Goal: Task Accomplishment & Management: Manage account settings

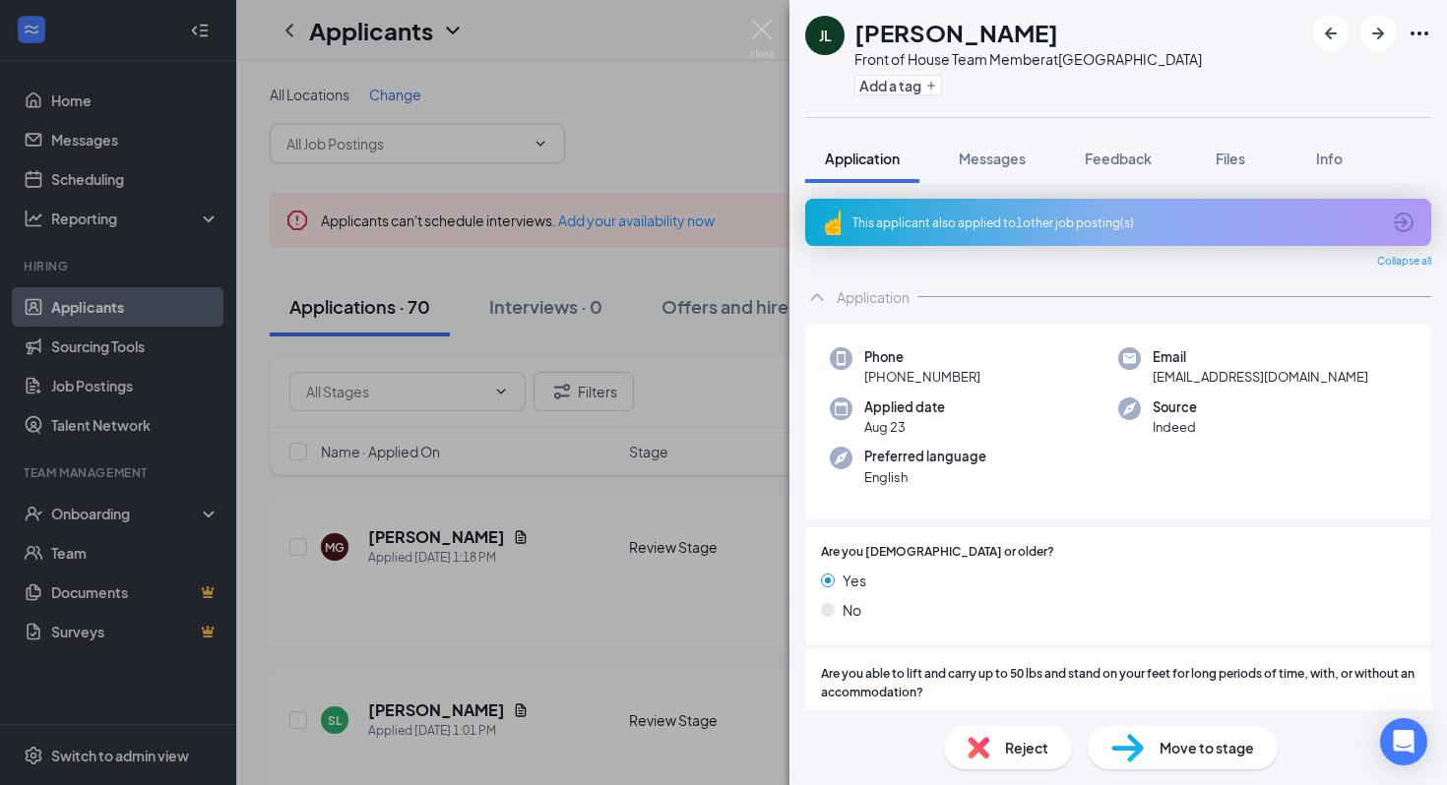
click at [476, 365] on div "JL Jose Lopez Front of House Team Member at La Palma Ave Add a tag Application …" at bounding box center [723, 392] width 1447 height 785
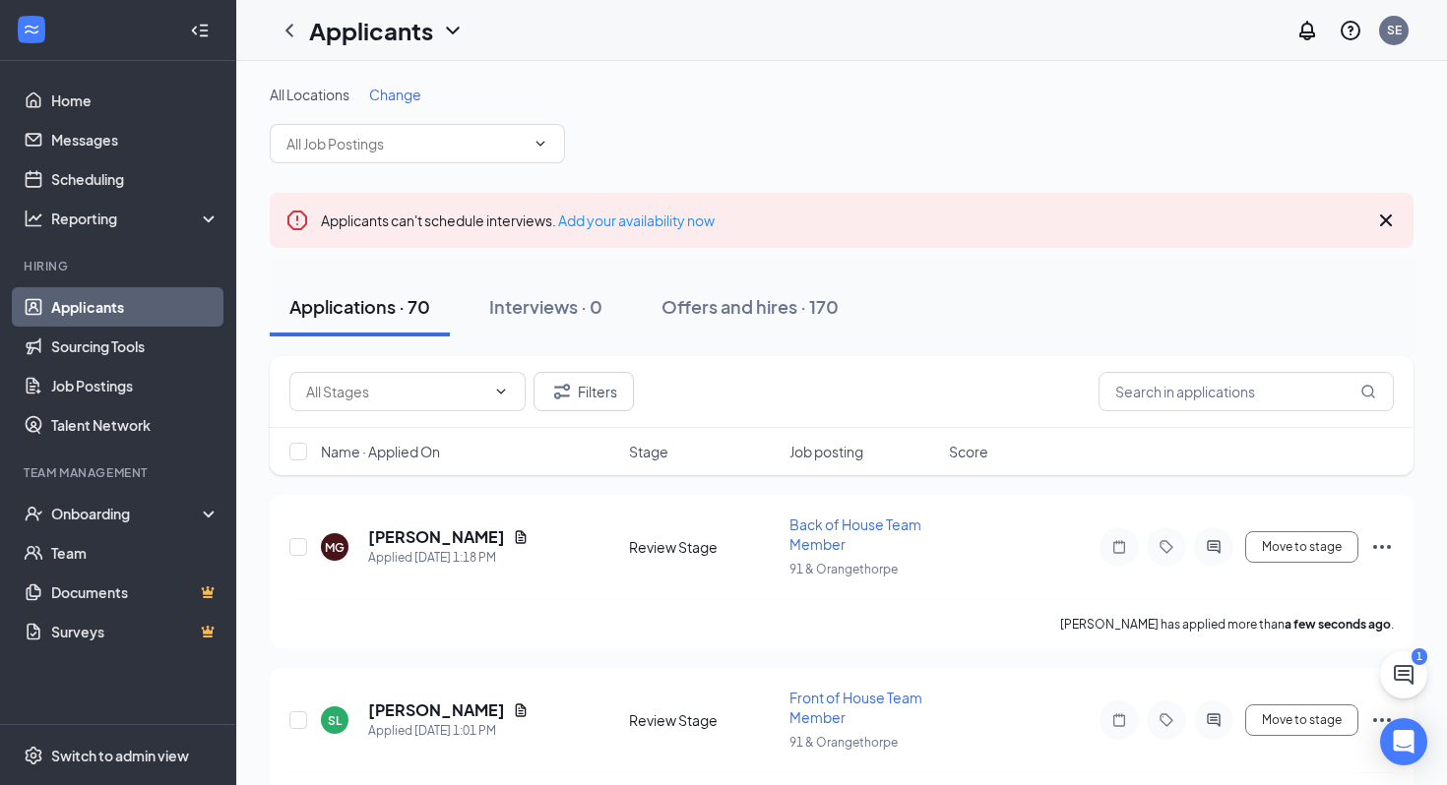
click at [409, 414] on div "Filters" at bounding box center [842, 392] width 1144 height 72
click at [404, 389] on input "text" at bounding box center [395, 392] width 179 height 22
click at [398, 502] on div "Review Stage (39)" at bounding box center [346, 491] width 114 height 22
type input "Review Stage (39)"
click at [437, 463] on div "Name · Applied On Stage Job posting Score" at bounding box center [842, 451] width 1144 height 47
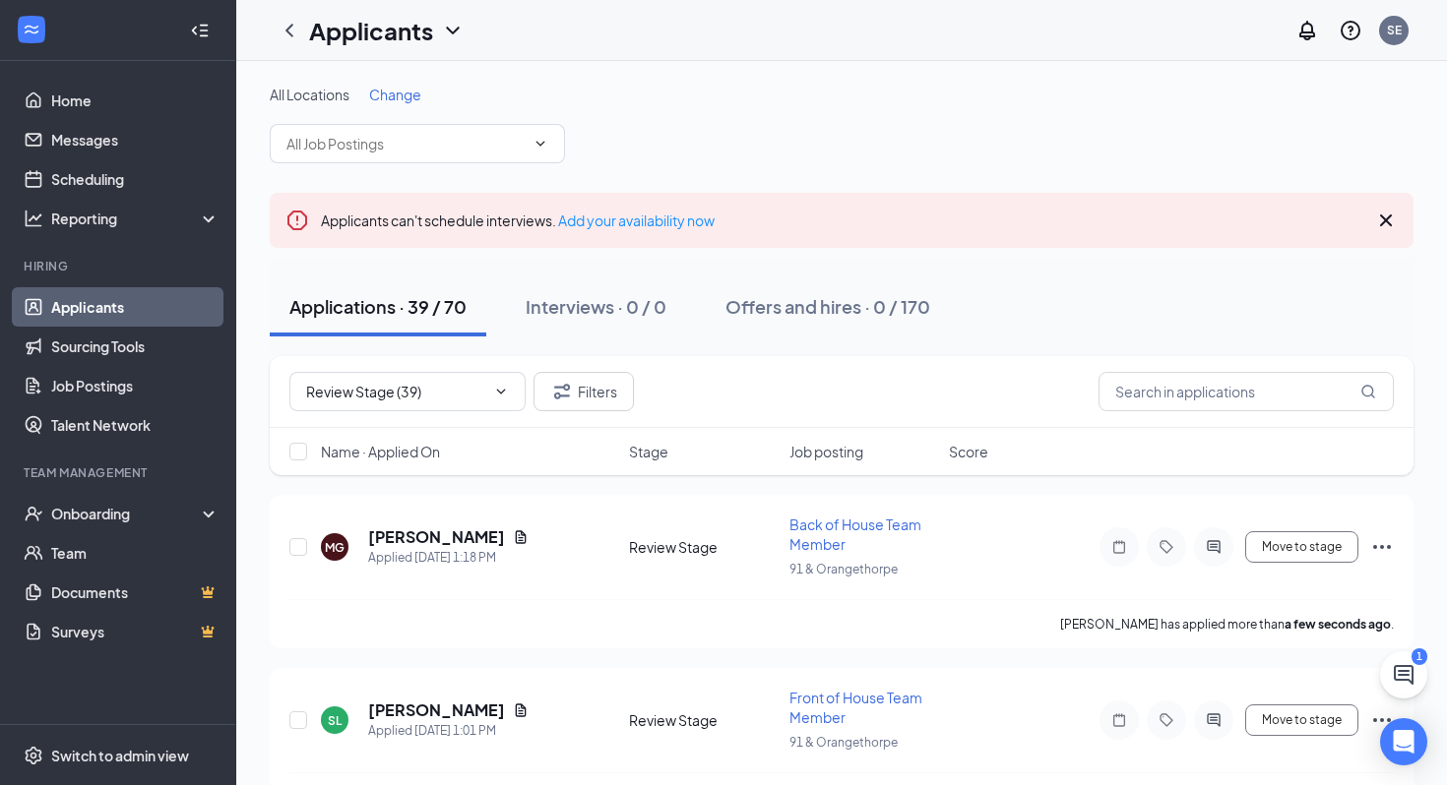
click at [422, 449] on span "Name · Applied On" at bounding box center [380, 452] width 119 height 20
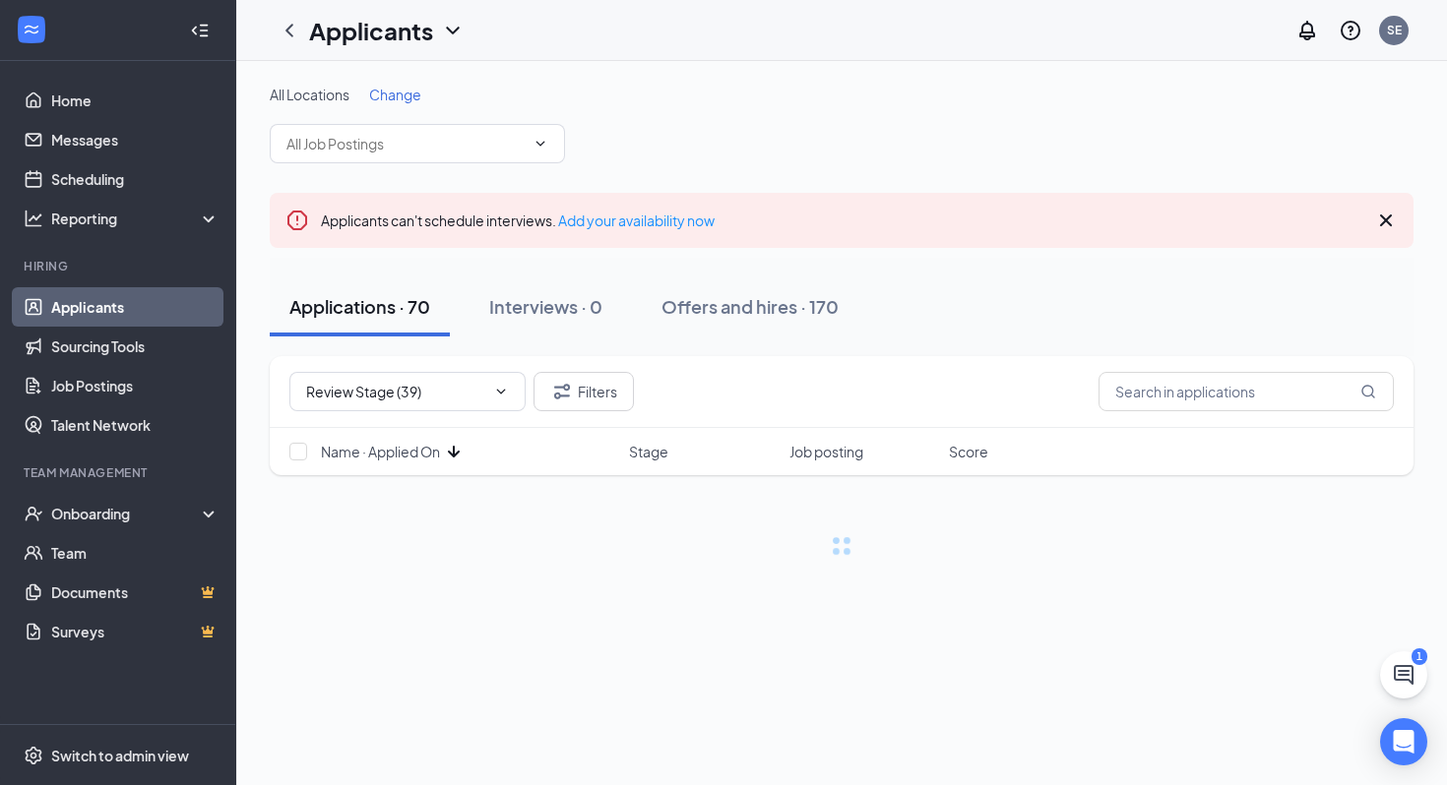
click at [422, 449] on span "Name · Applied On" at bounding box center [380, 452] width 119 height 20
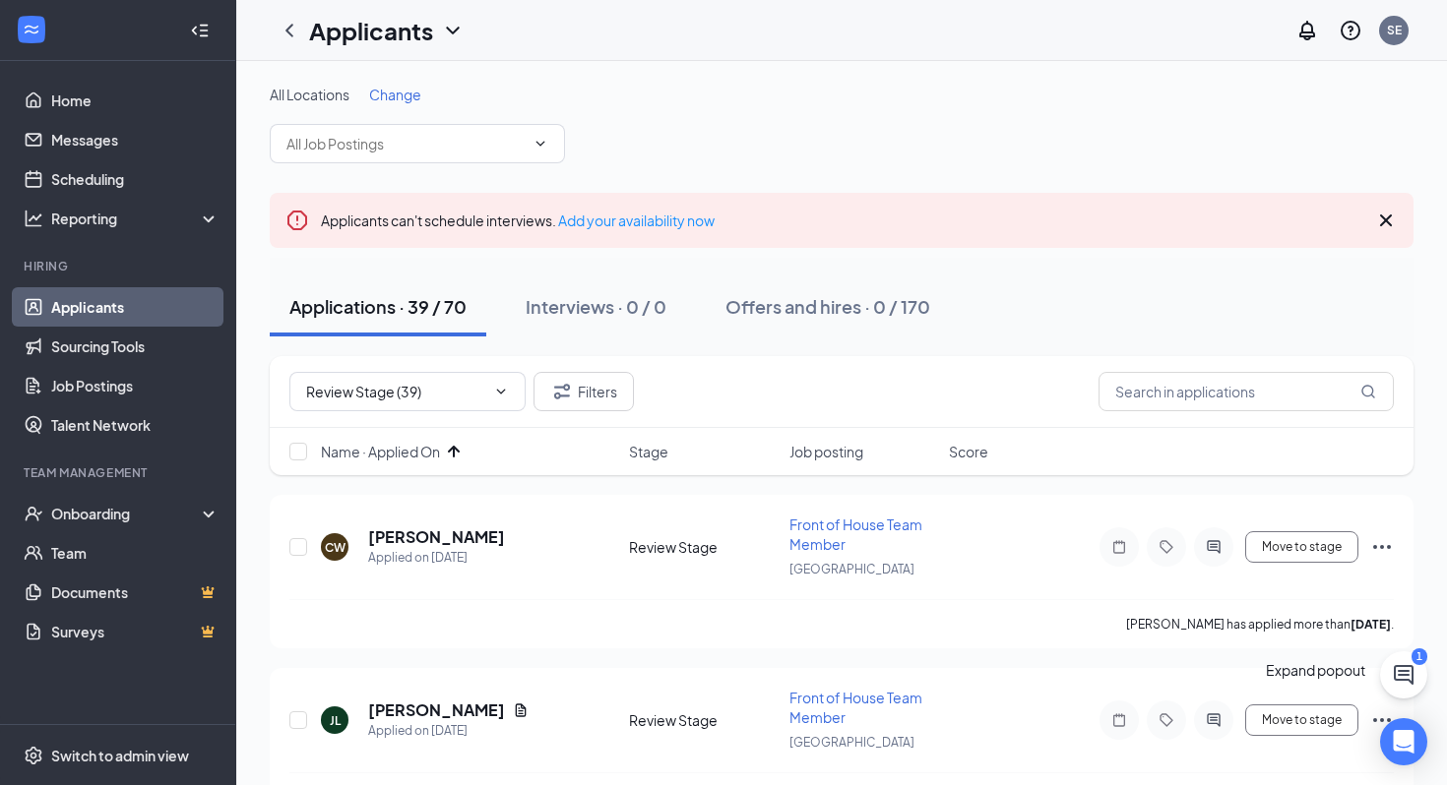
click at [1405, 678] on icon "ChatActive" at bounding box center [1404, 675] width 24 height 24
click at [1302, 784] on div "Chat 1" at bounding box center [1320, 719] width 36 height 133
click at [1306, 752] on icon "ChevronUp" at bounding box center [1318, 740] width 24 height 24
click at [1153, 199] on span "Applicants" at bounding box center [1187, 190] width 68 height 18
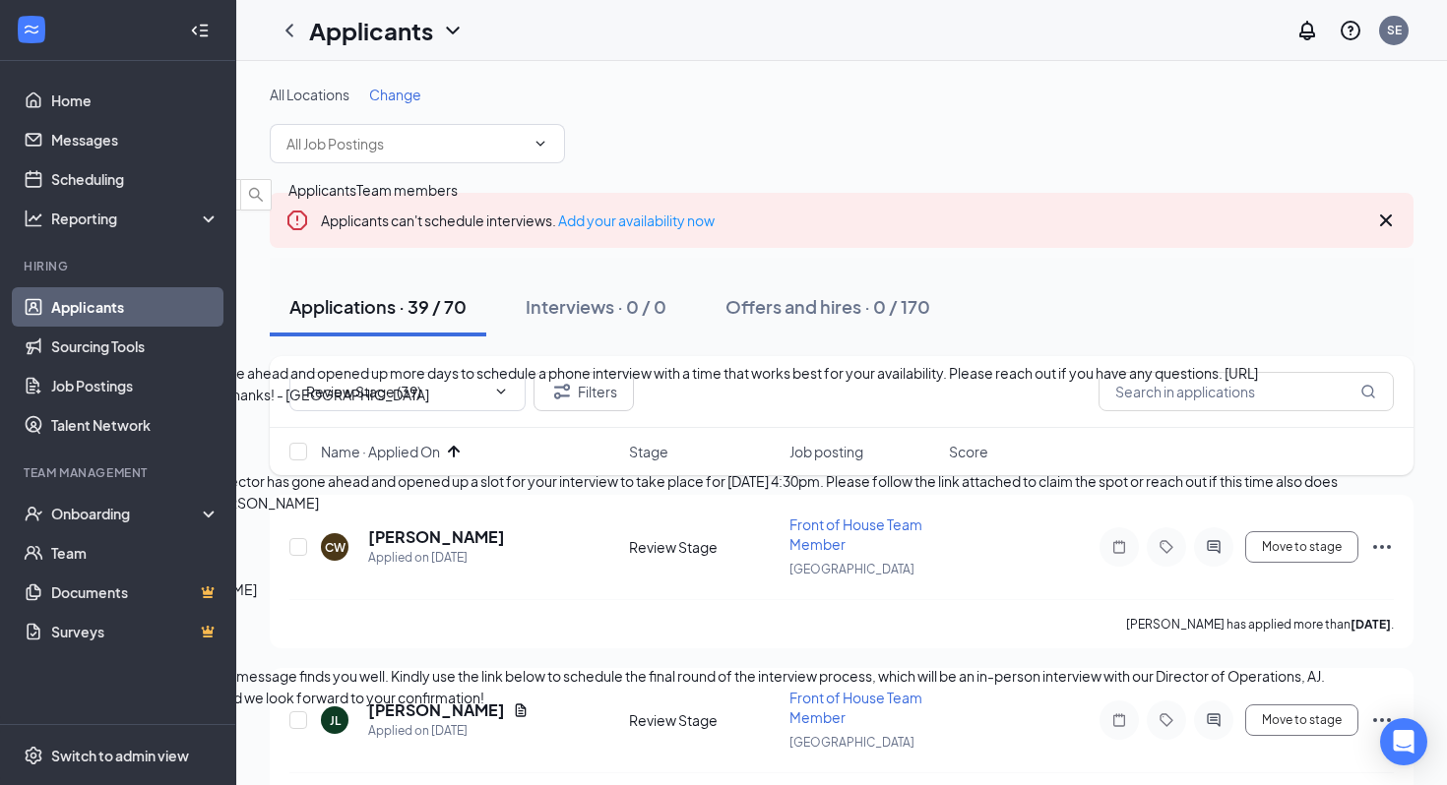
click at [1142, 297] on div "Thank you so much" at bounding box center [669, 287] width 1338 height 22
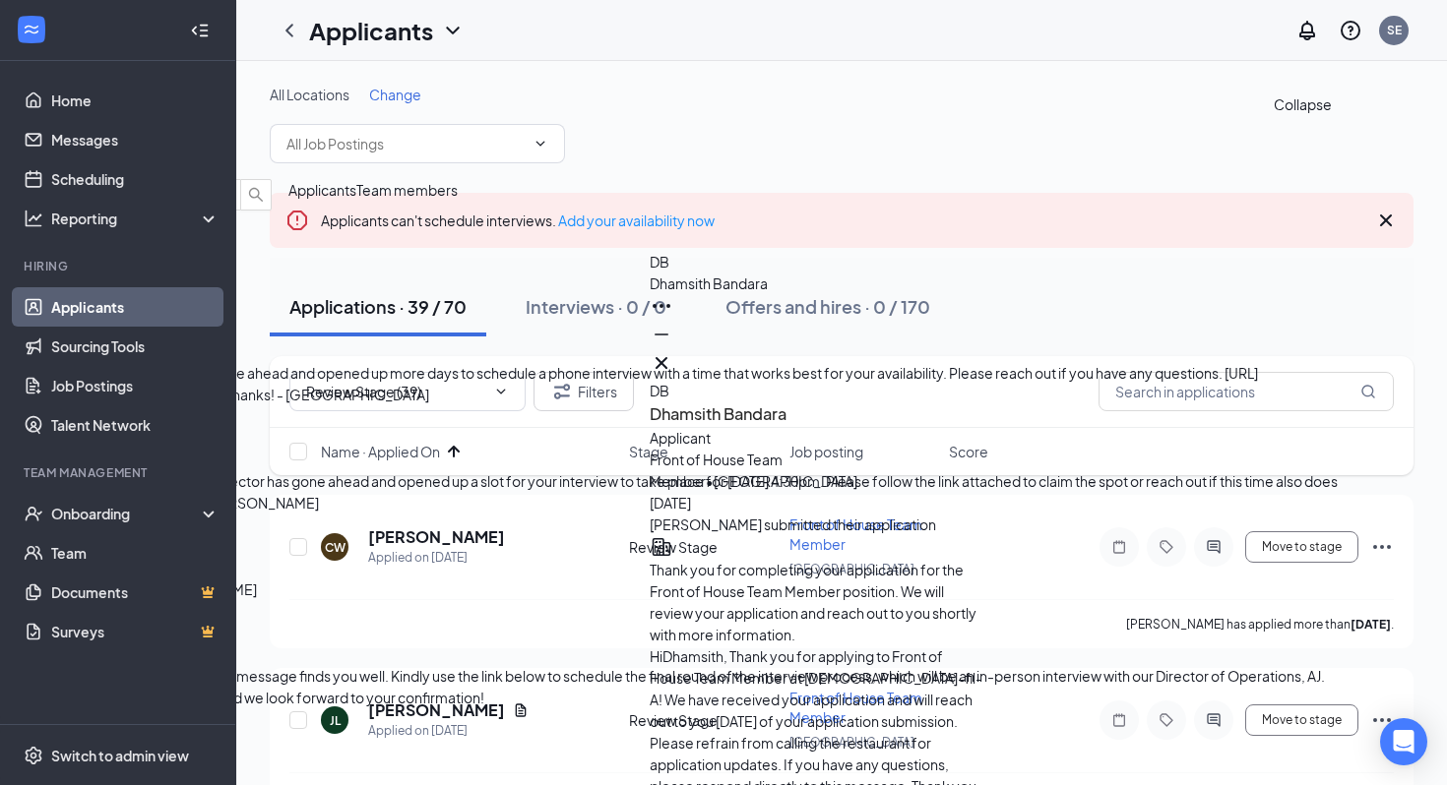
click at [28, 153] on icon "ChevronDown" at bounding box center [16, 163] width 24 height 24
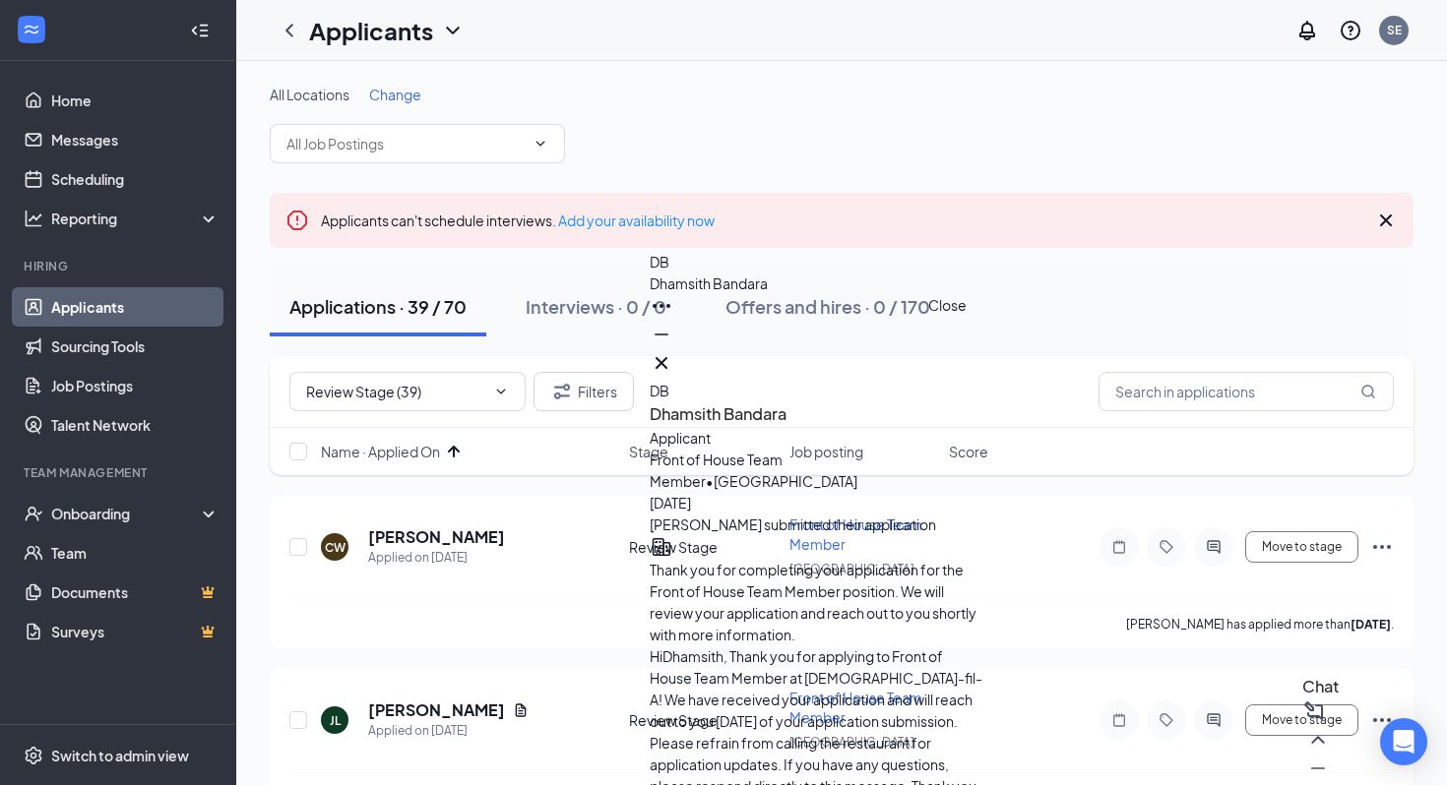
click at [673, 351] on icon "Cross" at bounding box center [662, 363] width 24 height 24
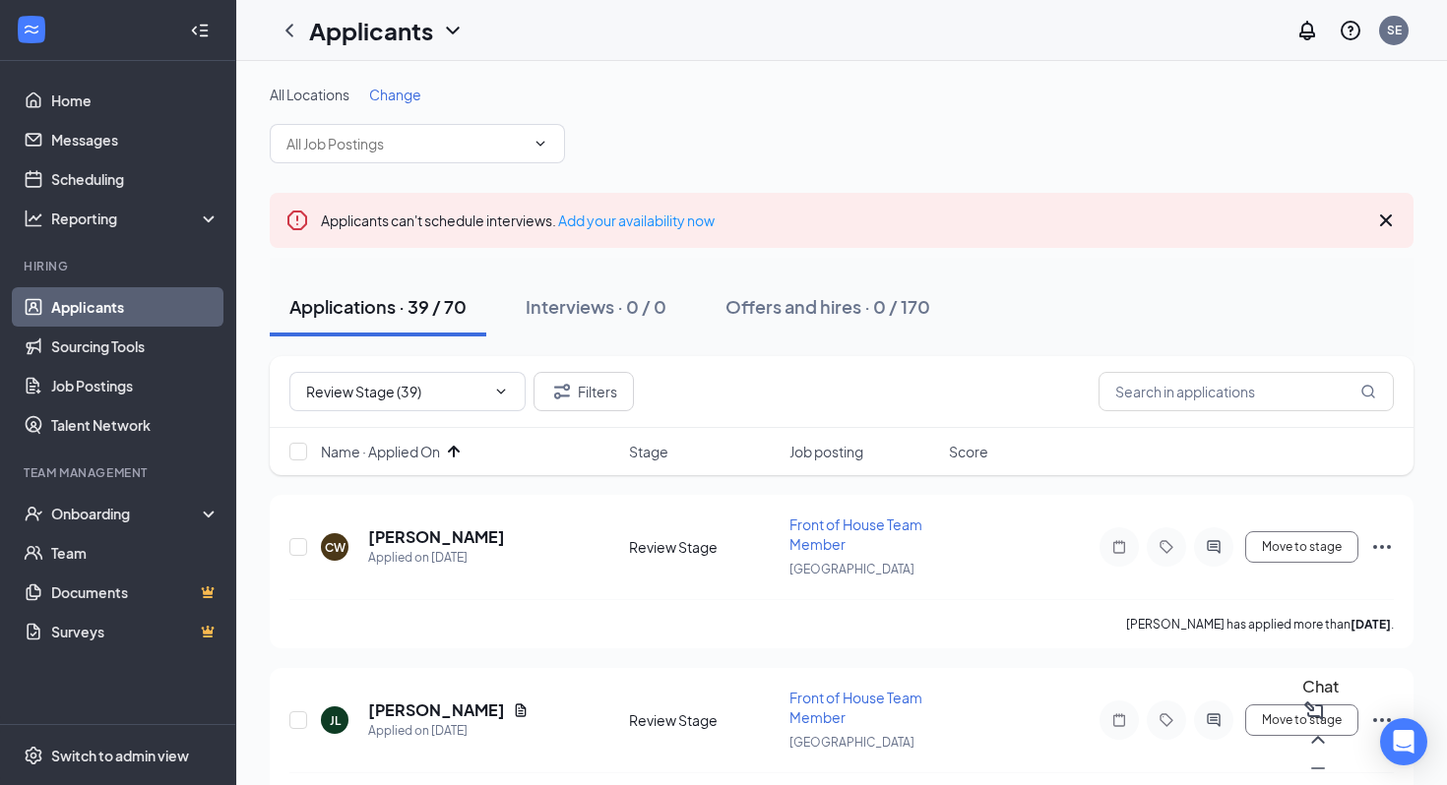
click at [1308, 757] on icon "Minimize" at bounding box center [1318, 769] width 24 height 24
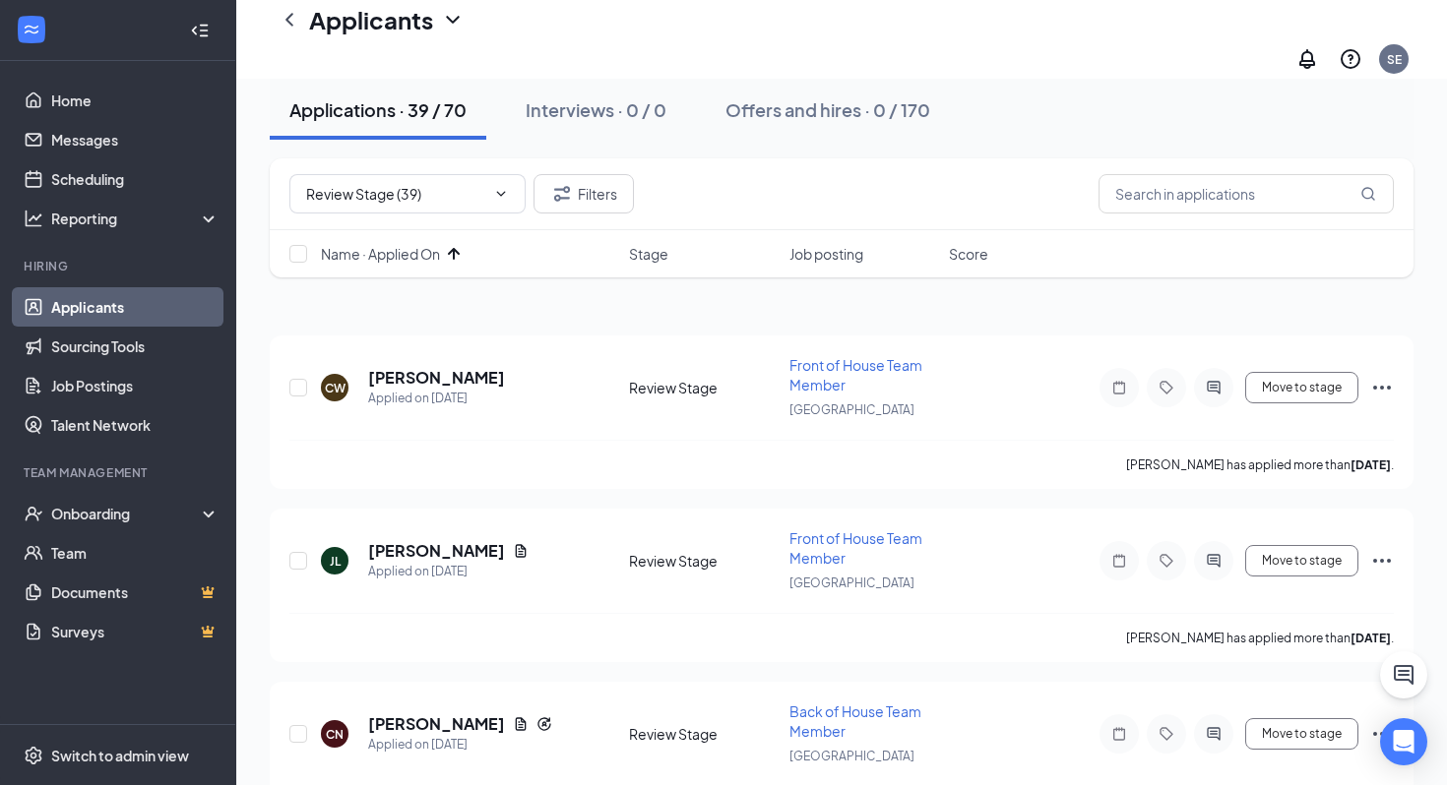
scroll to position [305, 0]
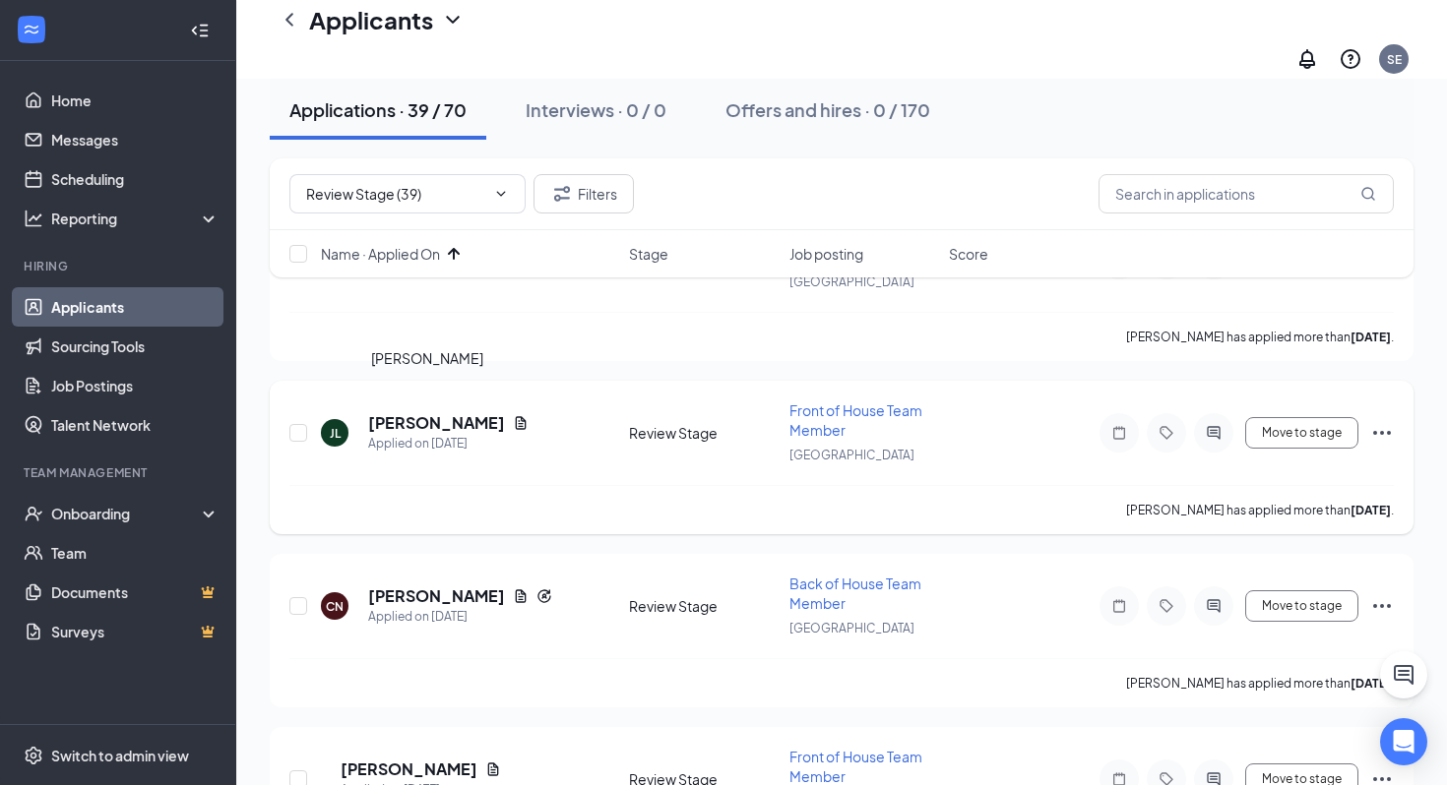
click at [421, 412] on h5 "[PERSON_NAME]" at bounding box center [436, 423] width 137 height 22
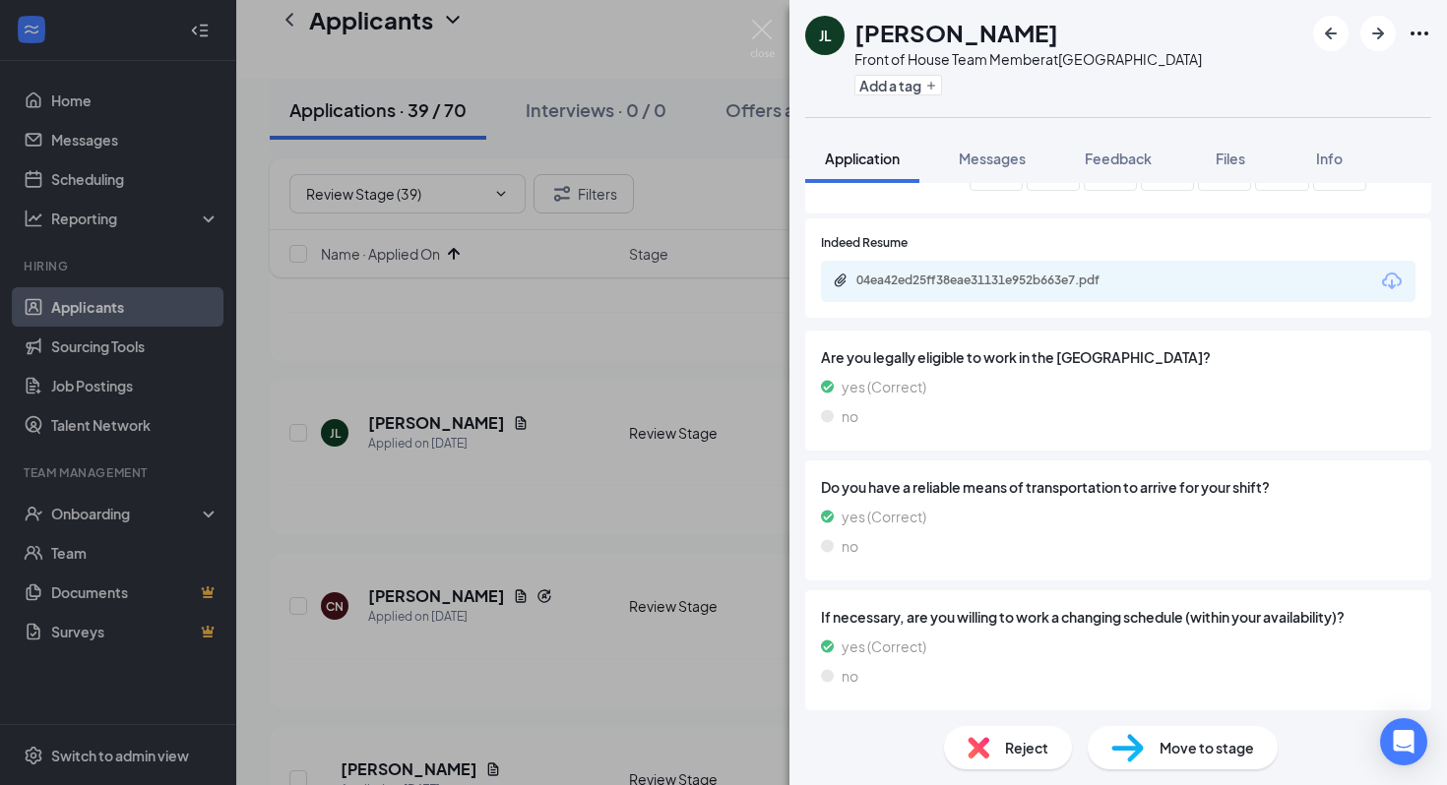
scroll to position [1996, 0]
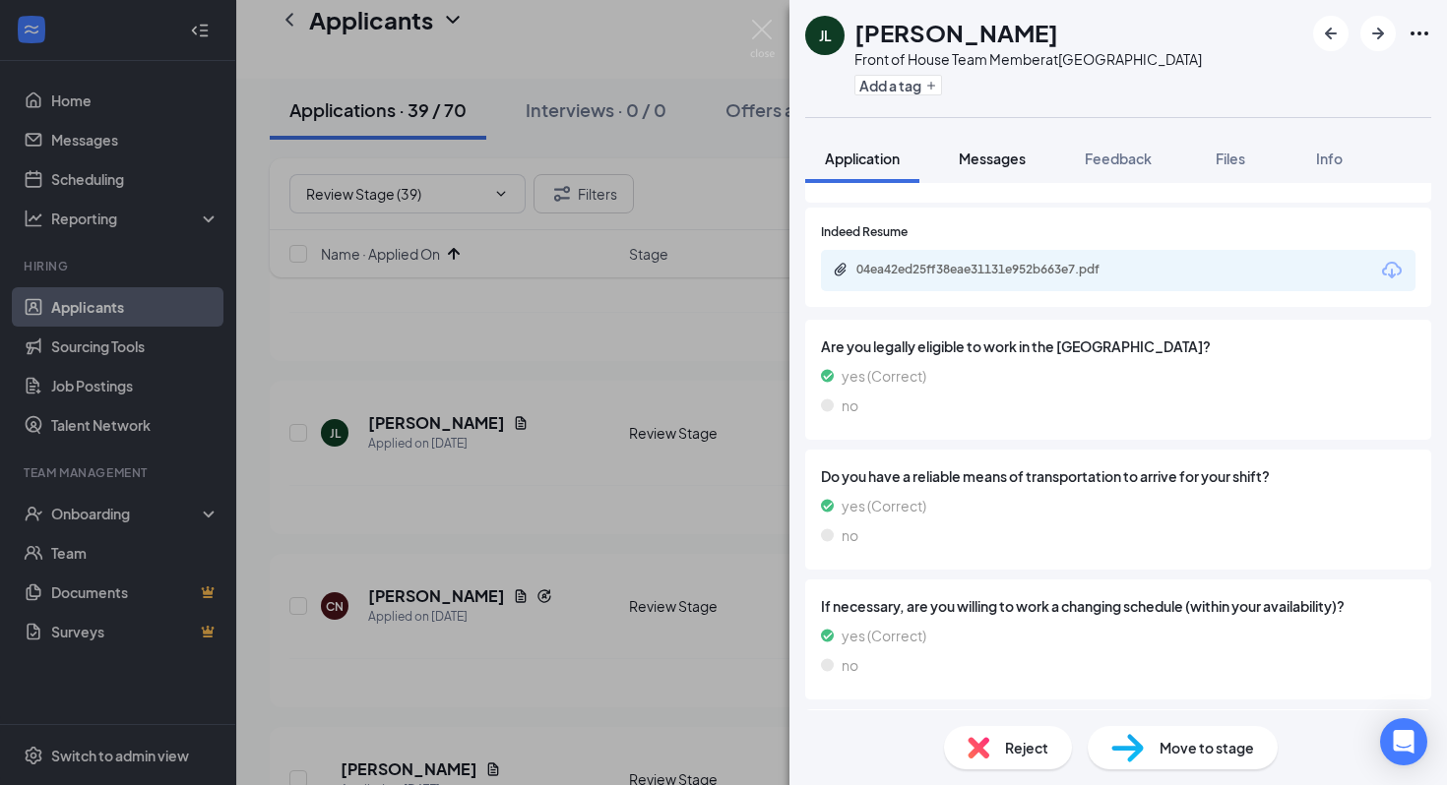
click at [1005, 180] on button "Messages" at bounding box center [992, 158] width 106 height 49
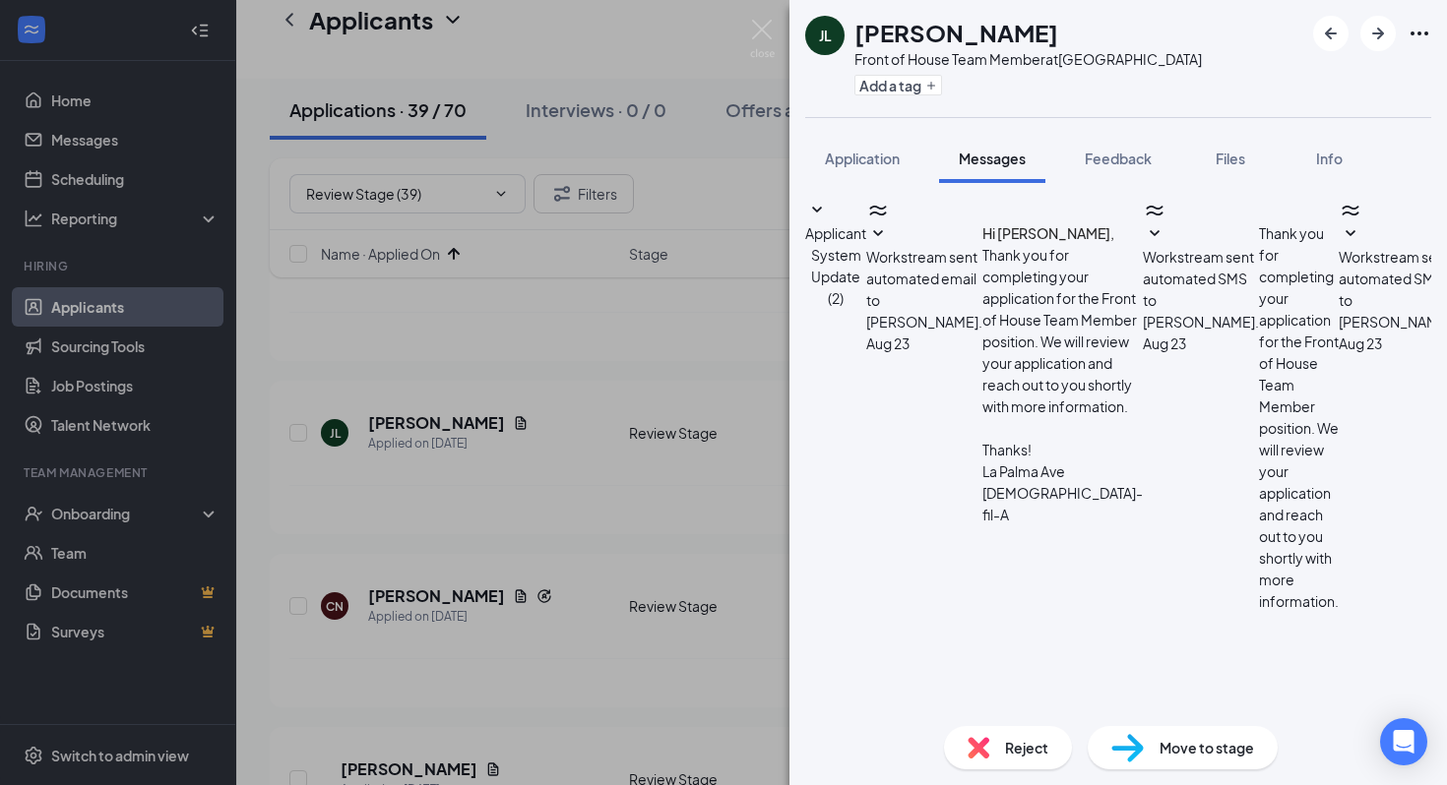
scroll to position [117, 0]
click at [758, 42] on img at bounding box center [762, 39] width 25 height 38
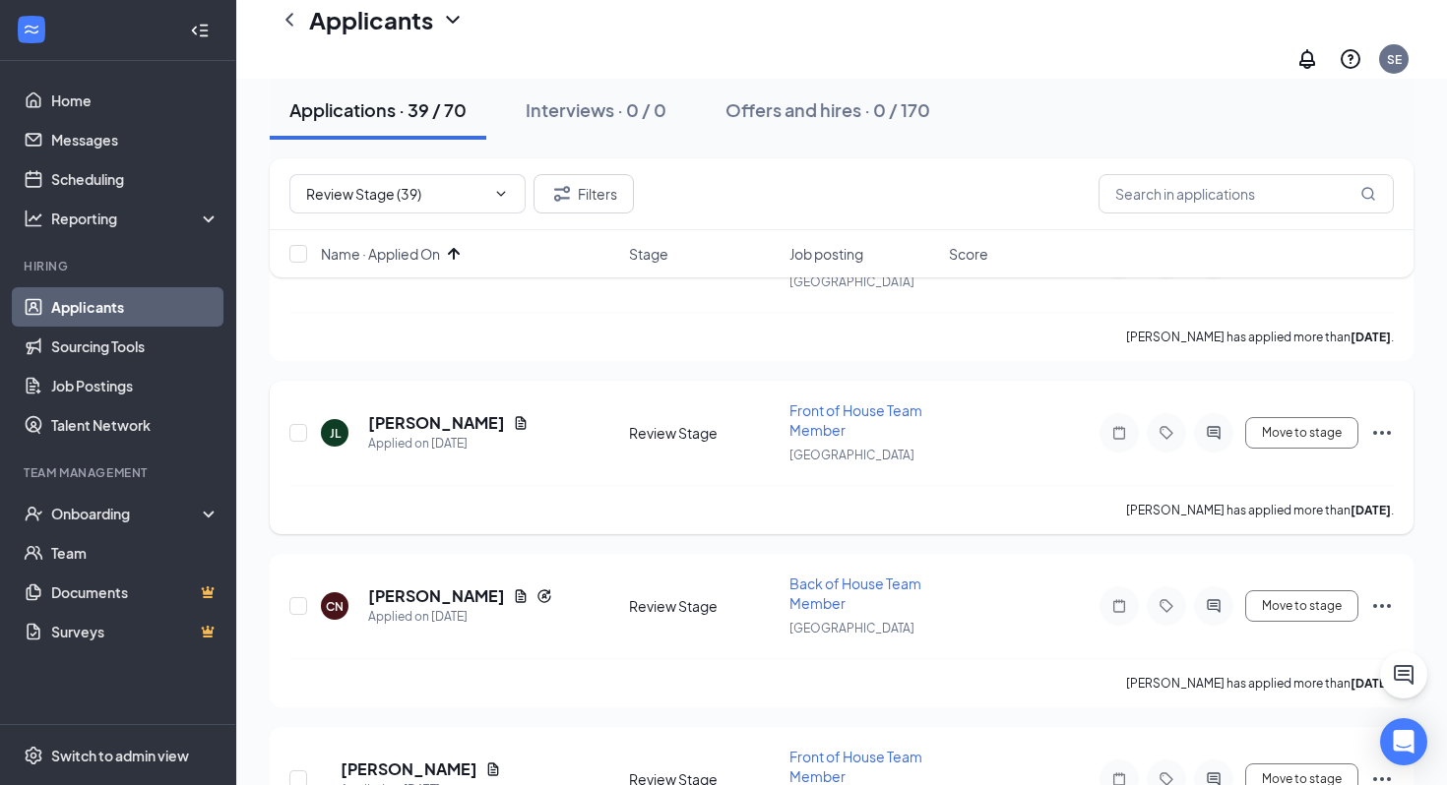
scroll to position [303, 0]
click at [428, 588] on h5 "Carlos Nava" at bounding box center [436, 599] width 137 height 22
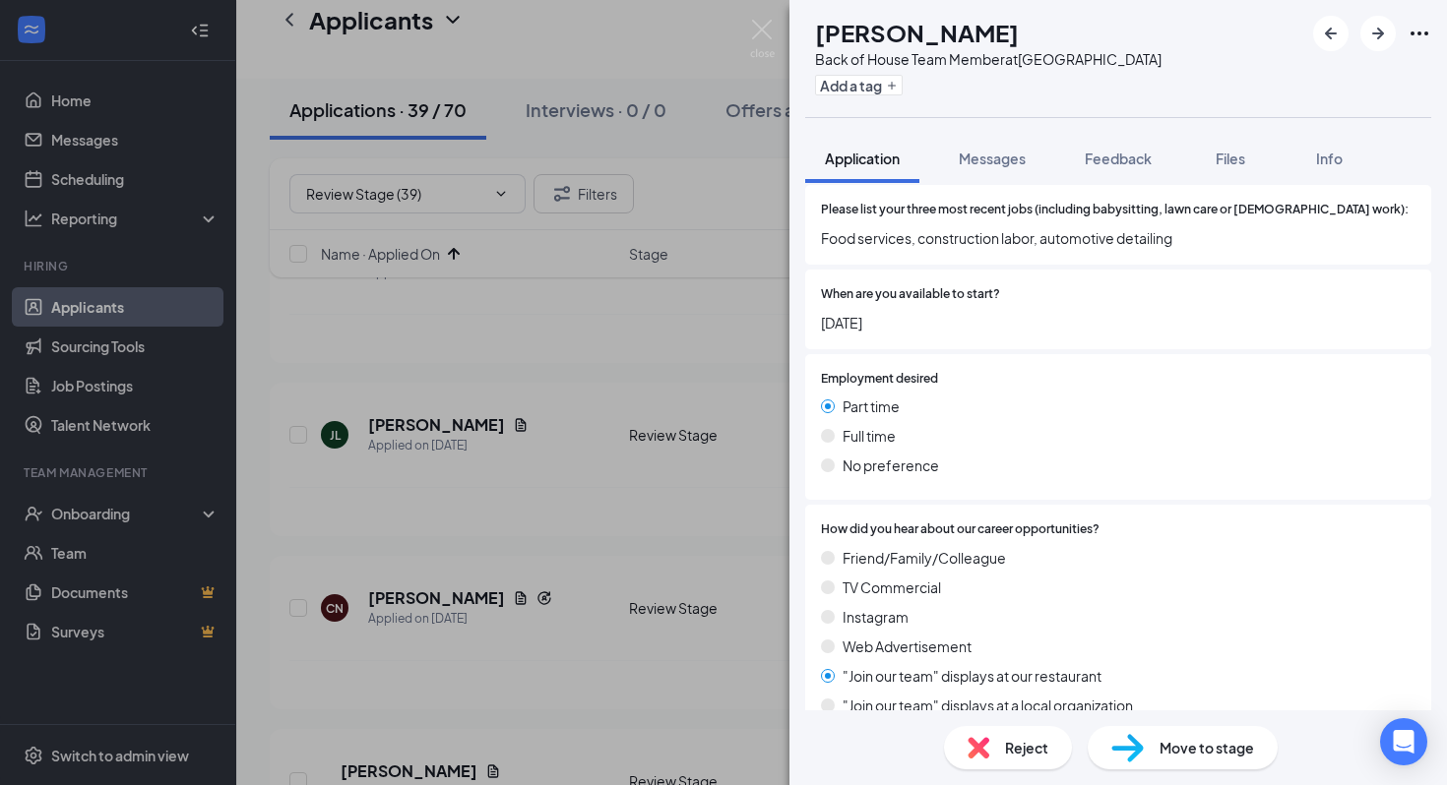
scroll to position [696, 0]
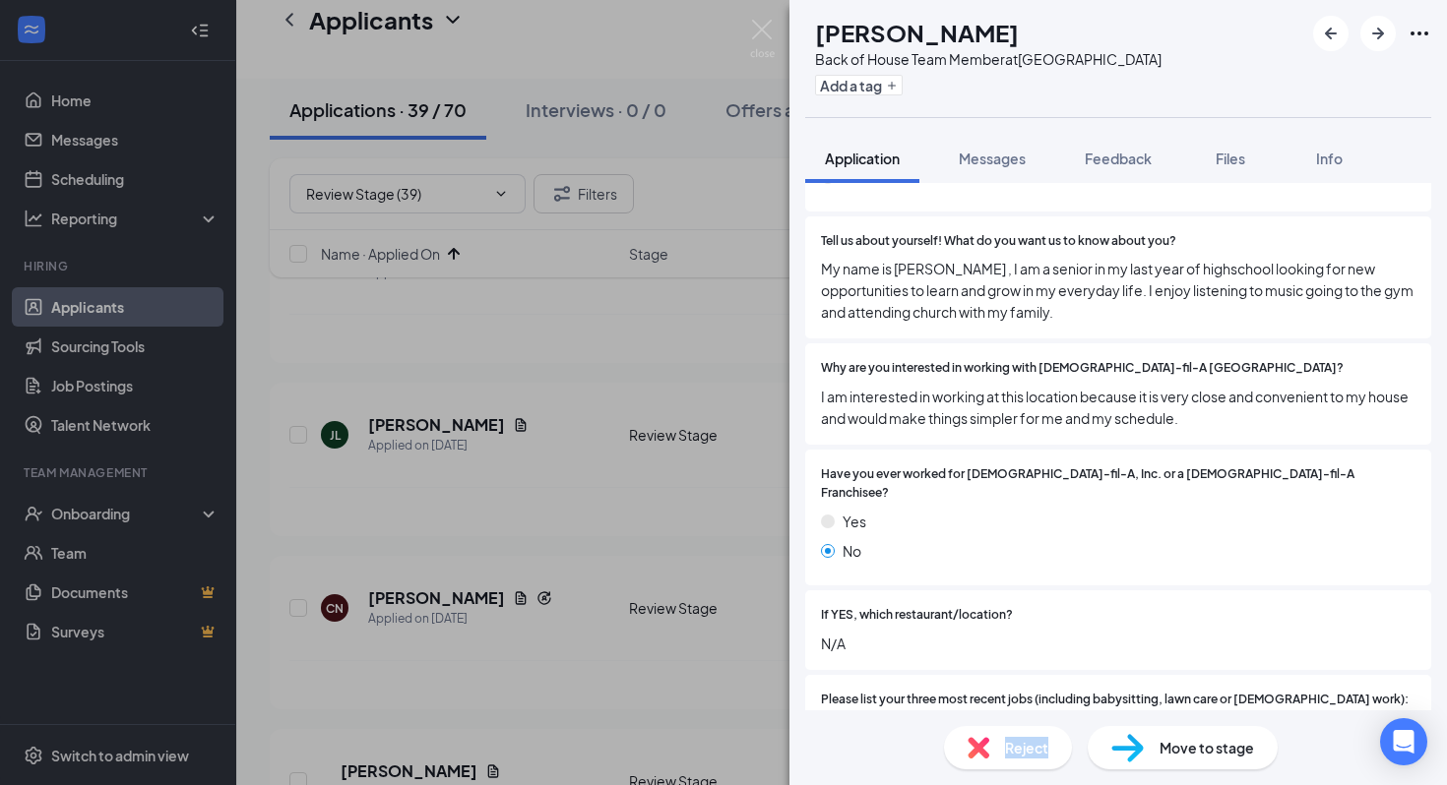
click at [1001, 759] on div "Reject" at bounding box center [1008, 747] width 128 height 43
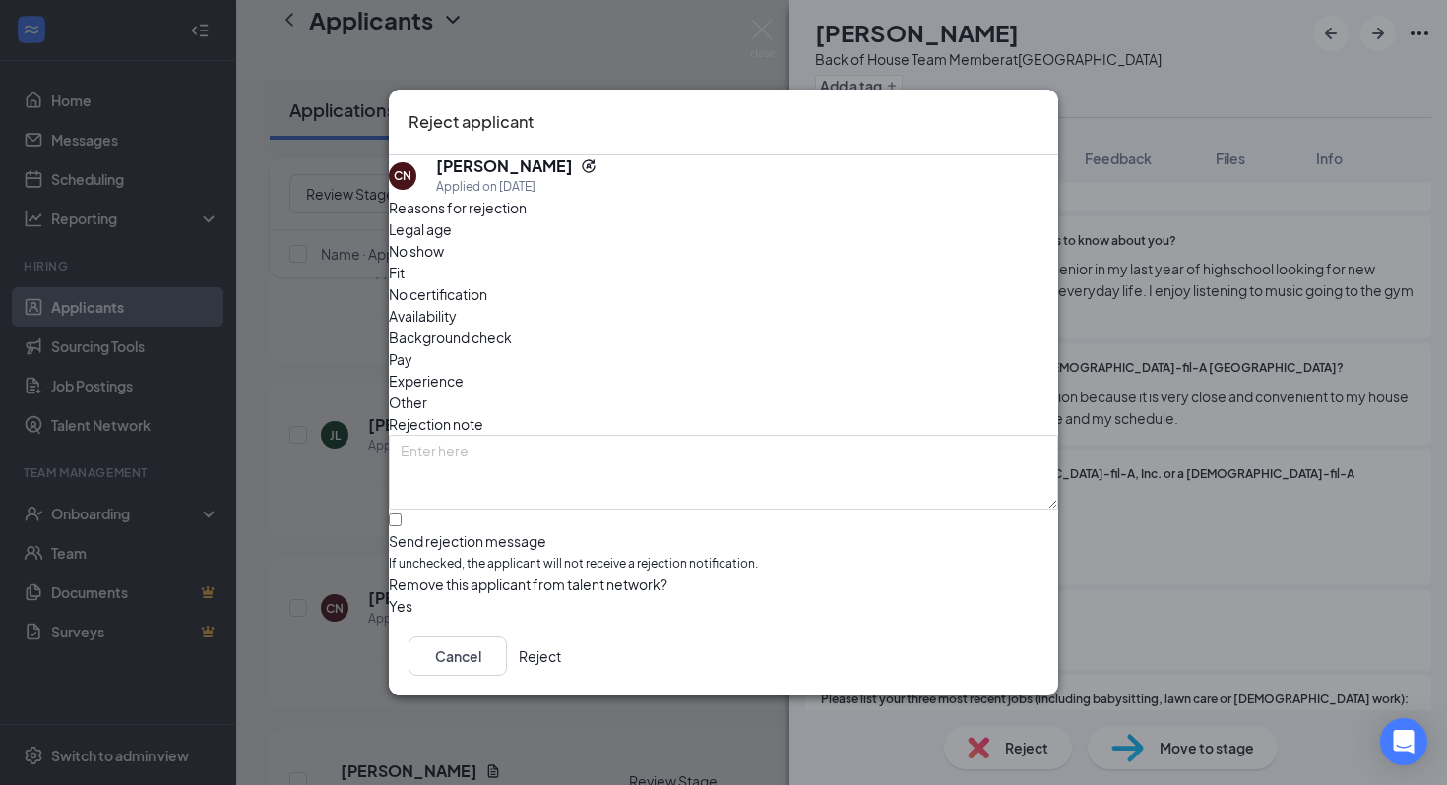
click at [457, 305] on span "Availability" at bounding box center [423, 316] width 68 height 22
click at [402, 514] on input "Send rejection message If unchecked, the applicant will not receive a rejection…" at bounding box center [395, 520] width 13 height 13
checkbox input "true"
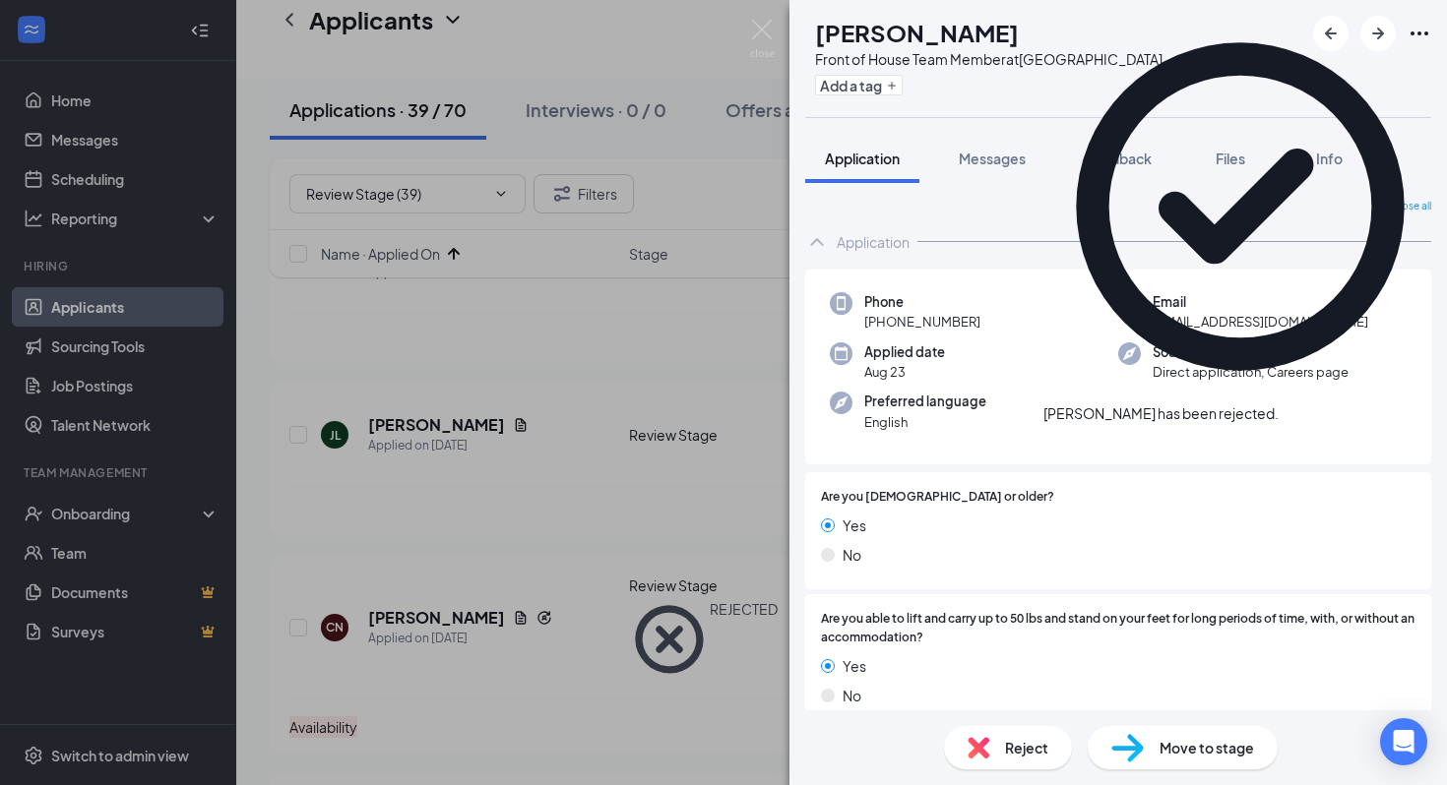
click at [449, 429] on div "JS Jessica Sauza Front of House Team Member at La Palma Ave Add a tag Applicati…" at bounding box center [723, 392] width 1447 height 785
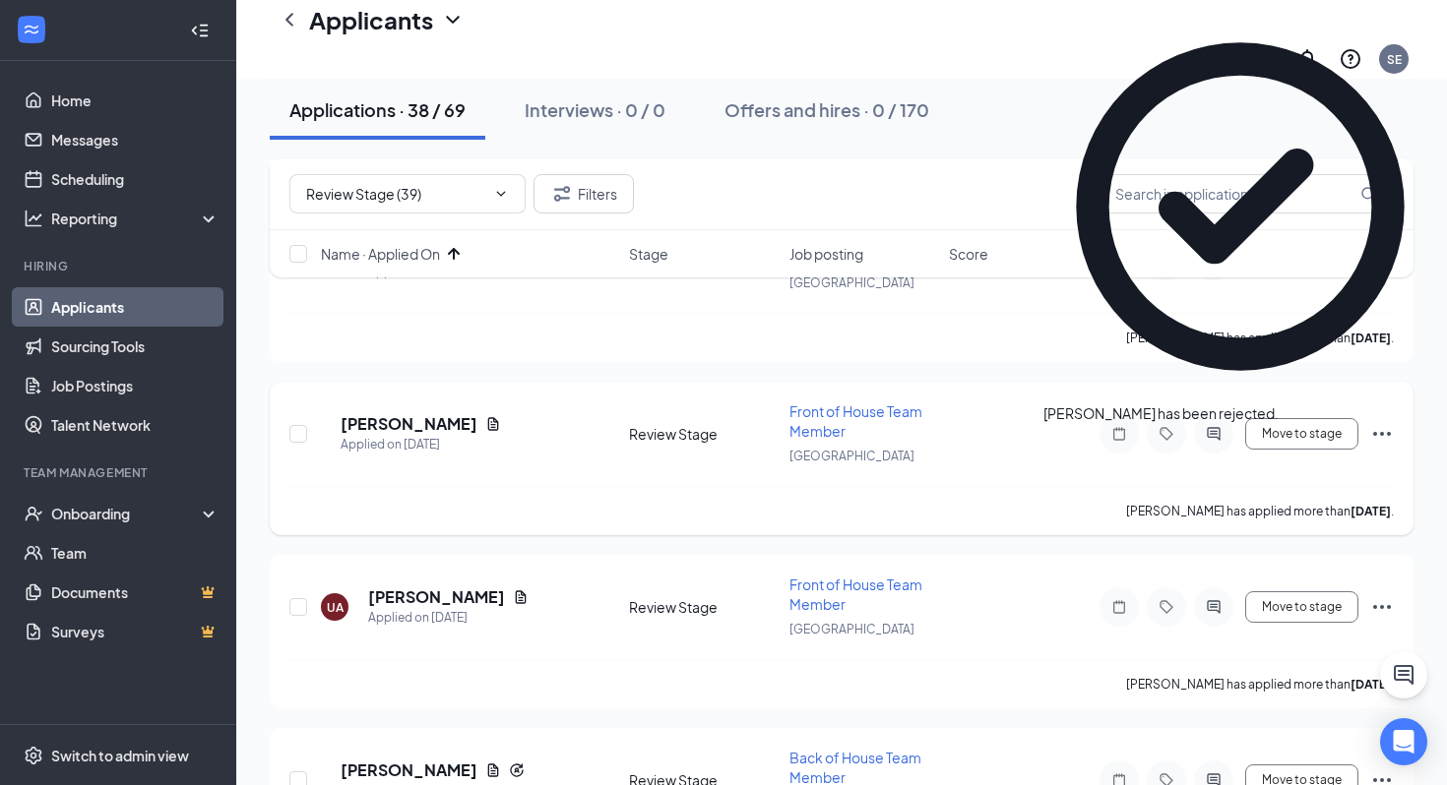
scroll to position [479, 0]
click at [438, 411] on h5 "Jessica Sauza" at bounding box center [409, 422] width 137 height 22
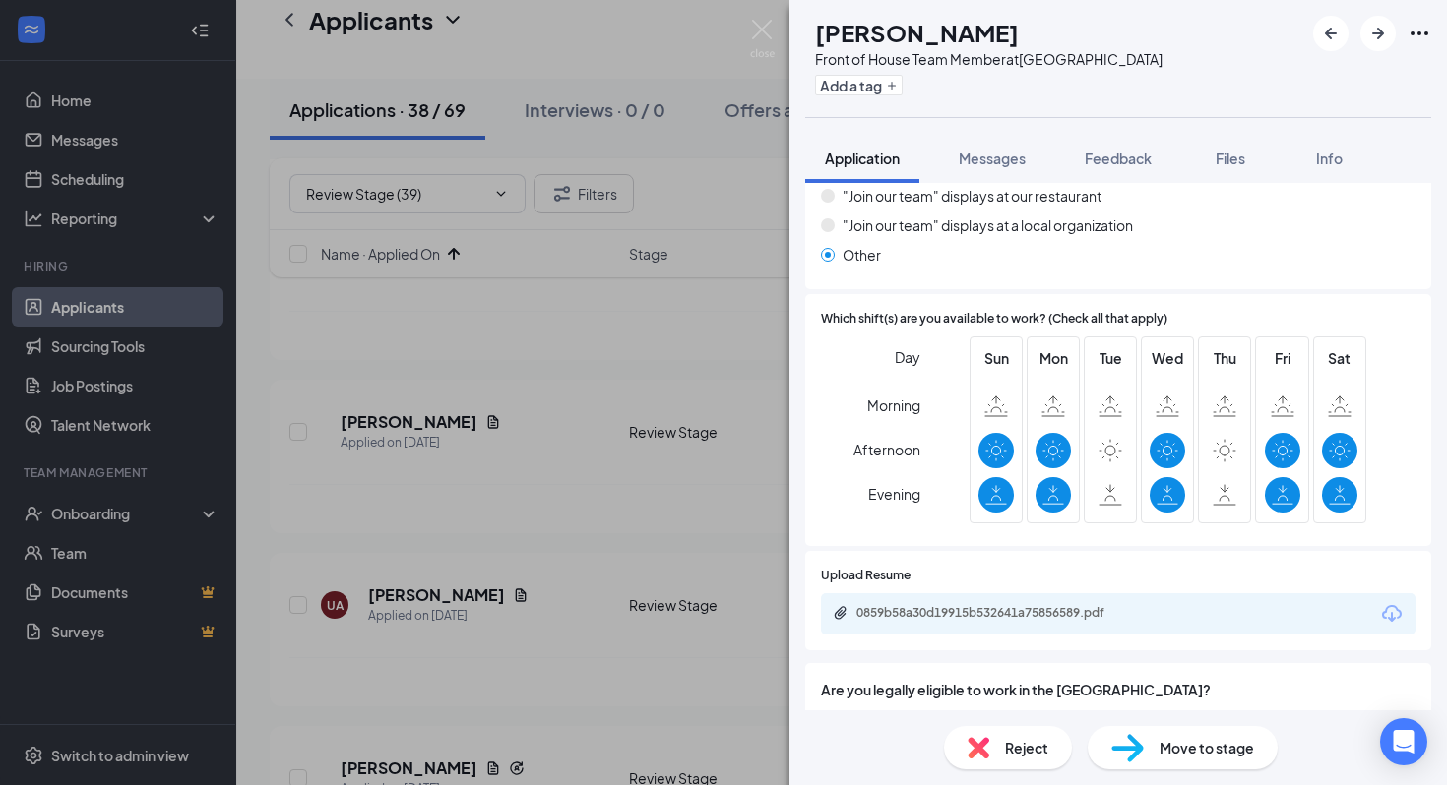
scroll to position [1621, 0]
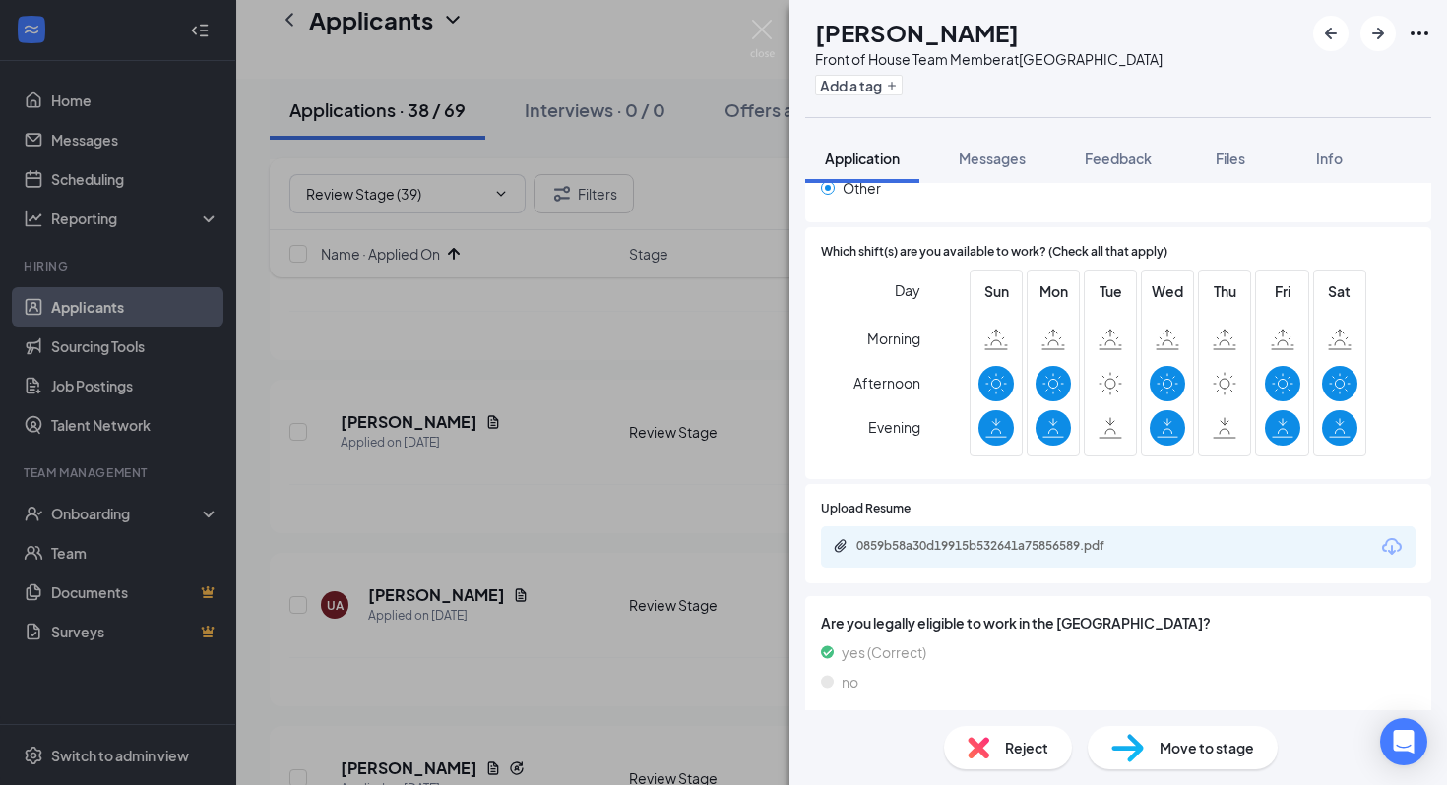
click at [992, 751] on div "Reject" at bounding box center [1008, 747] width 128 height 43
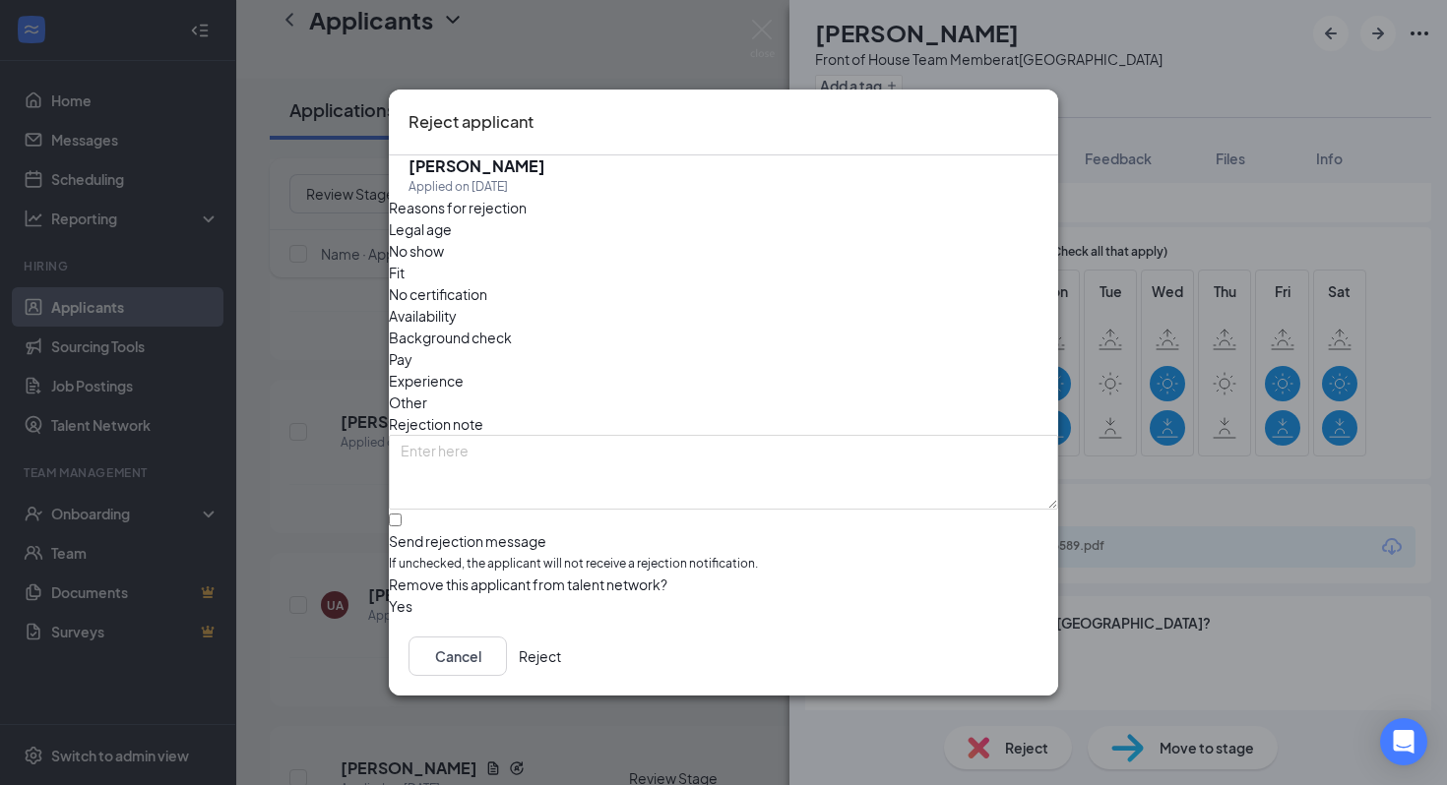
click at [860, 305] on div "Availability" at bounding box center [723, 316] width 669 height 22
click at [769, 522] on div "Reasons for rejection Legal age No show Fit No certification Availability Backg…" at bounding box center [723, 407] width 669 height 421
click at [402, 514] on input "Send rejection message If unchecked, the applicant will not receive a rejection…" at bounding box center [395, 520] width 13 height 13
checkbox input "true"
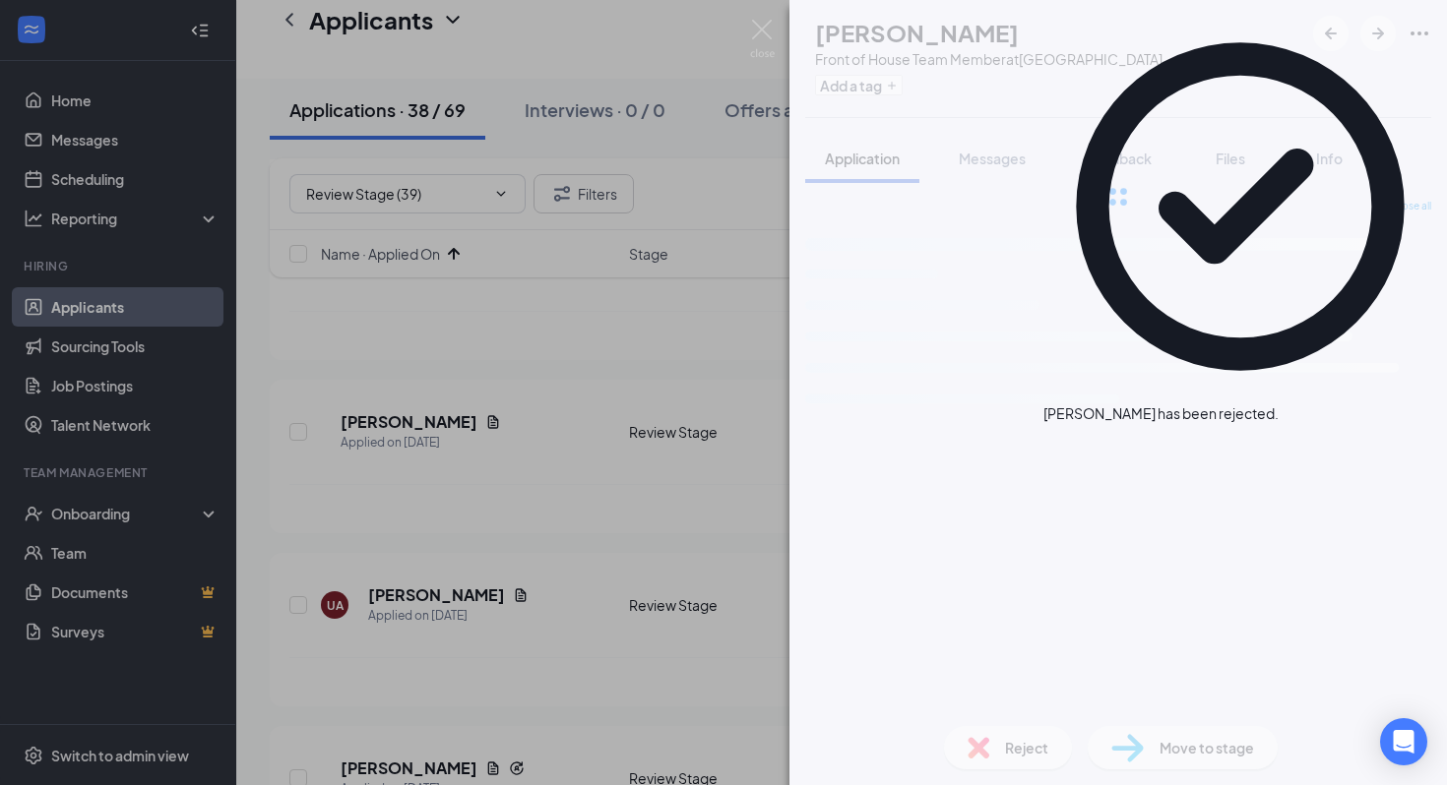
click at [444, 421] on div "UA Ulises Andrade Front of House Team Member at La Palma Ave Add a tag Applicat…" at bounding box center [723, 392] width 1447 height 785
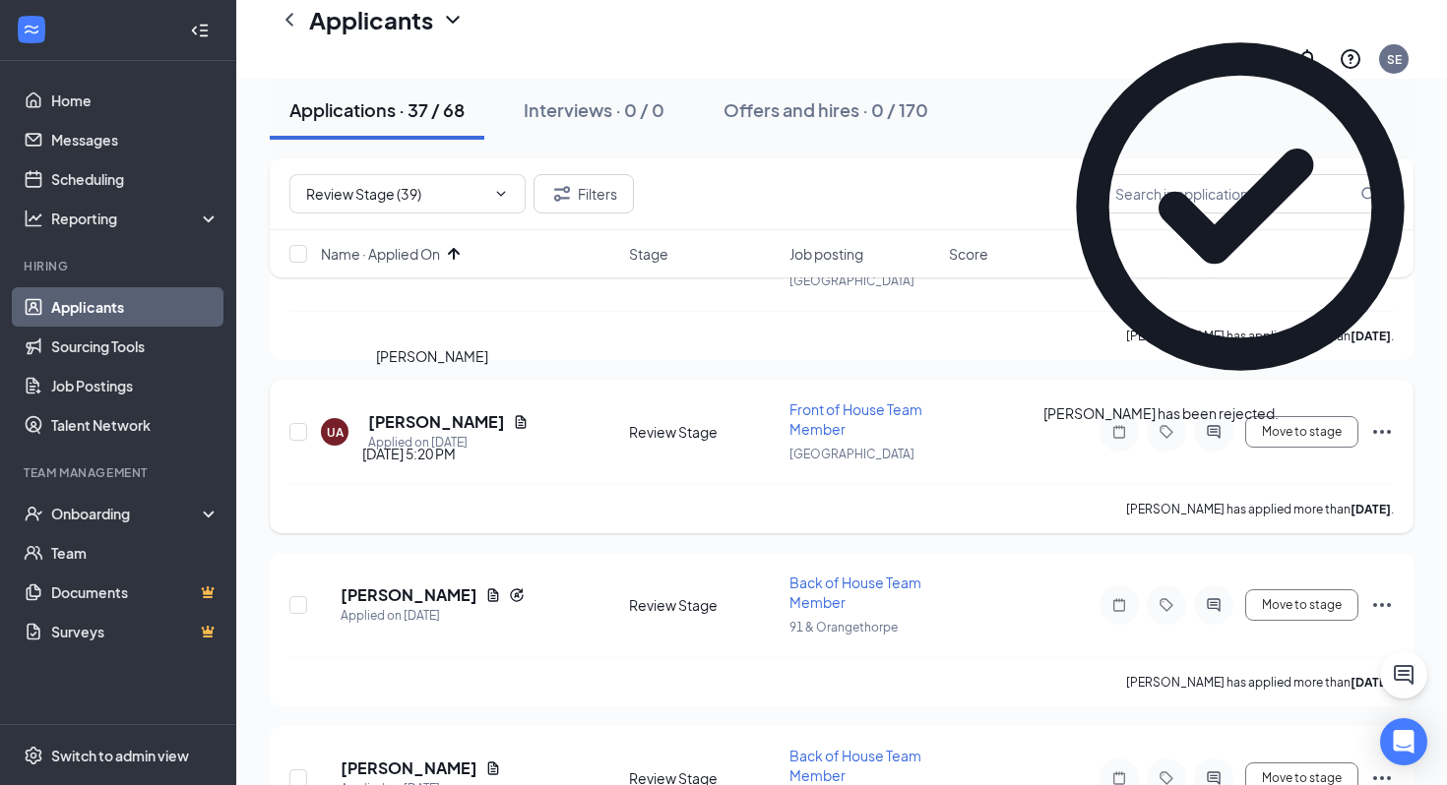
click at [419, 411] on h5 "Ulises Andrade" at bounding box center [436, 422] width 137 height 22
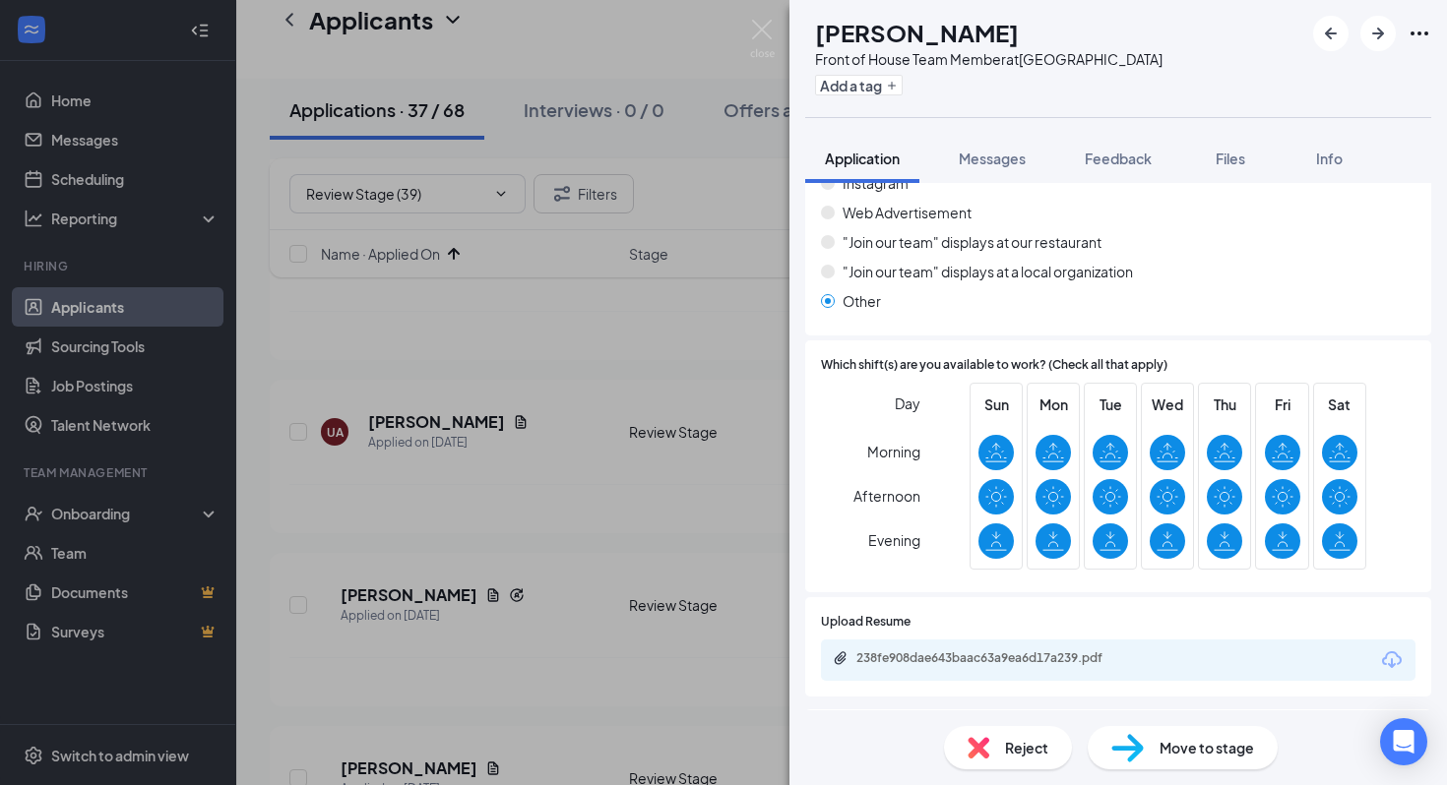
scroll to position [2211, 0]
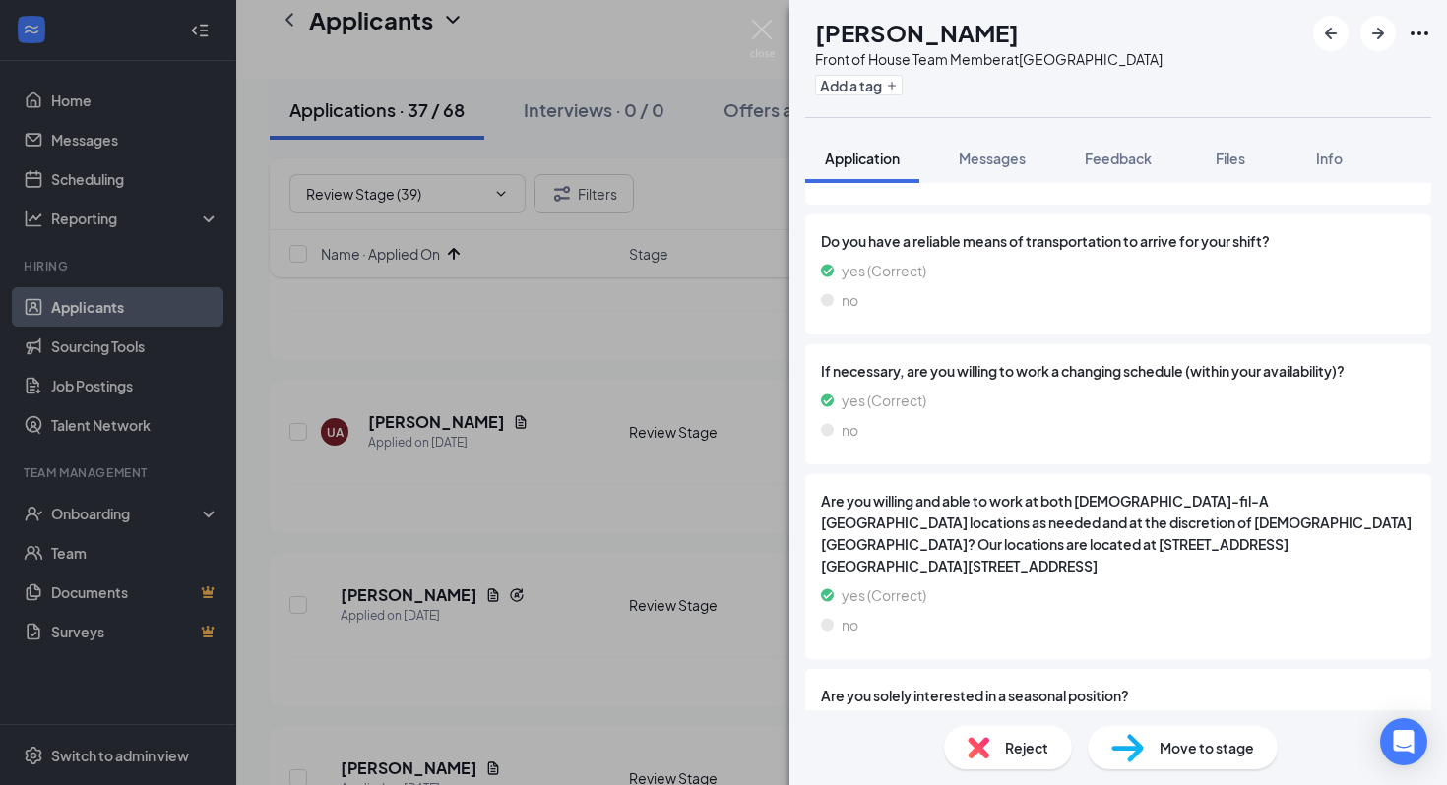
click at [556, 459] on div "UA Ulises Andrade Front of House Team Member at La Palma Ave Add a tag Applicat…" at bounding box center [723, 392] width 1447 height 785
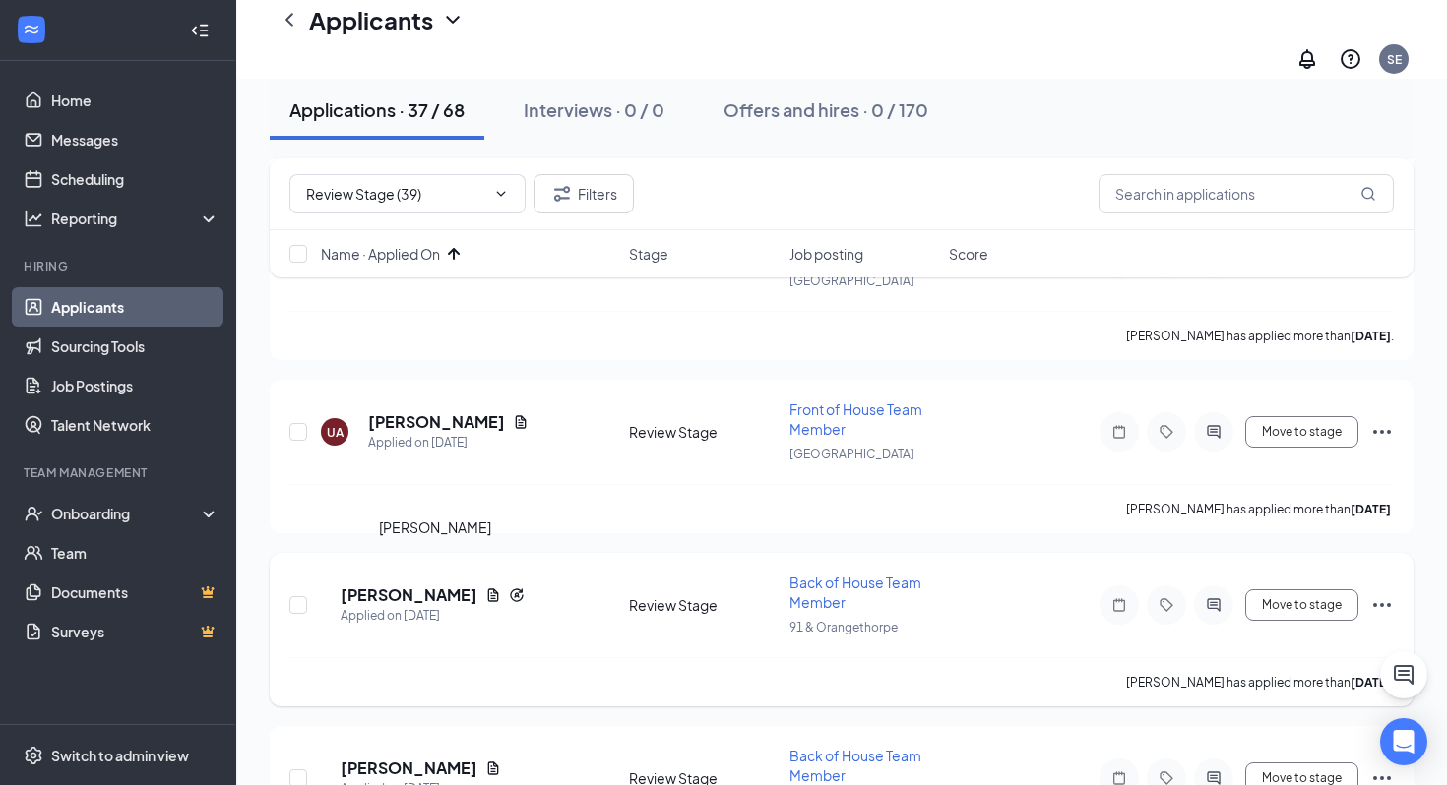
click at [444, 585] on h5 "Michael Anguiano" at bounding box center [409, 596] width 137 height 22
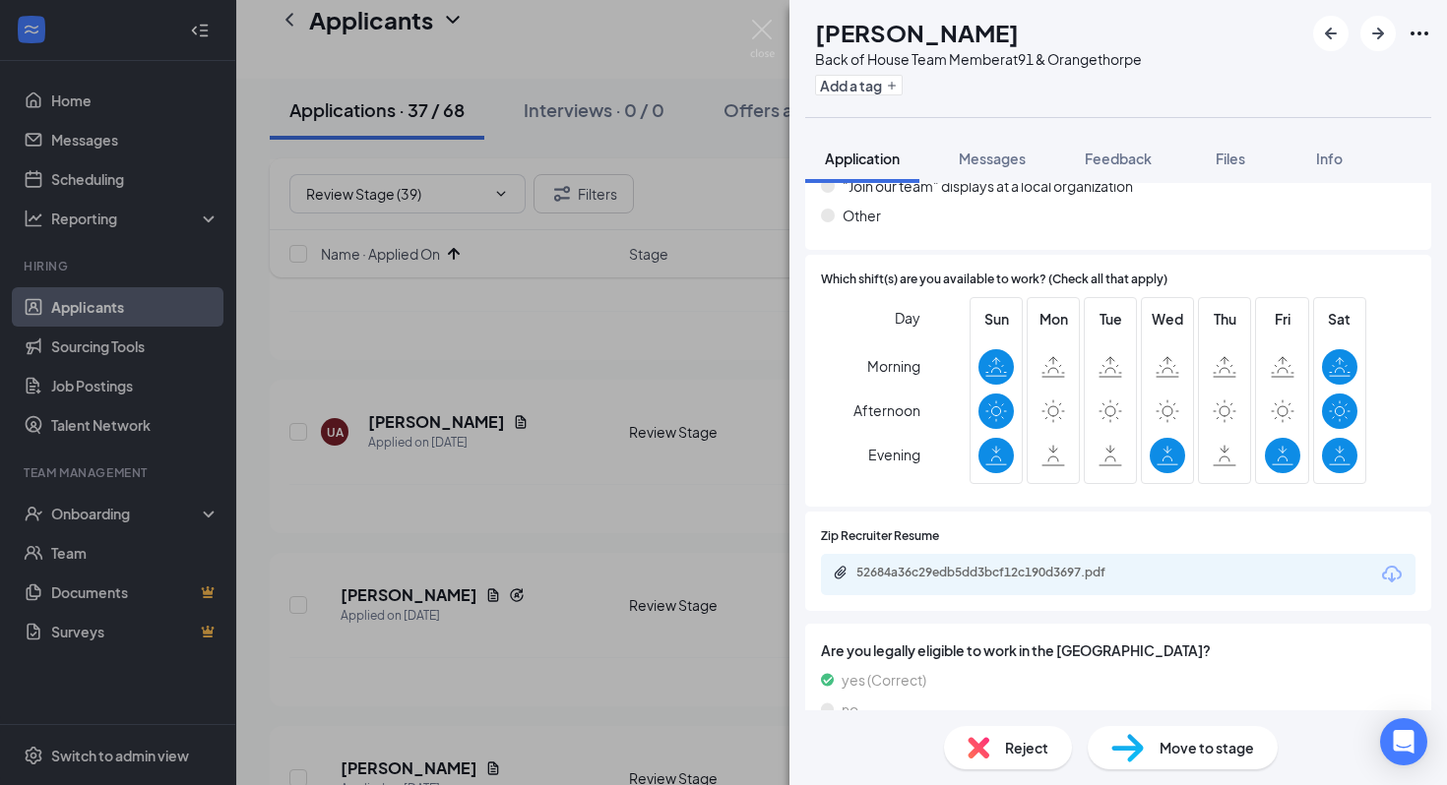
scroll to position [1860, 0]
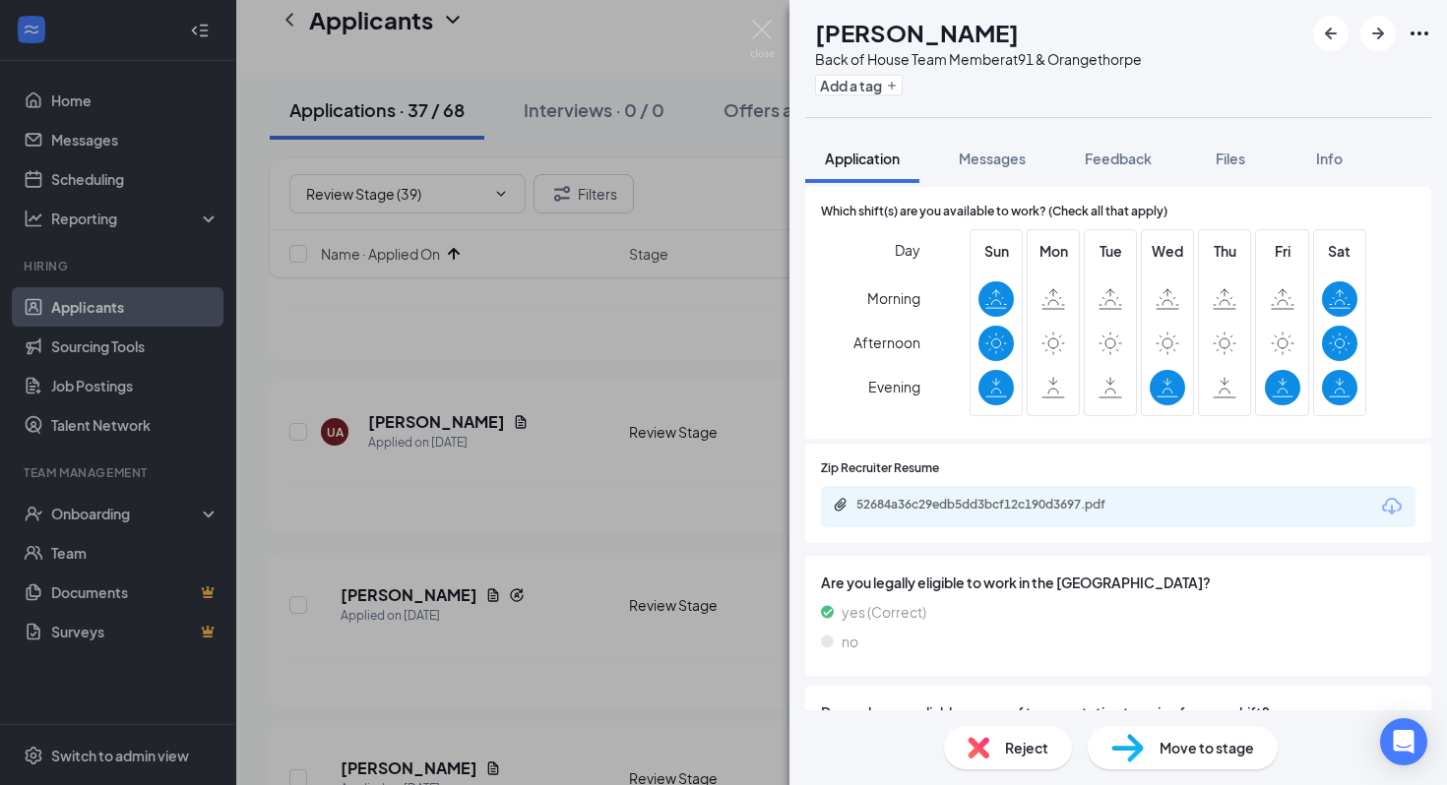
click at [1005, 755] on span "Reject" at bounding box center [1026, 748] width 43 height 22
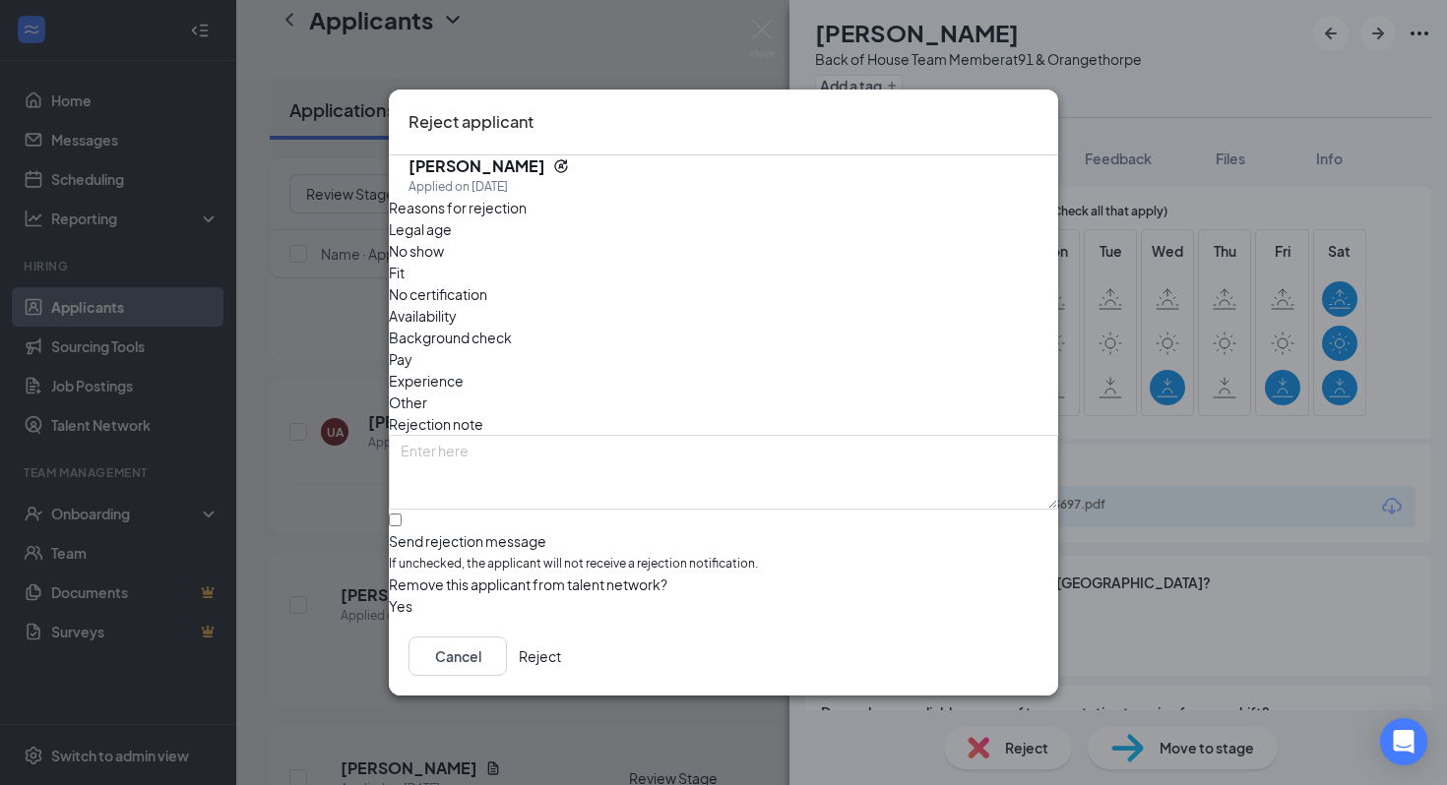
click at [457, 305] on span "Availability" at bounding box center [423, 316] width 68 height 22
click at [598, 279] on div "Legal age No show Fit No certification Availability Background check Pay Experi…" at bounding box center [723, 315] width 669 height 195
click at [579, 262] on div "No show" at bounding box center [723, 251] width 669 height 22
click at [402, 514] on input "Send rejection message If unchecked, the applicant will not receive a rejection…" at bounding box center [395, 520] width 13 height 13
checkbox input "true"
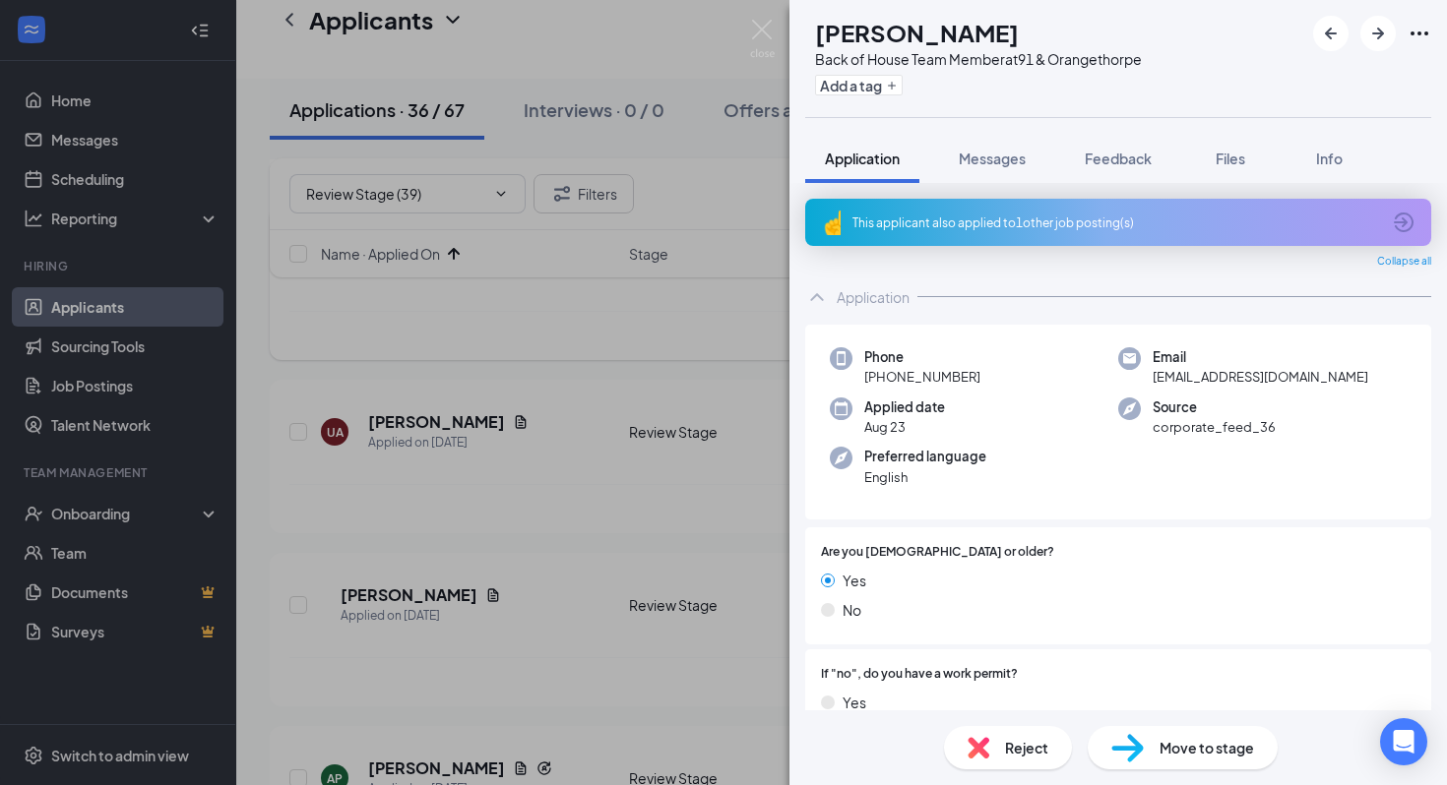
click at [561, 321] on div "WI Wyatt Irwin Back of House Team Member at 91 & Orangethorpe Add a tag Applica…" at bounding box center [723, 392] width 1447 height 785
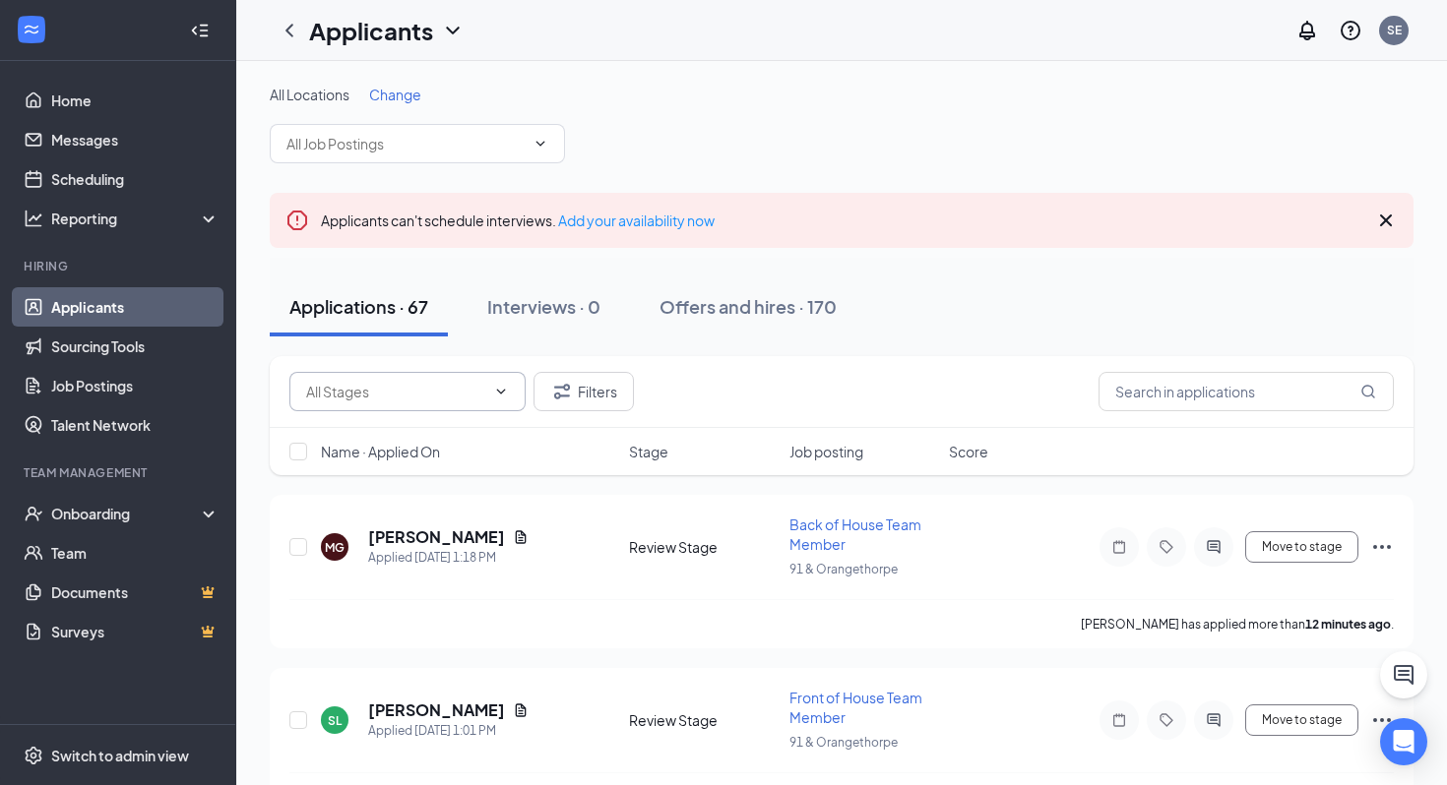
click at [388, 398] on input "text" at bounding box center [395, 392] width 179 height 22
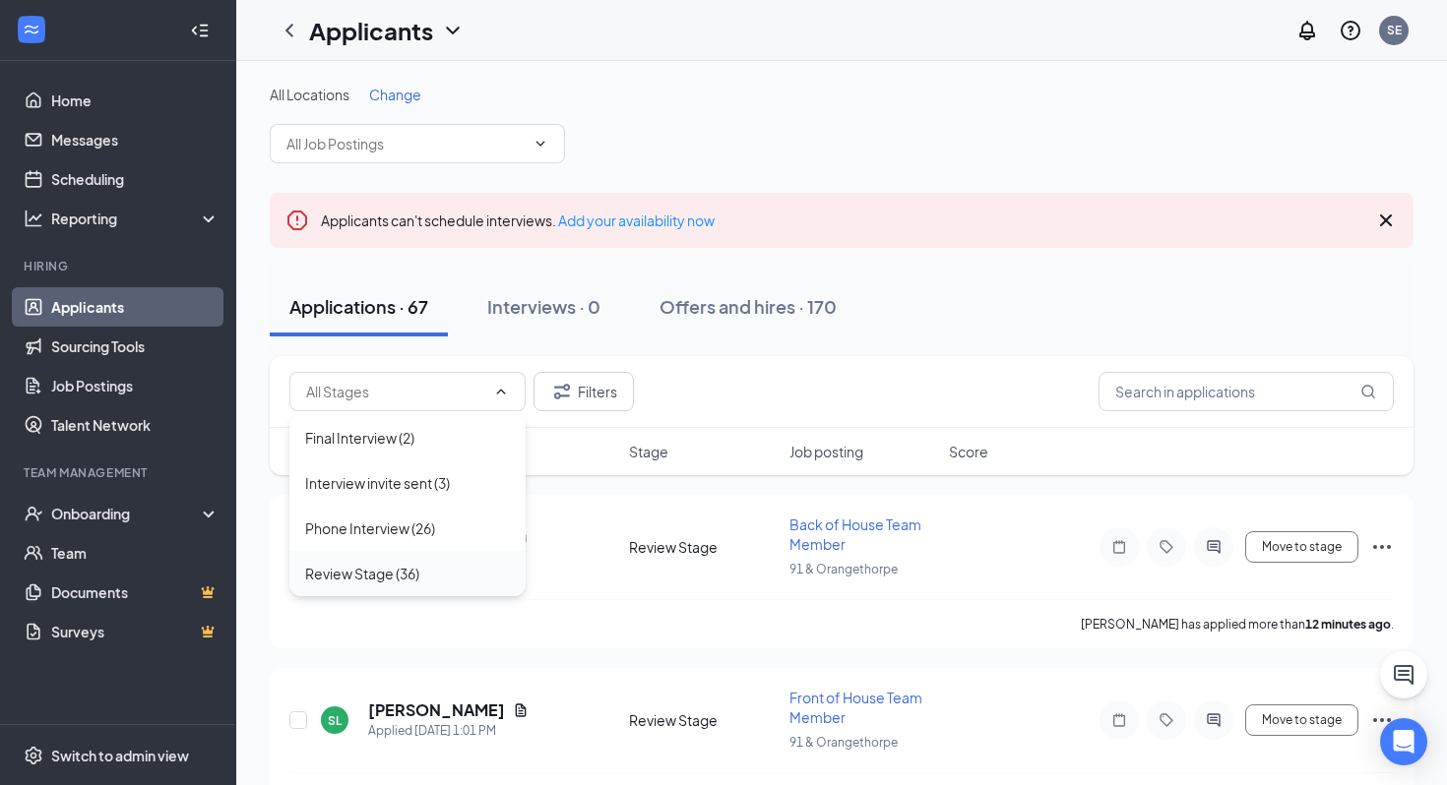
click at [390, 569] on div "Review Stage (36)" at bounding box center [362, 574] width 114 height 22
type input "Review Stage (36)"
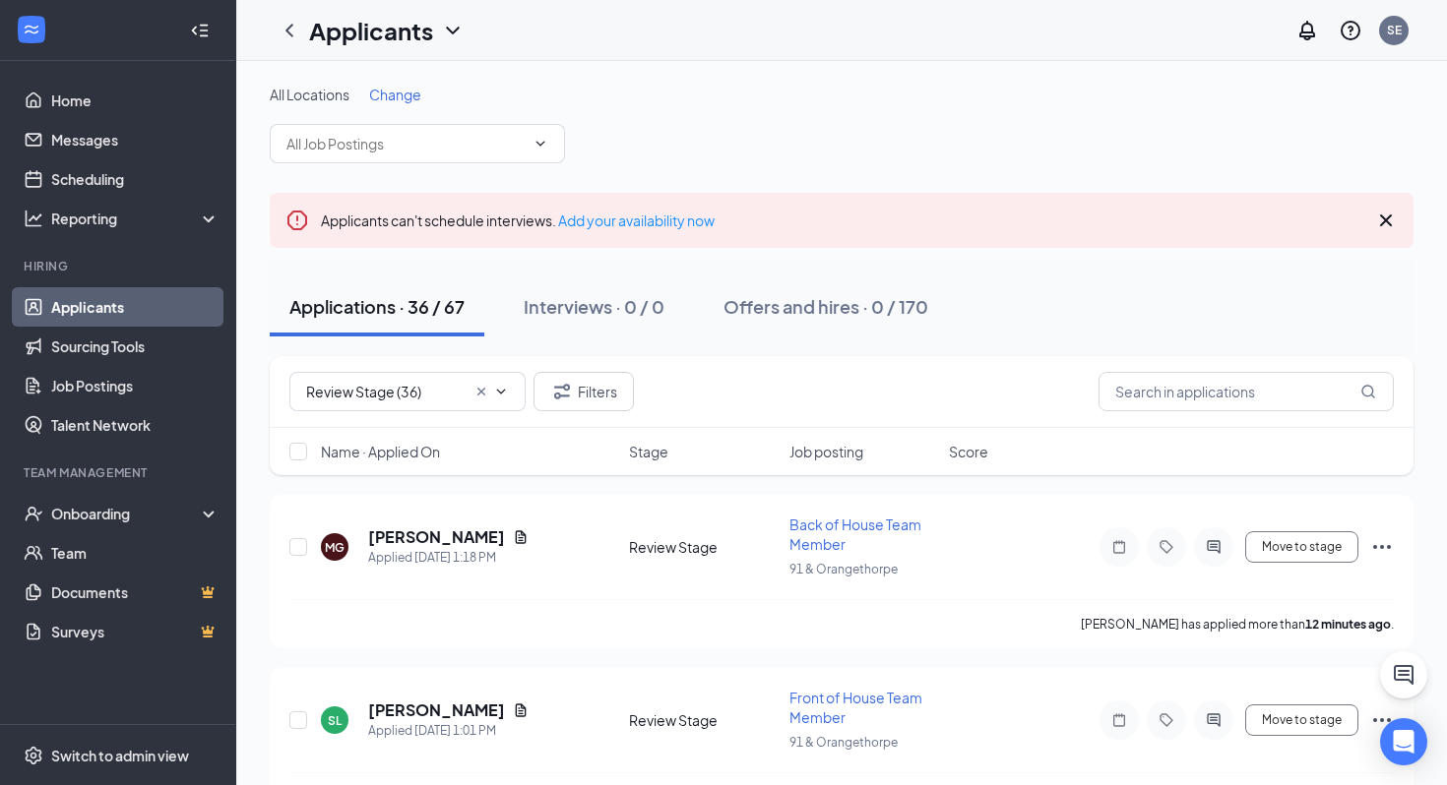
click at [422, 444] on span "Name · Applied On" at bounding box center [380, 452] width 119 height 20
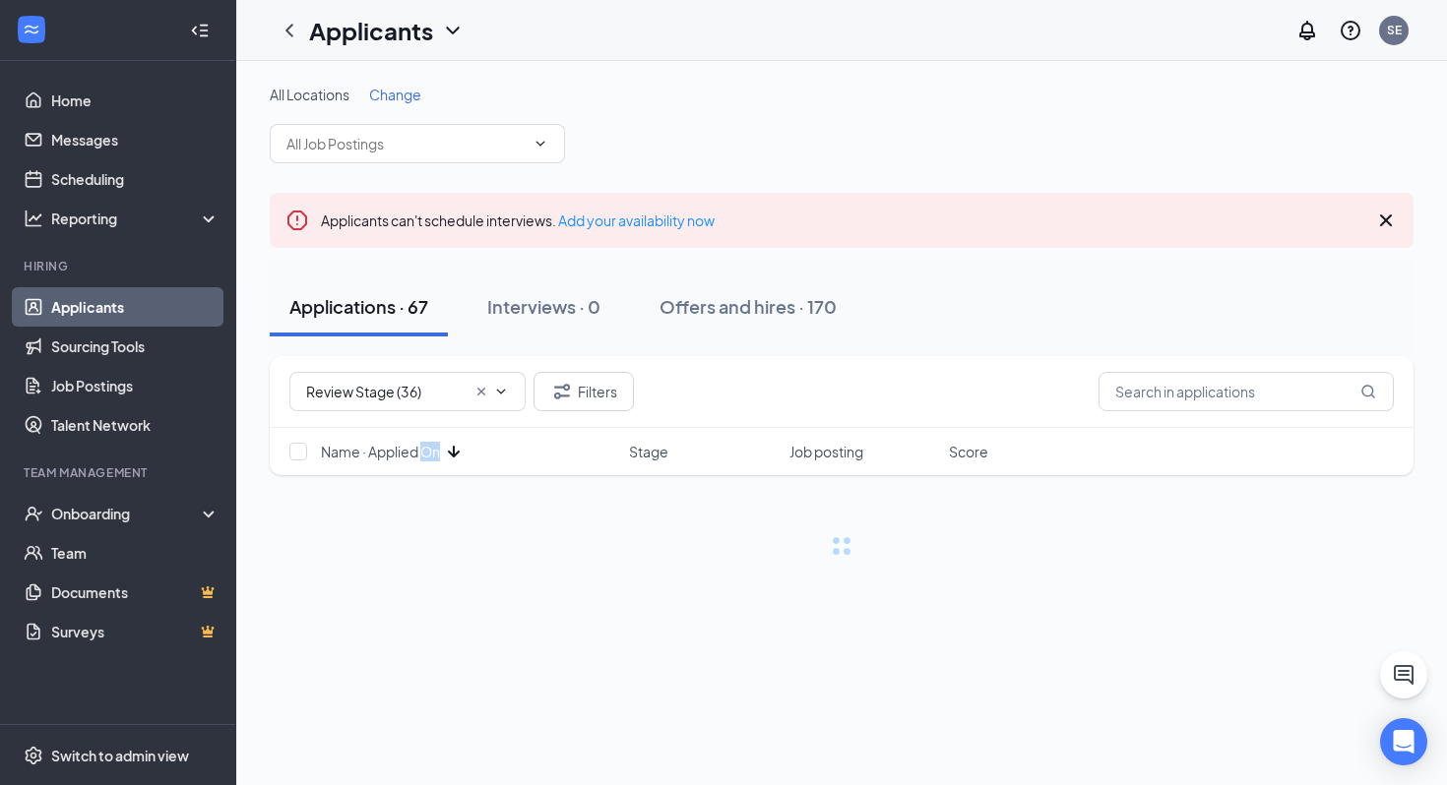
click at [422, 444] on span "Name · Applied On" at bounding box center [380, 452] width 119 height 20
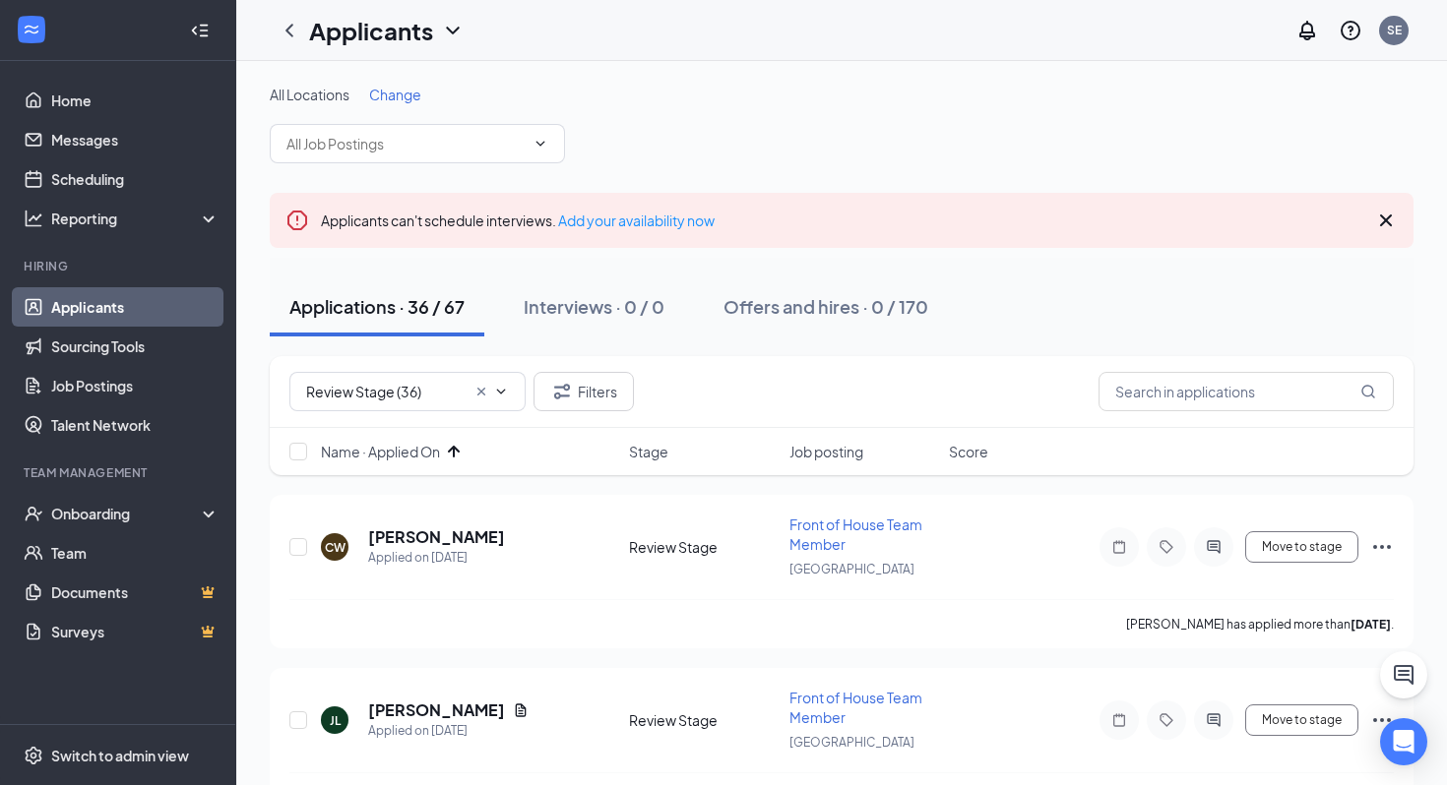
click at [730, 380] on div "Review Stage (36) Filters" at bounding box center [841, 391] width 1104 height 39
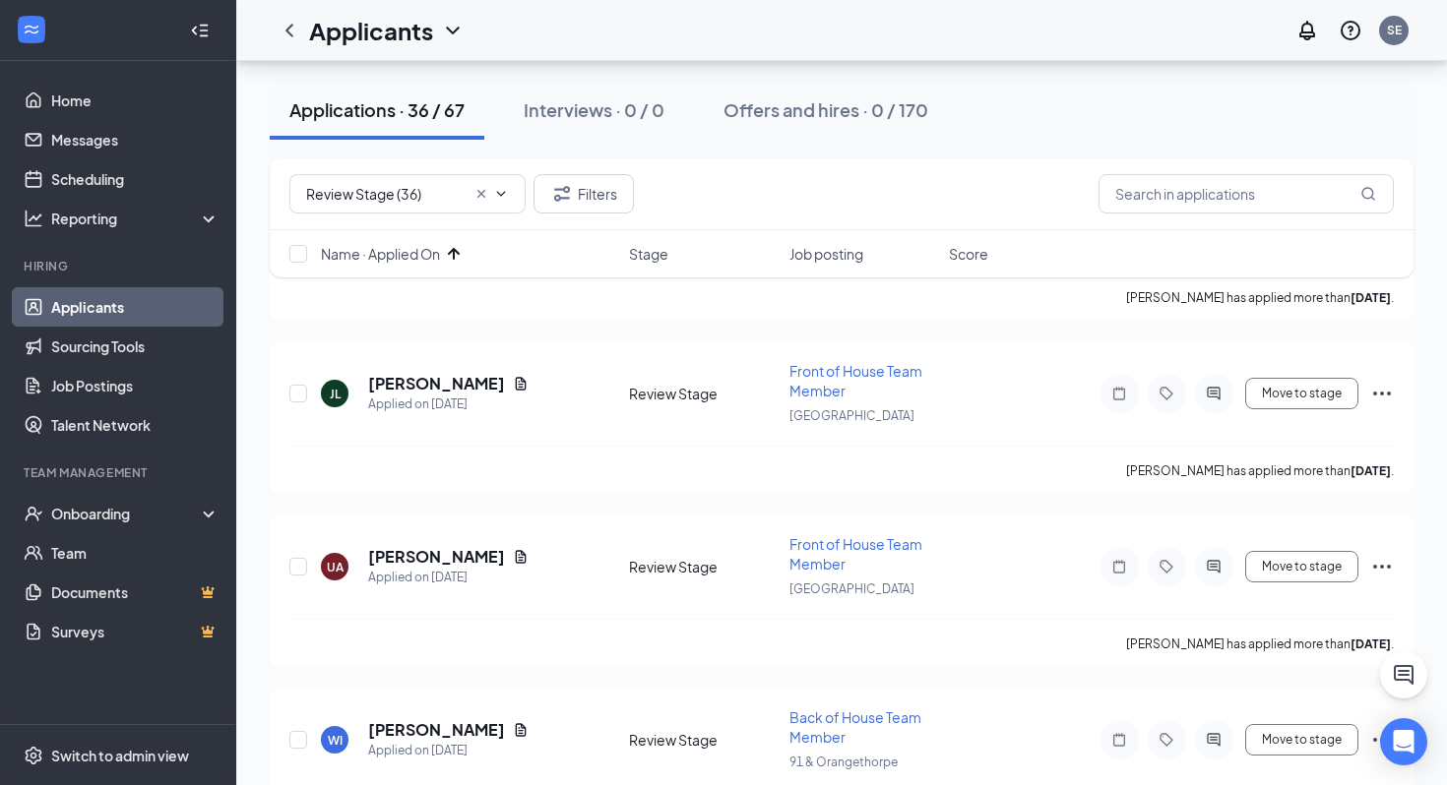
scroll to position [326, 0]
click at [394, 381] on h5 "[PERSON_NAME]" at bounding box center [436, 385] width 137 height 22
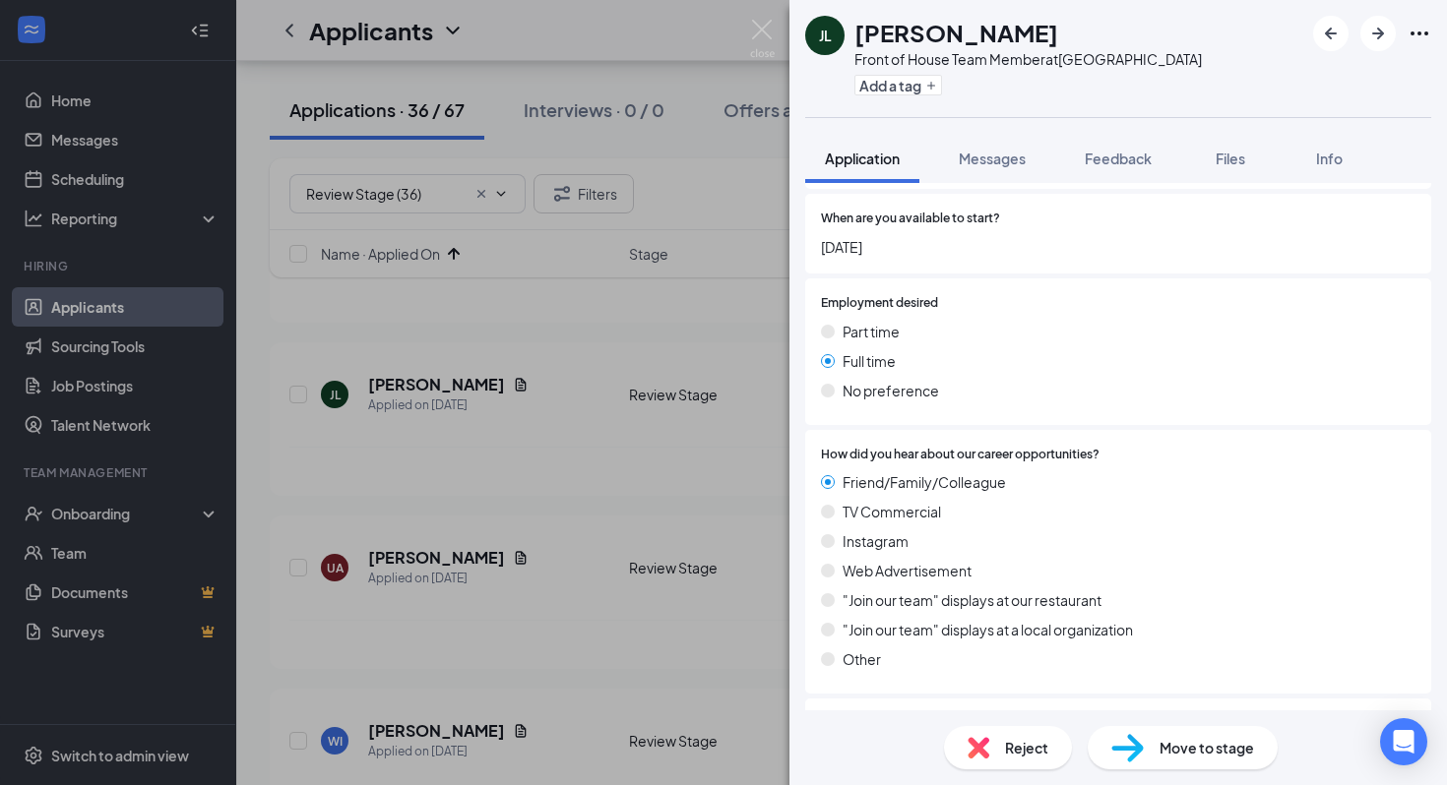
scroll to position [1536, 0]
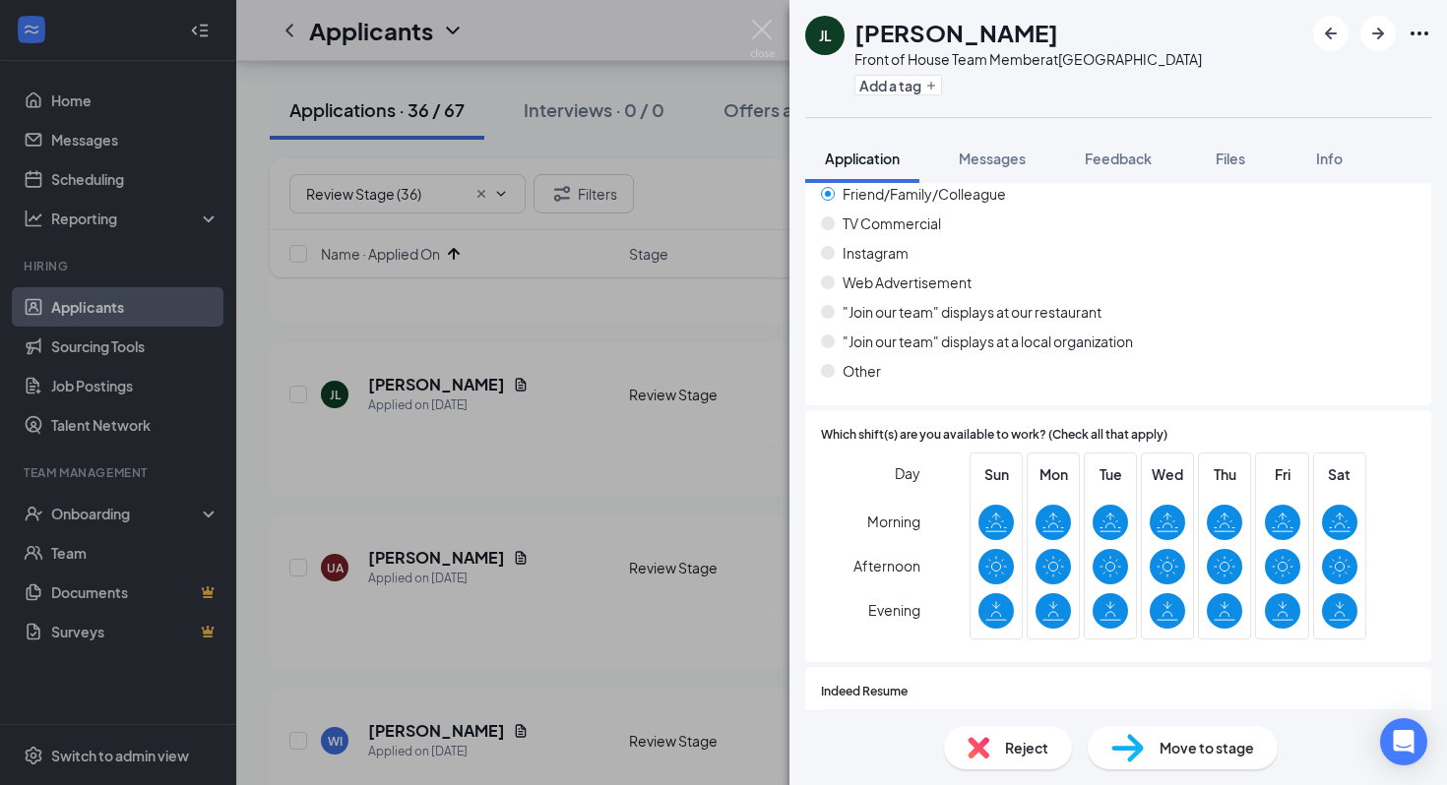
click at [567, 519] on div "JL Jose Lopez Front of House Team Member at La Palma Ave Add a tag Application …" at bounding box center [723, 392] width 1447 height 785
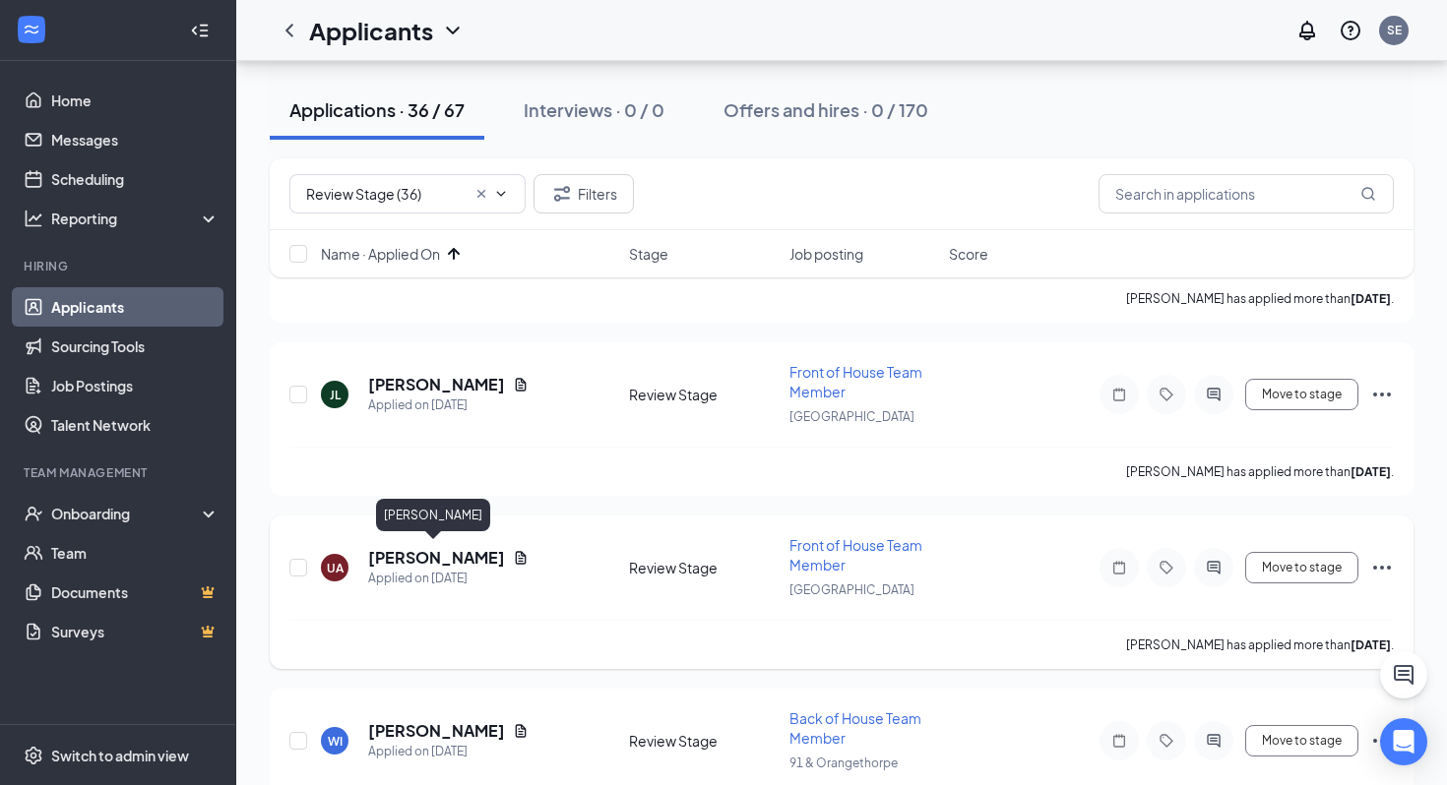
click at [452, 549] on h5 "Ulises Andrade" at bounding box center [436, 558] width 137 height 22
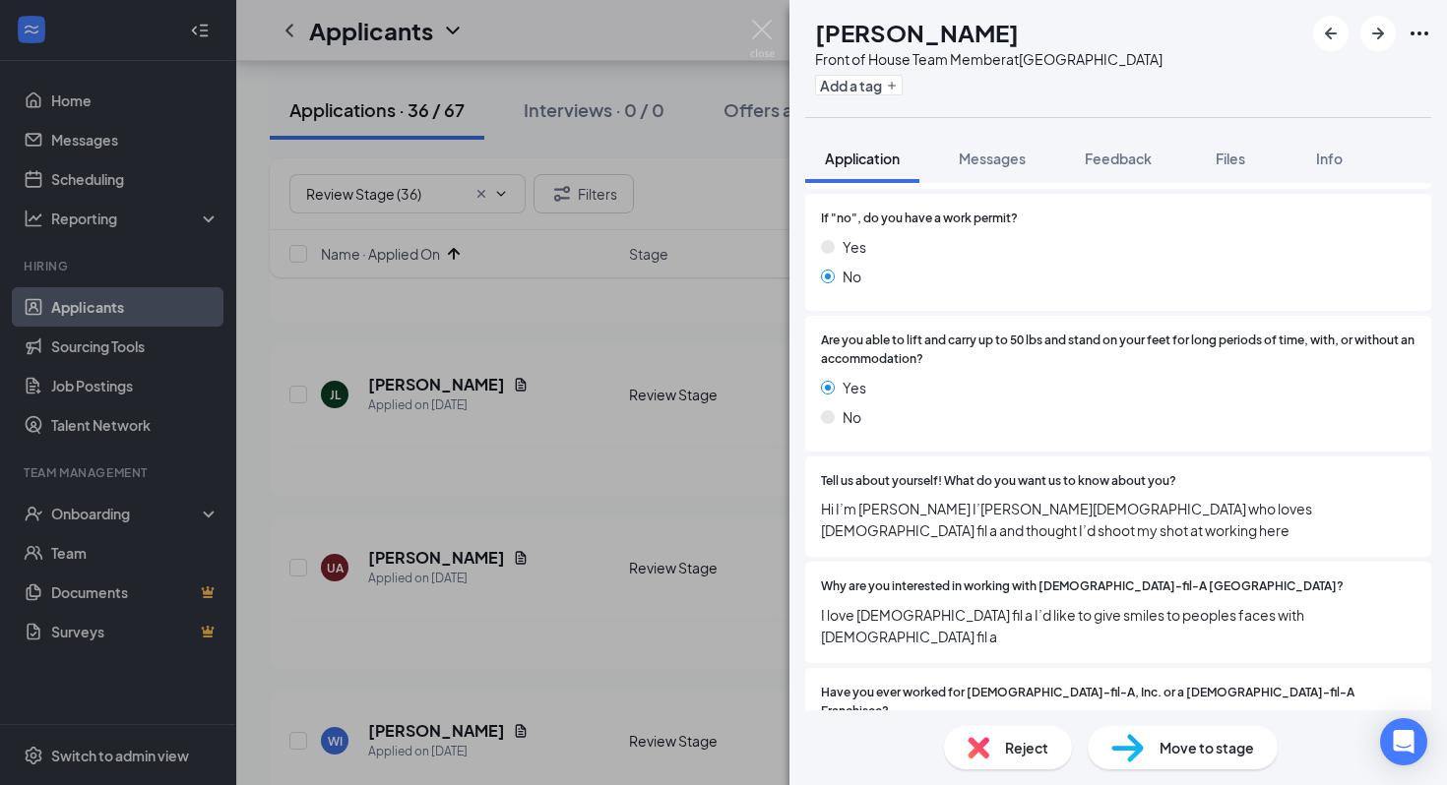
scroll to position [419, 0]
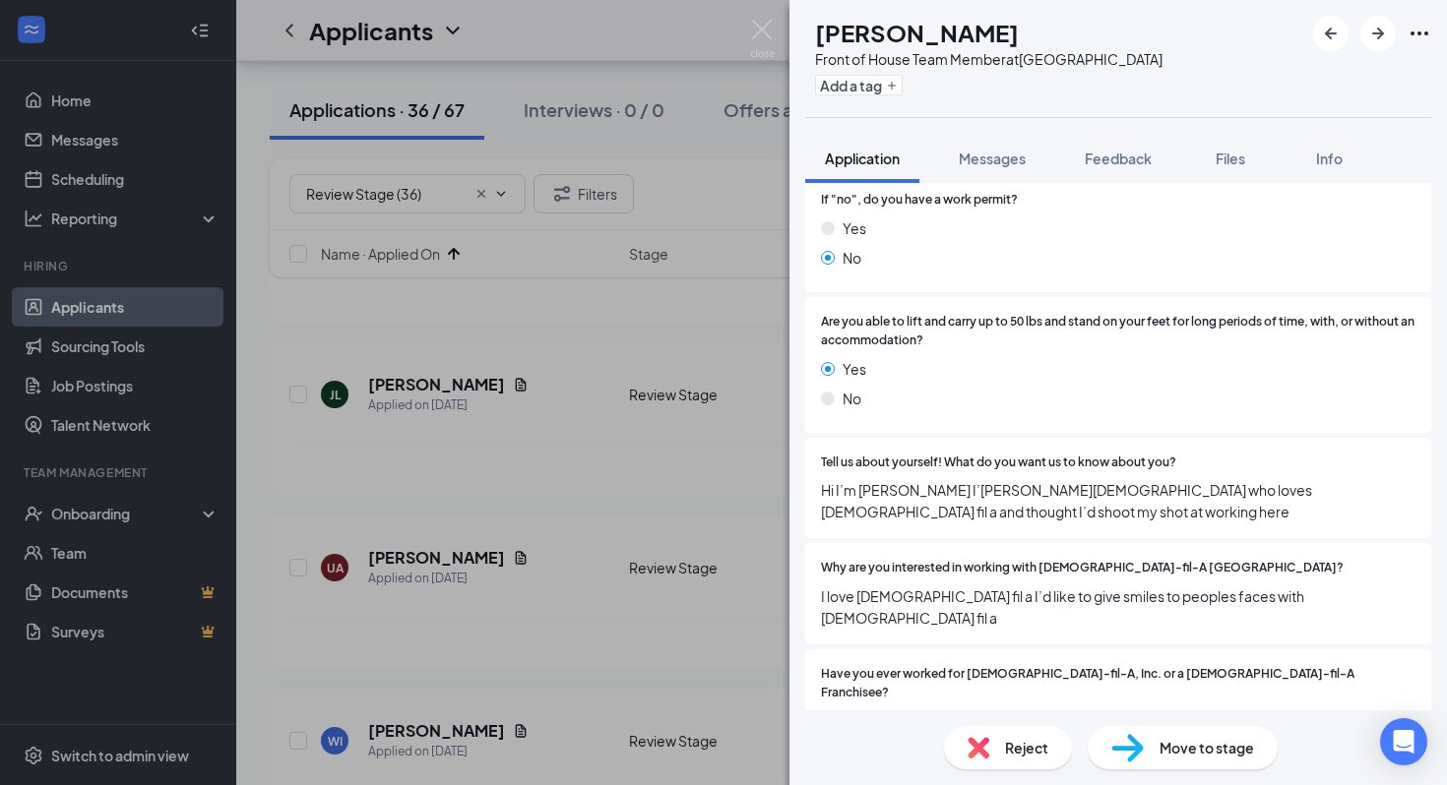
click at [622, 582] on div "UA Ulises Andrade Front of House Team Member at La Palma Ave Add a tag Applicat…" at bounding box center [723, 392] width 1447 height 785
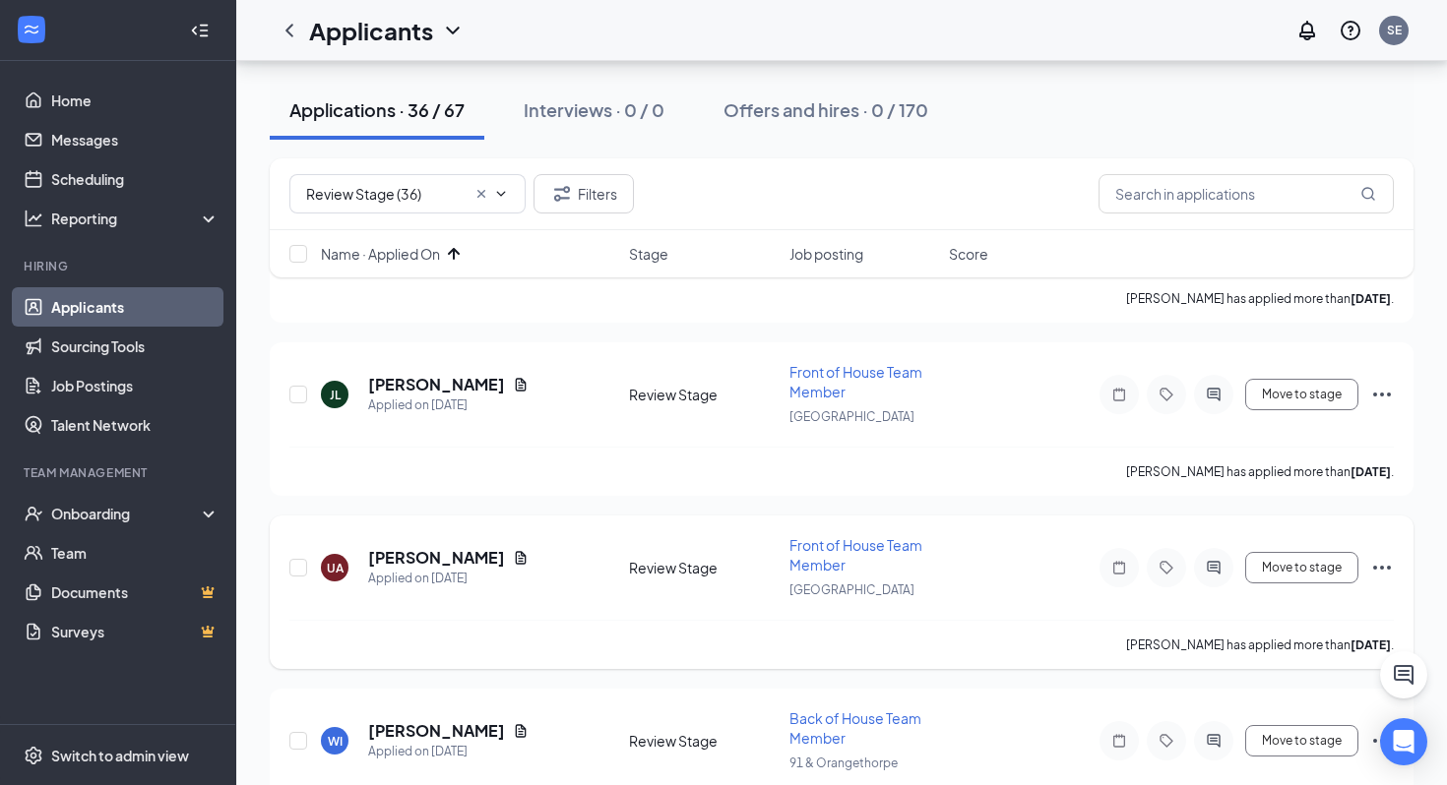
click at [1386, 556] on icon "Ellipses" at bounding box center [1382, 568] width 24 height 24
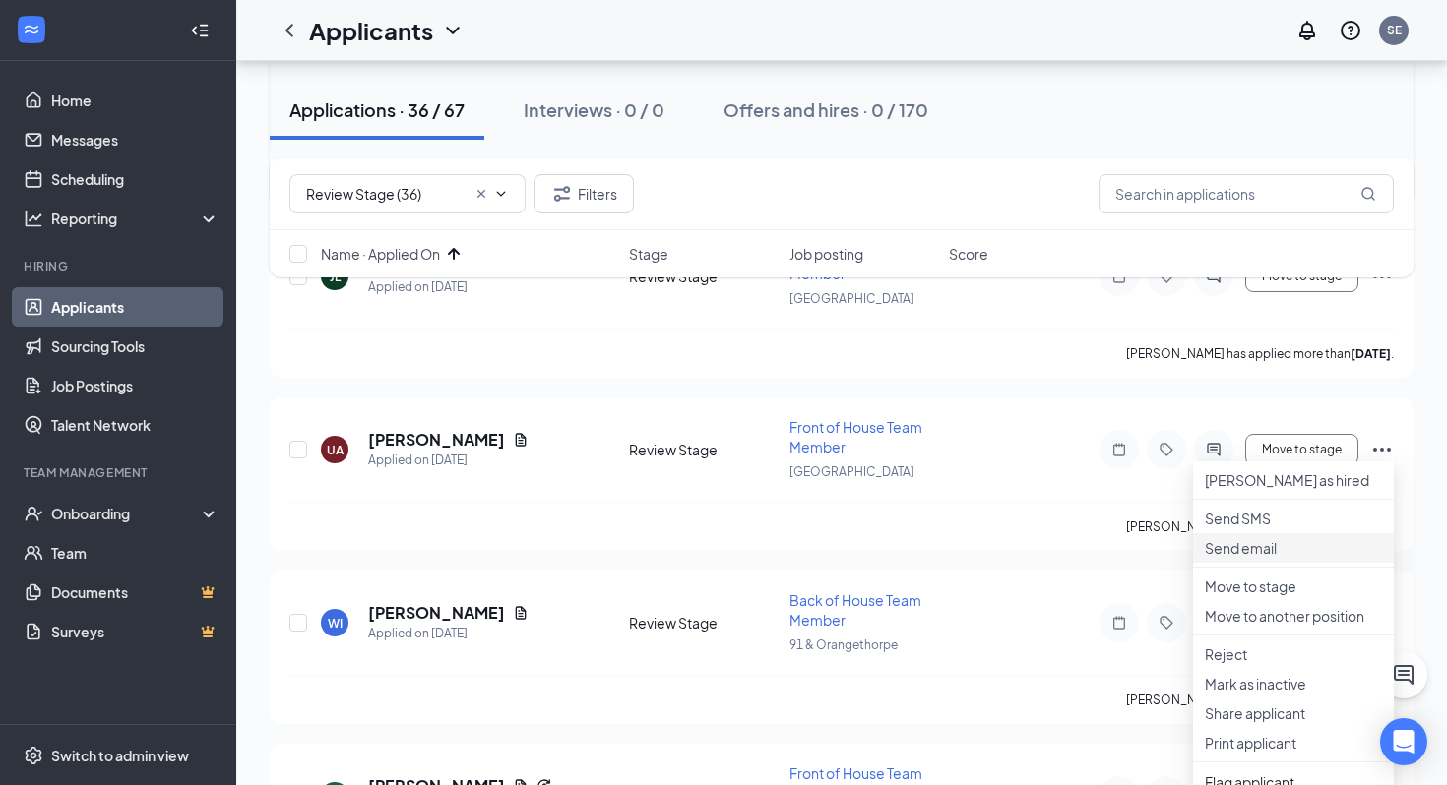
scroll to position [471, 0]
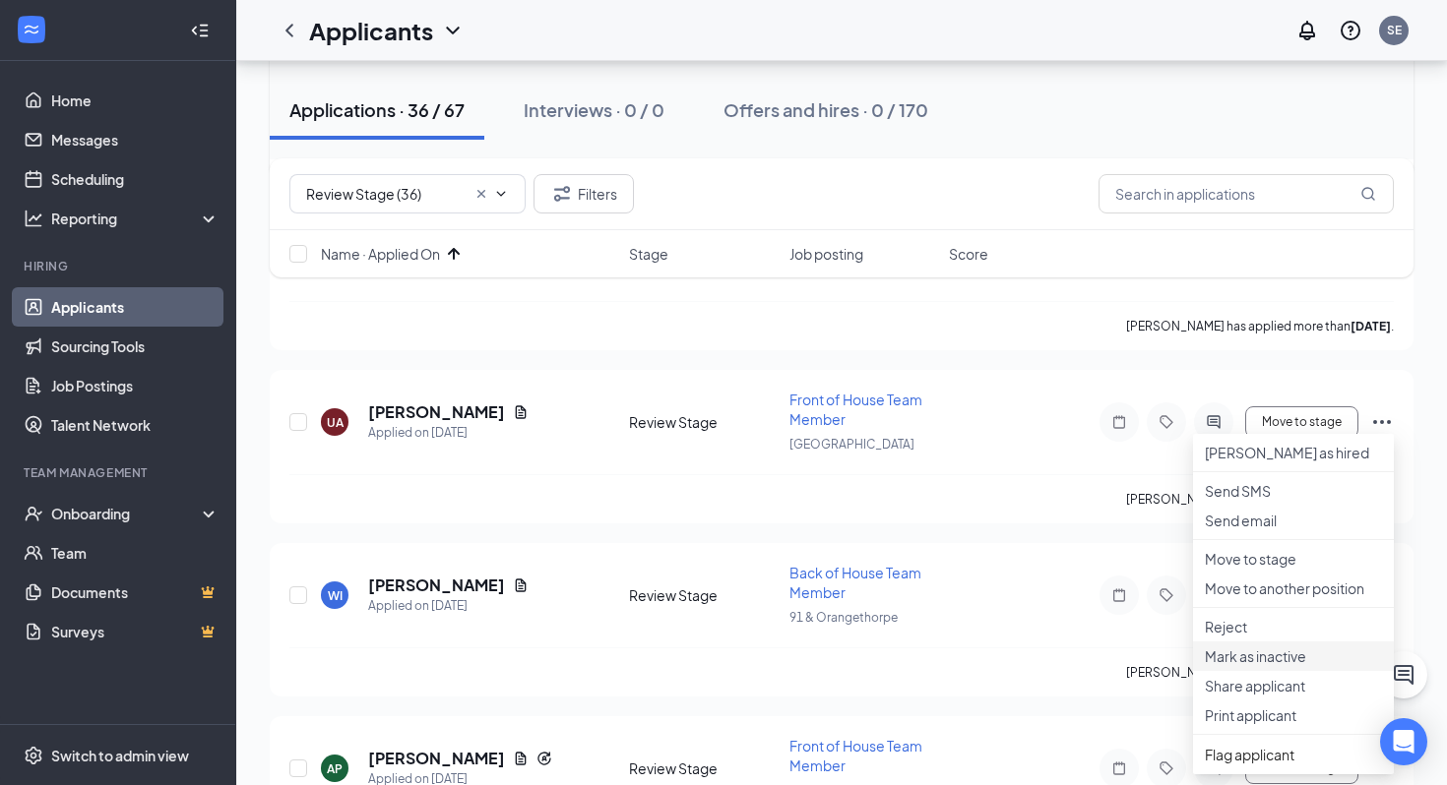
click at [1249, 666] on p "Mark as inactive" at bounding box center [1293, 657] width 177 height 20
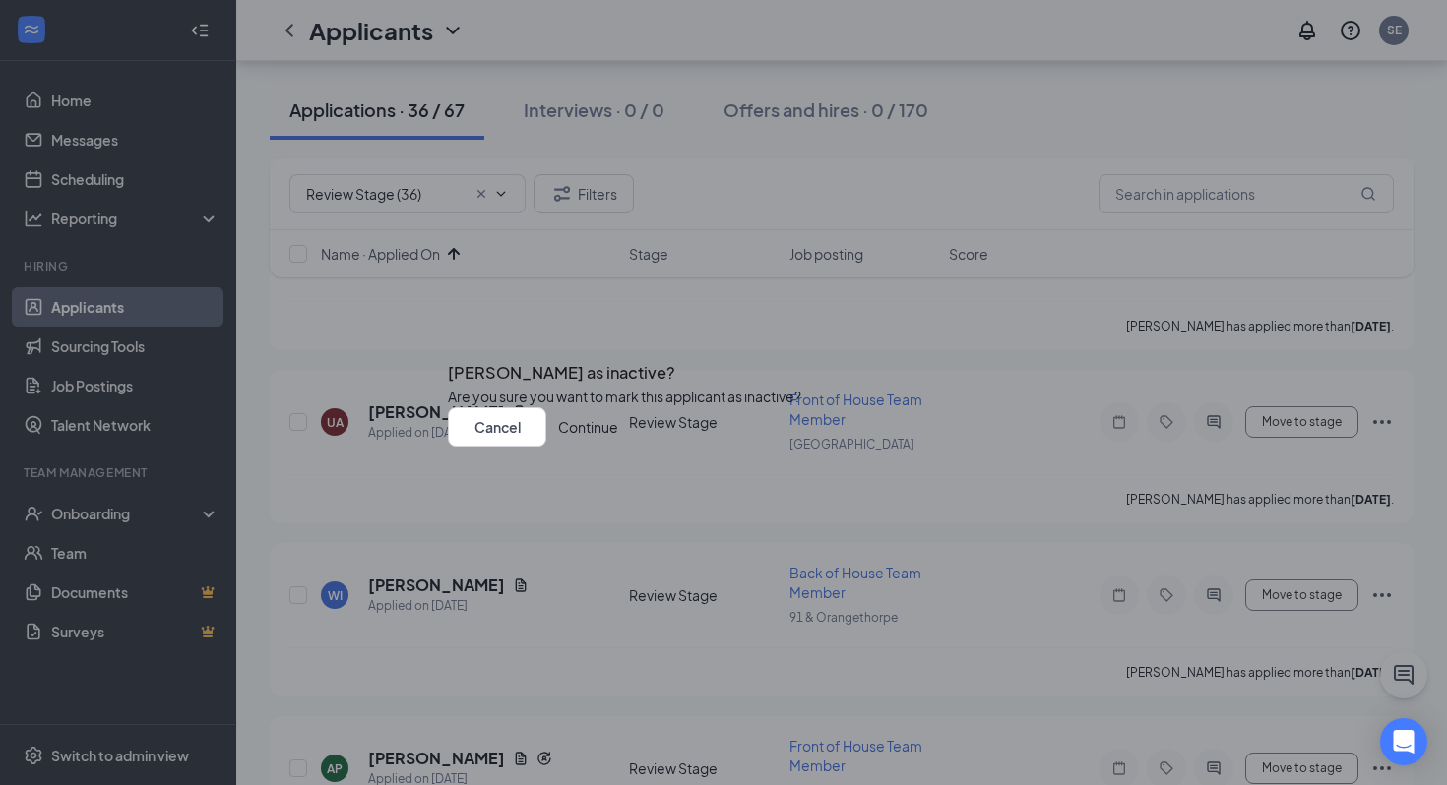
click at [618, 447] on button "Continue" at bounding box center [588, 426] width 60 height 39
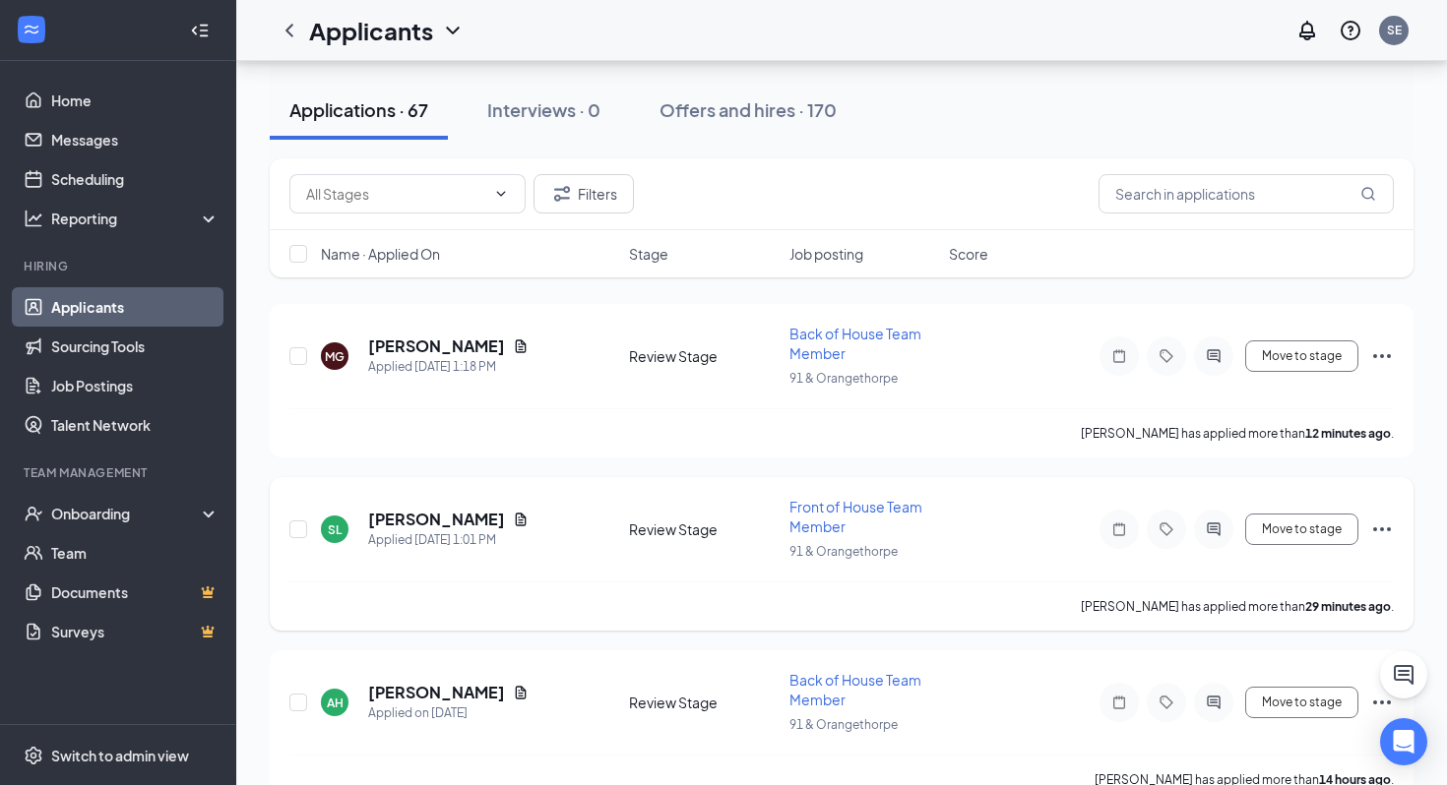
scroll to position [172, 0]
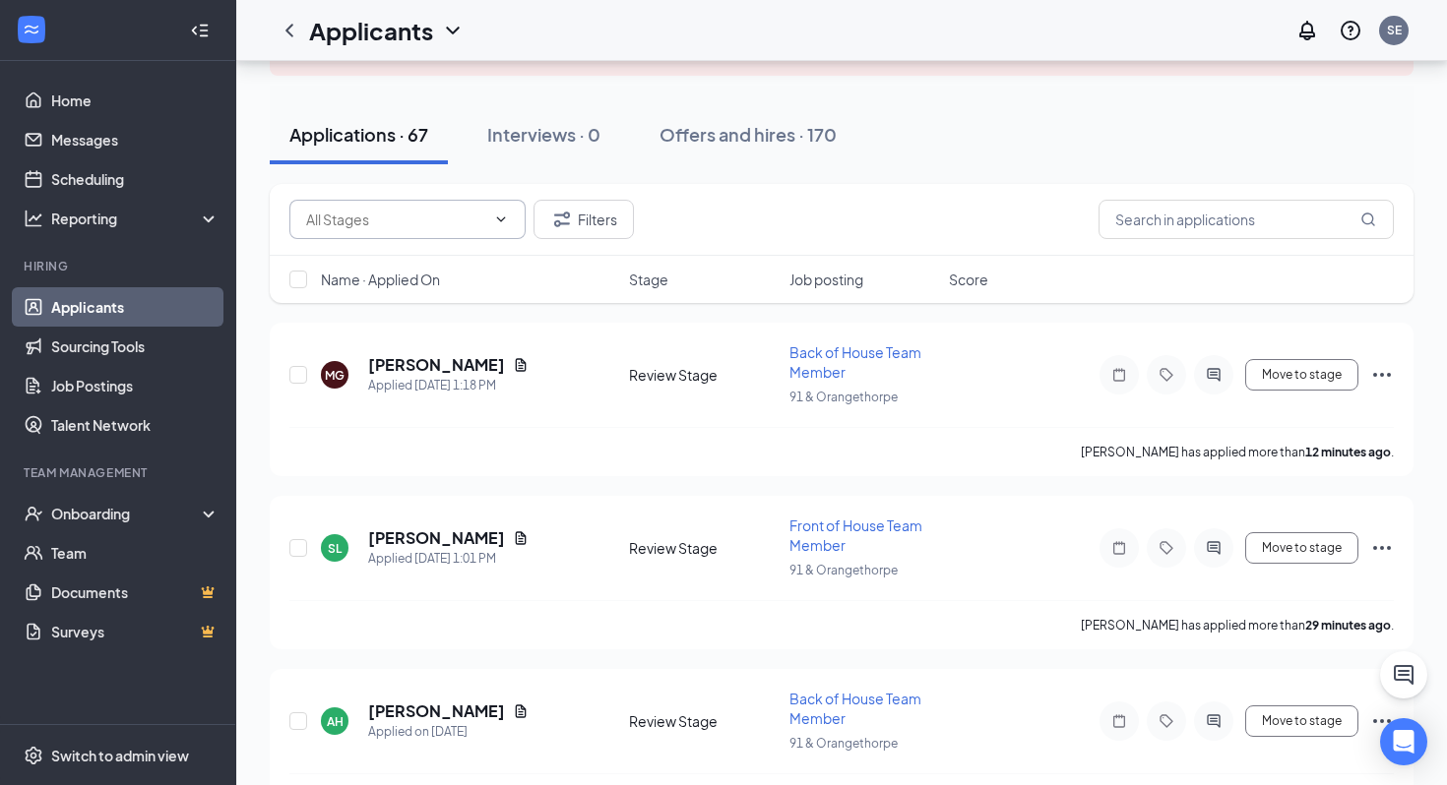
click at [411, 234] on span at bounding box center [407, 219] width 236 height 39
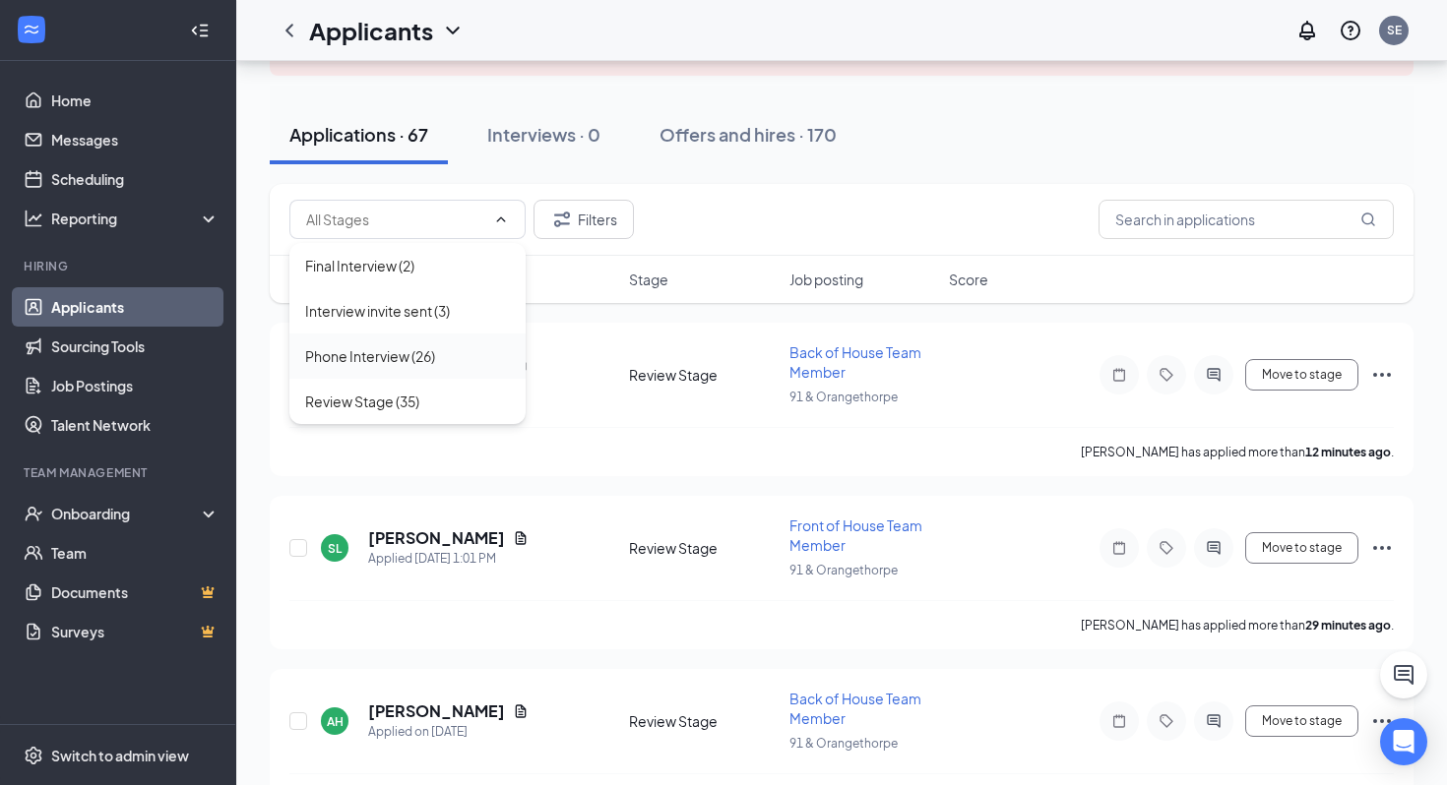
click at [405, 375] on div "Phone Interview (26)" at bounding box center [407, 356] width 236 height 45
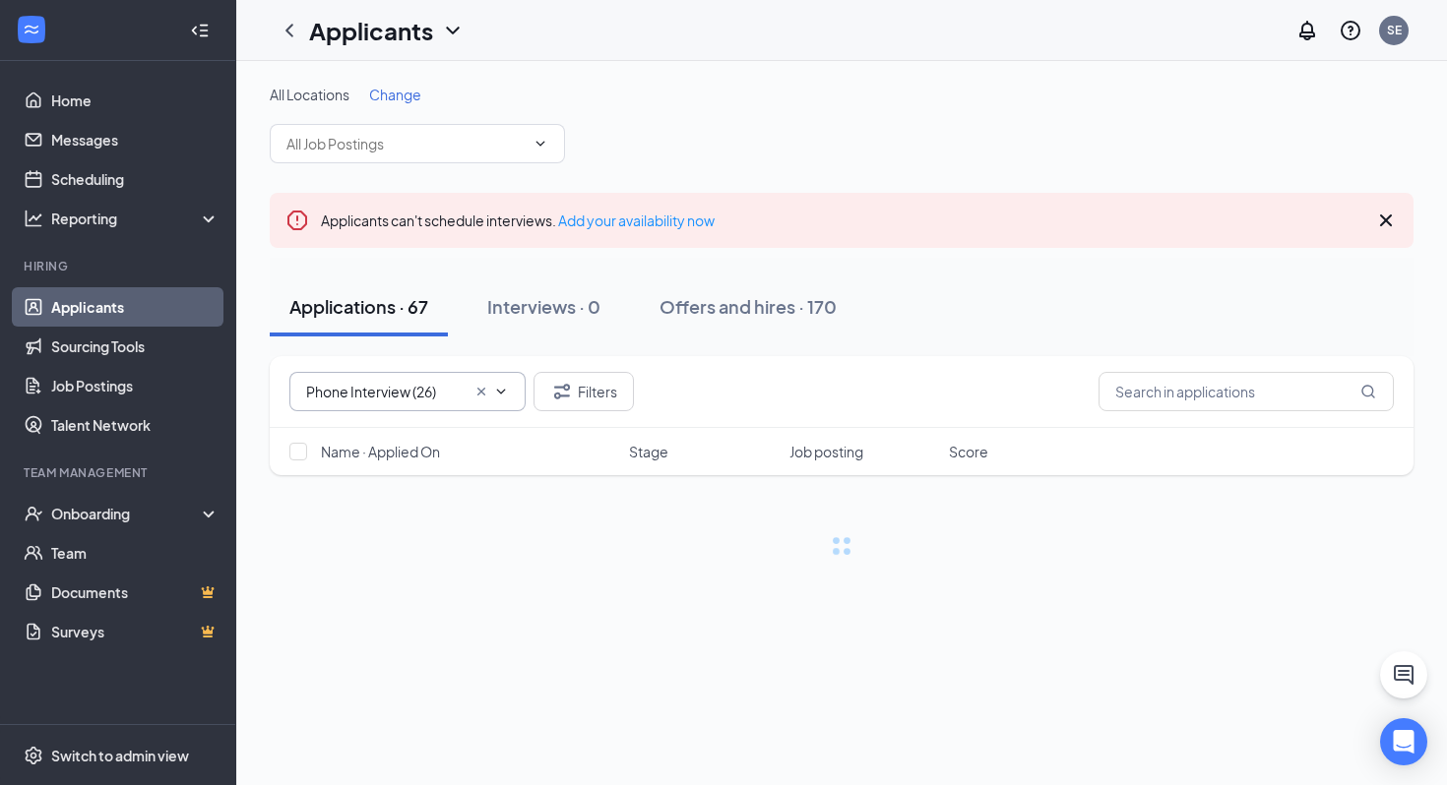
click at [398, 392] on input "Phone Interview (26)" at bounding box center [385, 392] width 159 height 22
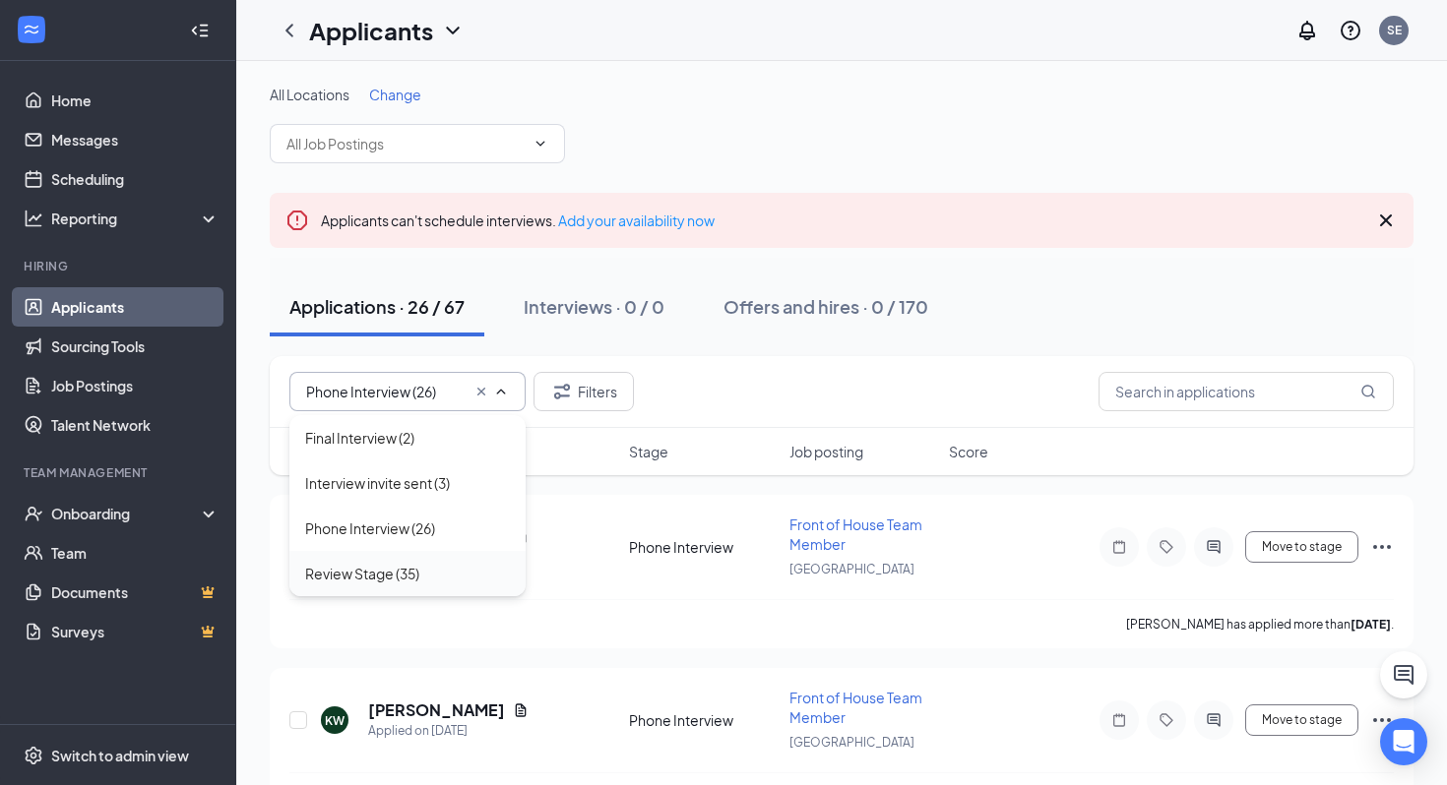
click at [401, 567] on div "Review Stage (35)" at bounding box center [362, 574] width 114 height 22
type input "Review Stage (35)"
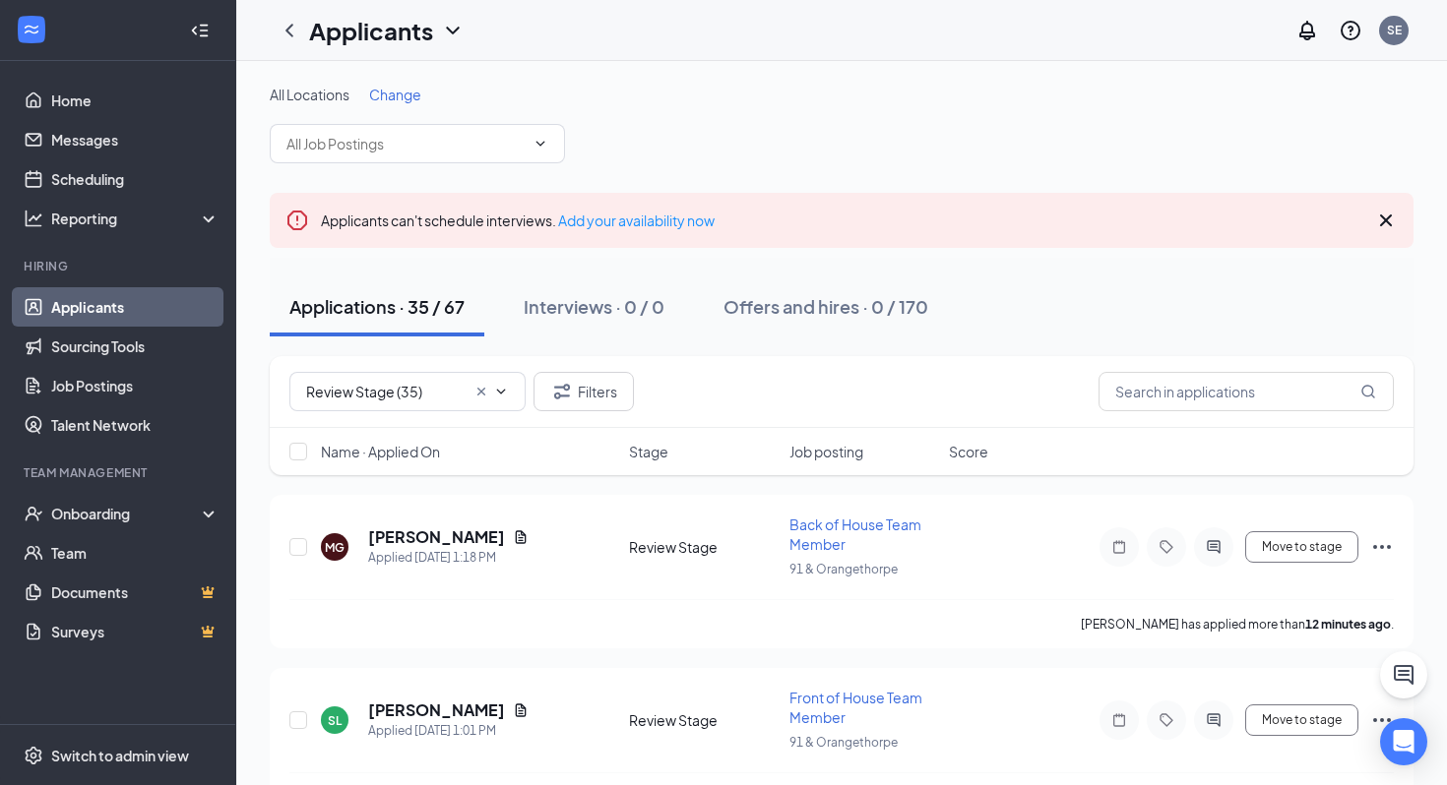
click at [406, 451] on span "Name · Applied On" at bounding box center [380, 452] width 119 height 20
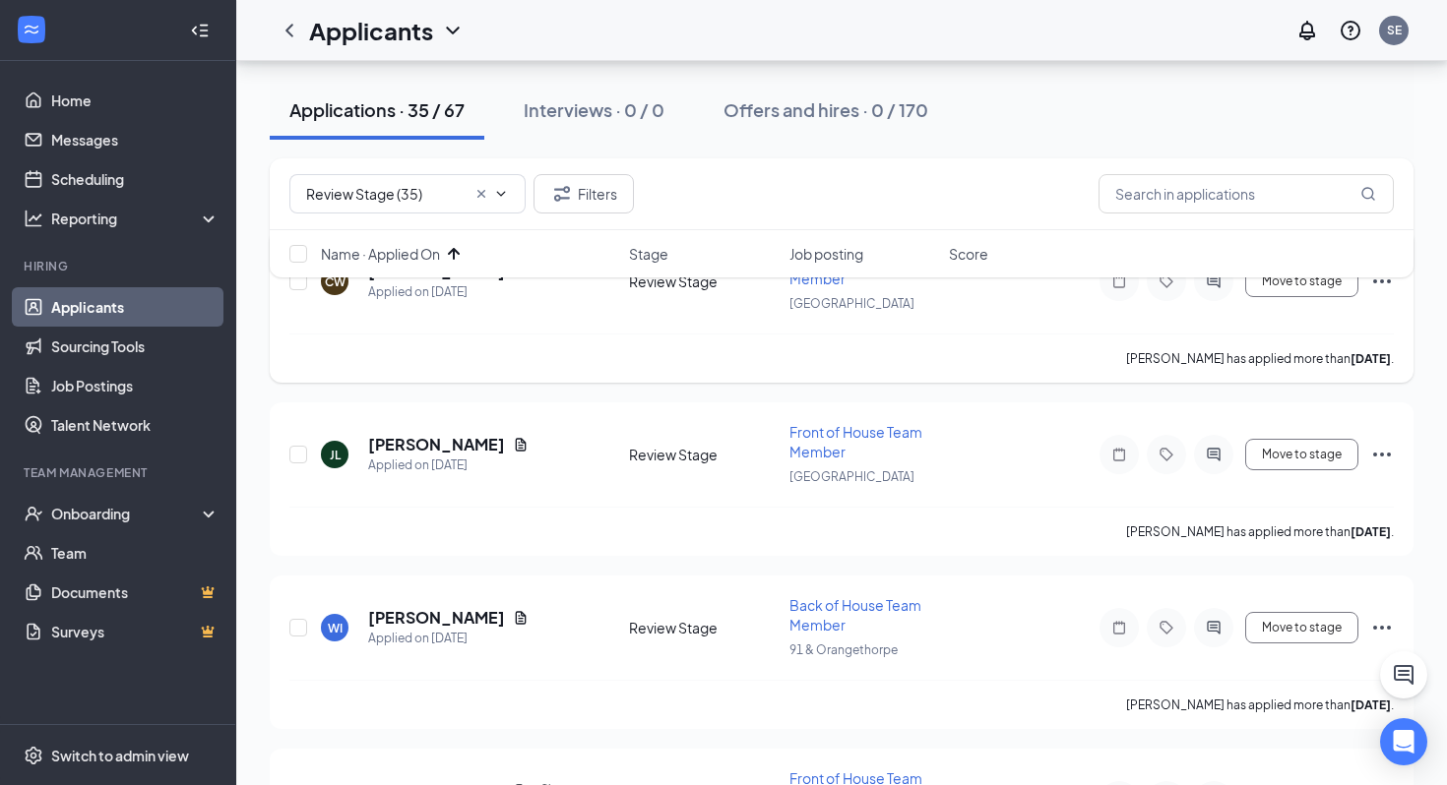
scroll to position [278, 0]
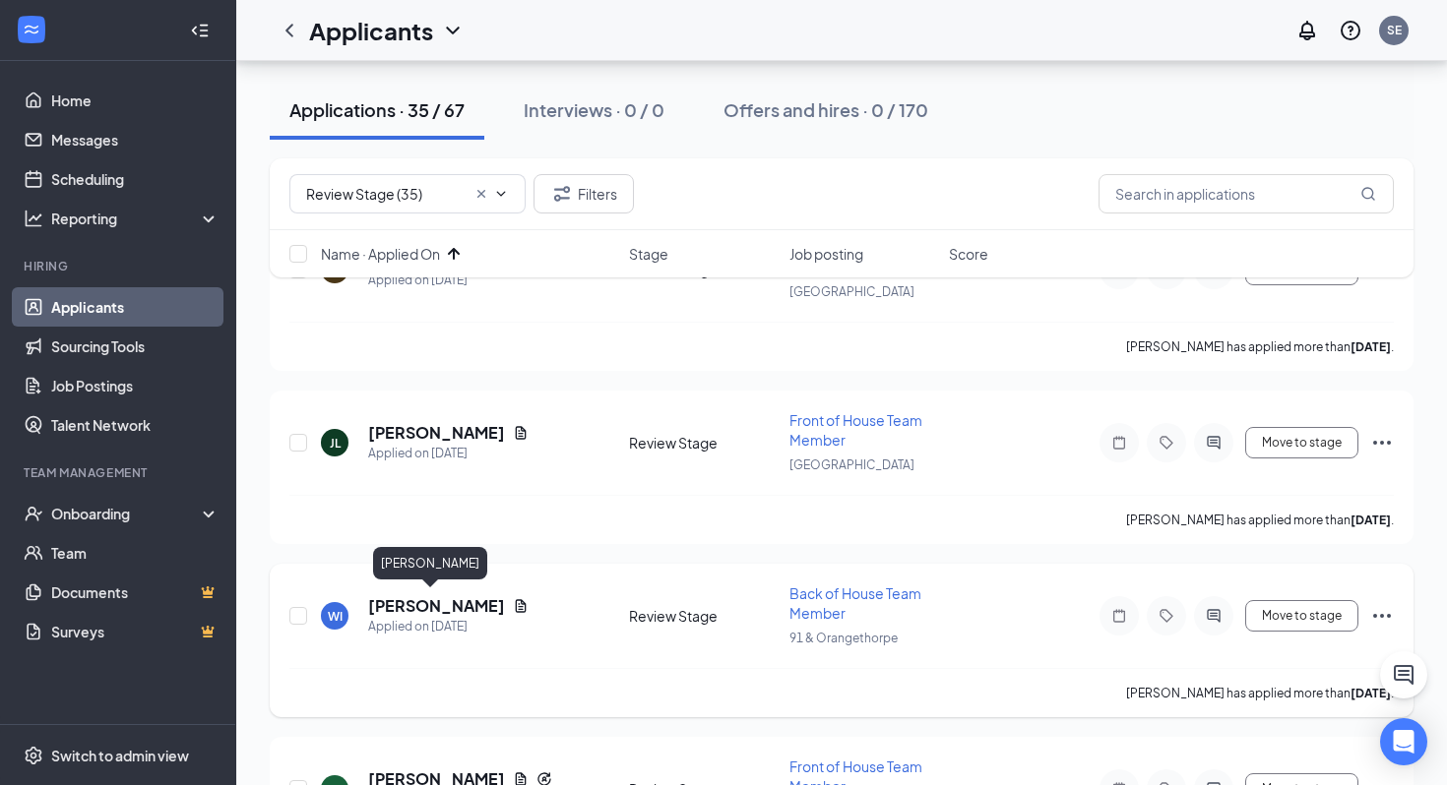
click at [410, 595] on h5 "Wyatt Irwin" at bounding box center [436, 606] width 137 height 22
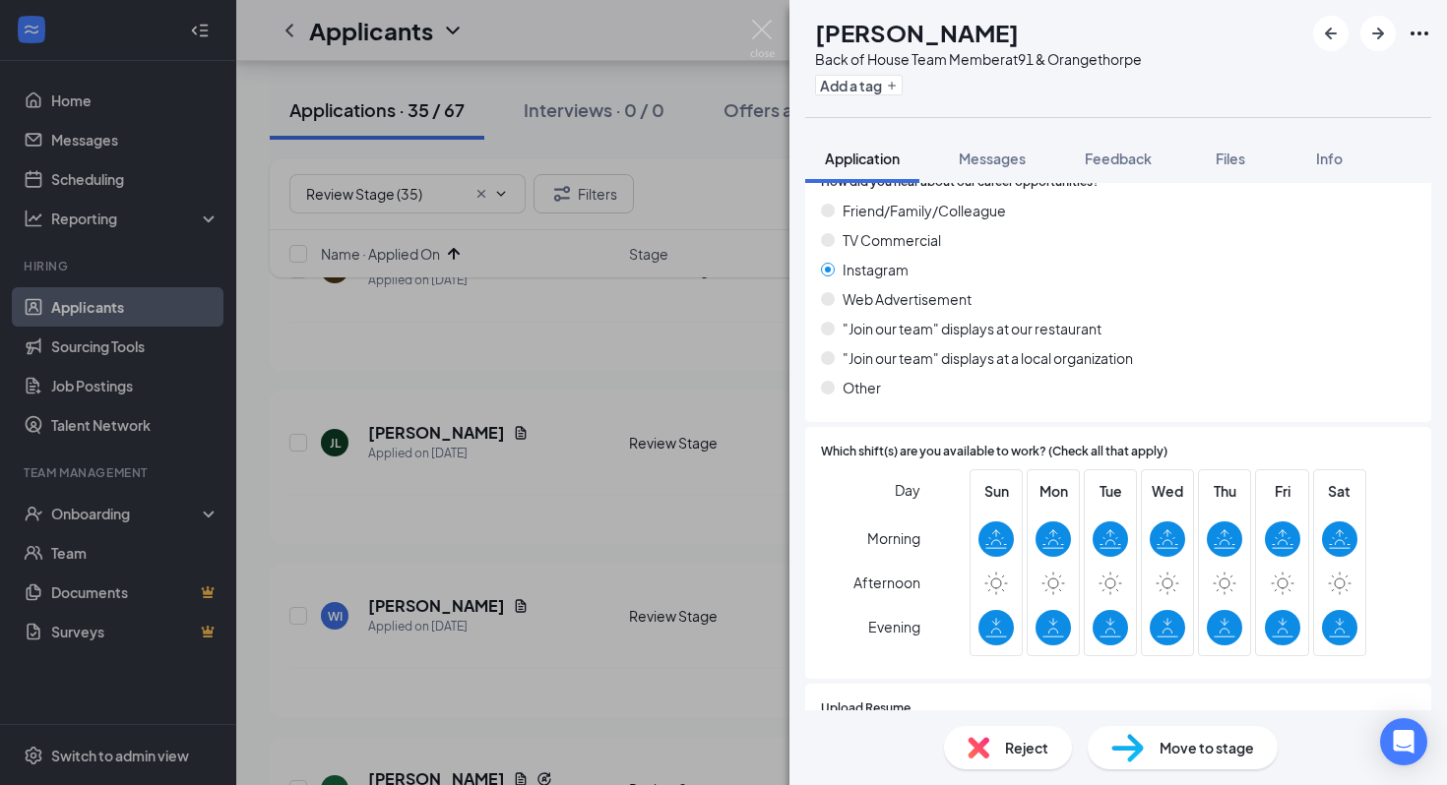
scroll to position [1584, 0]
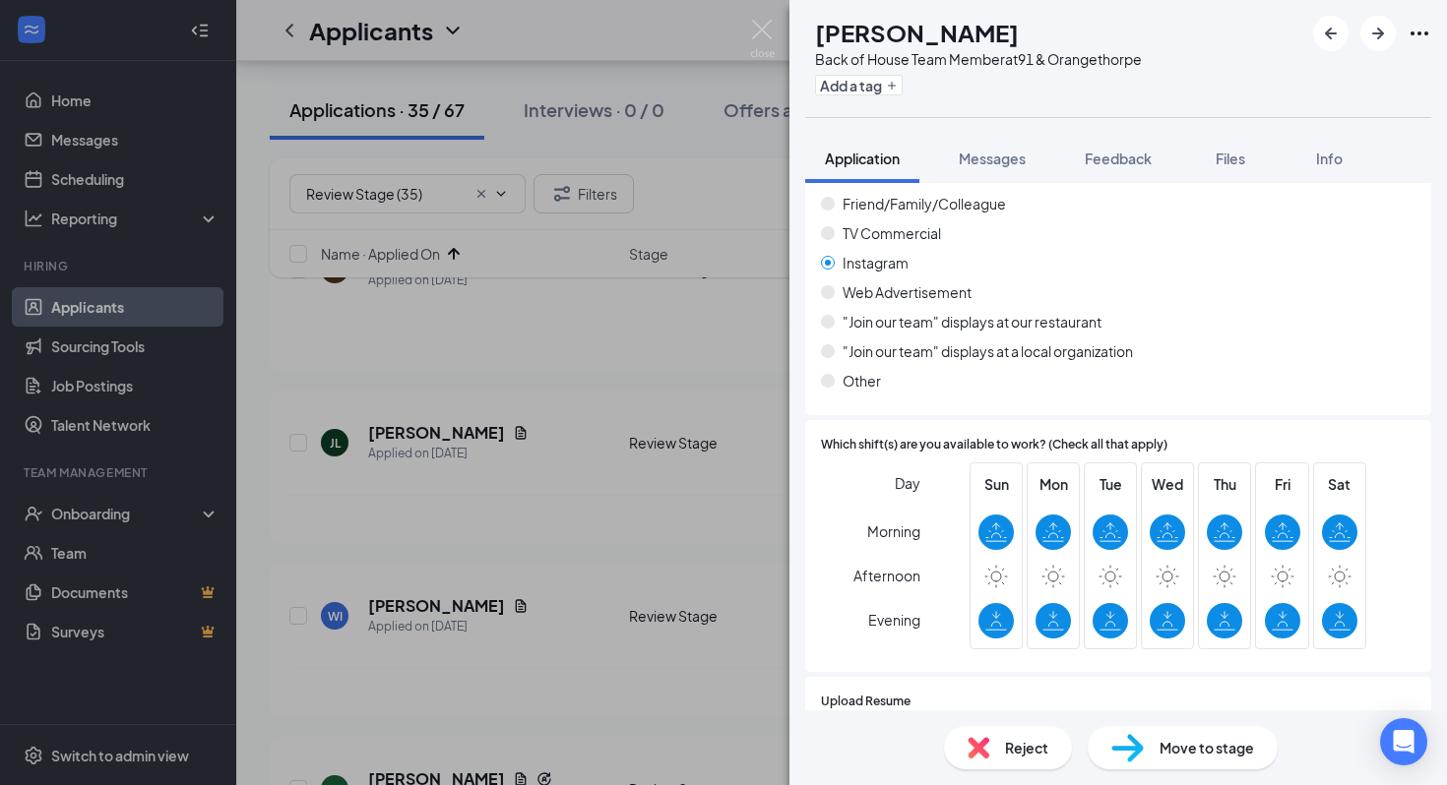
click at [998, 720] on div "Reject Move to stage" at bounding box center [1117, 748] width 657 height 75
click at [999, 758] on div "Reject" at bounding box center [1008, 747] width 128 height 43
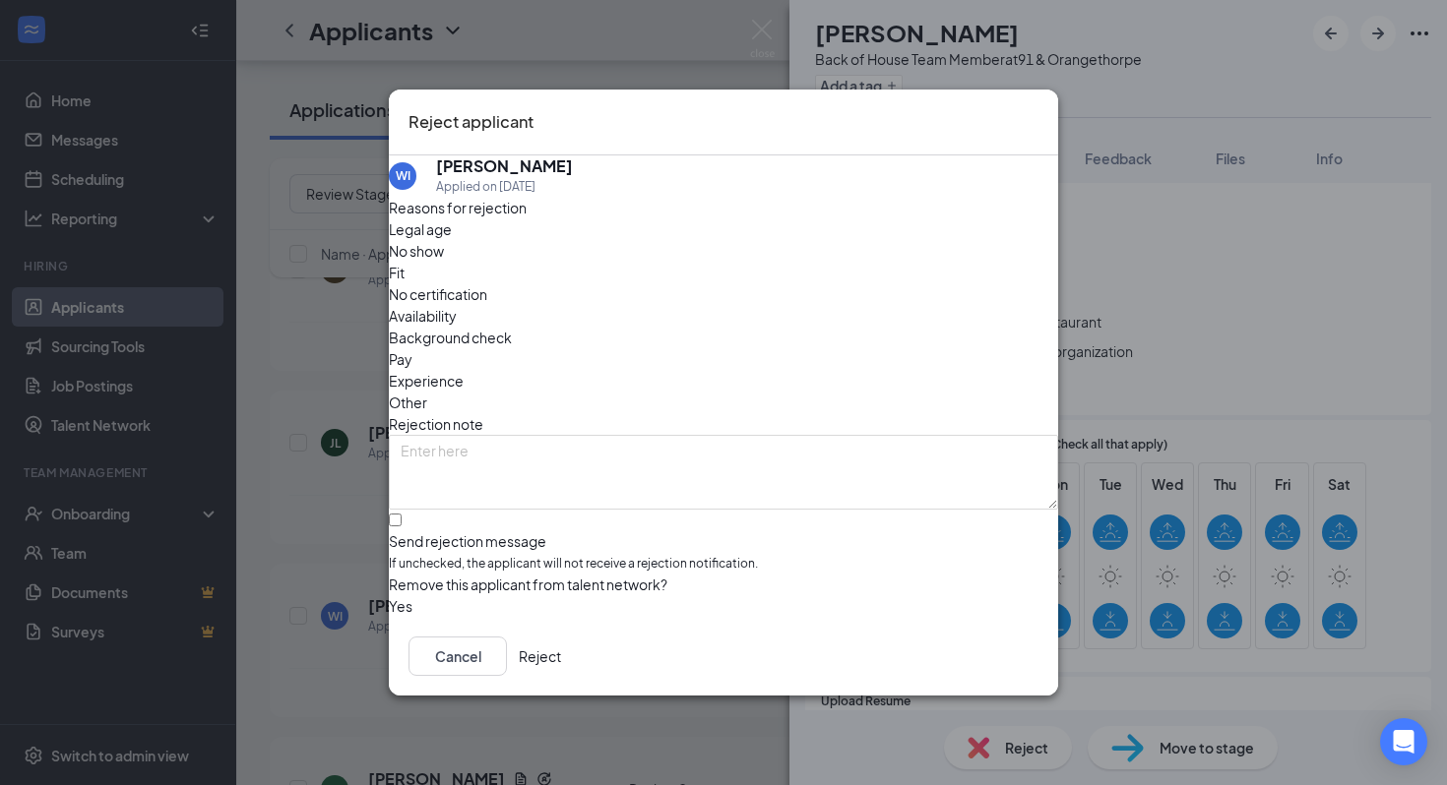
click at [830, 257] on div "Reasons for rejection Legal age No show Fit No certification Availability Backg…" at bounding box center [723, 407] width 669 height 421
click at [457, 305] on span "Availability" at bounding box center [423, 316] width 68 height 22
click at [402, 514] on input "Send rejection message If unchecked, the applicant will not receive a rejection…" at bounding box center [395, 520] width 13 height 13
checkbox input "true"
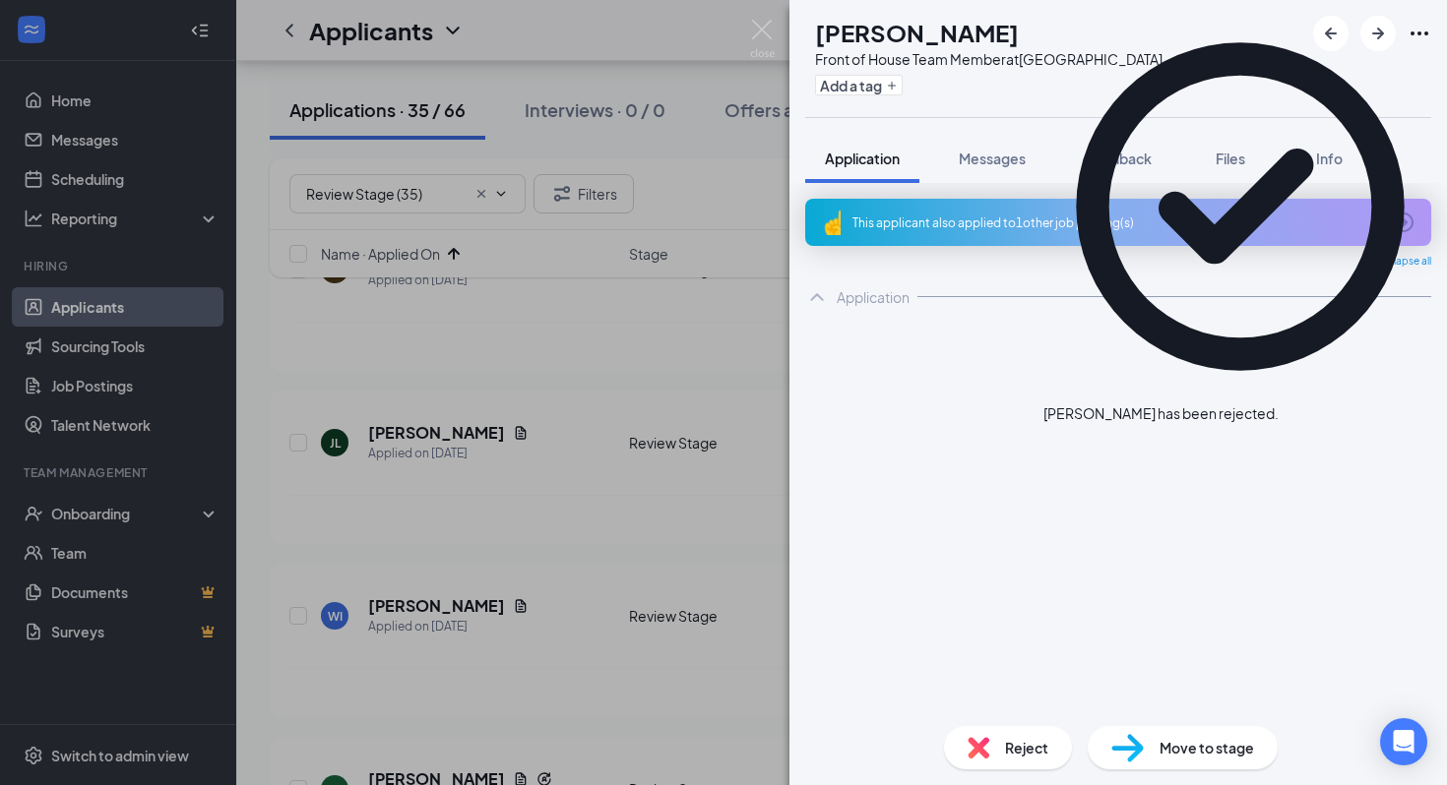
click at [542, 372] on div "AP Anthony Pena Front of House Team Member at La Palma Ave Add a tag Applicatio…" at bounding box center [723, 392] width 1447 height 785
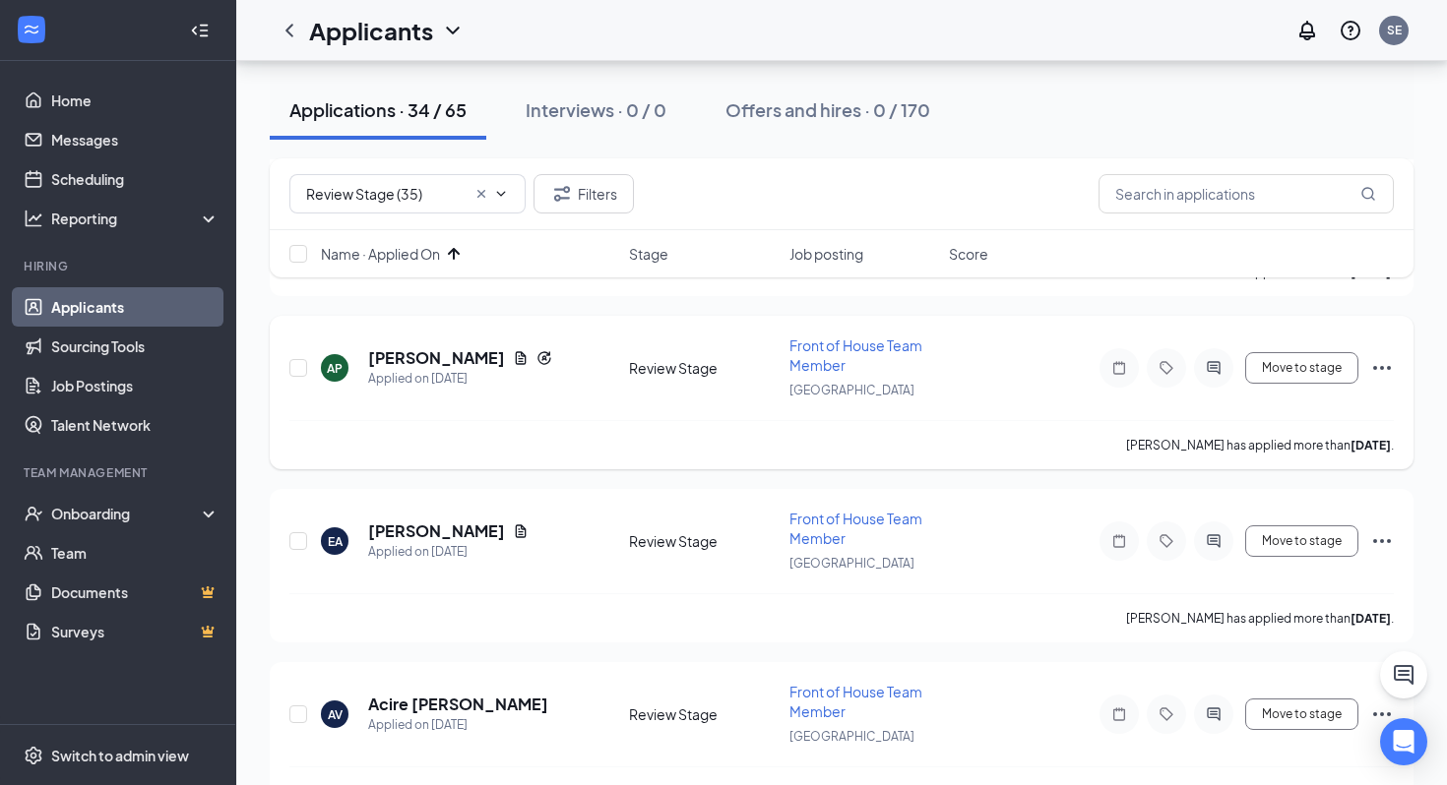
scroll to position [547, 0]
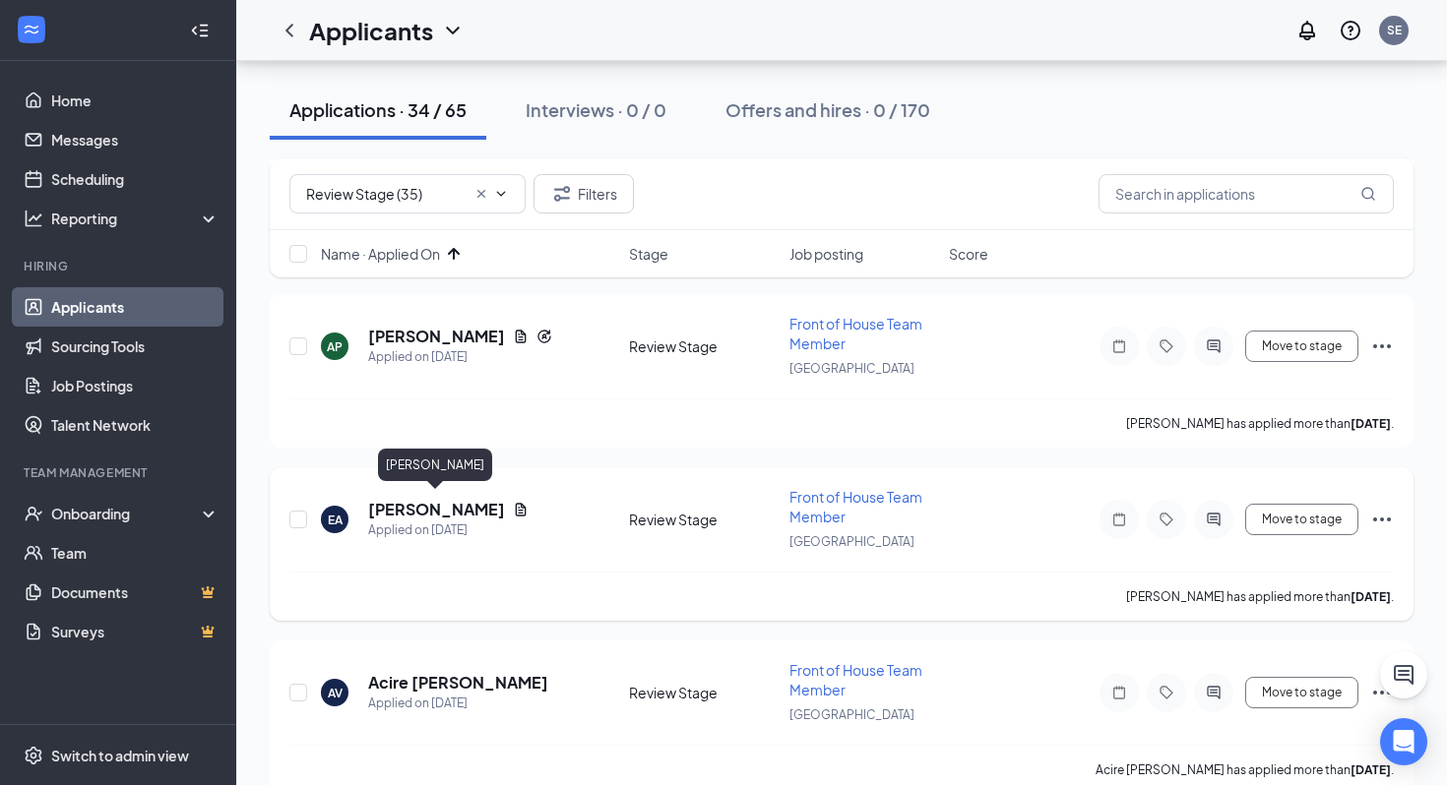
click at [440, 508] on h5 "Estefany Arroyo" at bounding box center [436, 510] width 137 height 22
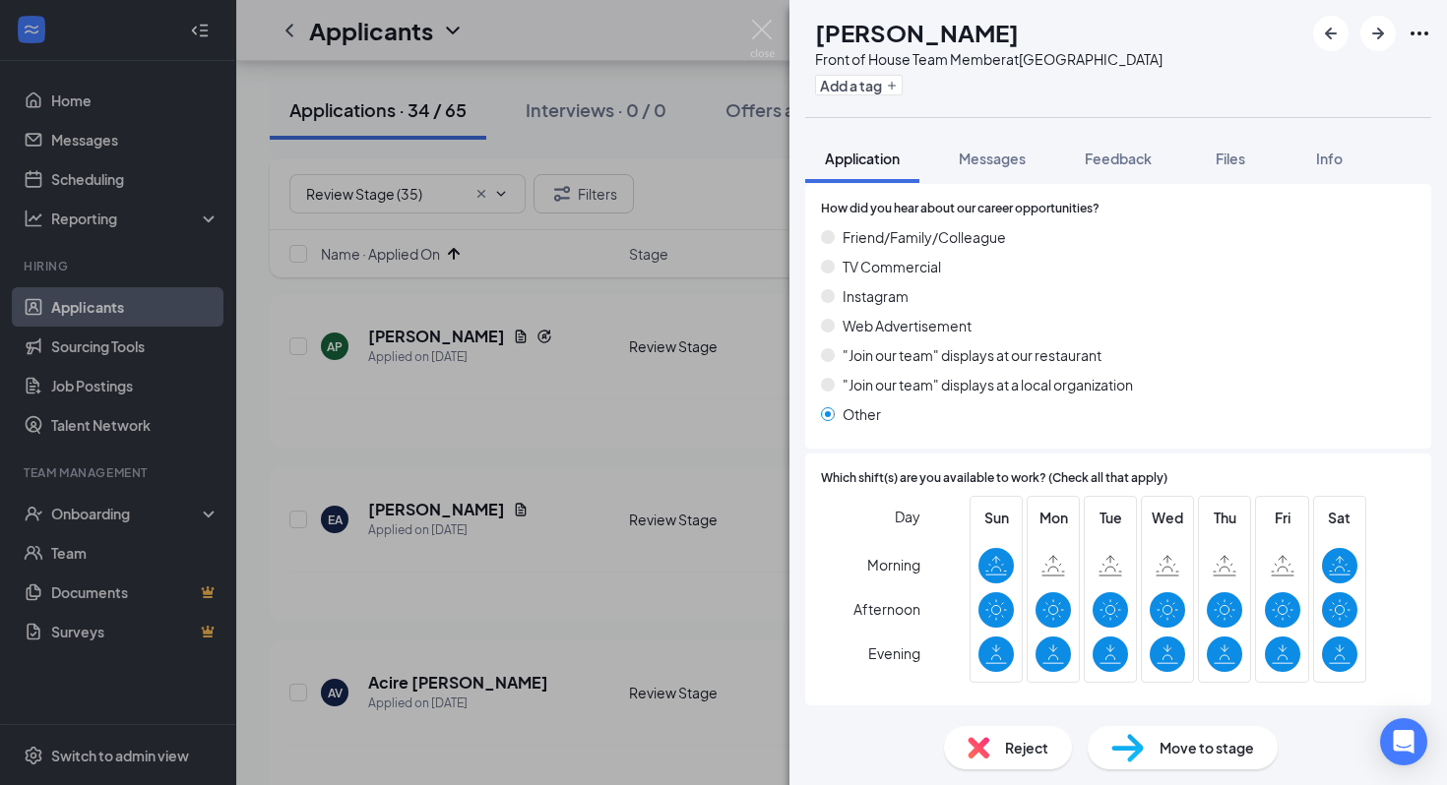
scroll to position [1458, 0]
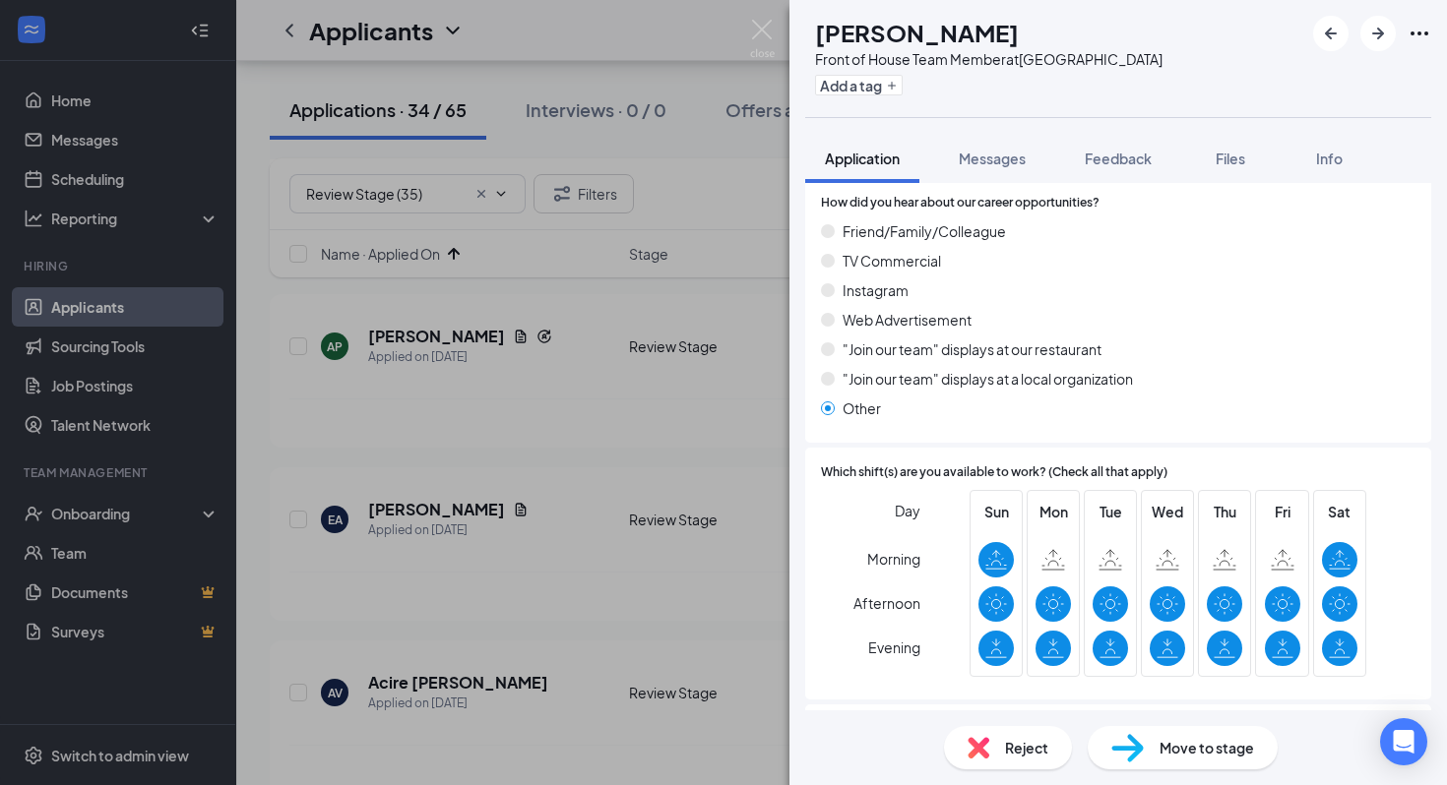
click at [983, 745] on img at bounding box center [978, 748] width 22 height 22
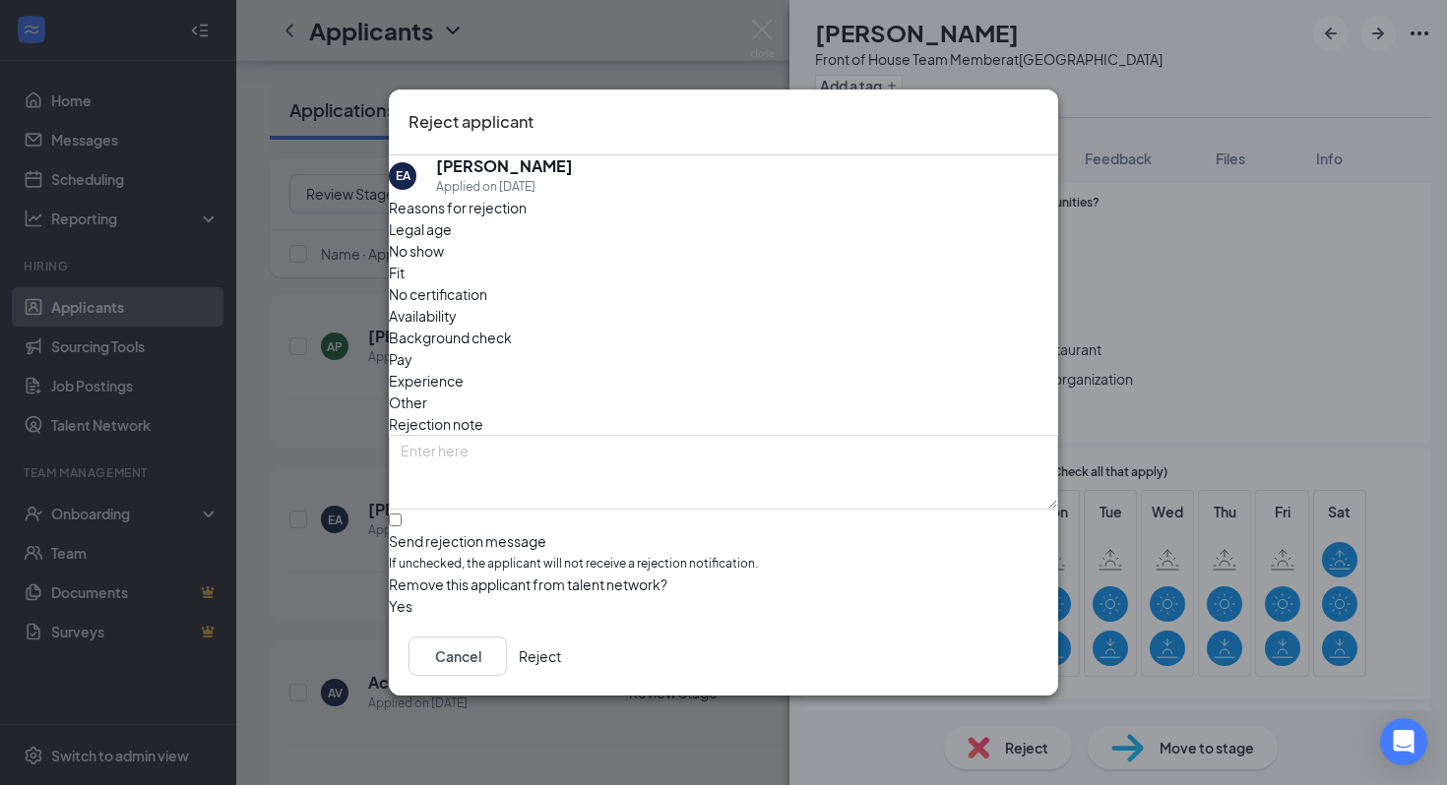
click at [821, 305] on div "Availability" at bounding box center [723, 316] width 669 height 22
click at [402, 514] on input "Send rejection message If unchecked, the applicant will not receive a rejection…" at bounding box center [395, 520] width 13 height 13
checkbox input "true"
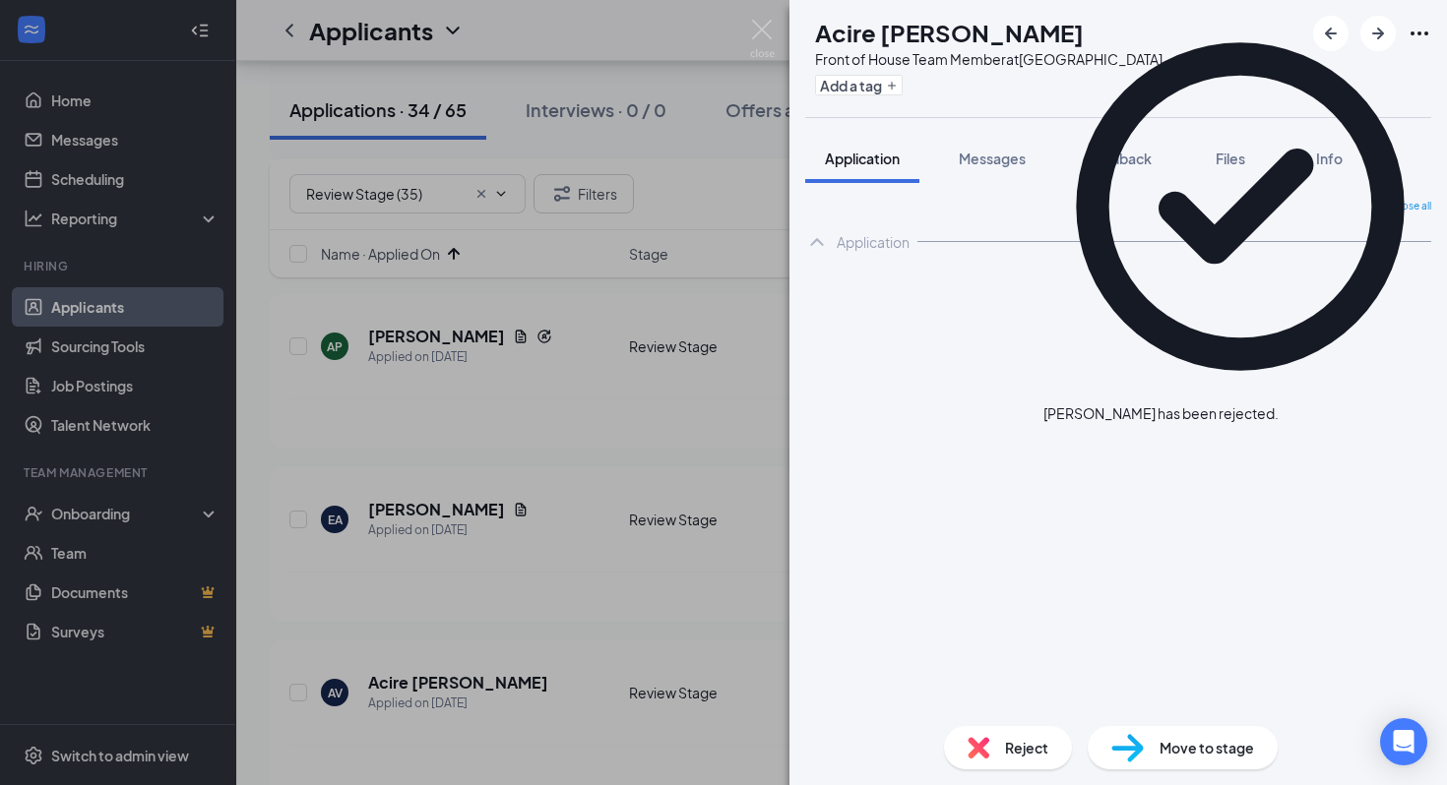
click at [449, 411] on div "AV Acire Vigueras Front of House Team Member at La Palma Ave Add a tag Applicat…" at bounding box center [723, 392] width 1447 height 785
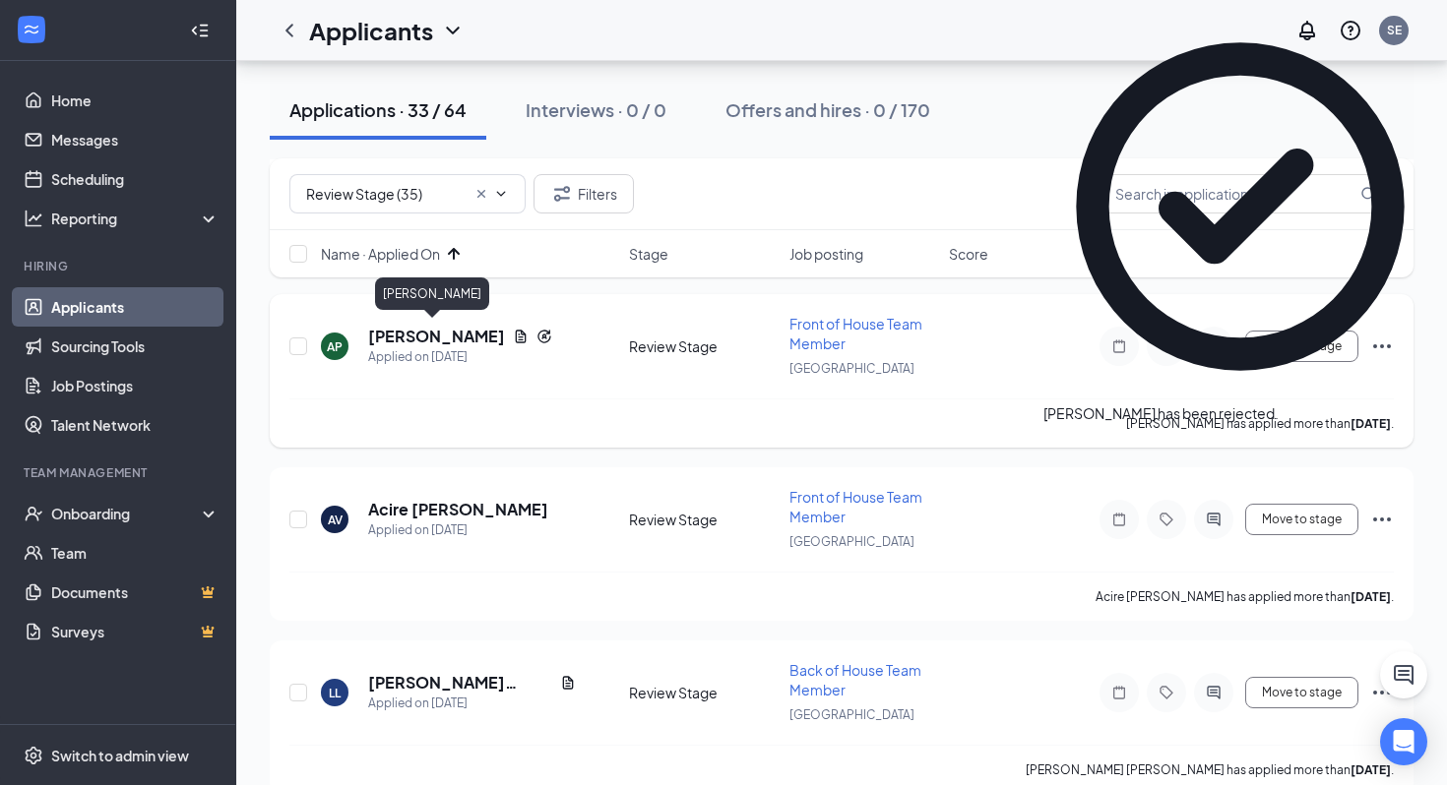
click at [432, 335] on h5 "Anthony Pena" at bounding box center [436, 337] width 137 height 22
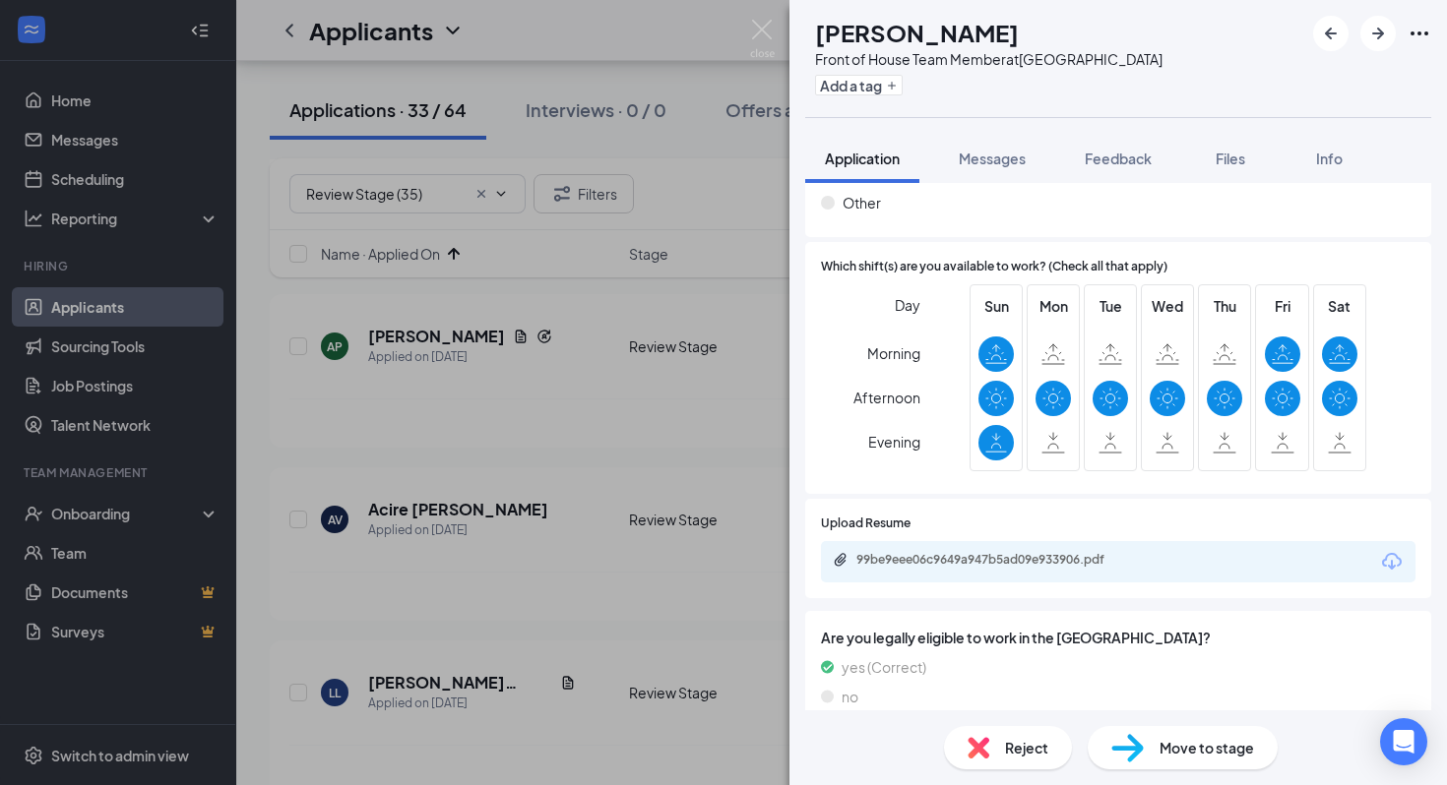
scroll to position [1762, 0]
click at [984, 743] on img at bounding box center [978, 748] width 22 height 22
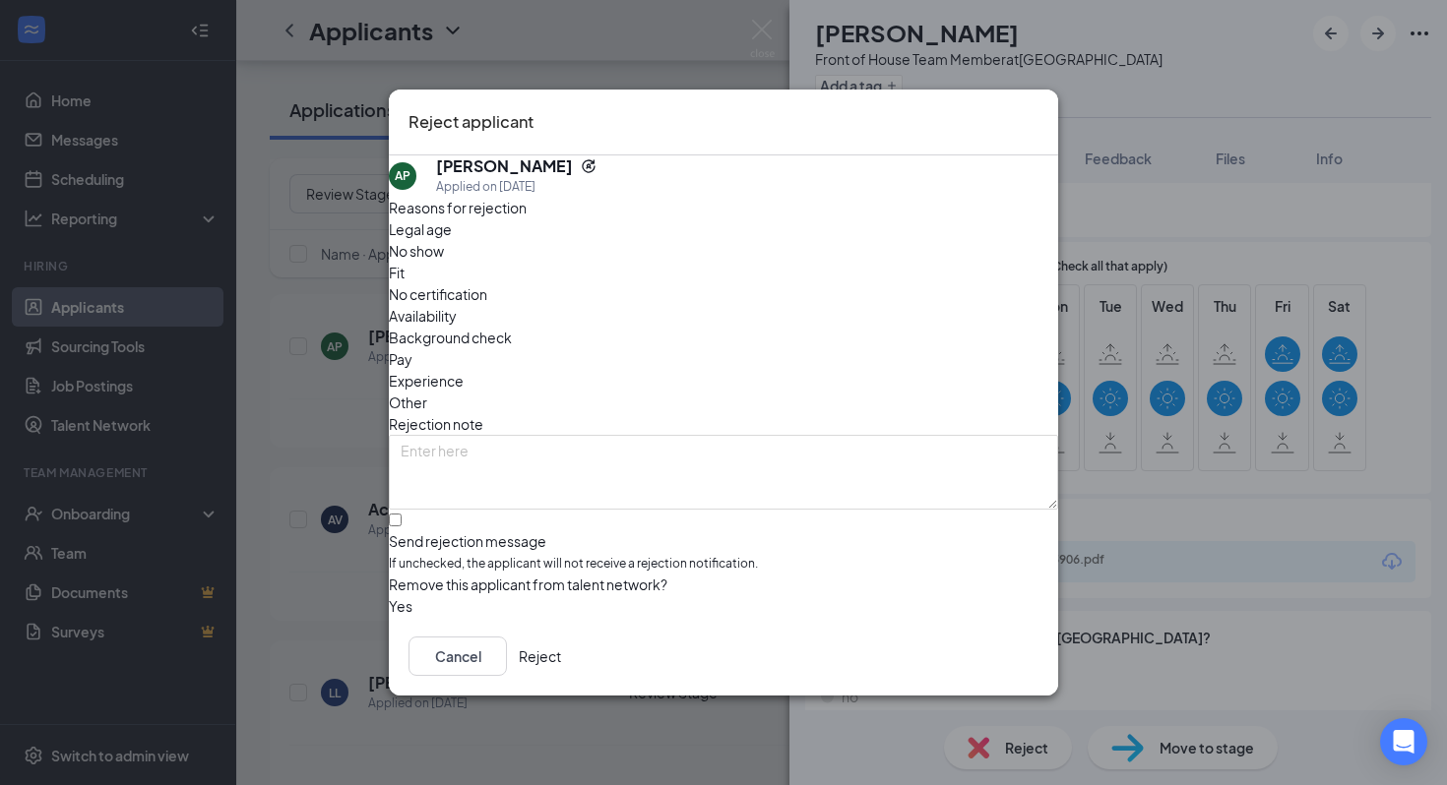
click at [457, 305] on span "Availability" at bounding box center [423, 316] width 68 height 22
click at [402, 514] on input "Send rejection message If unchecked, the applicant will not receive a rejection…" at bounding box center [395, 520] width 13 height 13
checkbox input "true"
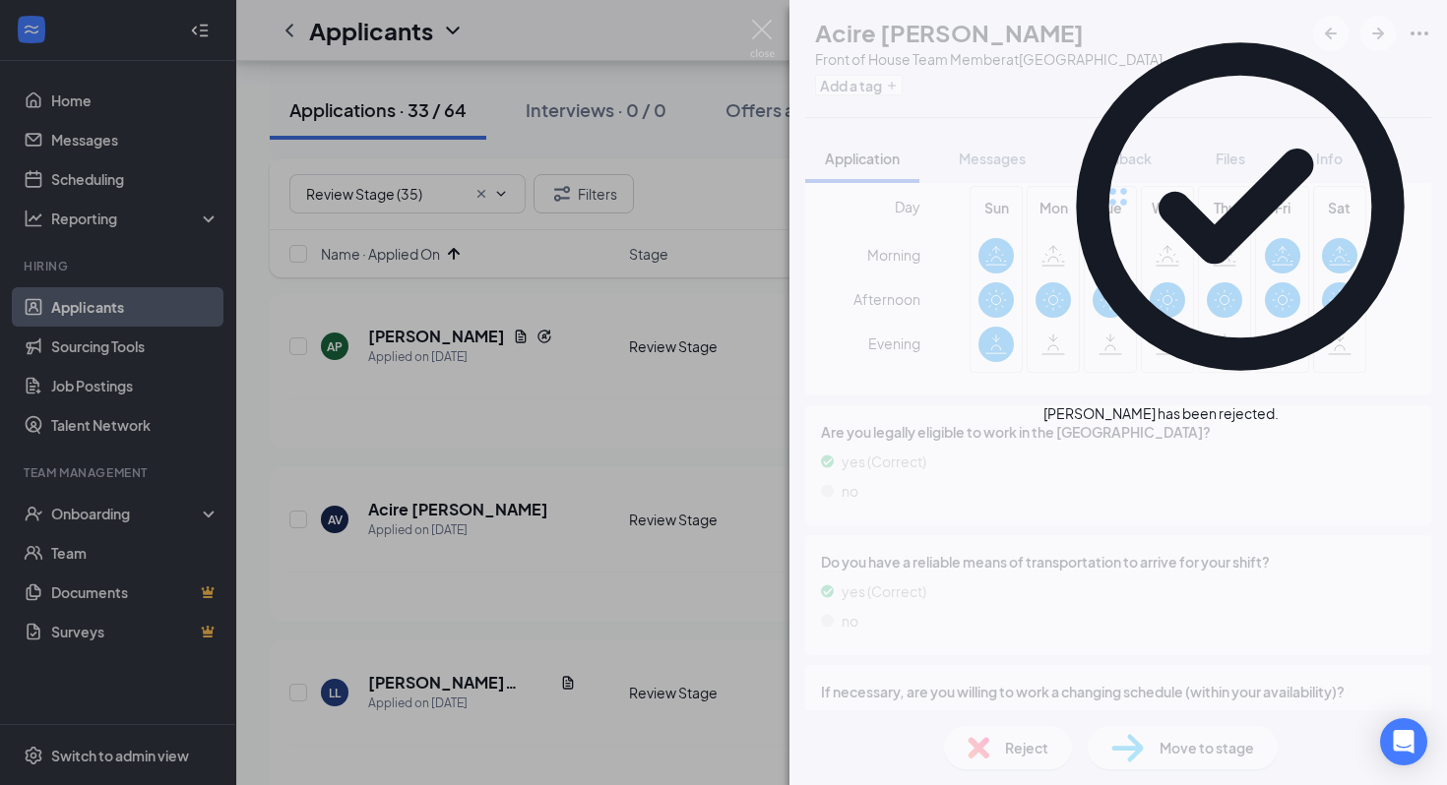
scroll to position [1740, 0]
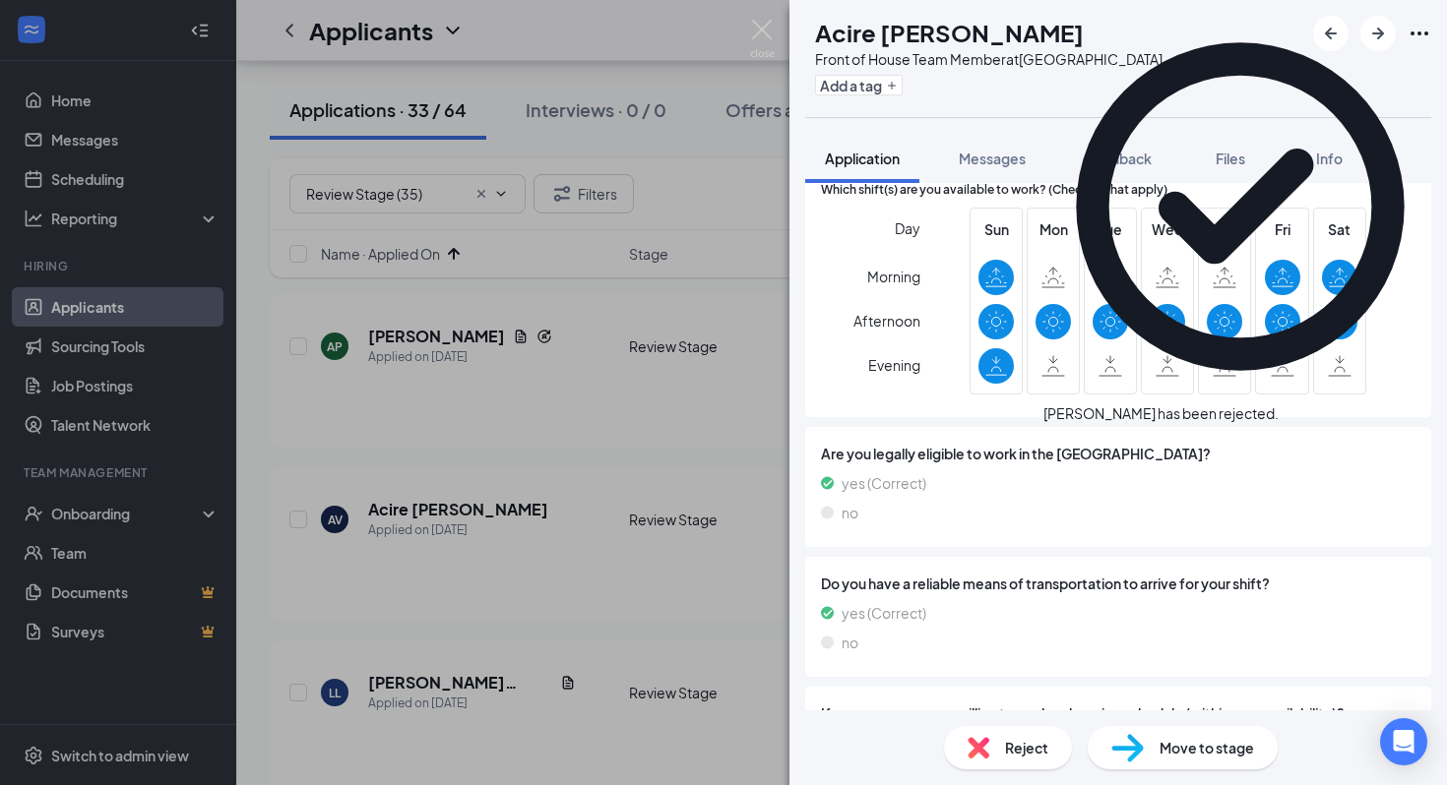
click at [488, 462] on div "AV Acire Vigueras Front of House Team Member at La Palma Ave Add a tag Applicat…" at bounding box center [723, 392] width 1447 height 785
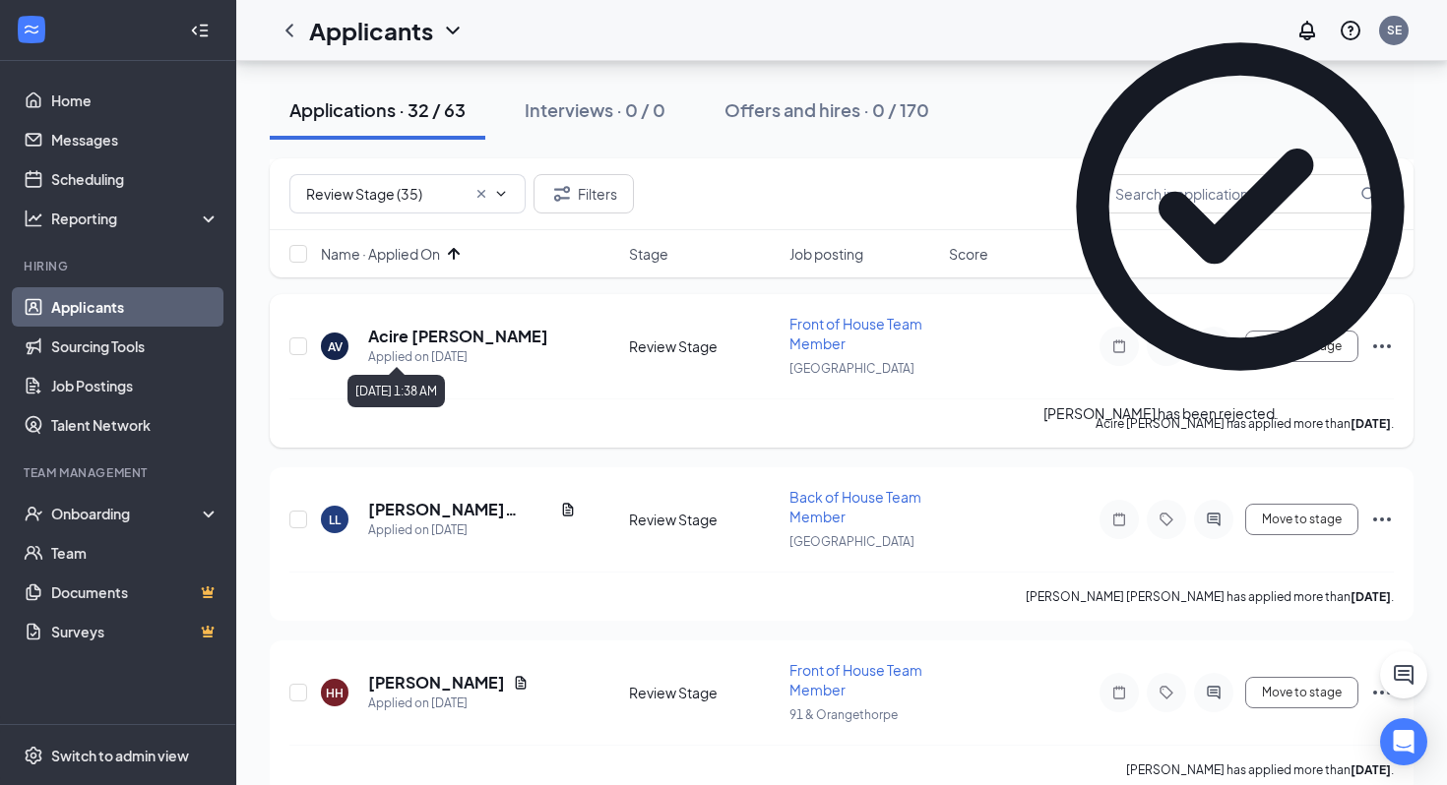
click at [431, 336] on h5 "Acire Vigueras" at bounding box center [458, 337] width 180 height 22
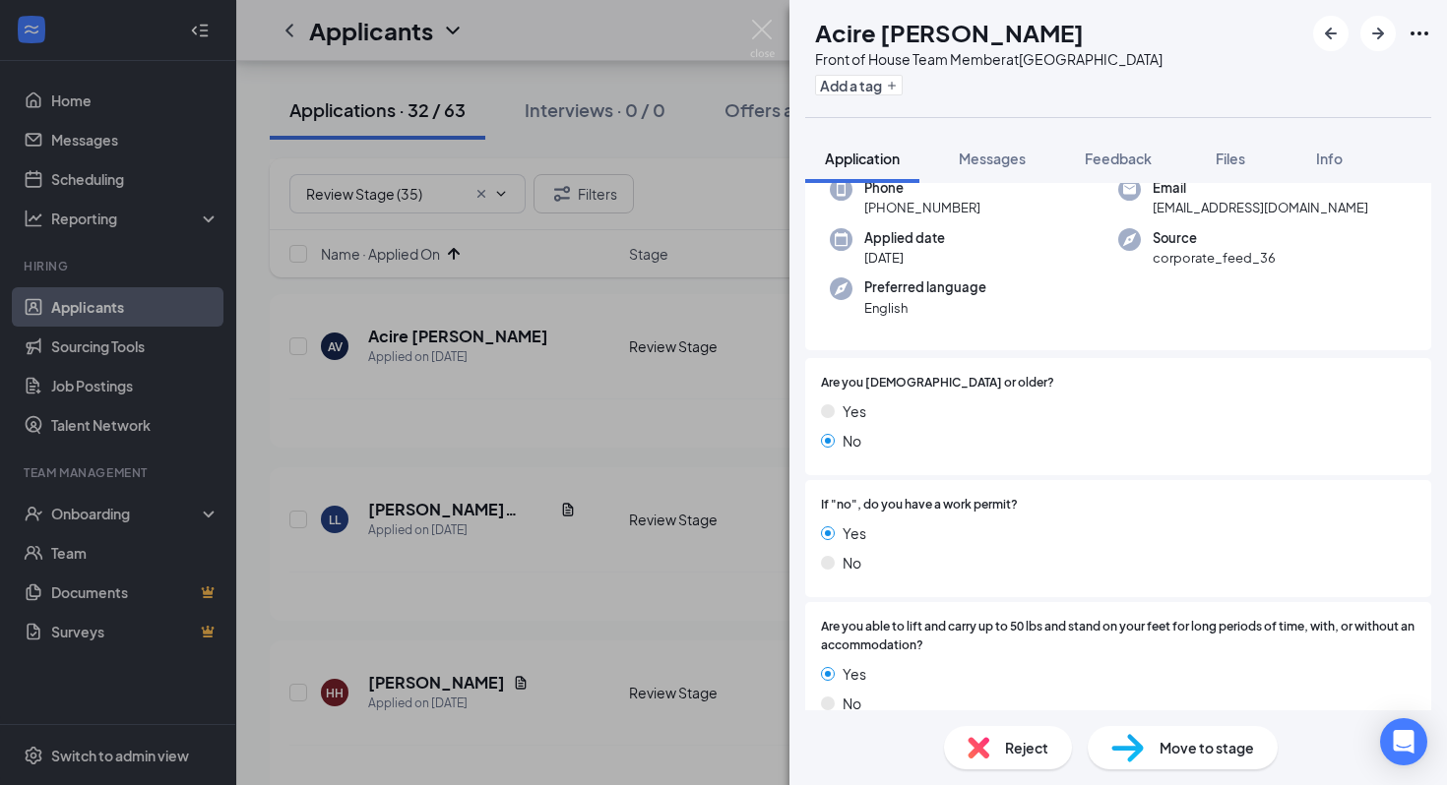
scroll to position [113, 0]
click at [982, 728] on div "Reject" at bounding box center [1008, 747] width 128 height 43
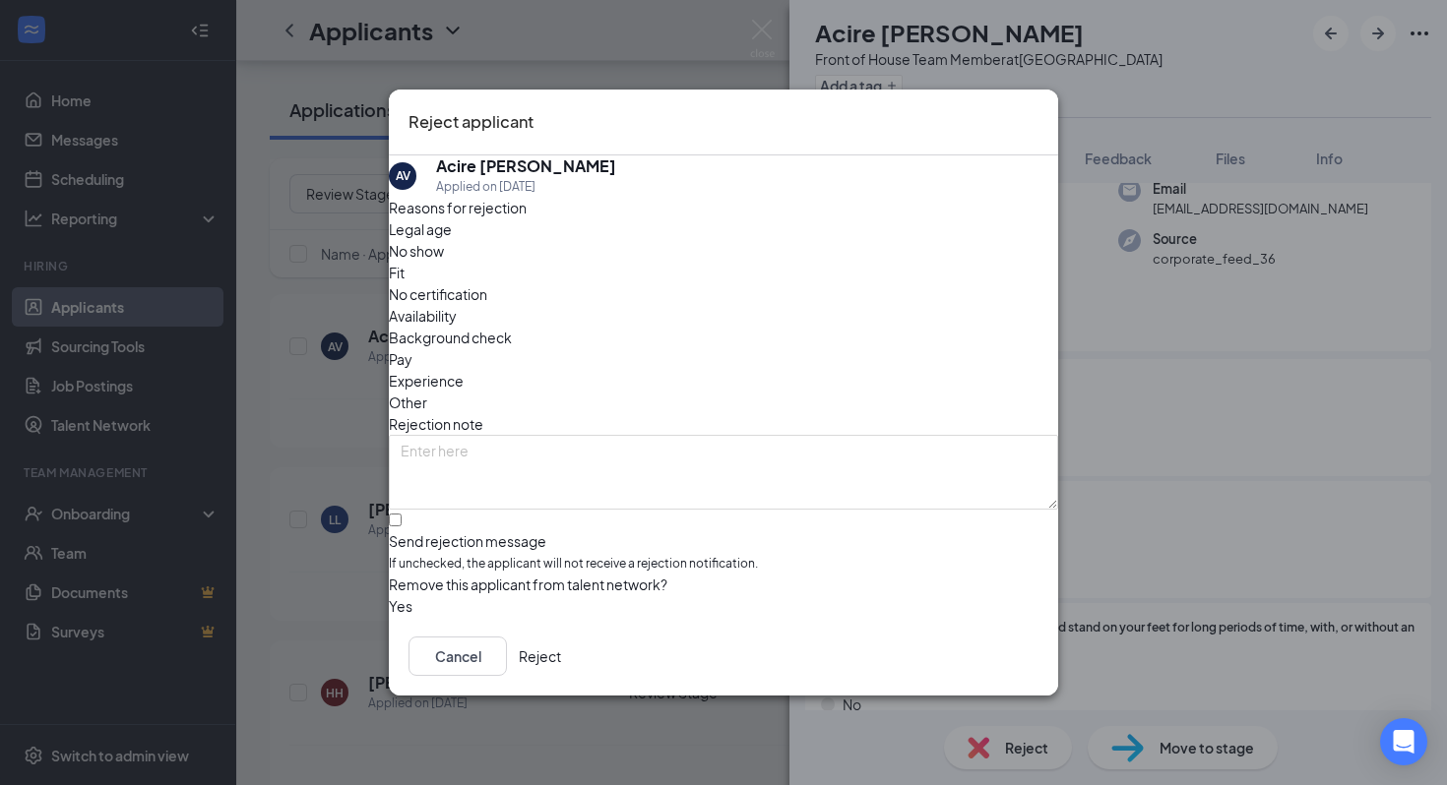
click at [473, 291] on div "Legal age No show Fit No certification Availability Background check Pay Experi…" at bounding box center [723, 315] width 669 height 195
click at [452, 240] on span "Legal age" at bounding box center [420, 229] width 63 height 22
click at [457, 305] on span "Availability" at bounding box center [423, 316] width 68 height 22
click at [402, 515] on input "Send rejection message If unchecked, the applicant will not receive a rejection…" at bounding box center [395, 520] width 13 height 13
checkbox input "true"
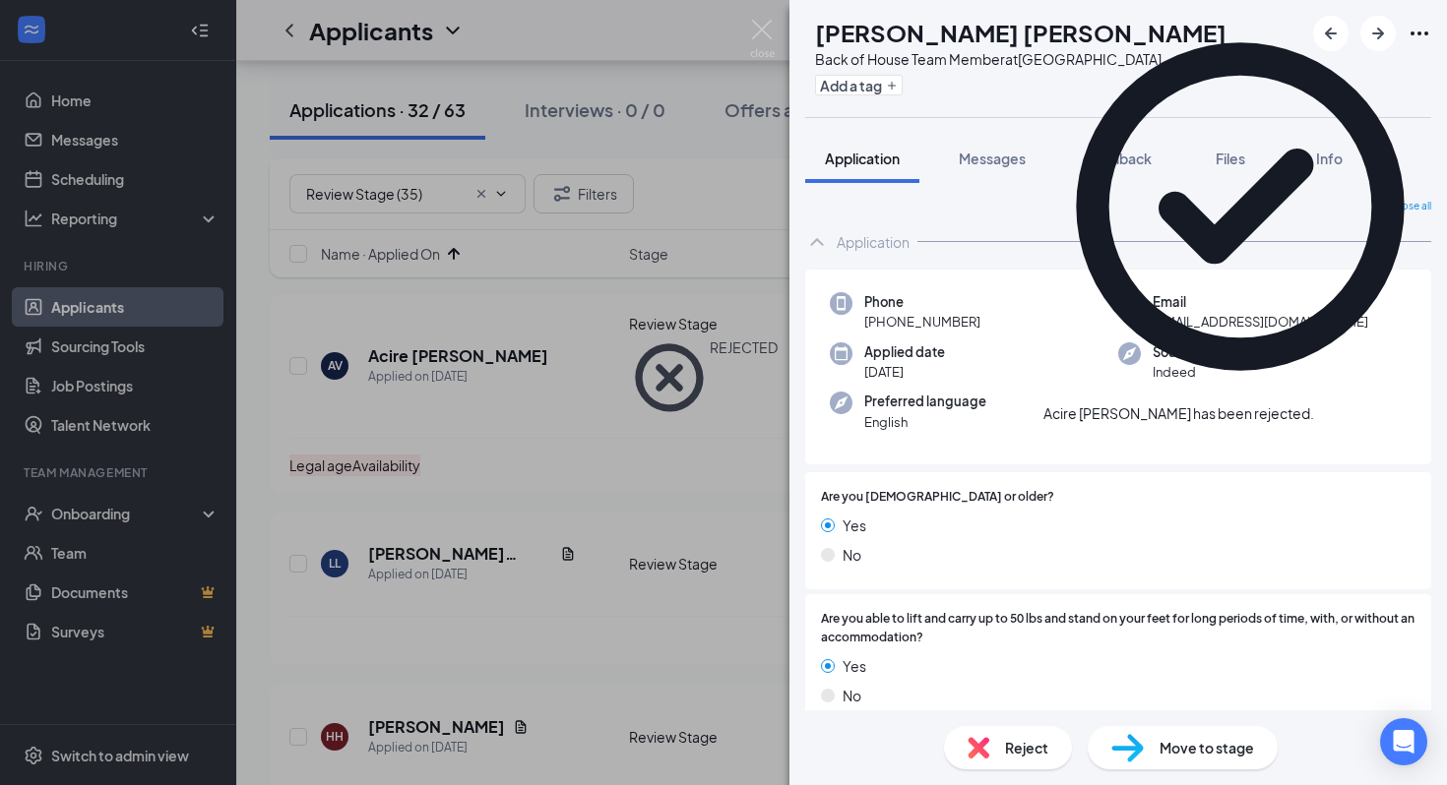
click at [579, 498] on div "LL Luis López Back of House Team Member at La Palma Ave Add a tag Application M…" at bounding box center [723, 392] width 1447 height 785
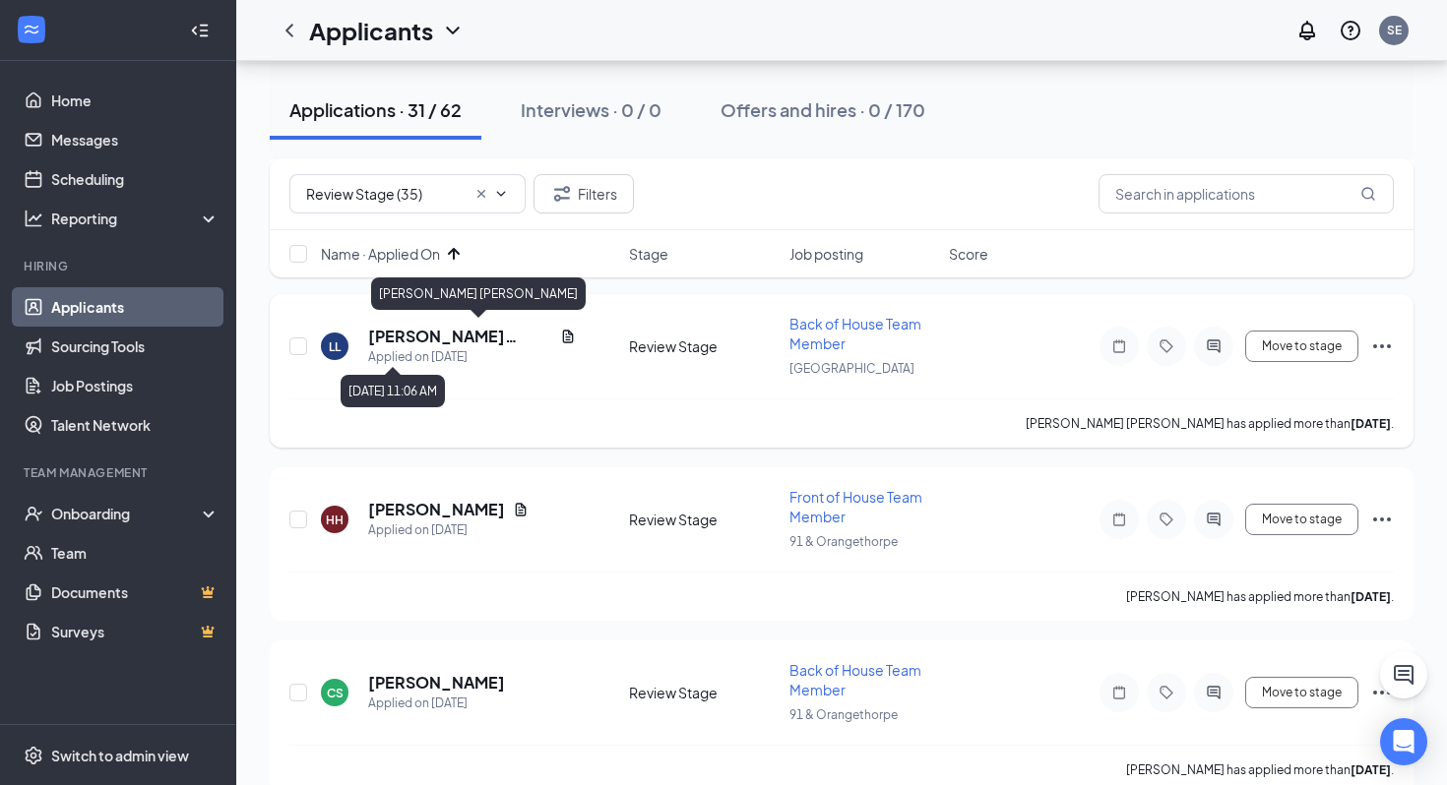
click at [424, 336] on h5 "Luis López" at bounding box center [460, 337] width 184 height 22
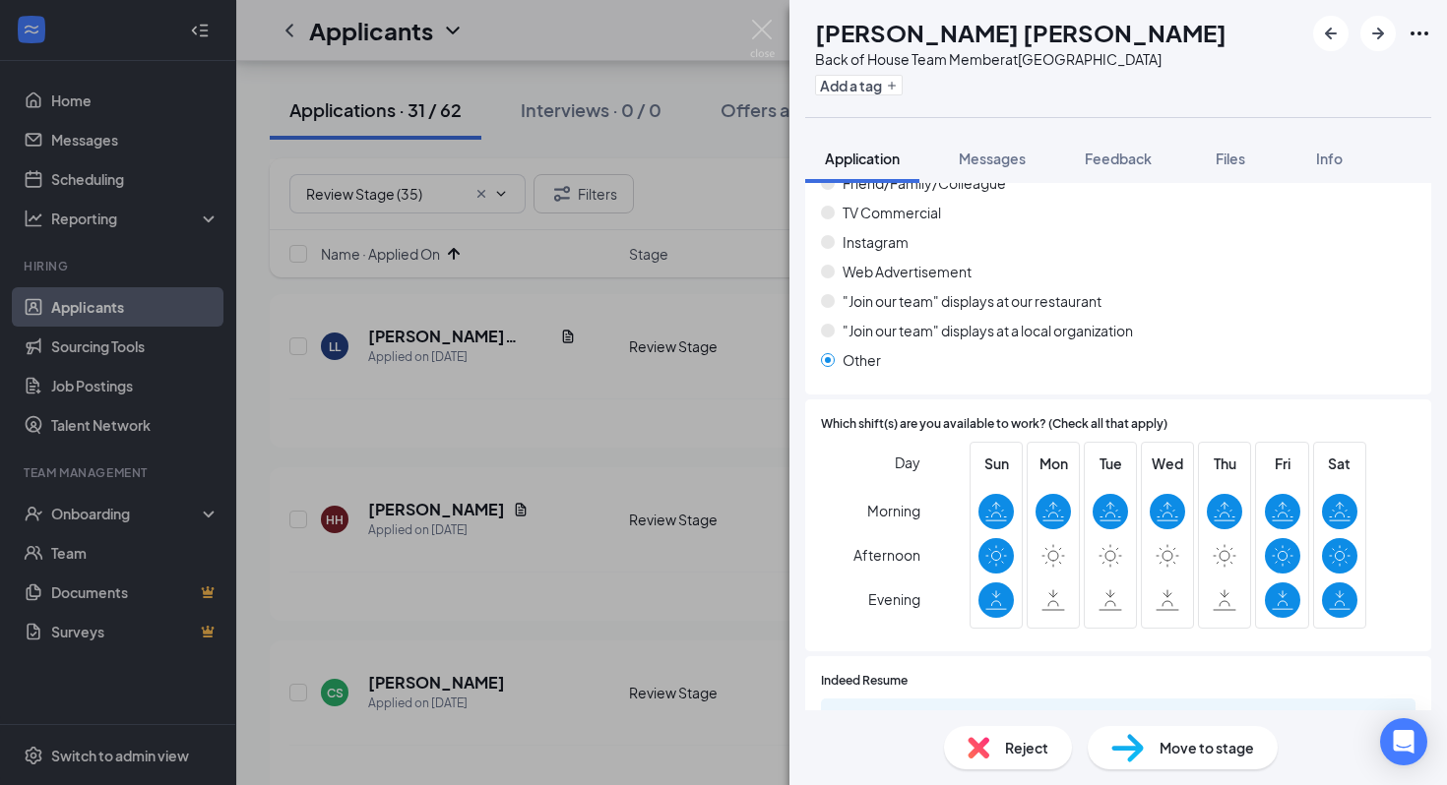
scroll to position [1519, 0]
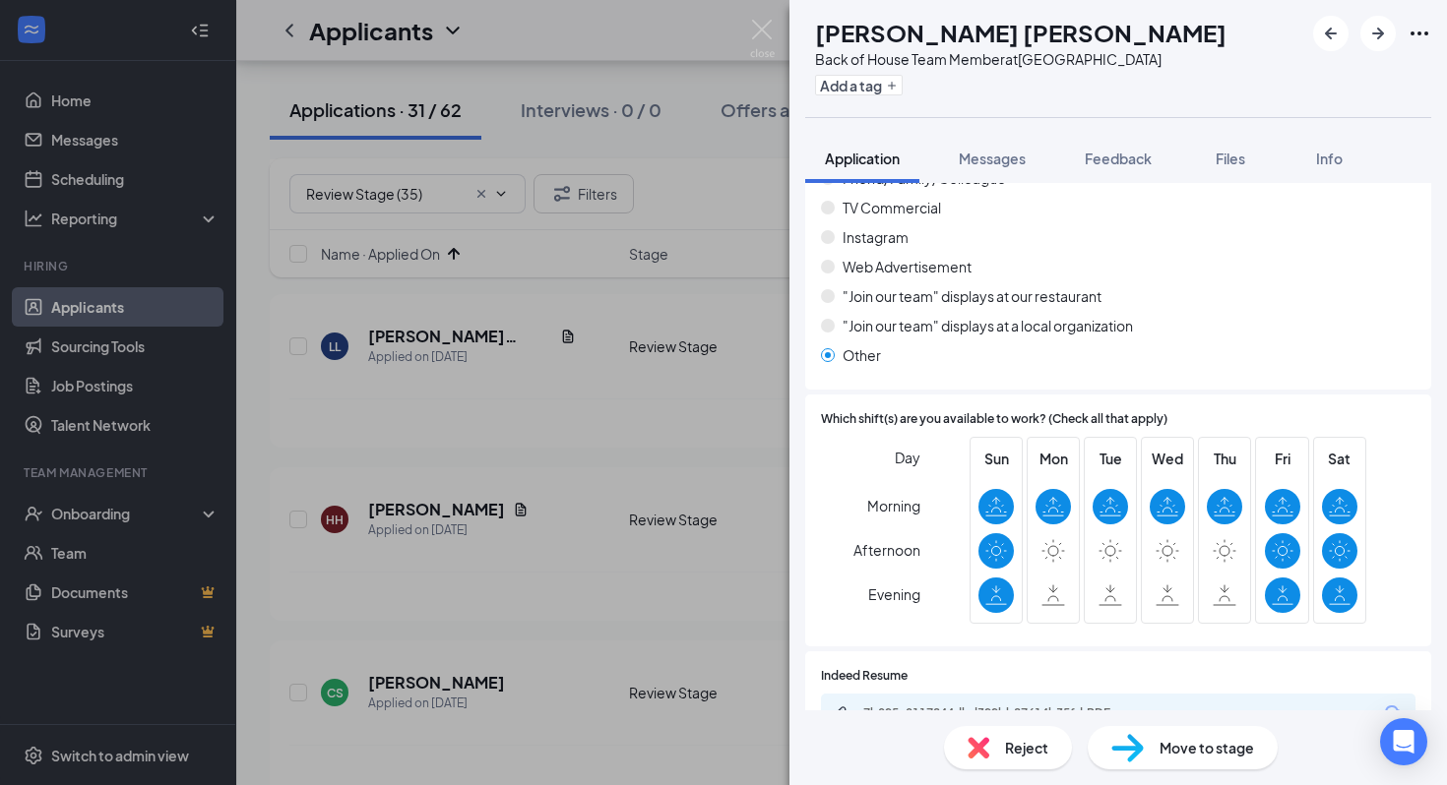
click at [1029, 739] on span "Reject" at bounding box center [1026, 748] width 43 height 22
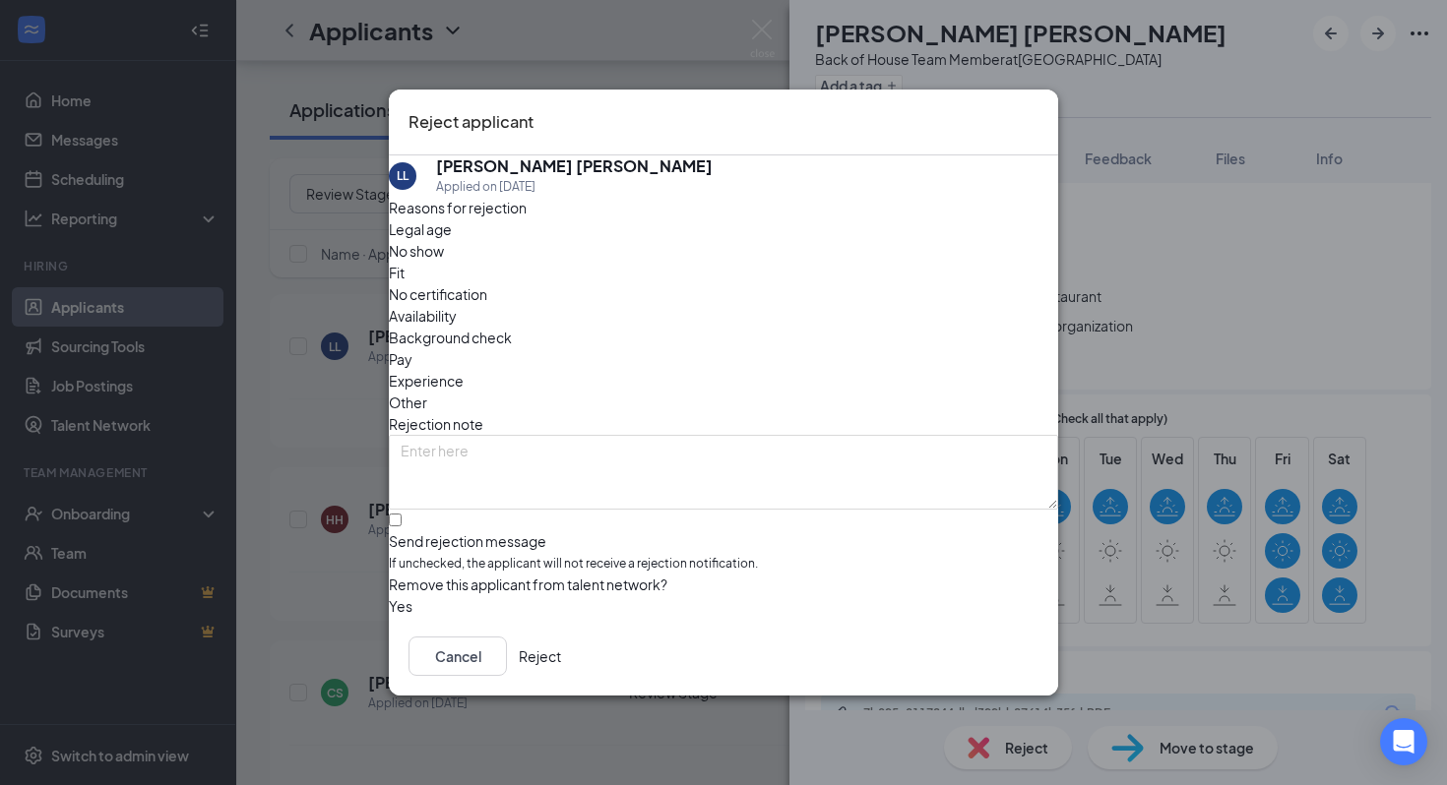
click at [457, 305] on span "Availability" at bounding box center [423, 316] width 68 height 22
click at [402, 514] on input "Send rejection message If unchecked, the applicant will not receive a rejection…" at bounding box center [395, 520] width 13 height 13
checkbox input "true"
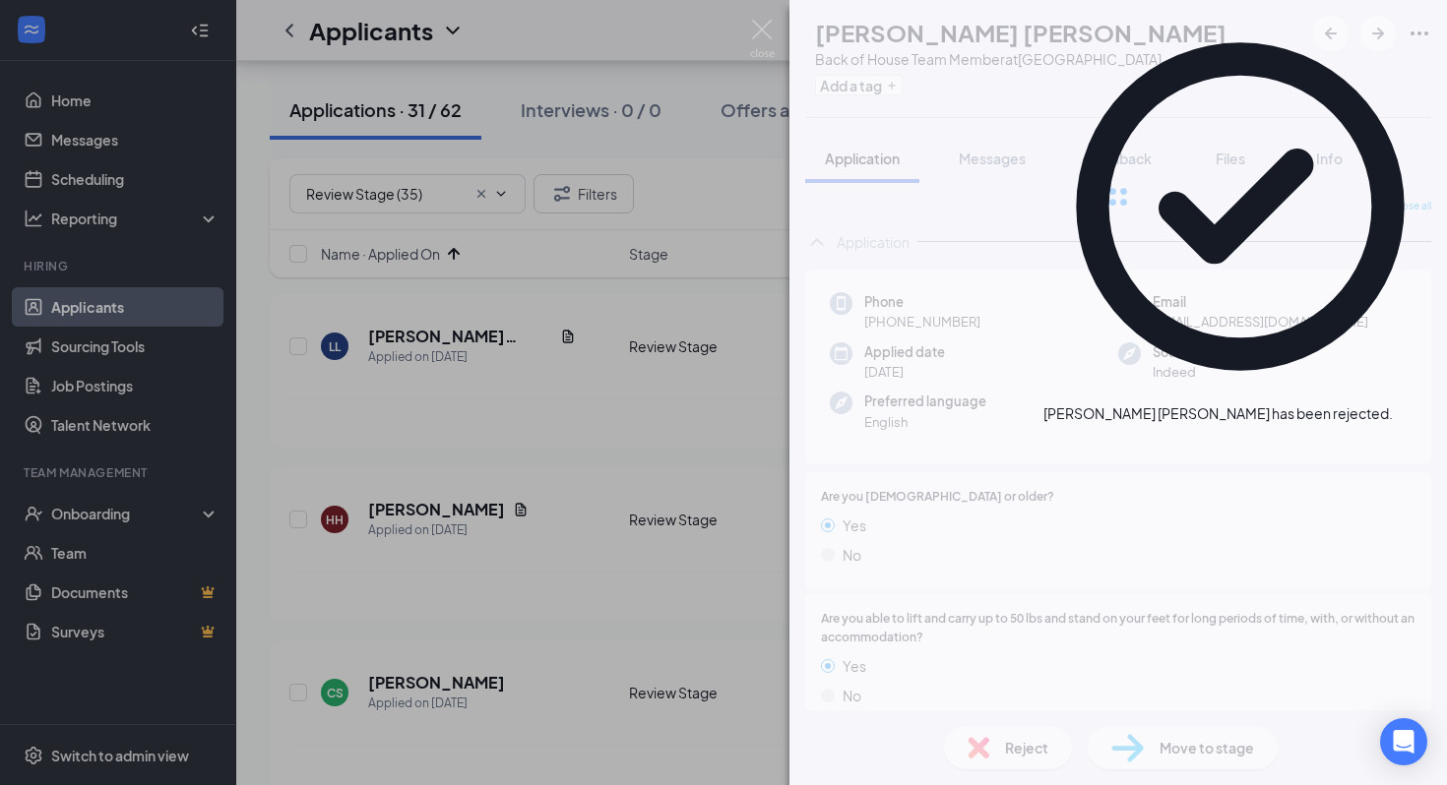
click at [425, 426] on div "LL Luis López Back of House Team Member at La Palma Ave Add a tag Application M…" at bounding box center [723, 392] width 1447 height 785
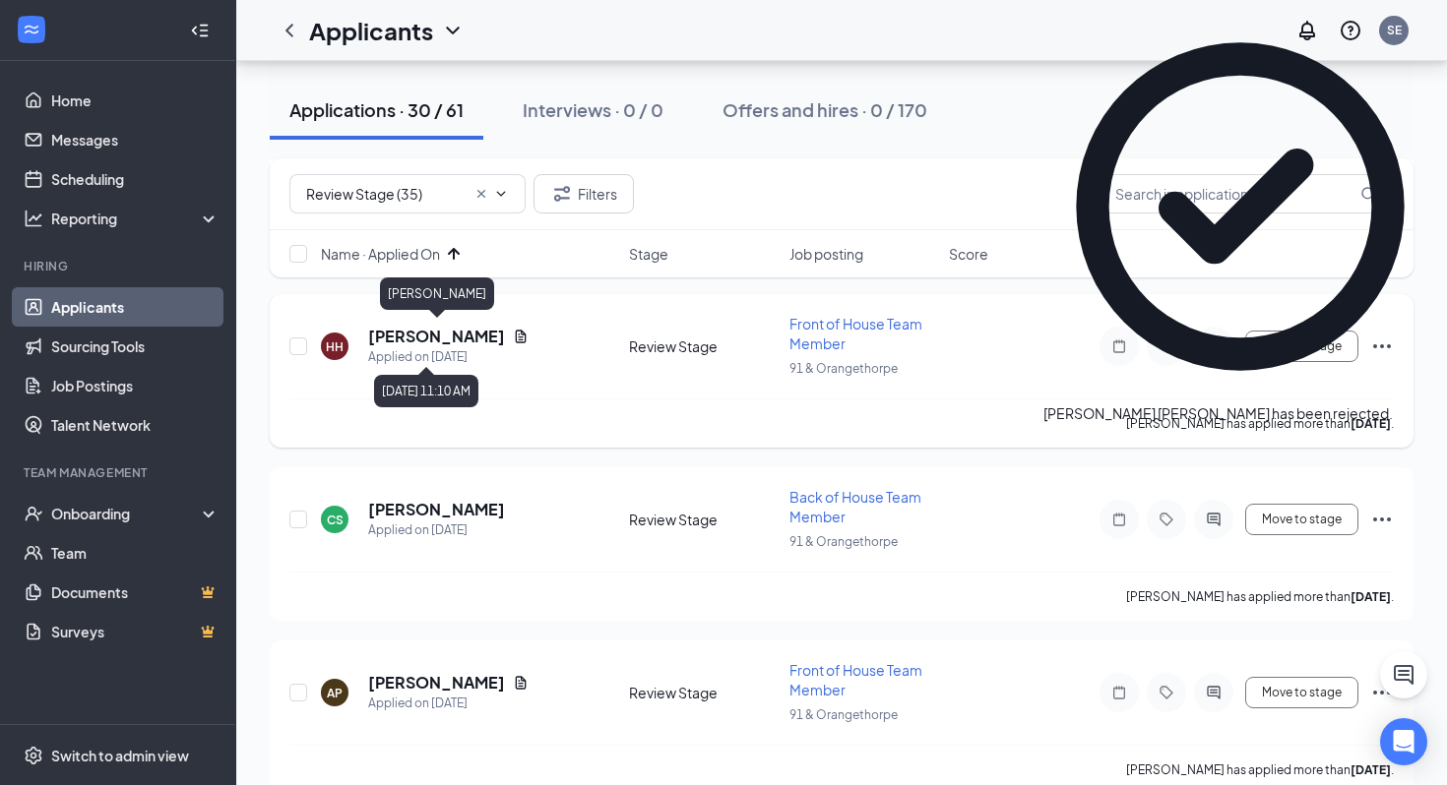
click at [466, 342] on h5 "[PERSON_NAME]" at bounding box center [436, 337] width 137 height 22
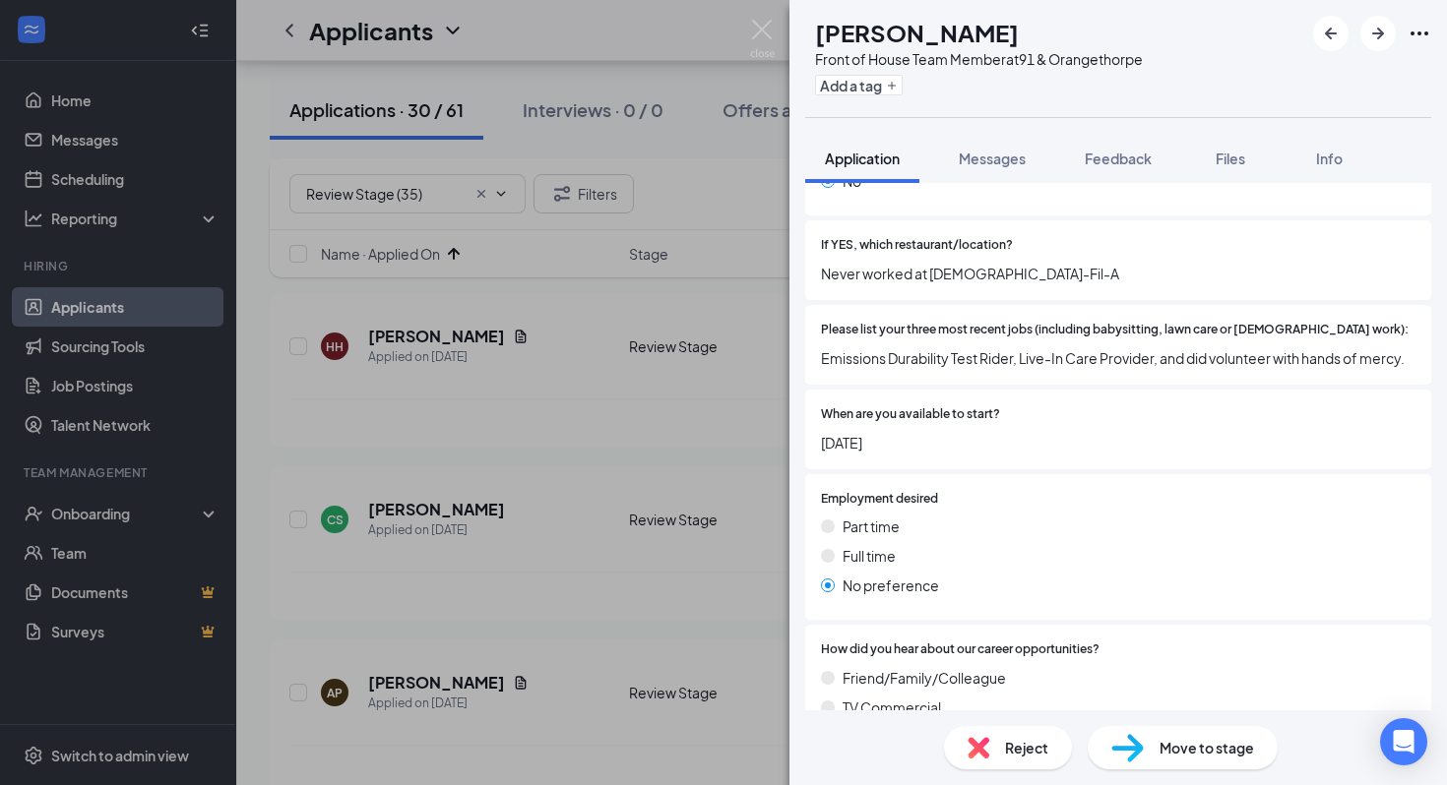
scroll to position [730, 0]
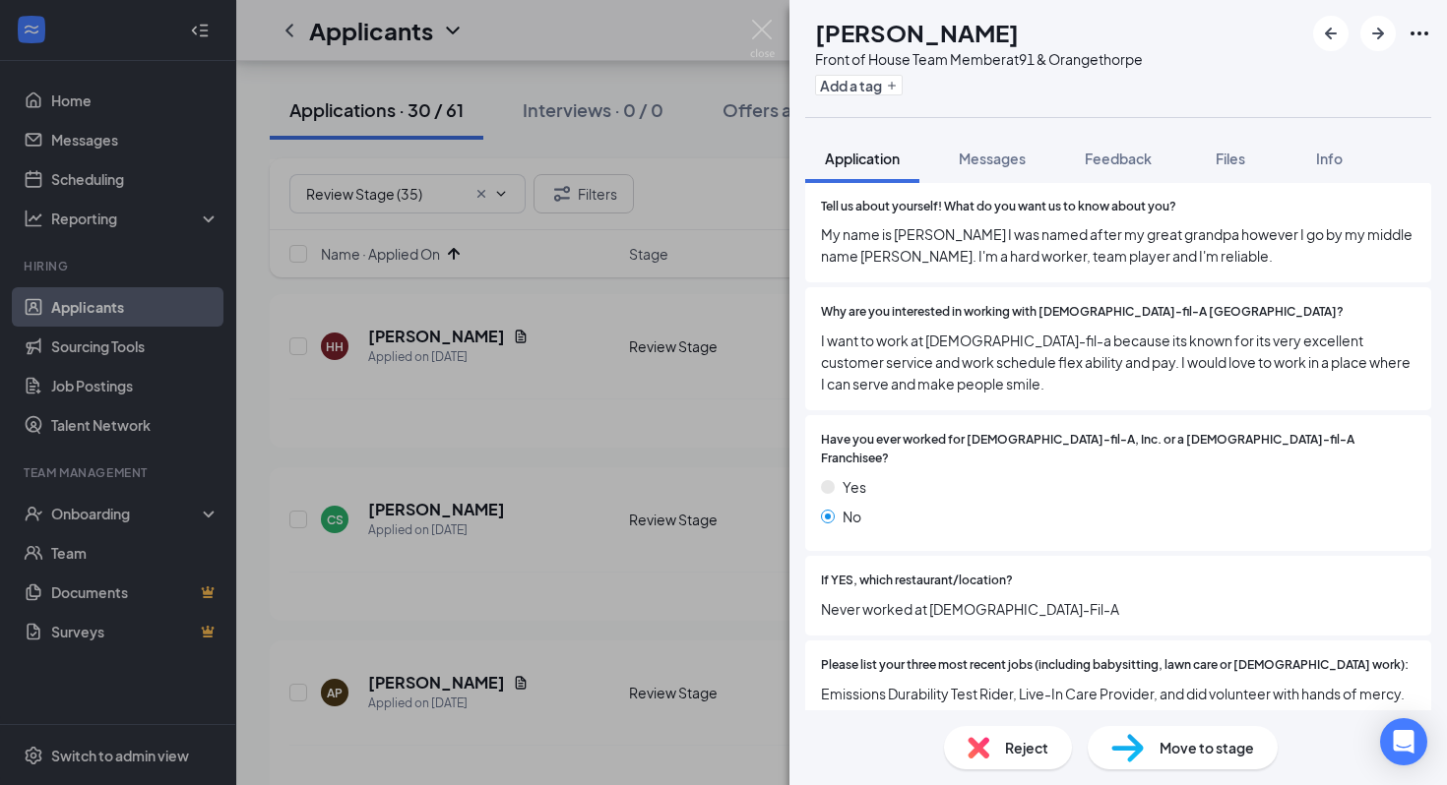
click at [537, 425] on div "HH Howard Hernandez Front of House Team Member at 91 & Orangethorpe Add a tag A…" at bounding box center [723, 392] width 1447 height 785
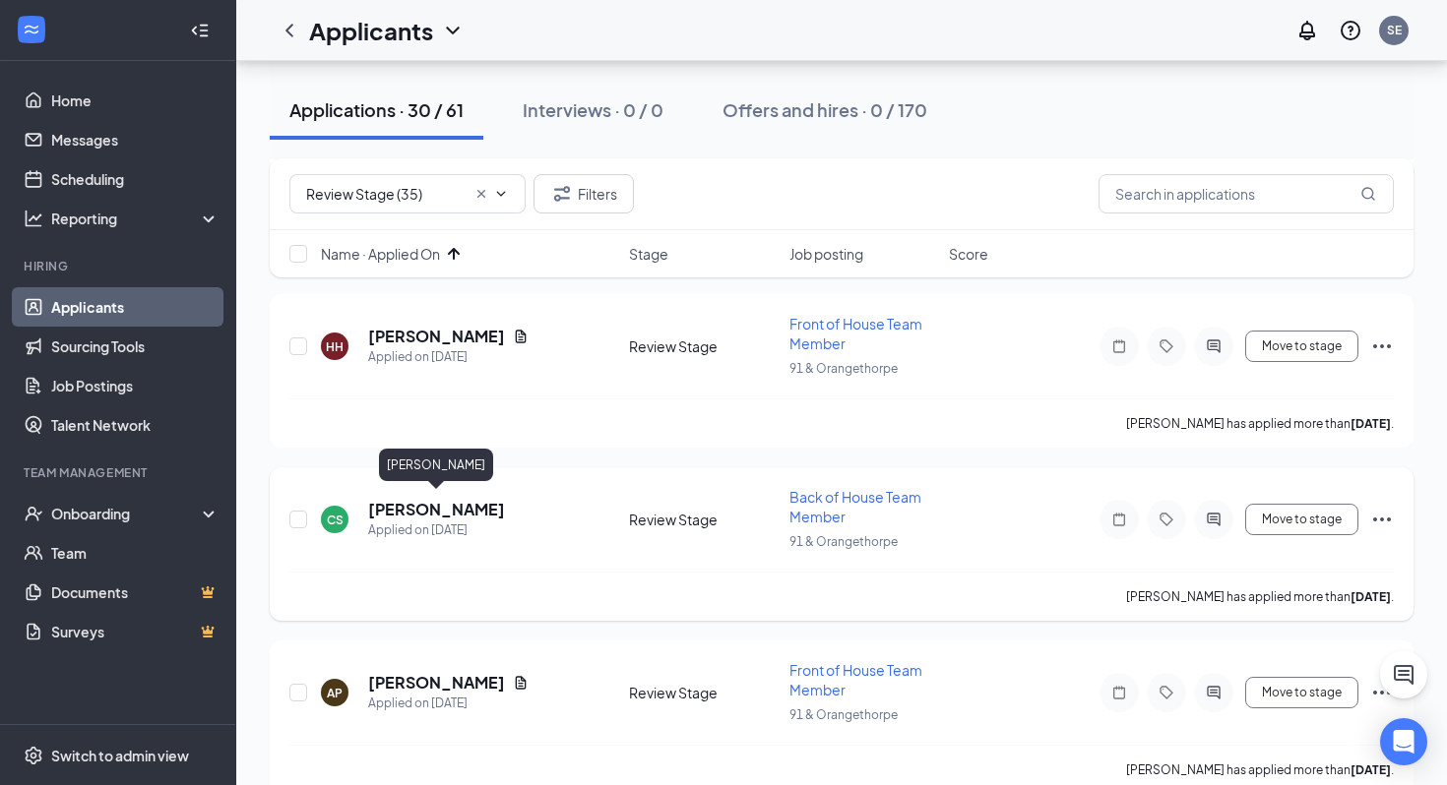
click at [465, 503] on h5 "Cristobal Sanchez" at bounding box center [436, 510] width 137 height 22
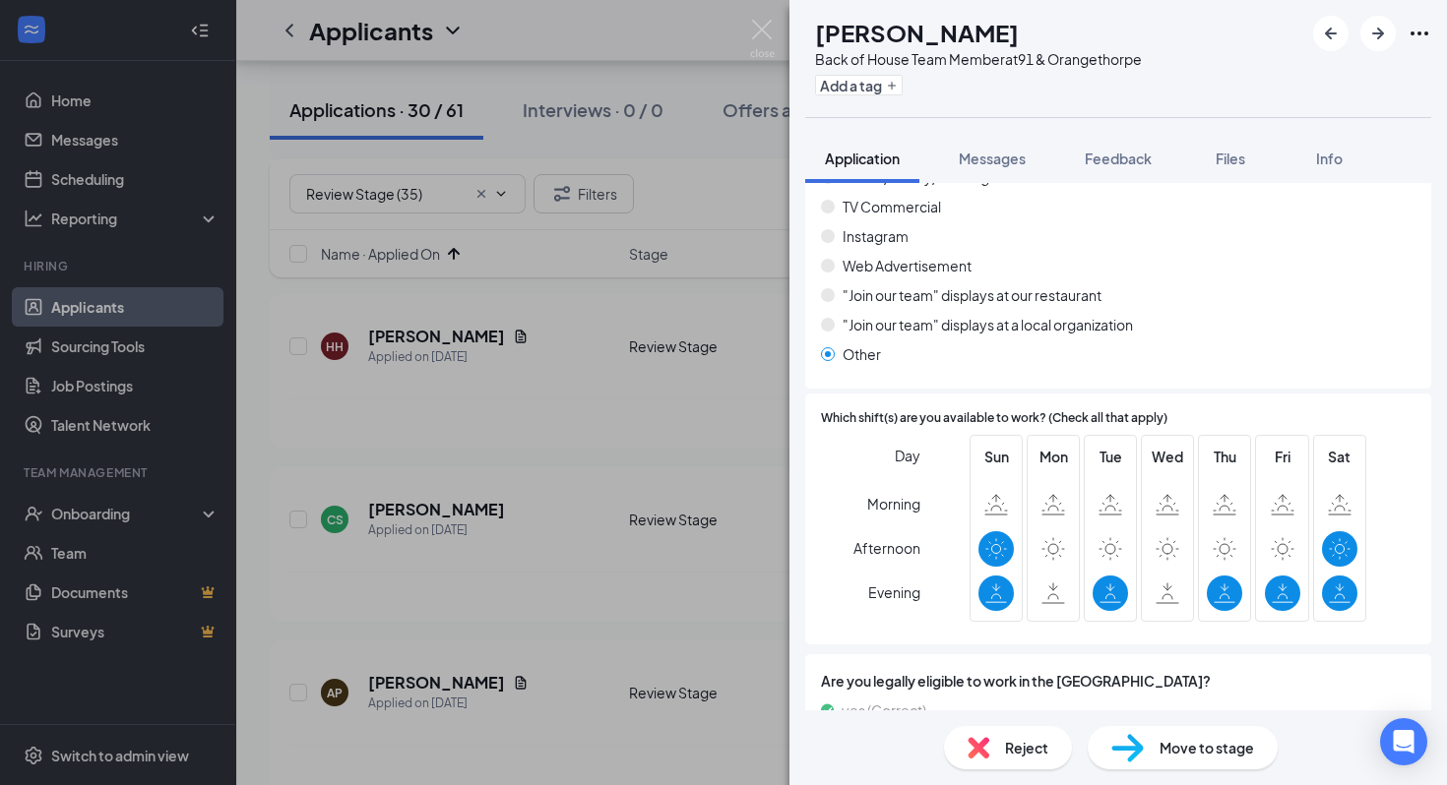
scroll to position [1581, 0]
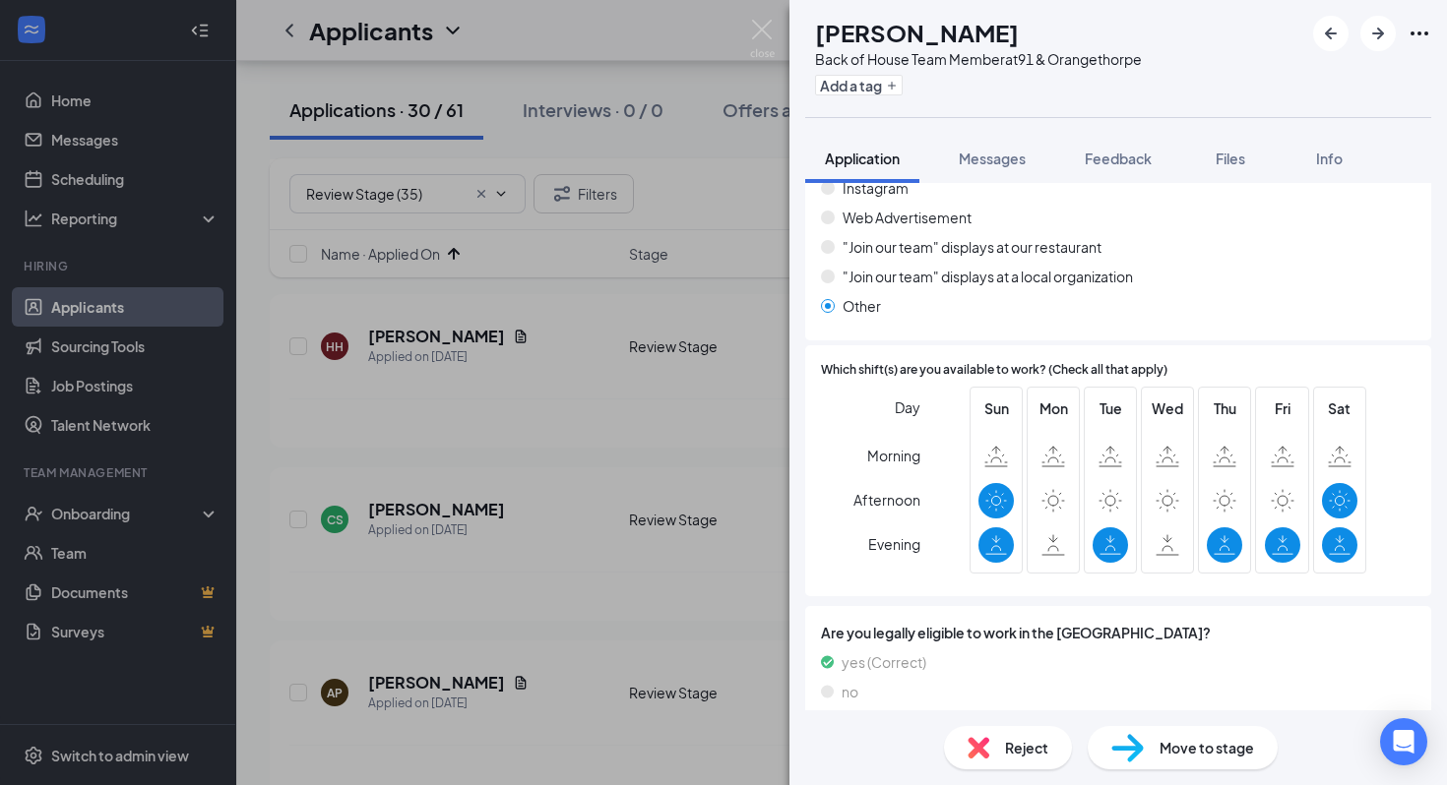
click at [999, 743] on div "Reject" at bounding box center [1008, 747] width 128 height 43
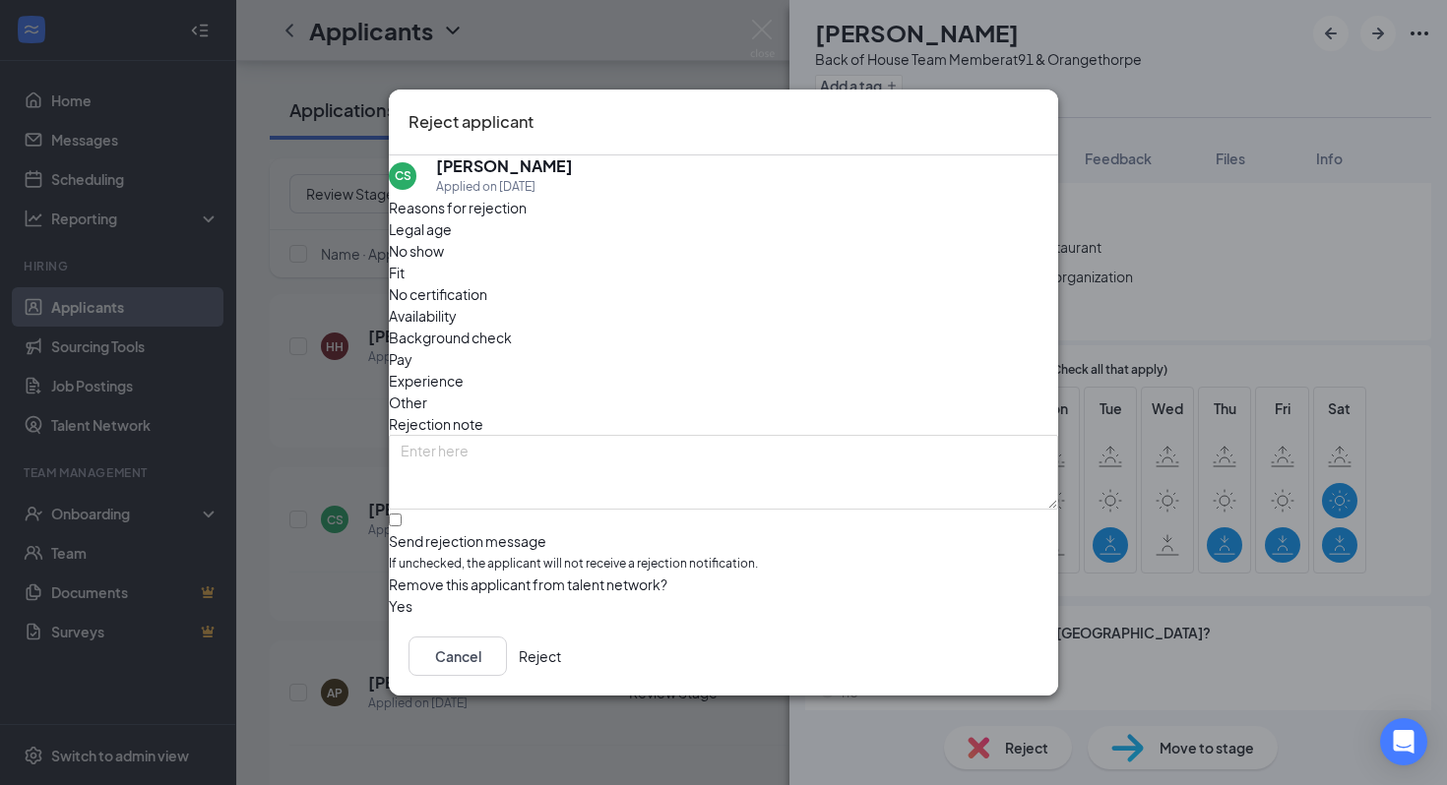
click at [452, 240] on span "Legal age" at bounding box center [420, 229] width 63 height 22
click at [457, 305] on span "Availability" at bounding box center [423, 316] width 68 height 22
click at [402, 514] on input "Send rejection message If unchecked, the applicant will not receive a rejection…" at bounding box center [395, 520] width 13 height 13
checkbox input "true"
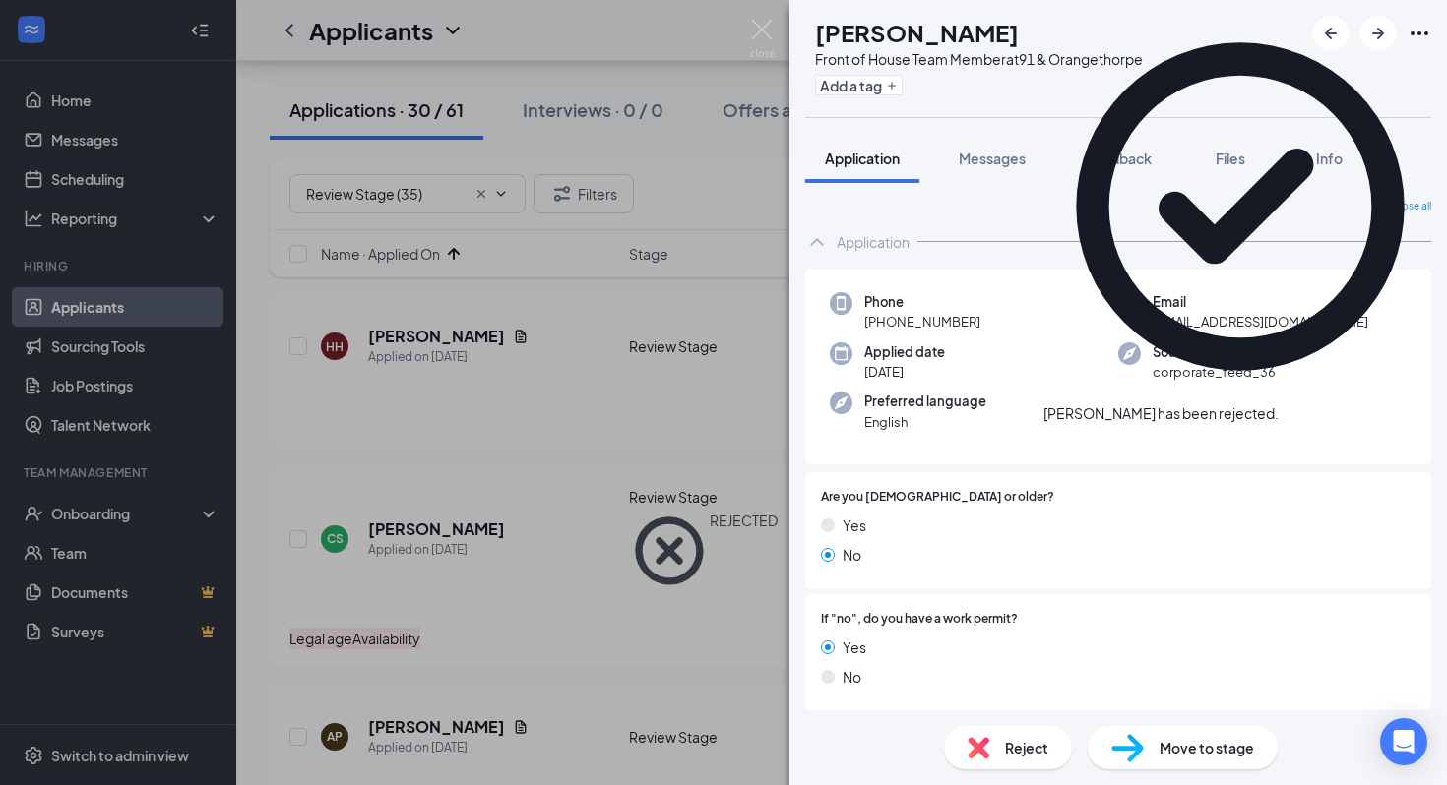
click at [623, 353] on div "AP Ava Pettway Front of House Team Member at 91 & Orangethorpe Add a tag Applic…" at bounding box center [723, 392] width 1447 height 785
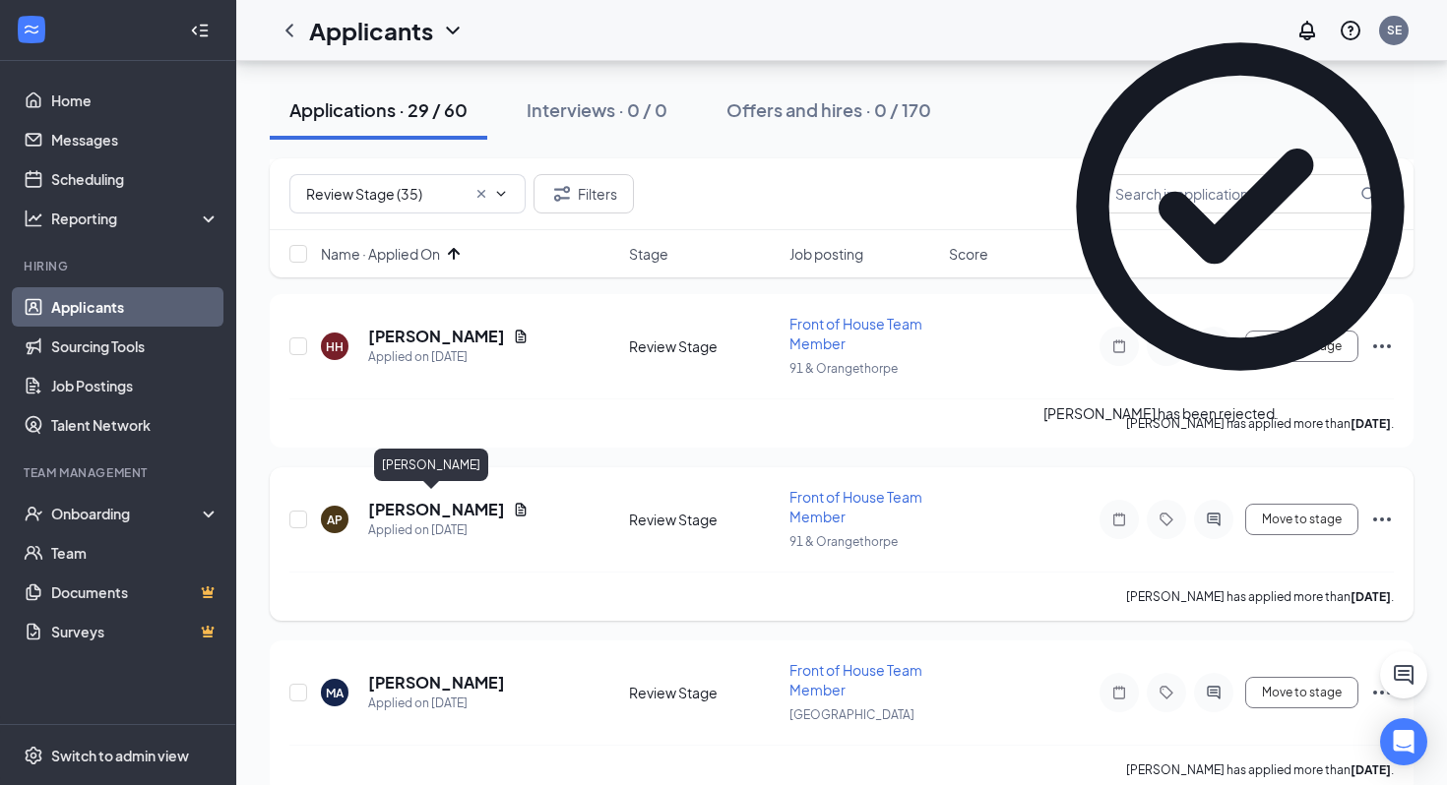
click at [409, 505] on h5 "Ava Pettway" at bounding box center [436, 510] width 137 height 22
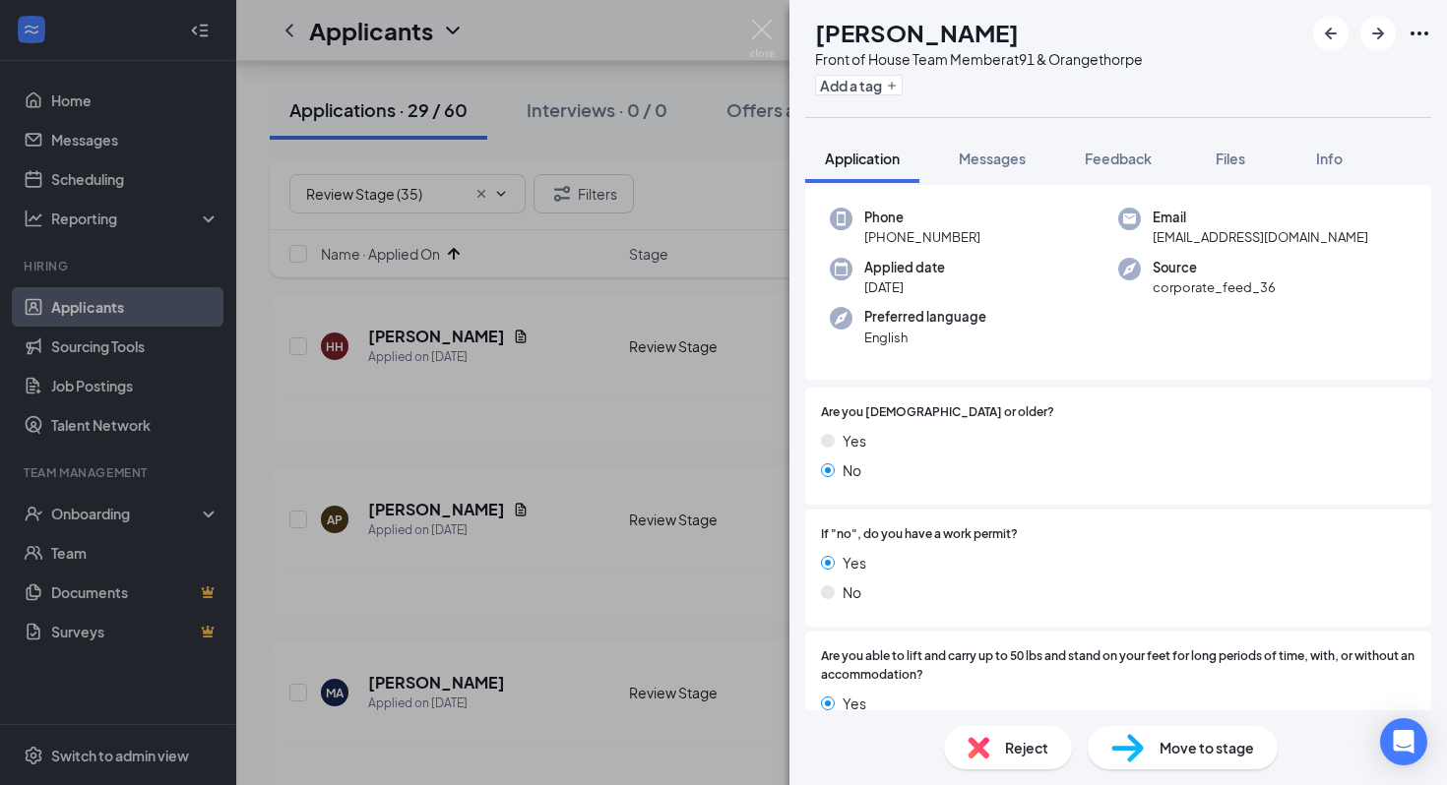
scroll to position [75, 0]
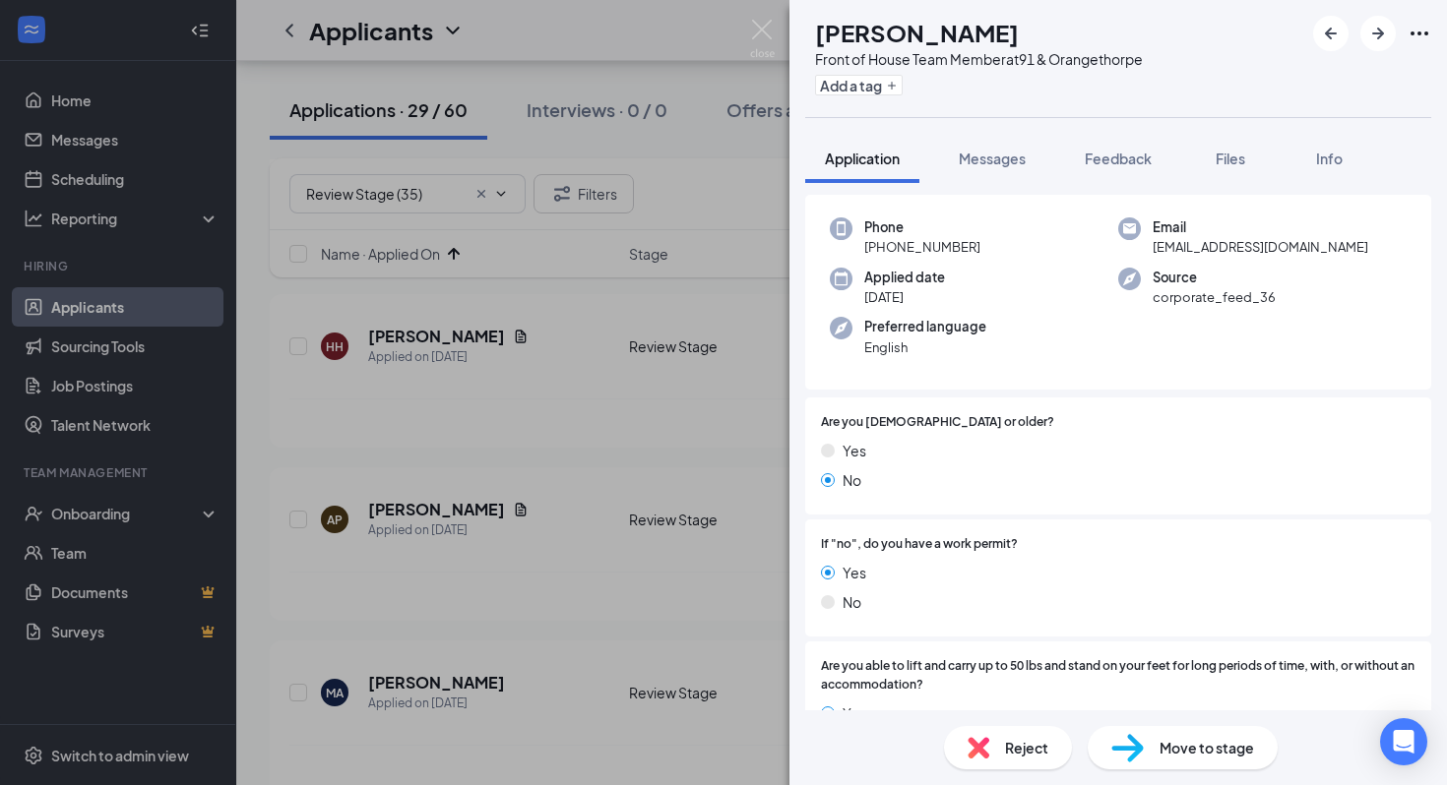
click at [1014, 732] on div "Reject" at bounding box center [1008, 747] width 128 height 43
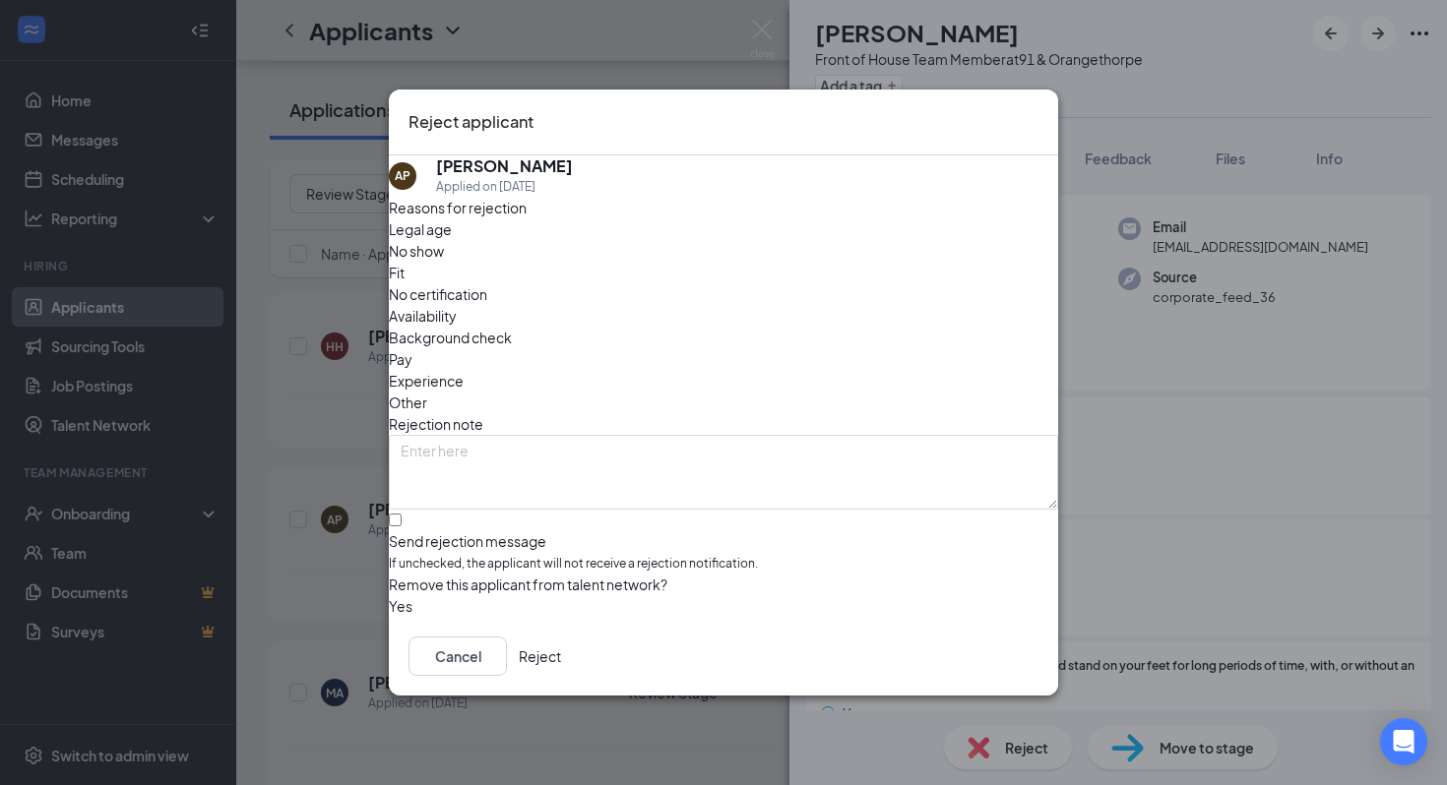
click at [452, 240] on span "Legal age" at bounding box center [420, 229] width 63 height 22
click at [851, 258] on div "Reasons for rejection Legal age No show Fit No certification Availability Backg…" at bounding box center [723, 407] width 669 height 421
click at [457, 305] on span "Availability" at bounding box center [423, 316] width 68 height 22
click at [402, 514] on input "Send rejection message If unchecked, the applicant will not receive a rejection…" at bounding box center [395, 520] width 13 height 13
checkbox input "true"
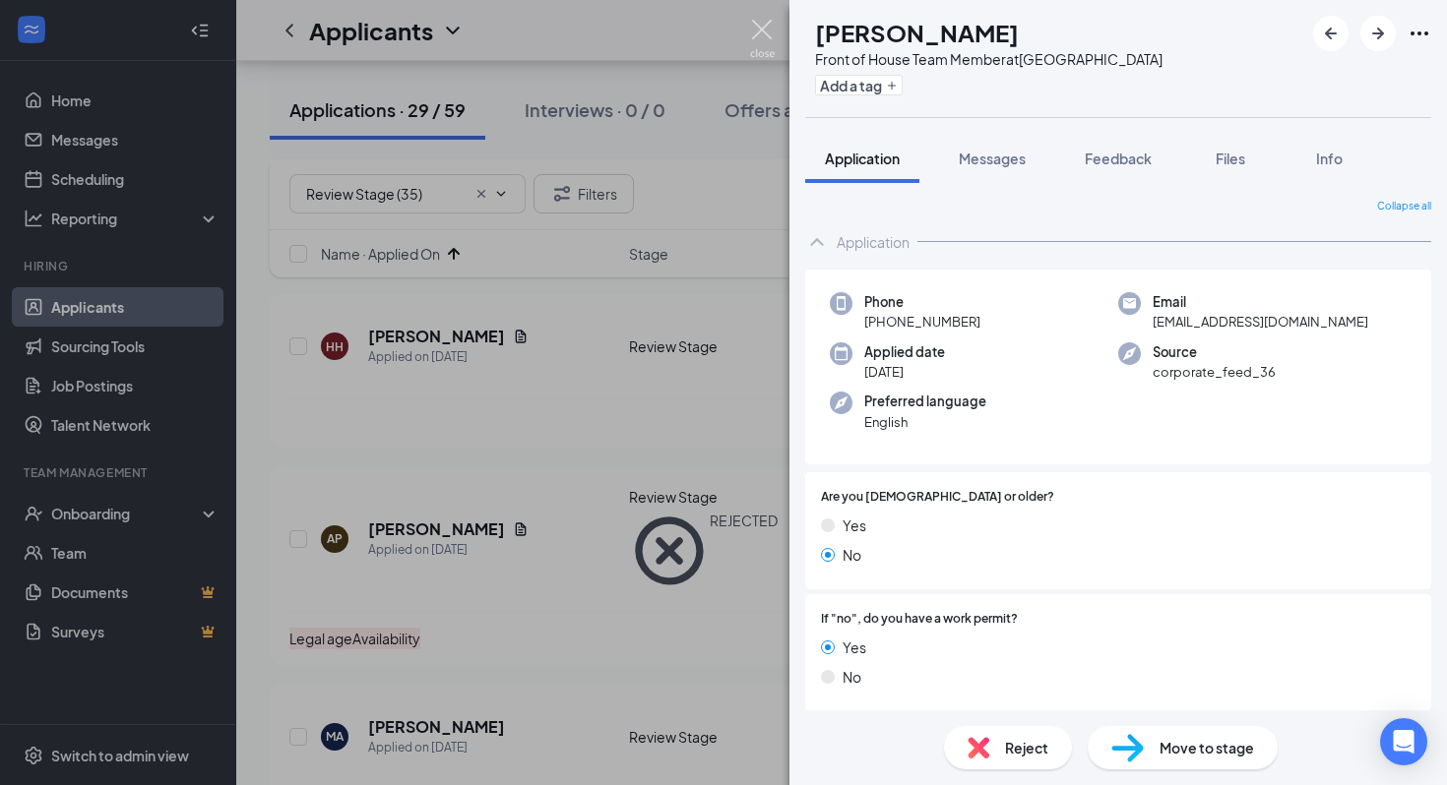
click at [762, 22] on img at bounding box center [762, 39] width 25 height 38
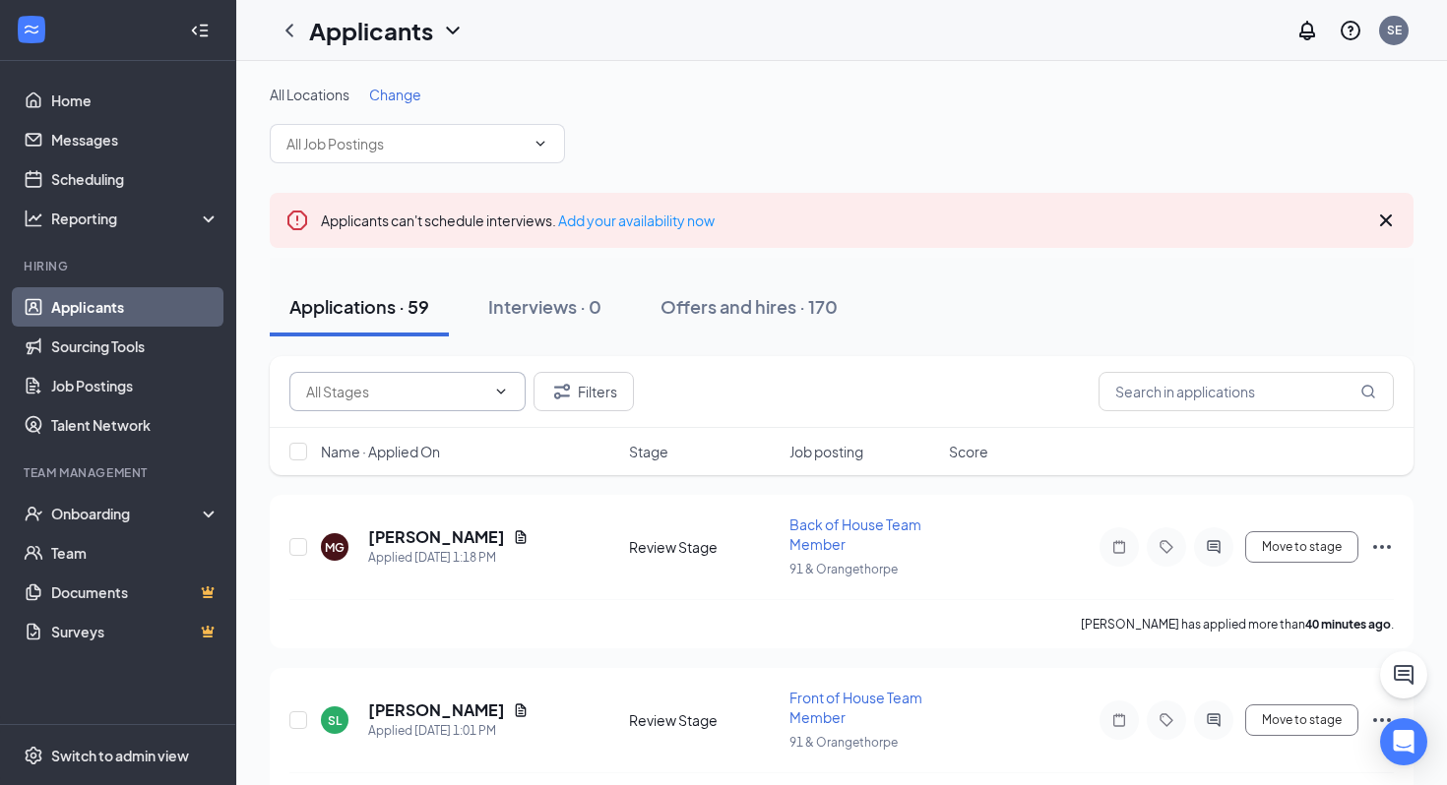
click at [430, 396] on input "text" at bounding box center [395, 392] width 179 height 22
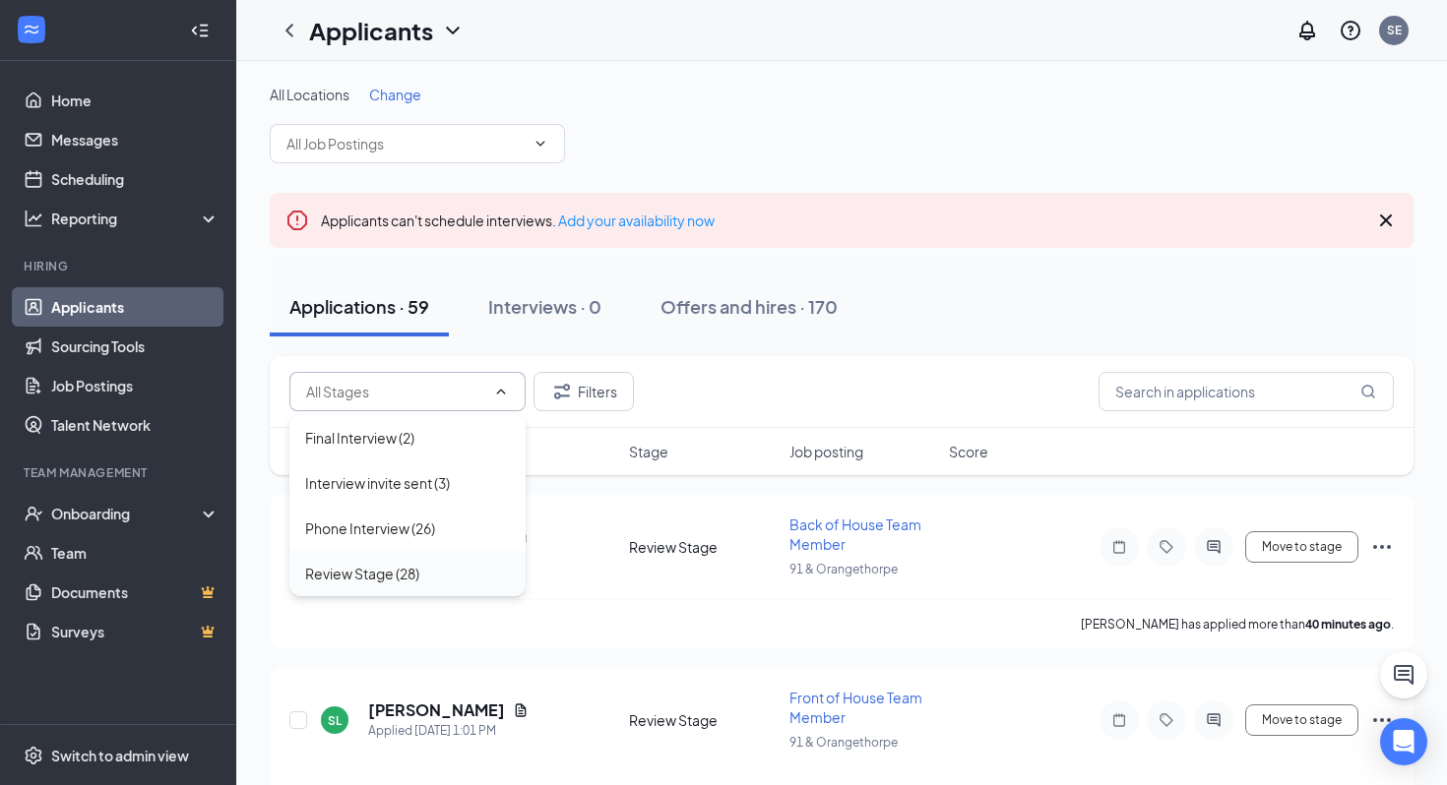
click at [407, 571] on div "Review Stage (28)" at bounding box center [362, 574] width 114 height 22
type input "Review Stage (28)"
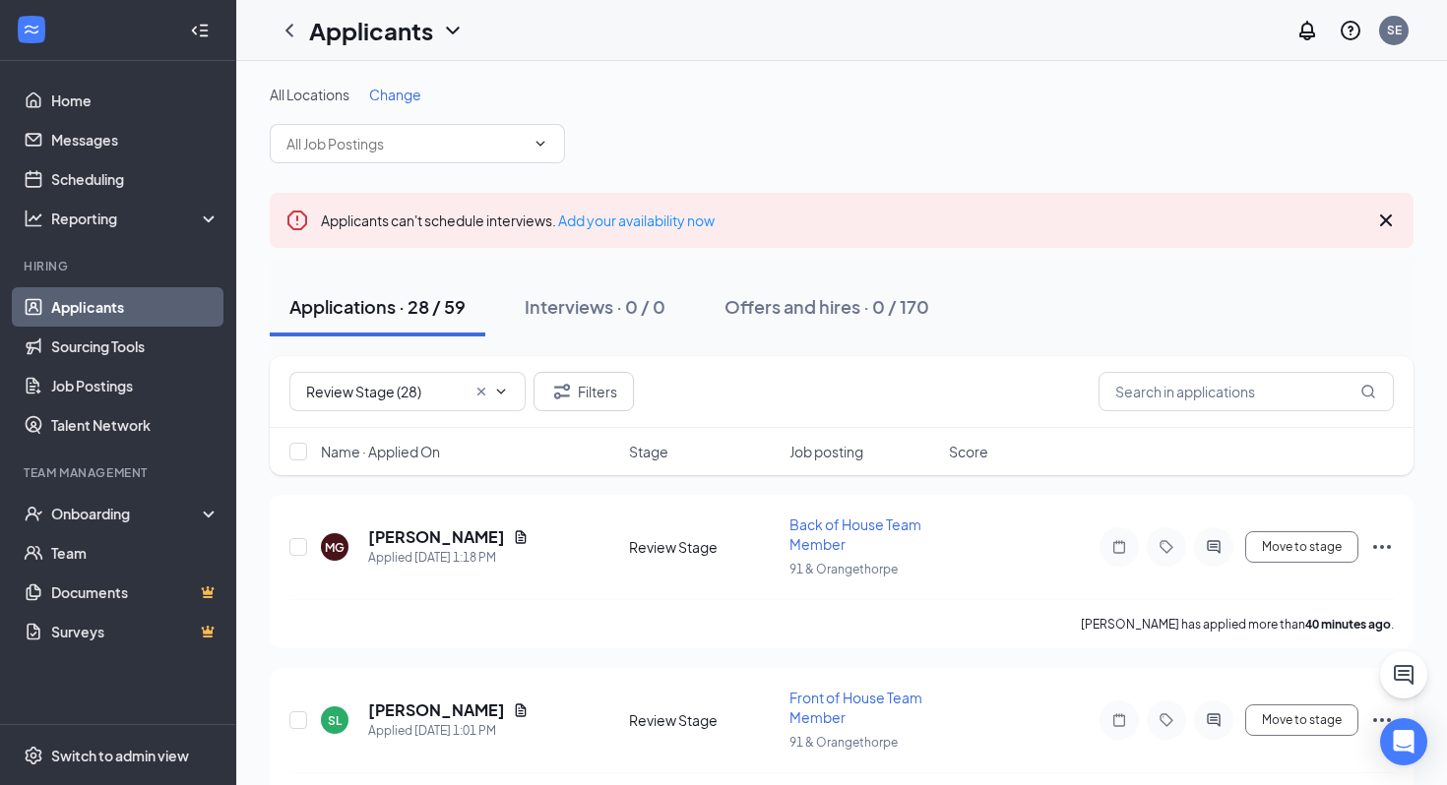
click at [420, 461] on span "Name · Applied On" at bounding box center [380, 452] width 119 height 20
click at [438, 395] on input "text" at bounding box center [395, 392] width 179 height 22
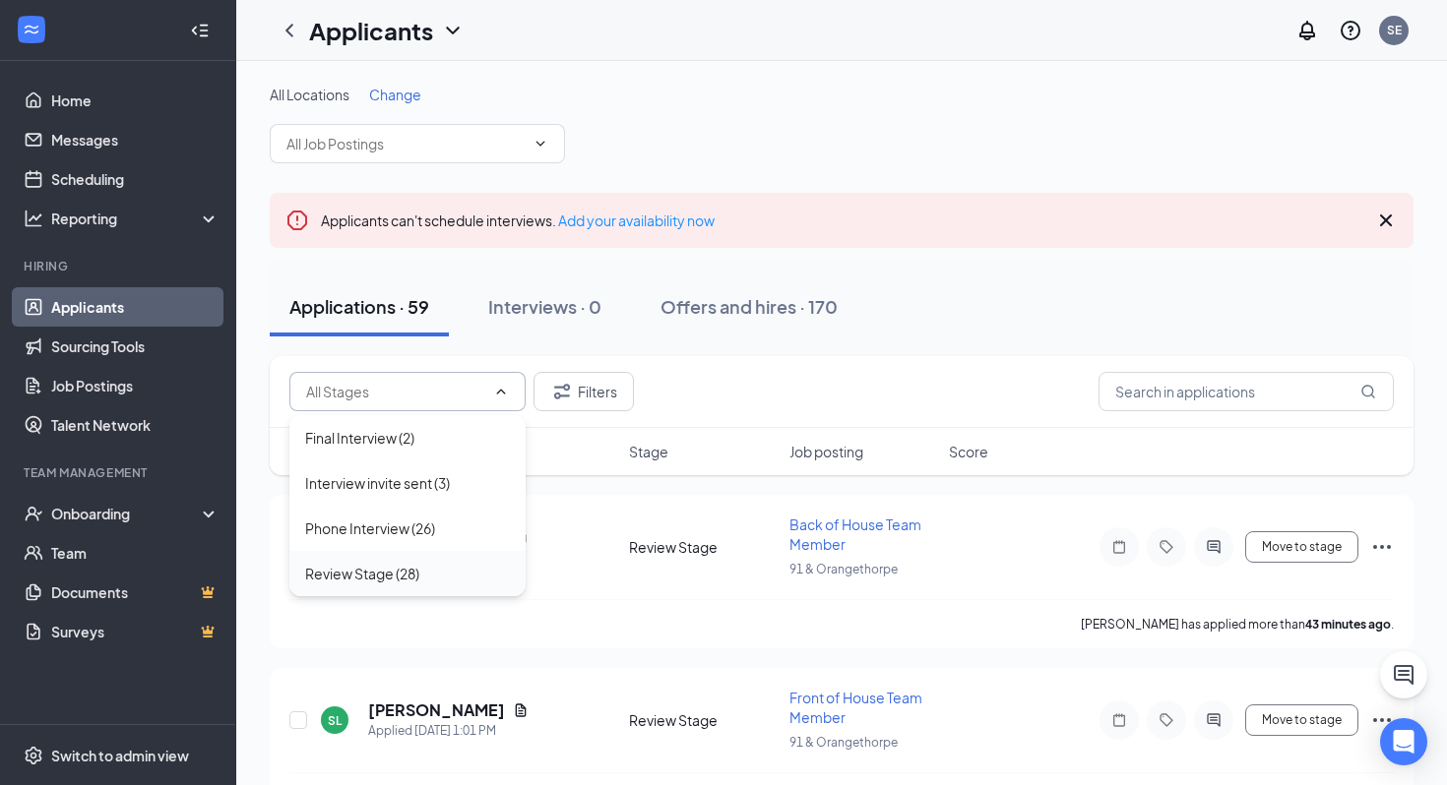
click at [429, 578] on div "Review Stage (28)" at bounding box center [407, 574] width 205 height 22
type input "Review Stage (28)"
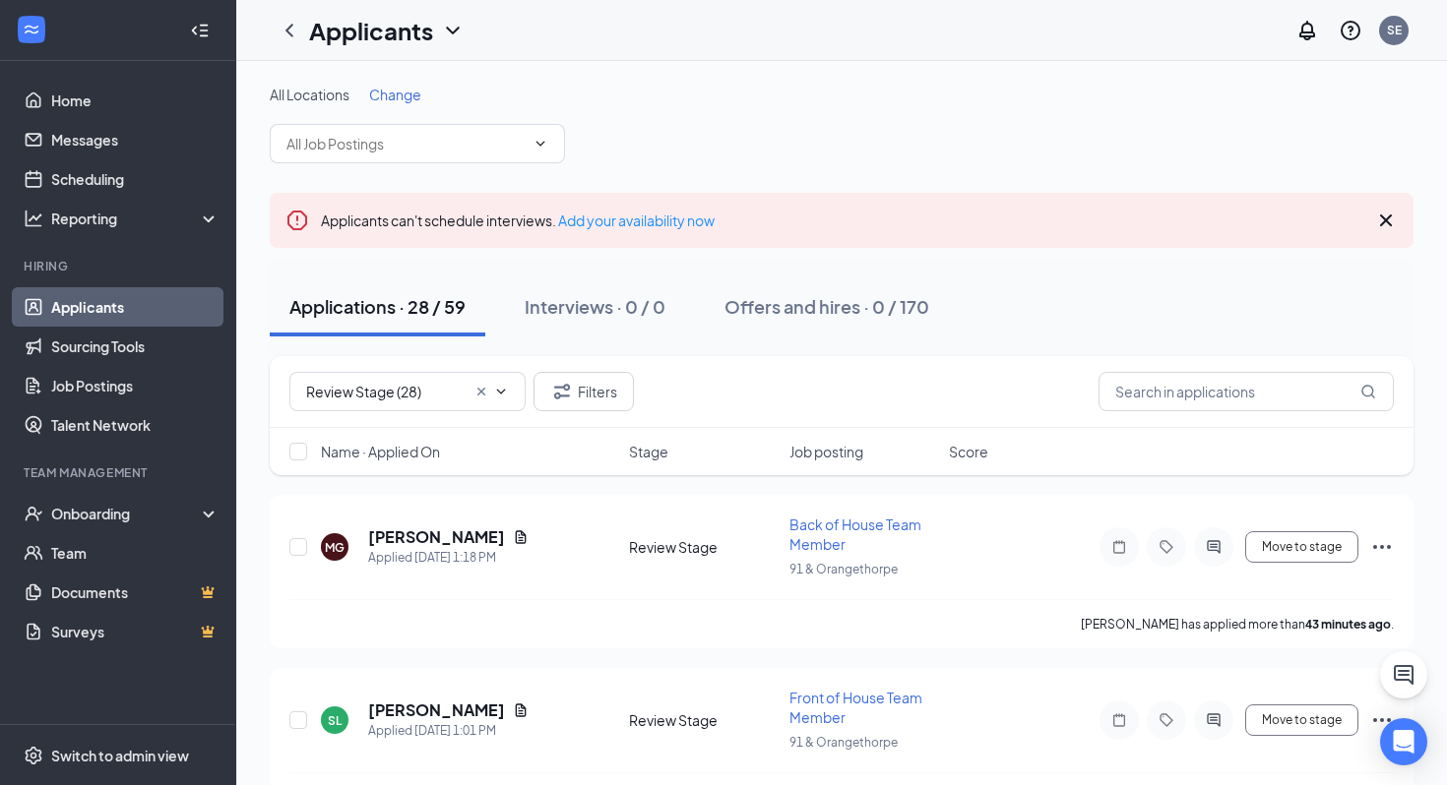
click at [412, 457] on span "Name · Applied On" at bounding box center [380, 452] width 119 height 20
click at [408, 453] on span "Name · Applied On" at bounding box center [380, 452] width 119 height 20
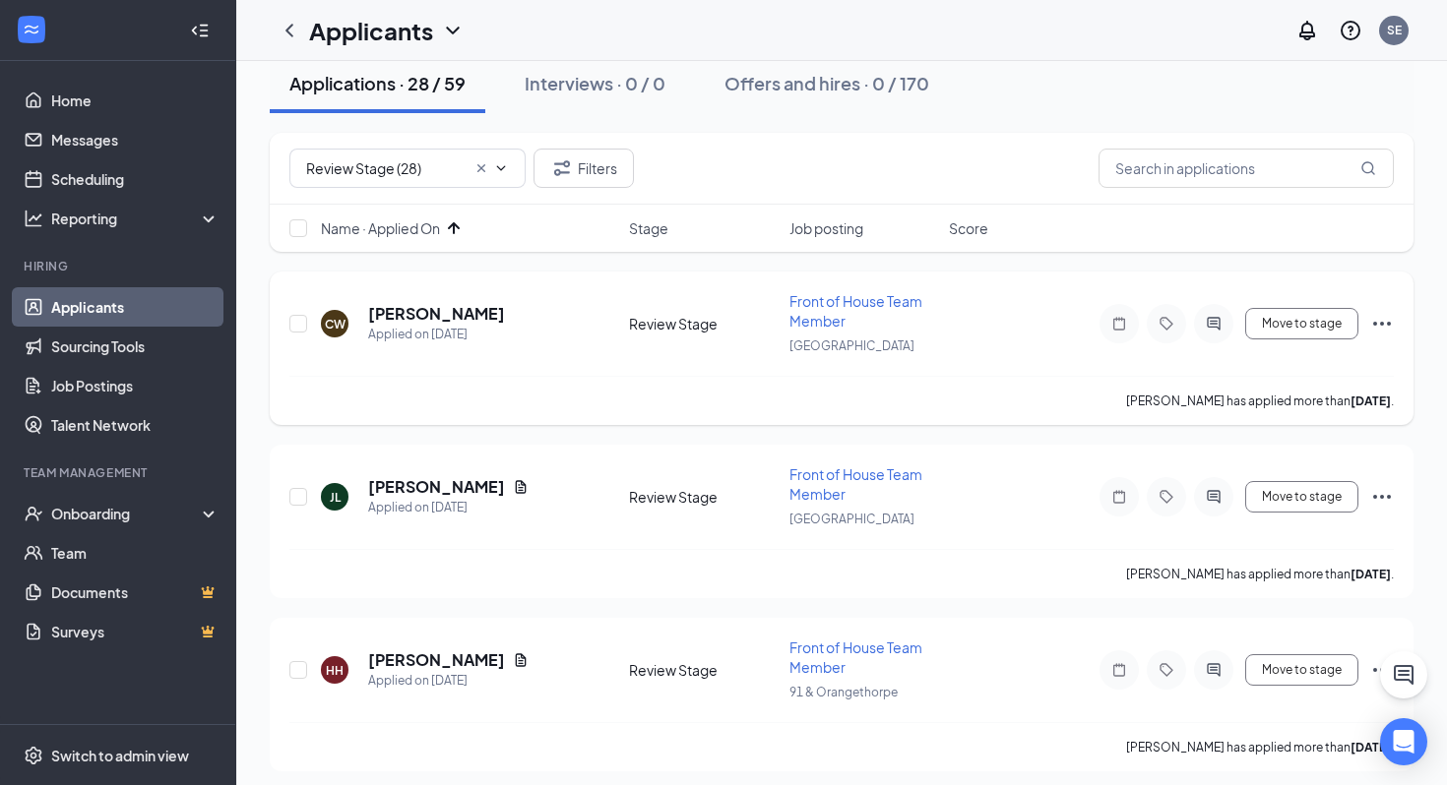
scroll to position [281, 0]
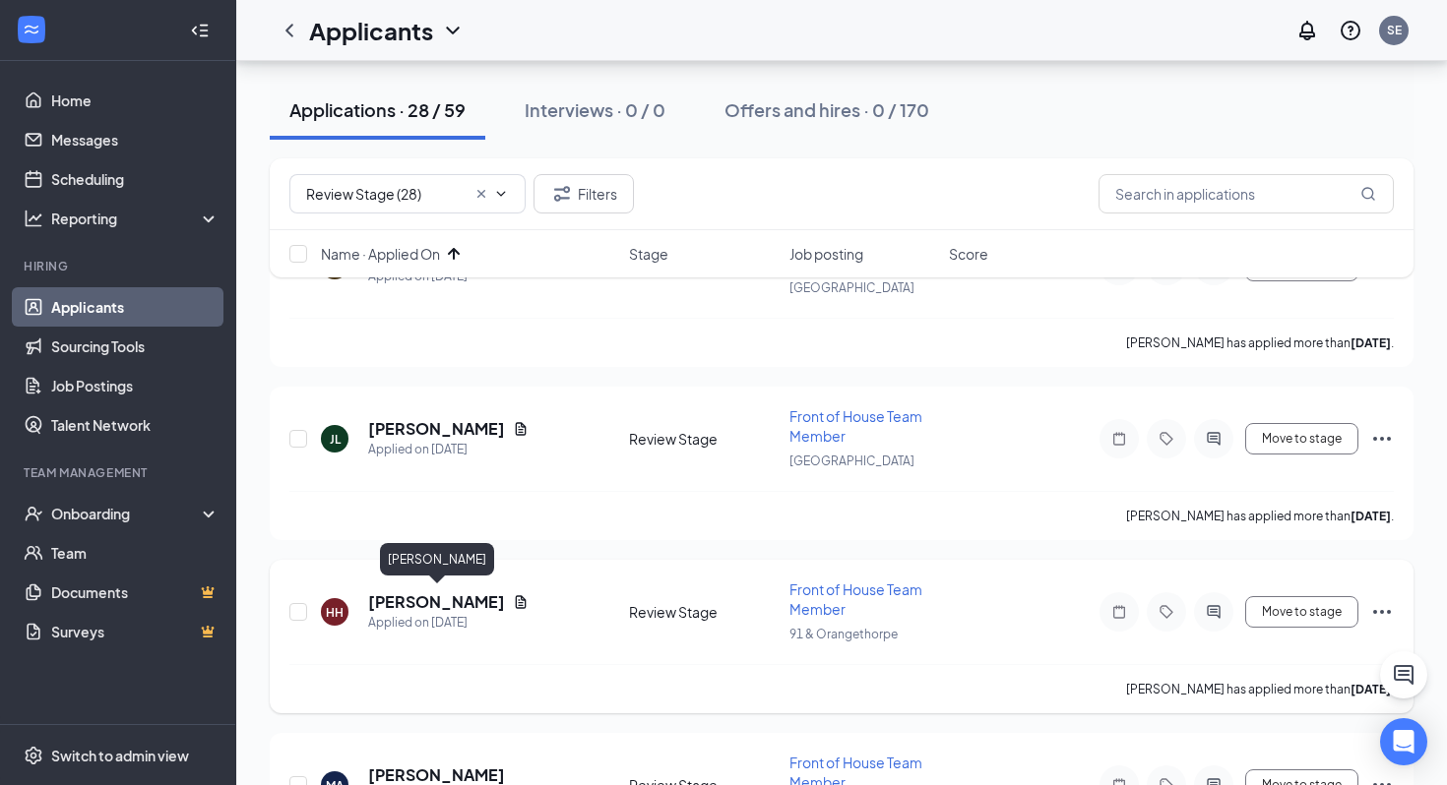
click at [477, 591] on h5 "[PERSON_NAME]" at bounding box center [436, 602] width 137 height 22
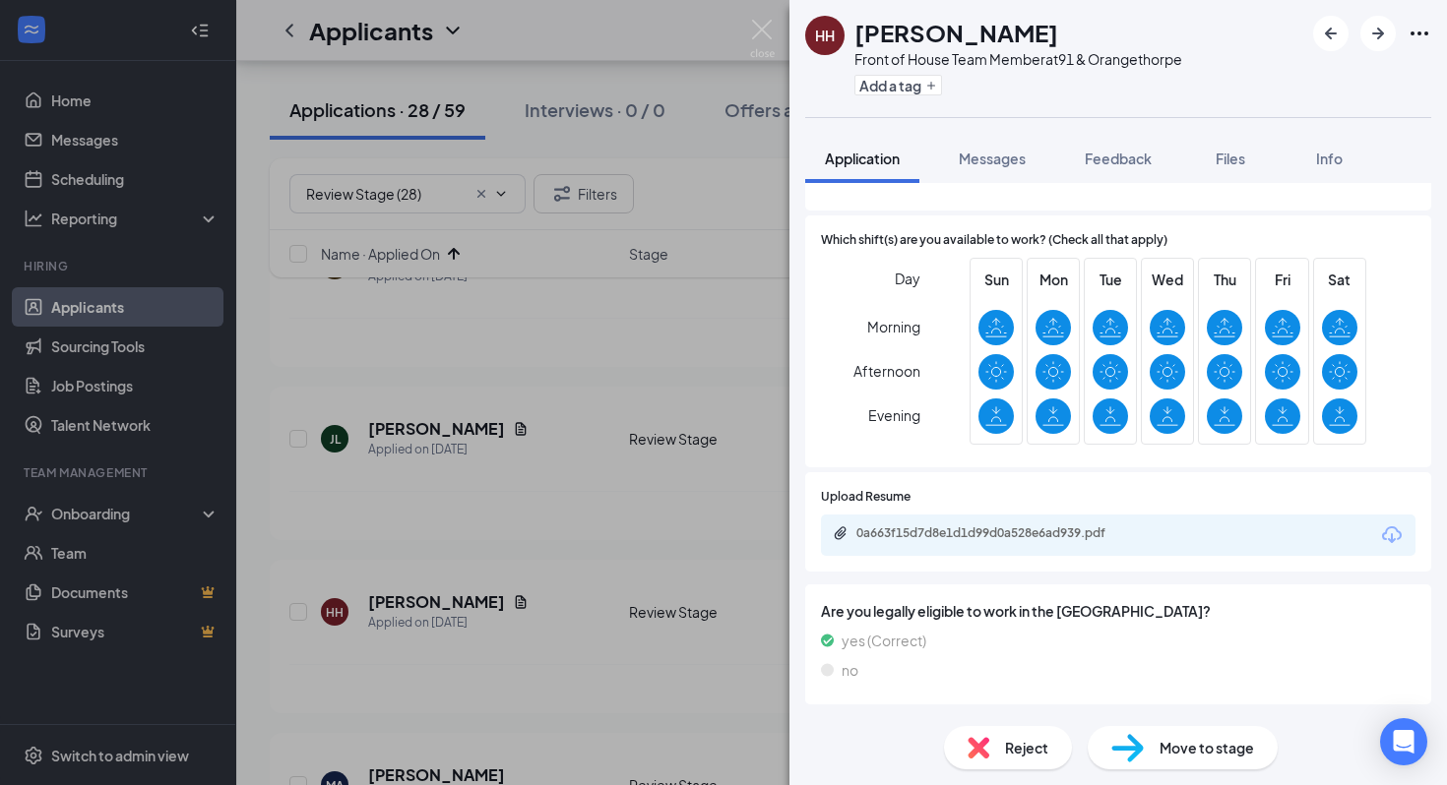
scroll to position [1760, 0]
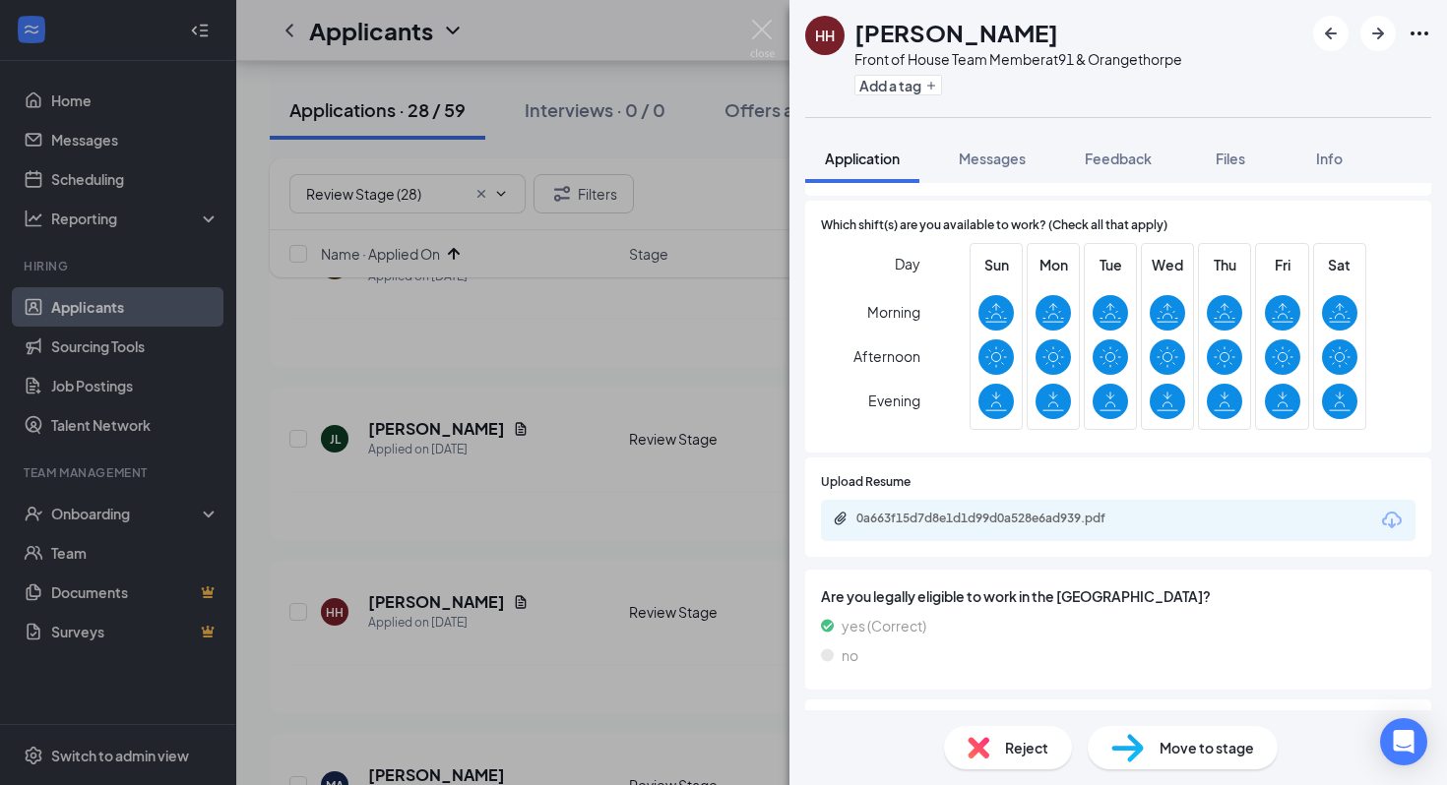
click at [531, 604] on div "HH Howard Hernandez Front of House Team Member at 91 & Orangethorpe Add a tag A…" at bounding box center [723, 392] width 1447 height 785
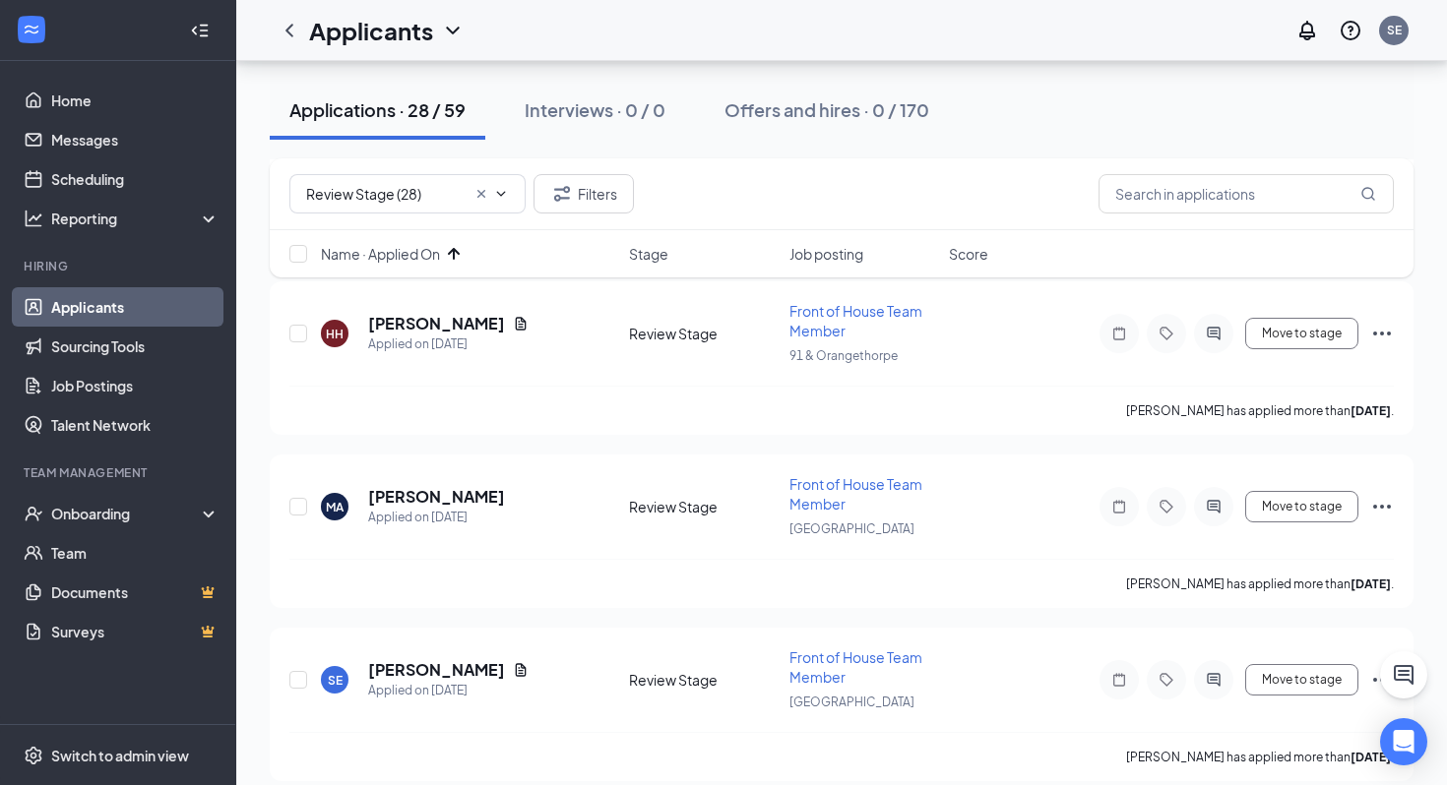
scroll to position [562, 0]
click at [482, 487] on h5 "Mohammad Alhosari" at bounding box center [436, 495] width 137 height 22
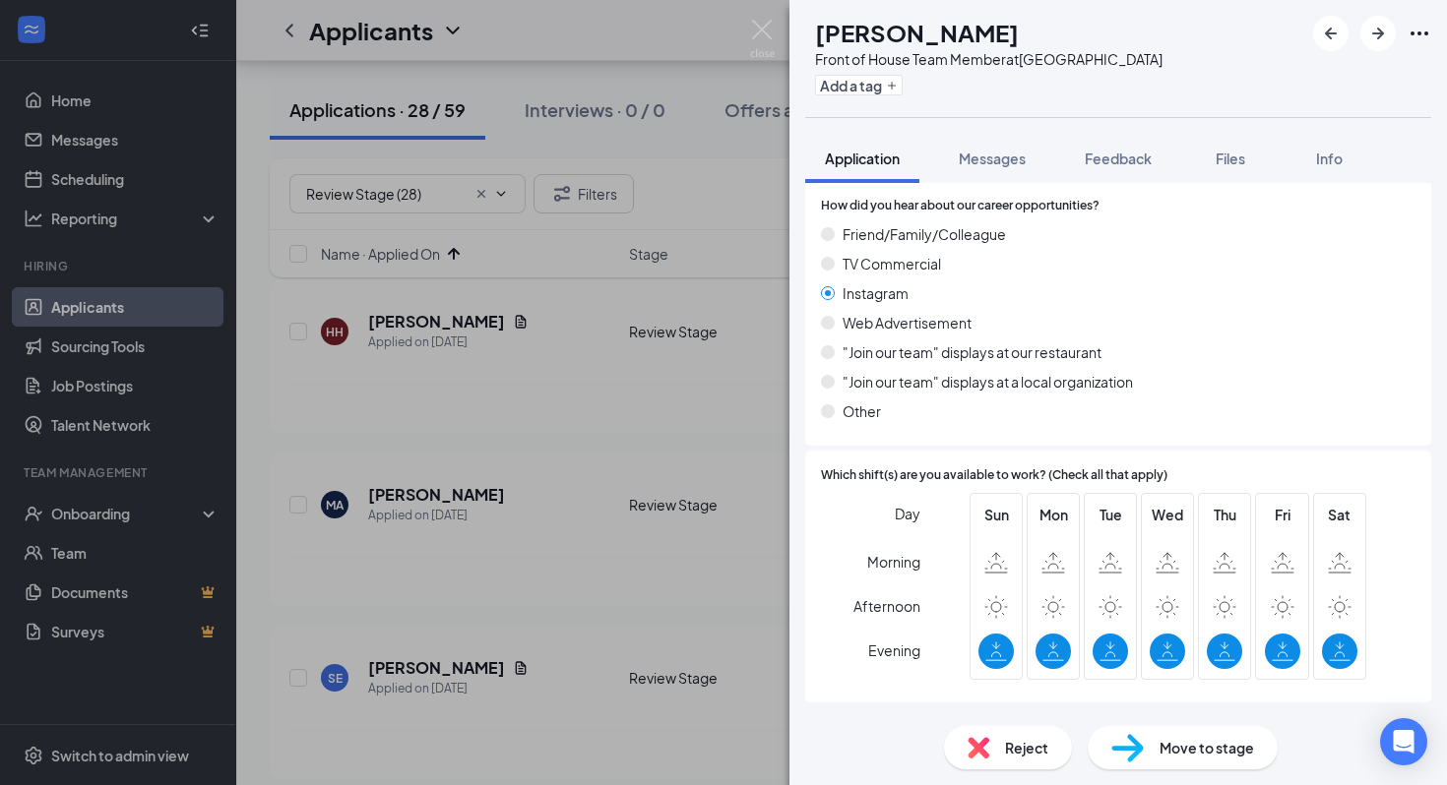
scroll to position [1441, 0]
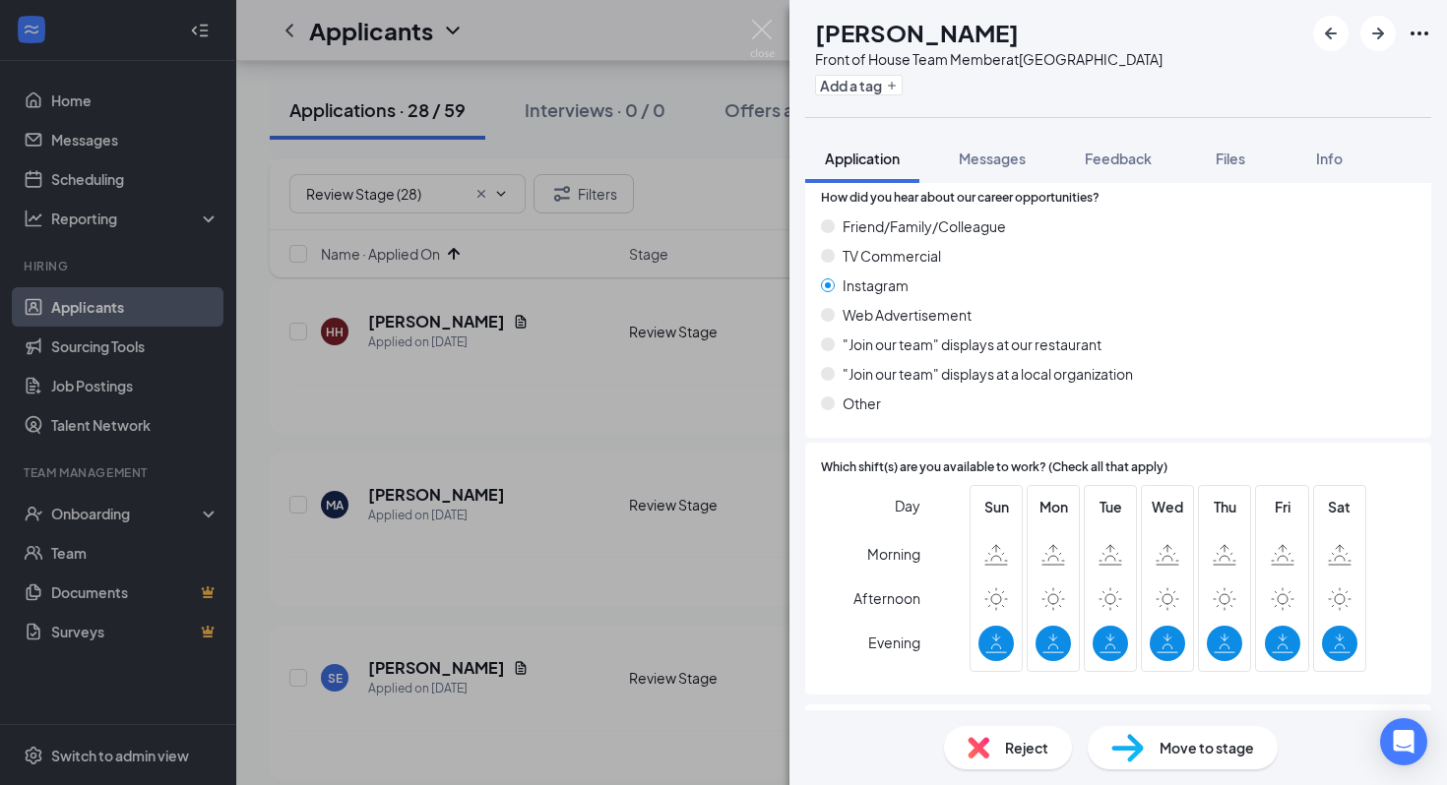
click at [1012, 756] on span "Reject" at bounding box center [1026, 748] width 43 height 22
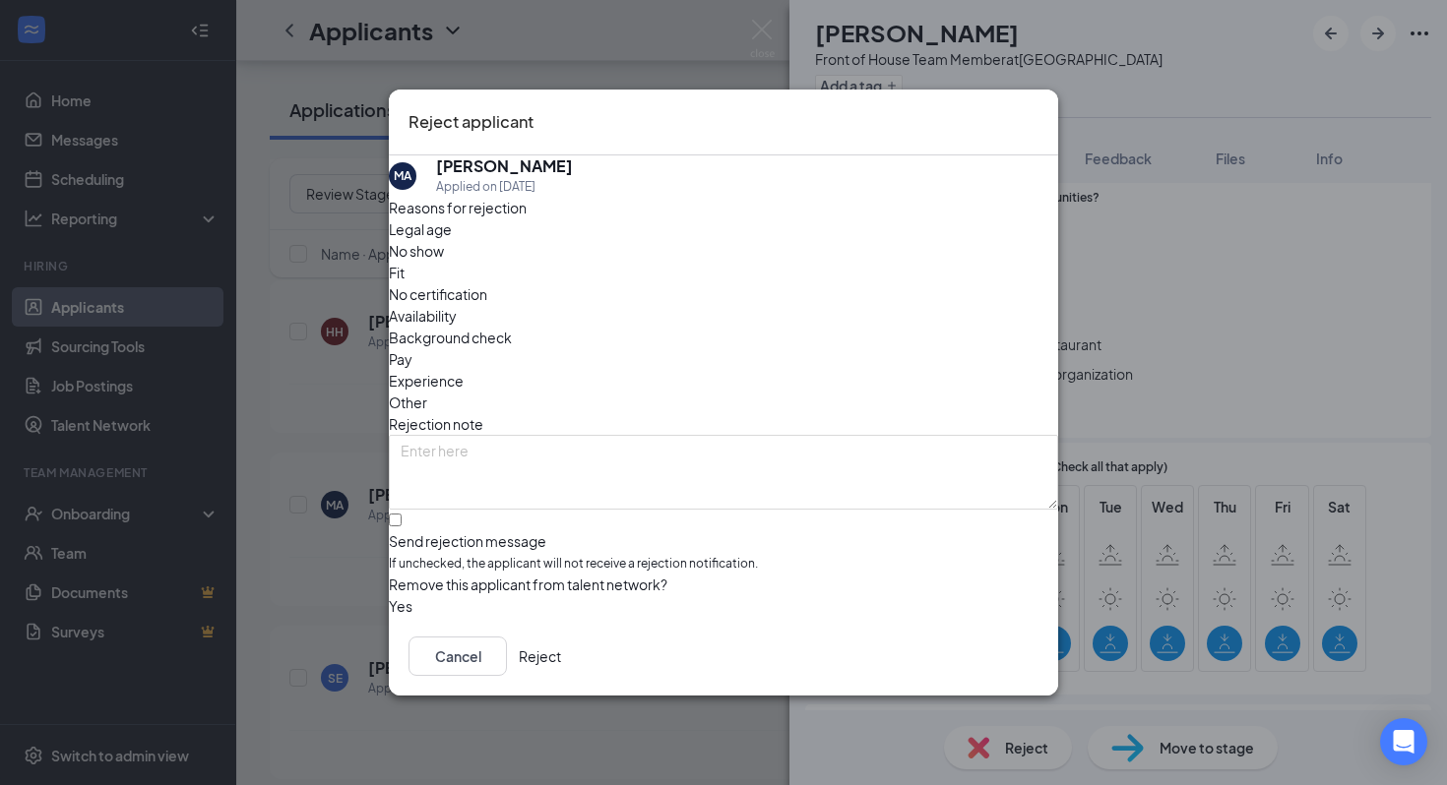
click at [452, 240] on span "Legal age" at bounding box center [420, 229] width 63 height 22
click at [457, 305] on span "Availability" at bounding box center [423, 316] width 68 height 22
click at [402, 514] on input "Send rejection message If unchecked, the applicant will not receive a rejection…" at bounding box center [395, 520] width 13 height 13
checkbox input "true"
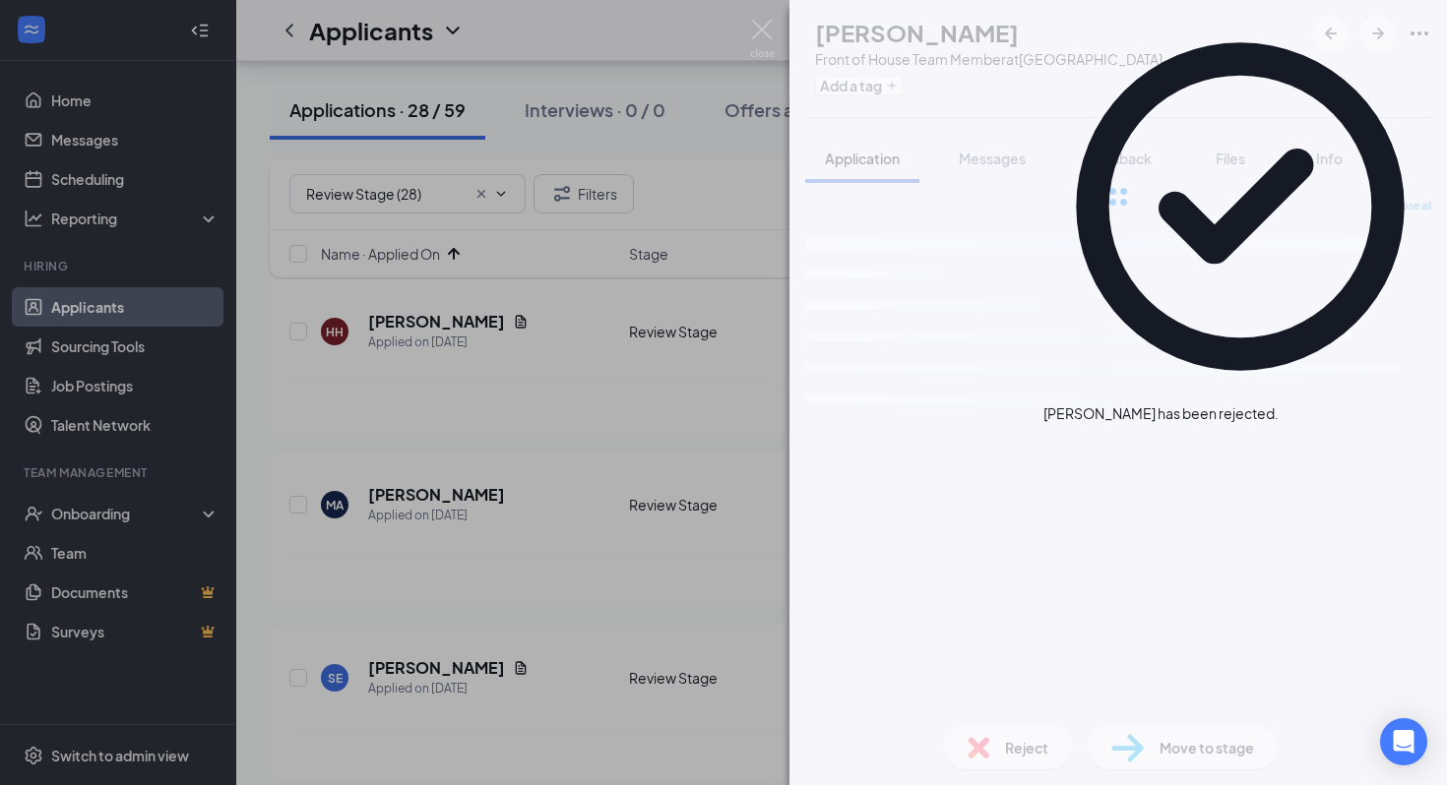
click at [431, 525] on div "SE sophie espinoza Front of House Team Member at La Palma Ave Add a tag Applica…" at bounding box center [723, 392] width 1447 height 785
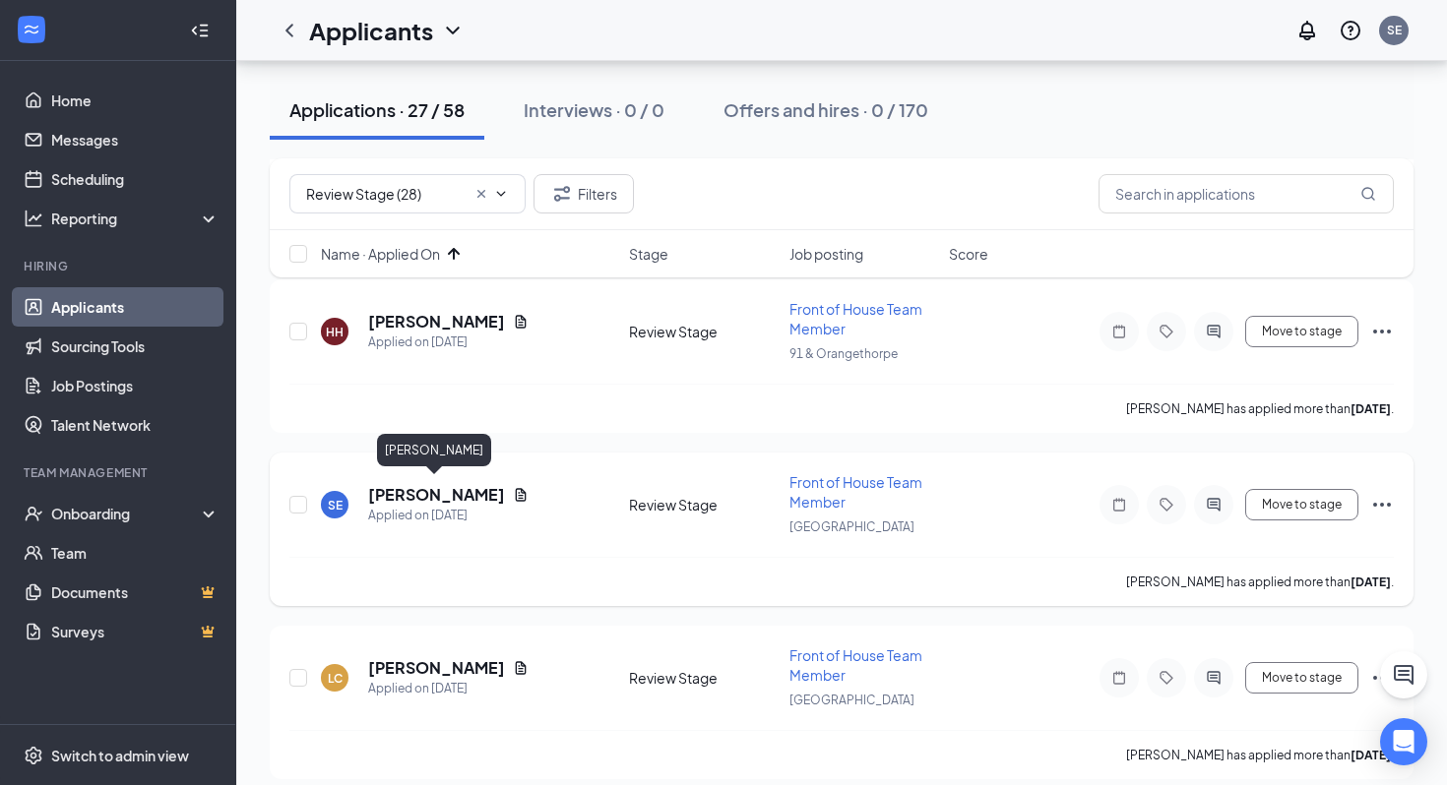
click at [469, 487] on h5 "sophie espinoza" at bounding box center [436, 495] width 137 height 22
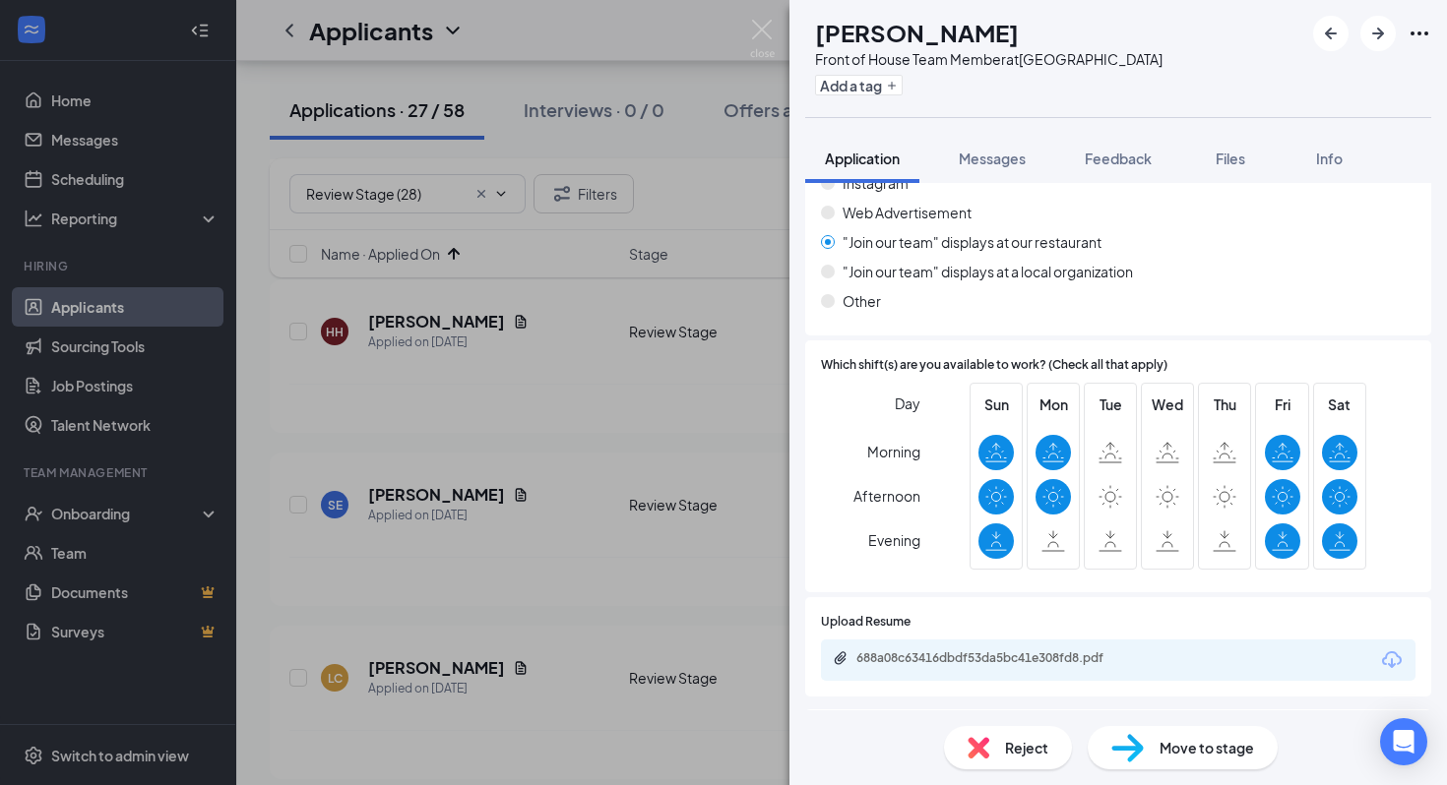
scroll to position [1618, 0]
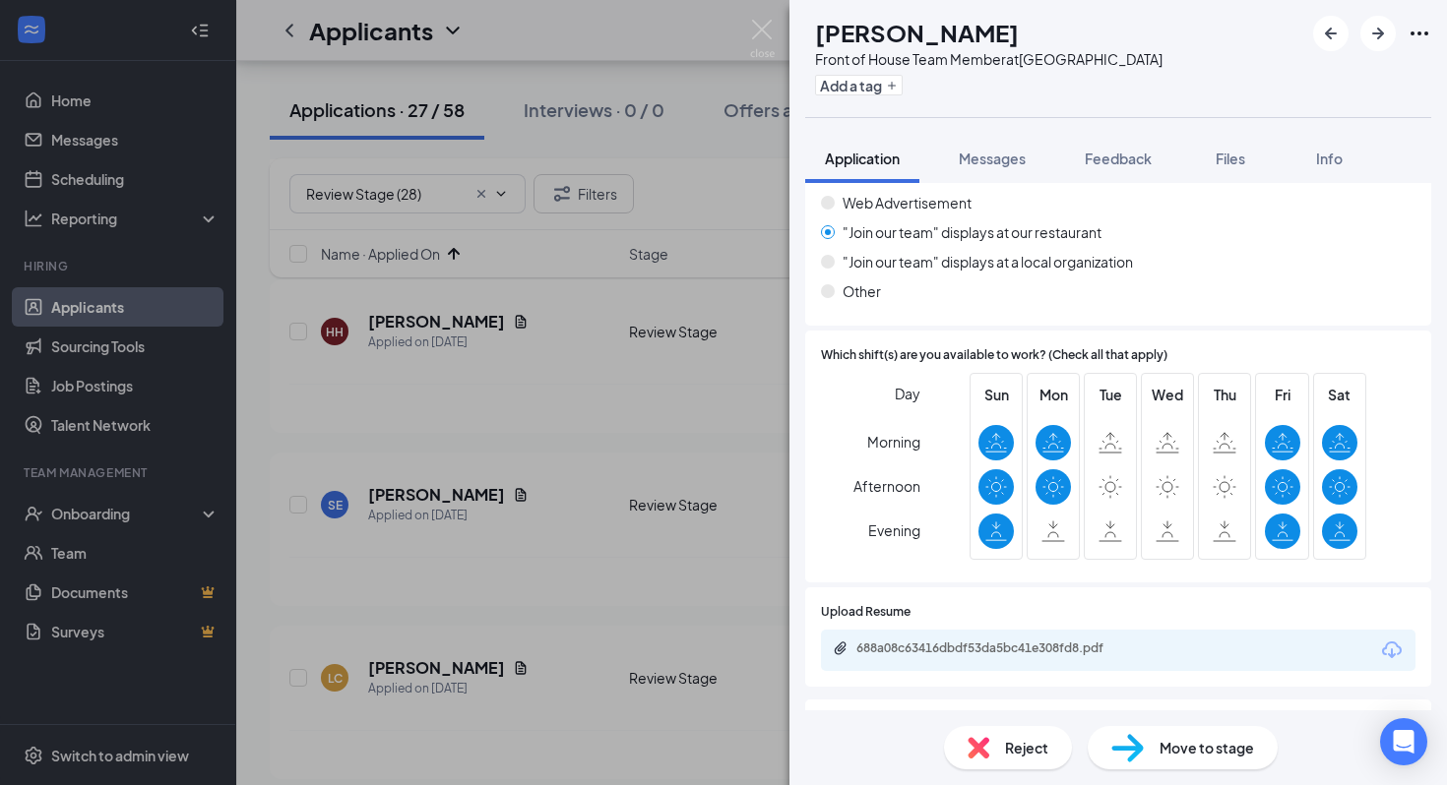
click at [1002, 748] on div "Reject" at bounding box center [1008, 747] width 128 height 43
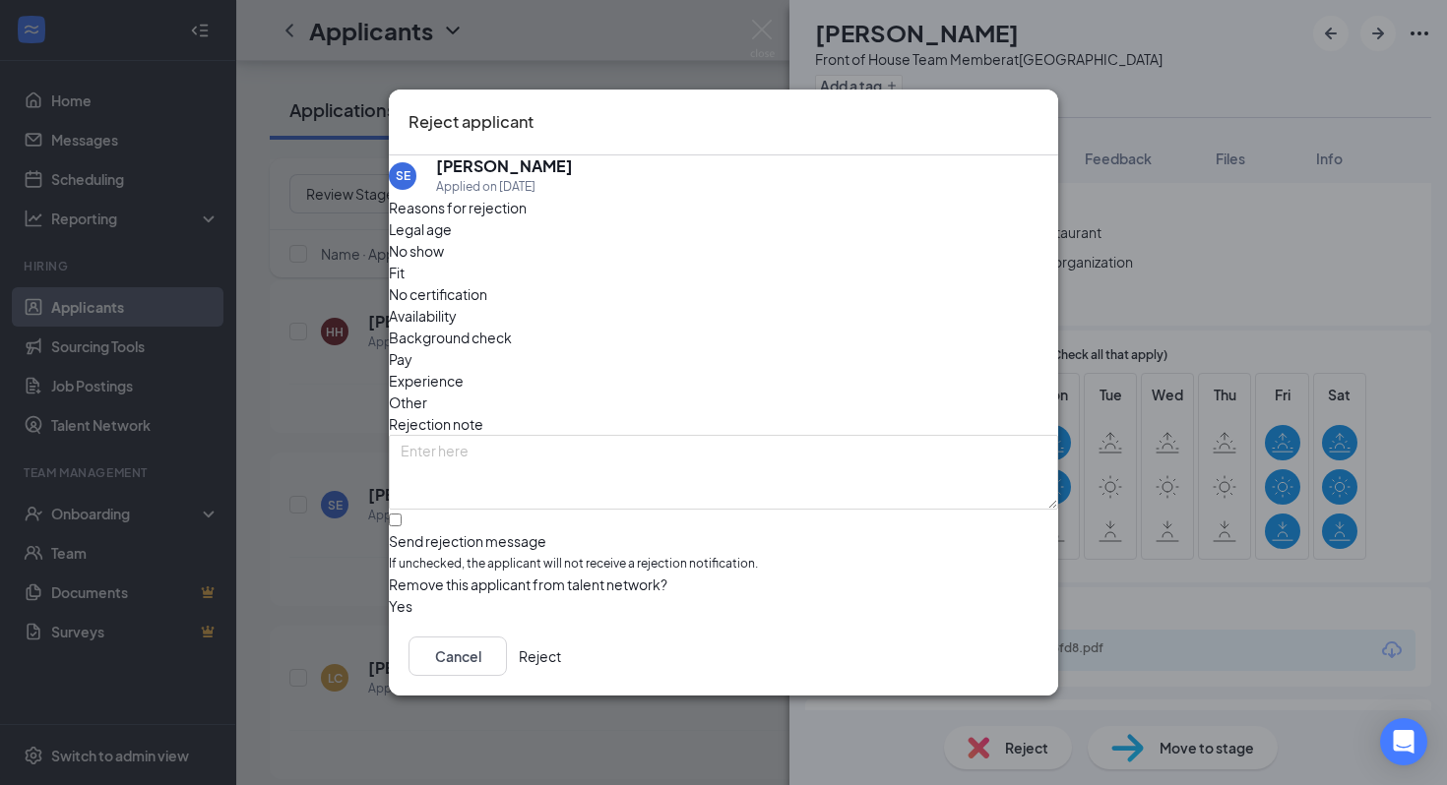
click at [452, 240] on span "Legal age" at bounding box center [420, 229] width 63 height 22
click at [457, 305] on span "Availability" at bounding box center [423, 316] width 68 height 22
click at [402, 514] on input "Send rejection message If unchecked, the applicant will not receive a rejection…" at bounding box center [395, 520] width 13 height 13
checkbox input "true"
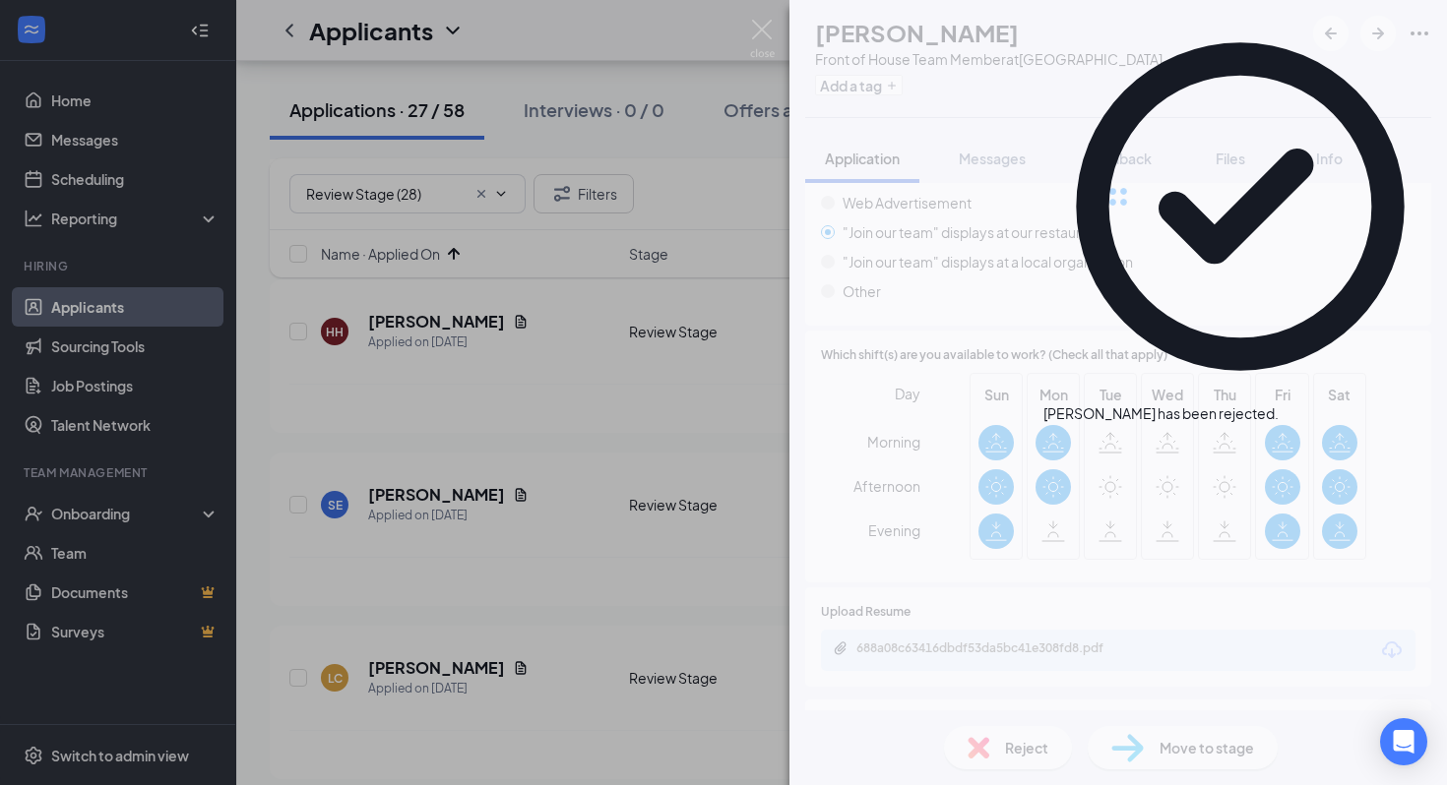
click at [427, 494] on div "SE sophie espinoza Front of House Team Member at La Palma Ave Add a tag Applica…" at bounding box center [723, 392] width 1447 height 785
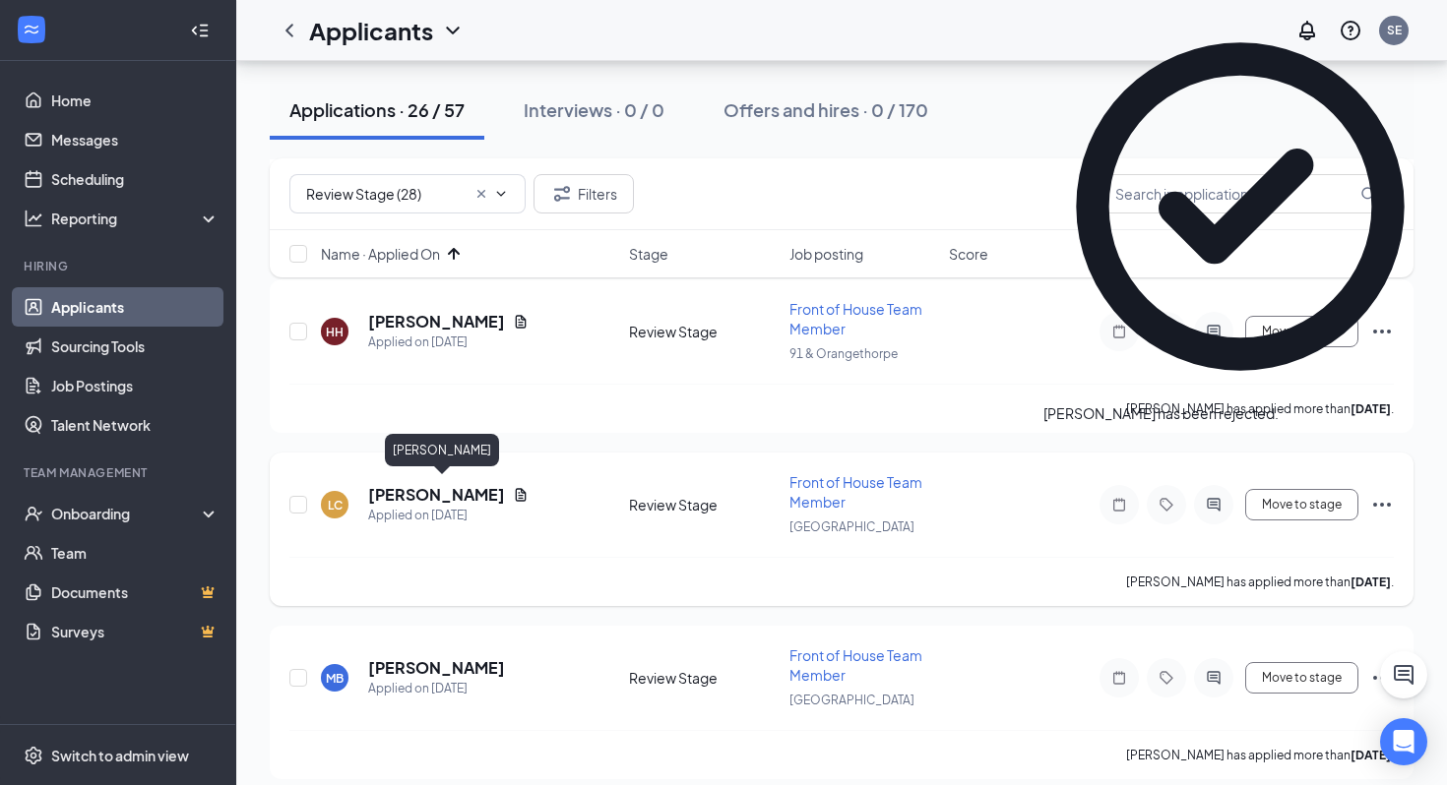
click at [466, 488] on h5 "Lorena Cortez Martinez" at bounding box center [436, 495] width 137 height 22
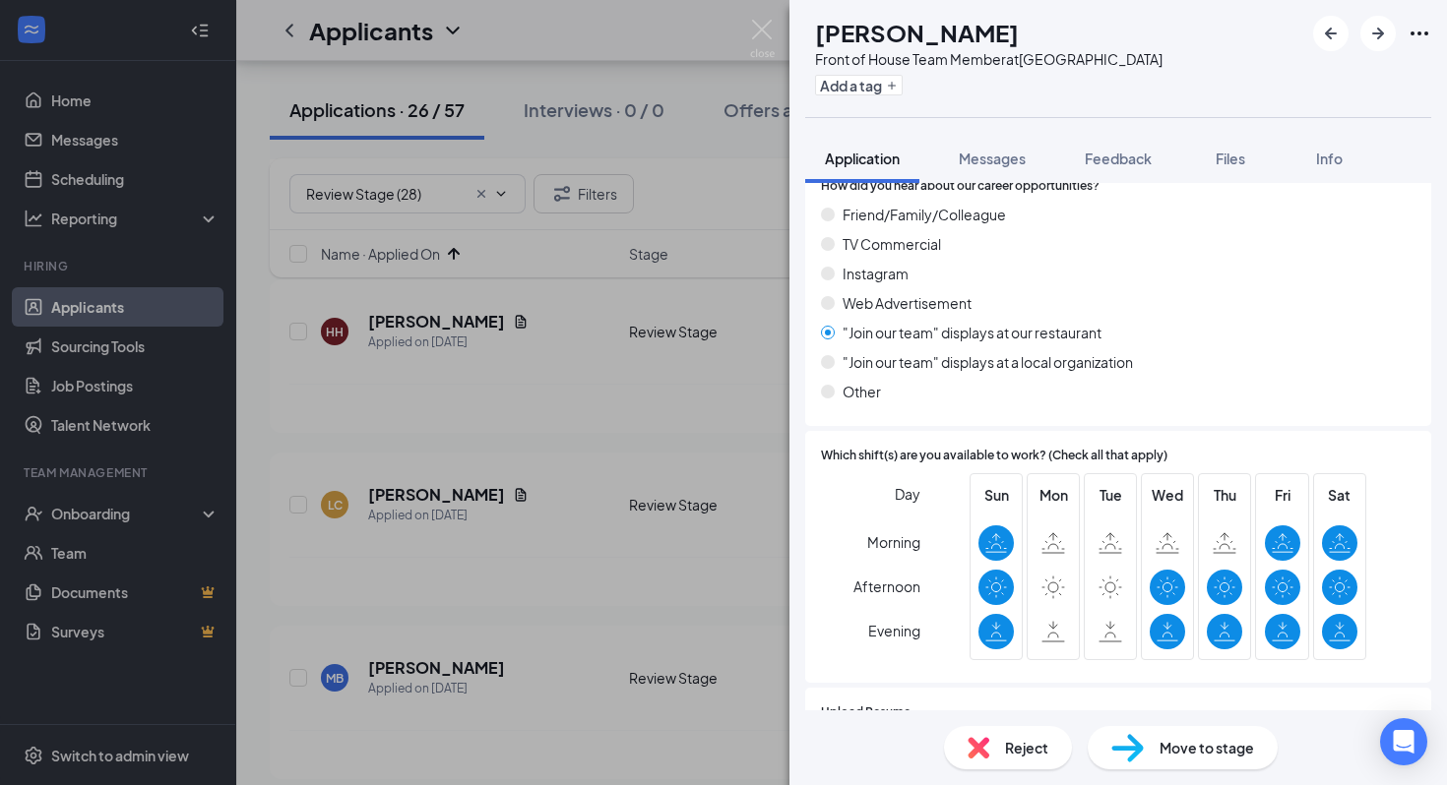
scroll to position [1402, 0]
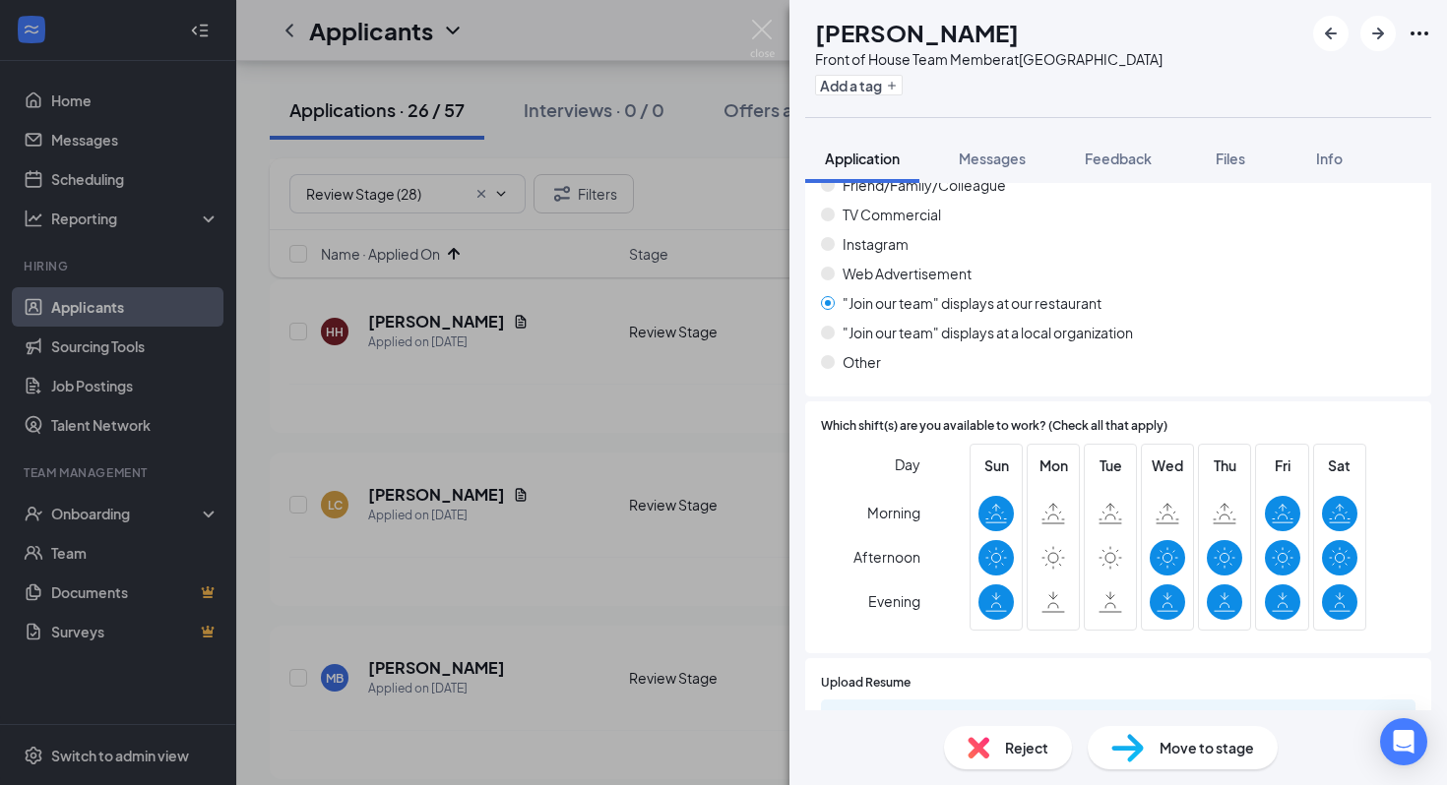
click at [1017, 735] on div "Reject" at bounding box center [1008, 747] width 128 height 43
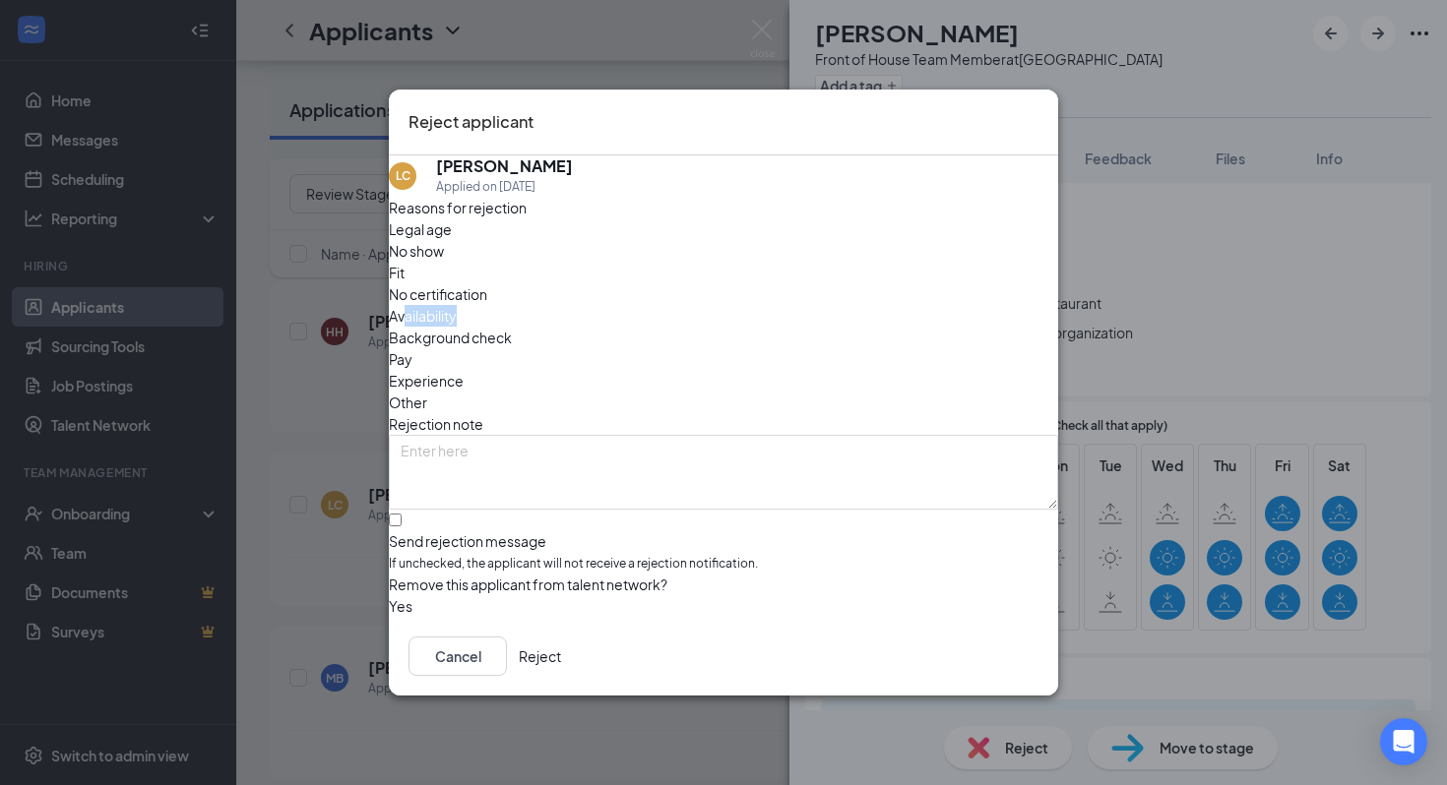
click at [825, 305] on div "Availability" at bounding box center [723, 316] width 669 height 22
click at [402, 518] on input "Send rejection message If unchecked, the applicant will not receive a rejection…" at bounding box center [395, 520] width 13 height 13
checkbox input "true"
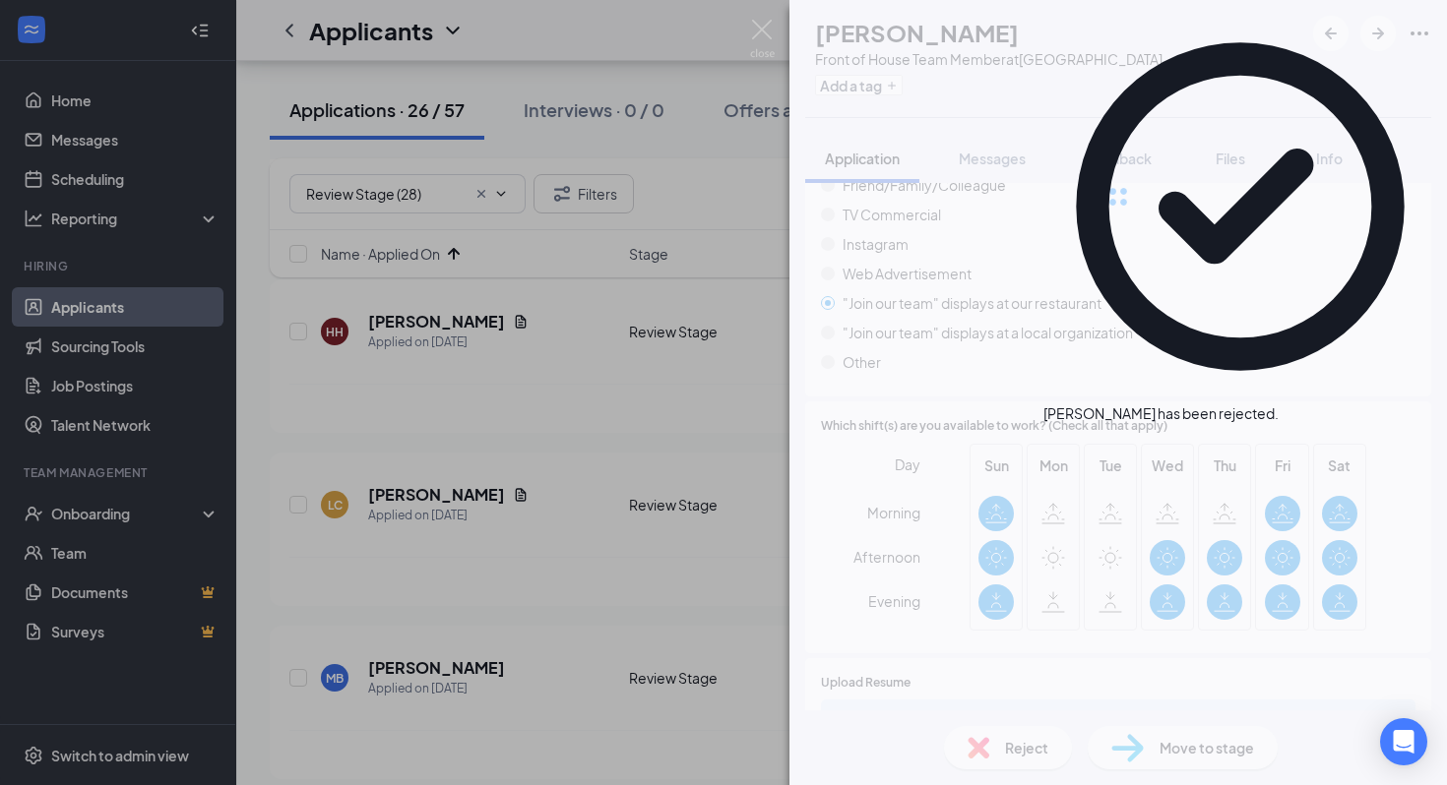
click at [336, 498] on div "LC Lorena Cortez Martinez Front of House Team Member at La Palma Ave Add a tag …" at bounding box center [723, 392] width 1447 height 785
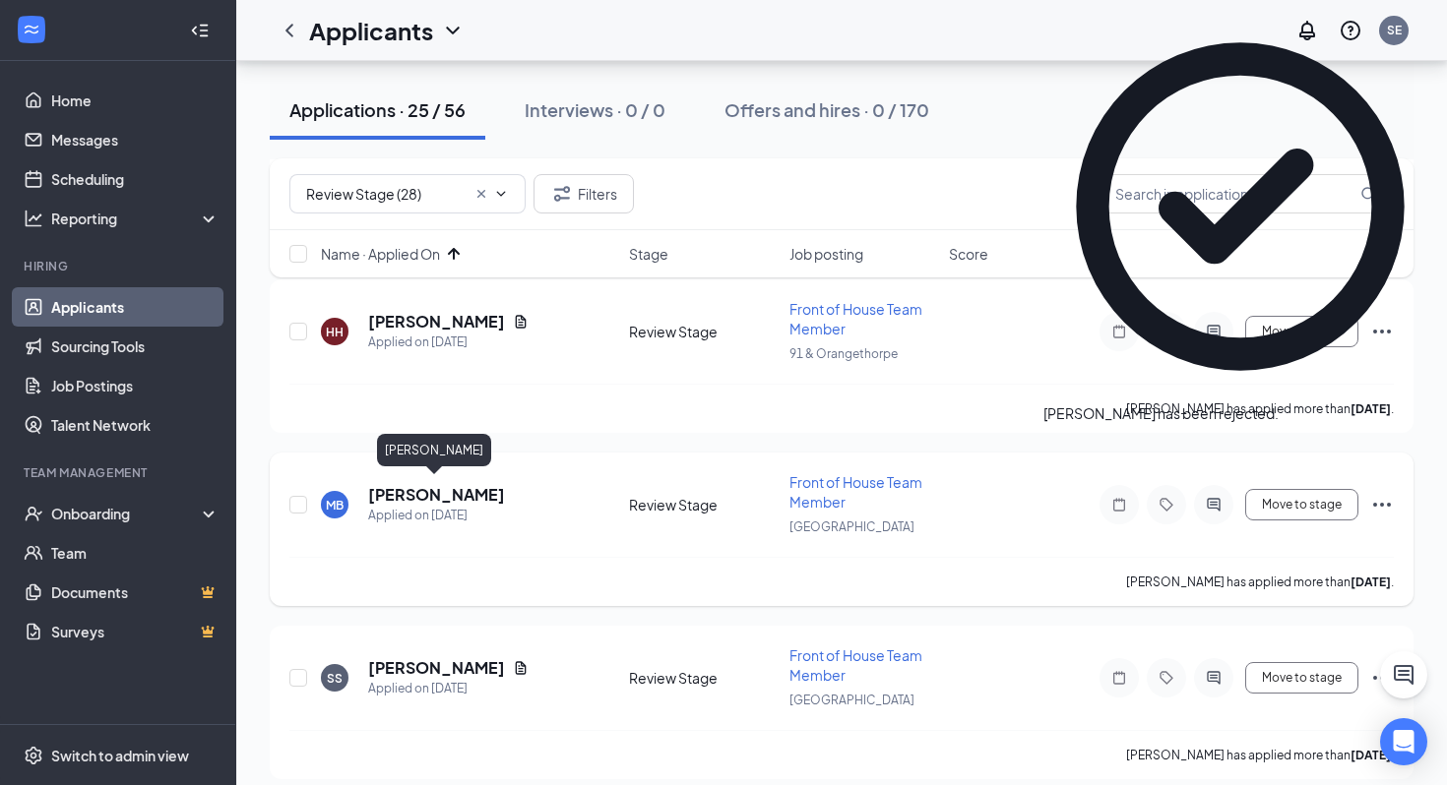
click at [439, 487] on h5 "Madison Brown" at bounding box center [436, 495] width 137 height 22
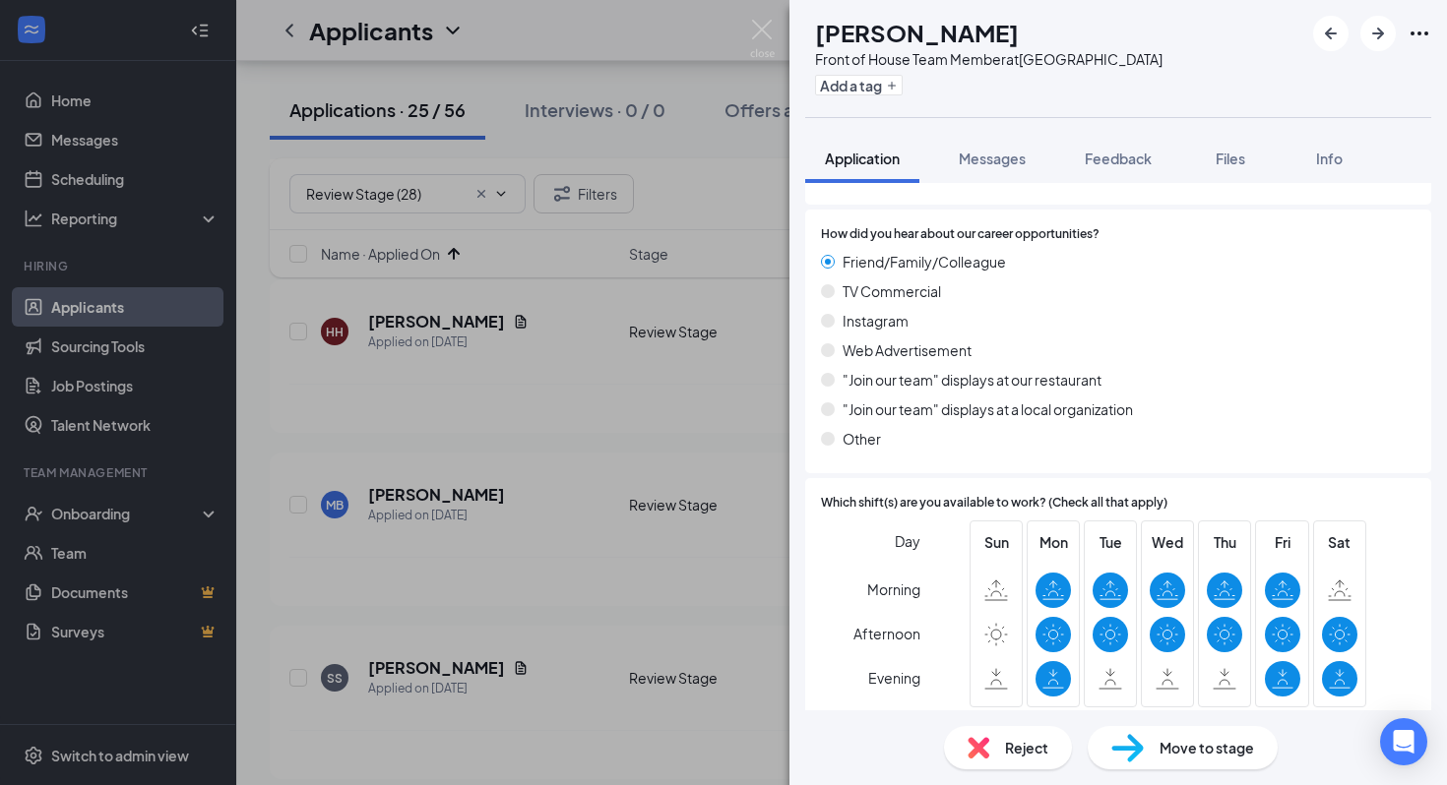
scroll to position [1367, 0]
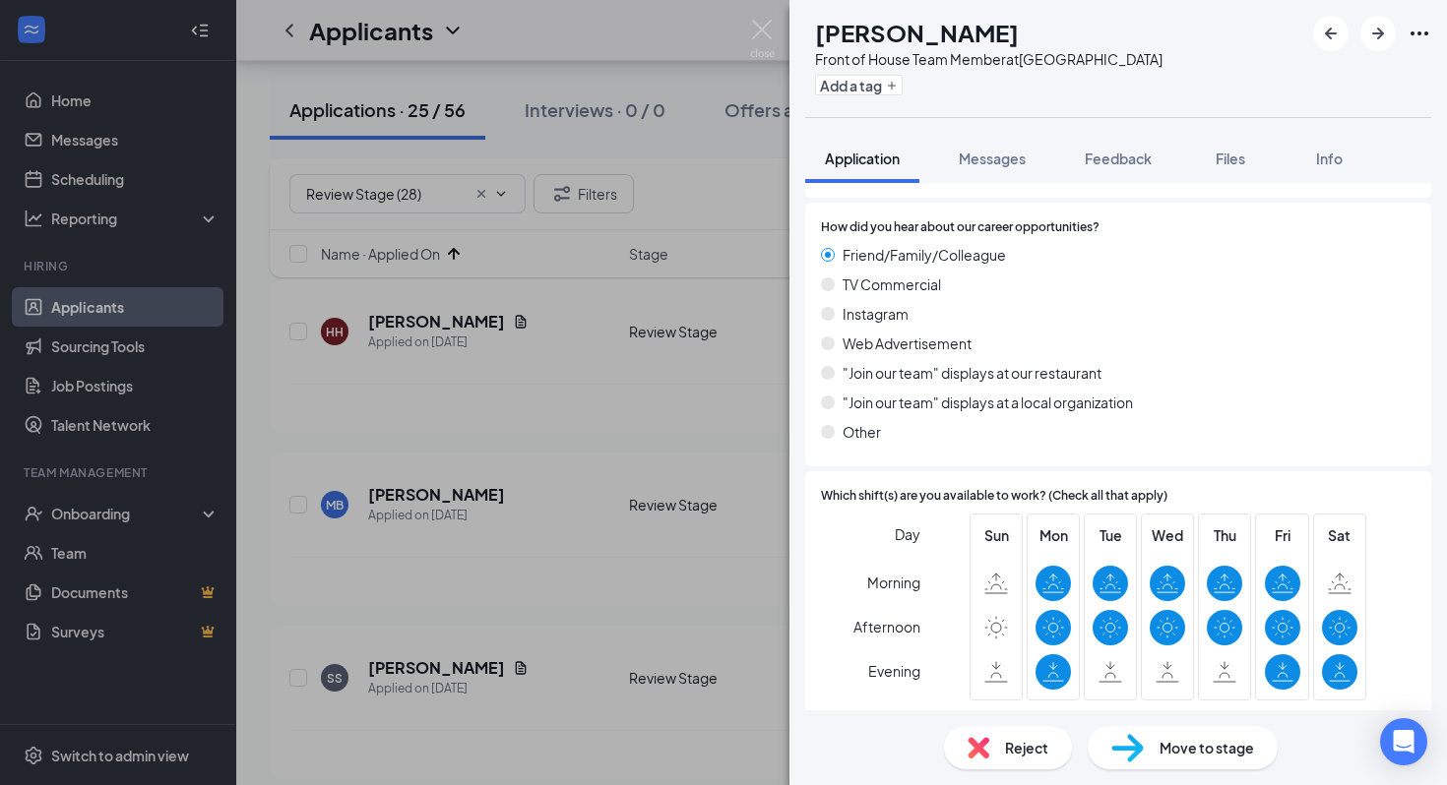
click at [1015, 730] on div "Reject" at bounding box center [1008, 747] width 128 height 43
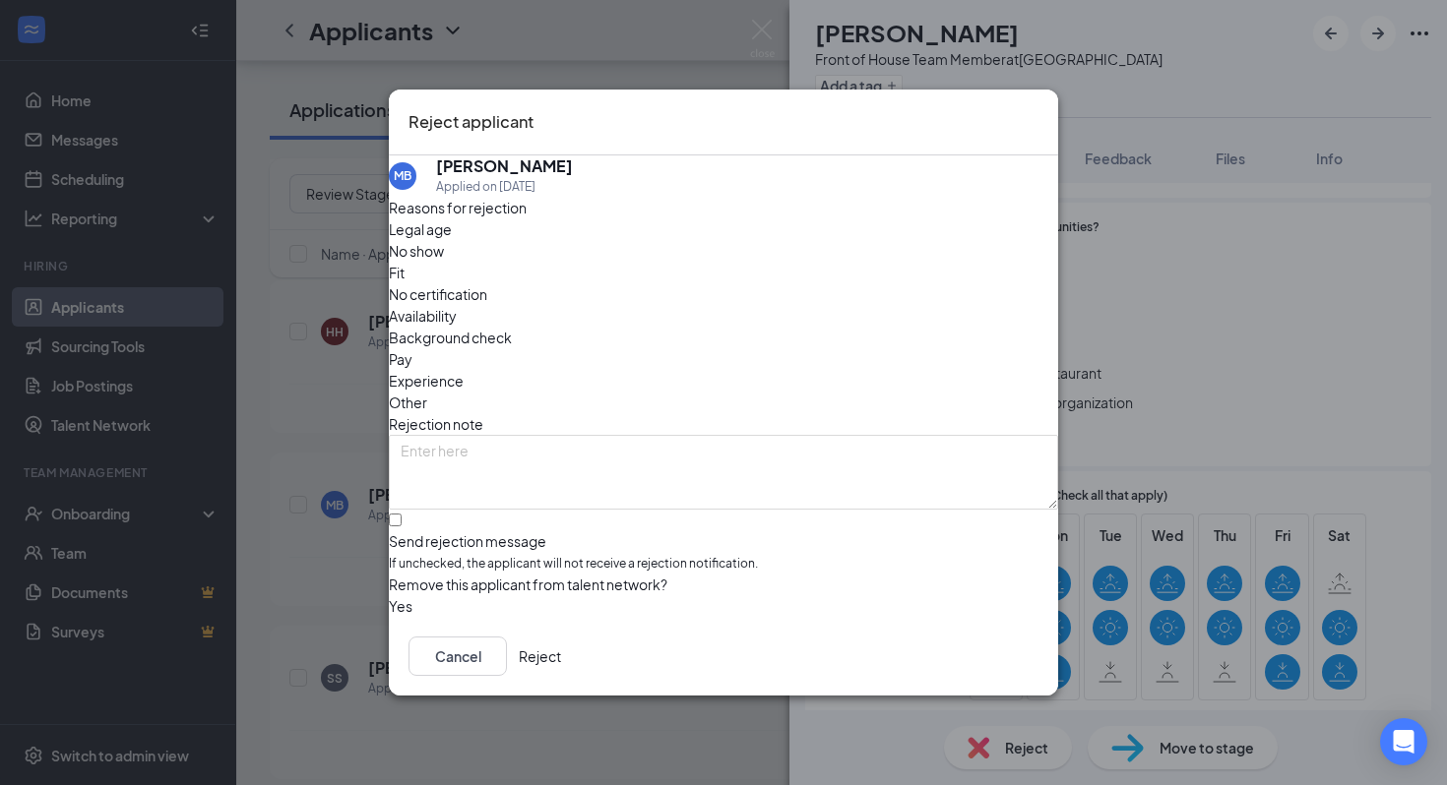
click at [457, 305] on span "Availability" at bounding box center [423, 316] width 68 height 22
click at [402, 514] on input "Send rejection message If unchecked, the applicant will not receive a rejection…" at bounding box center [395, 520] width 13 height 13
checkbox input "true"
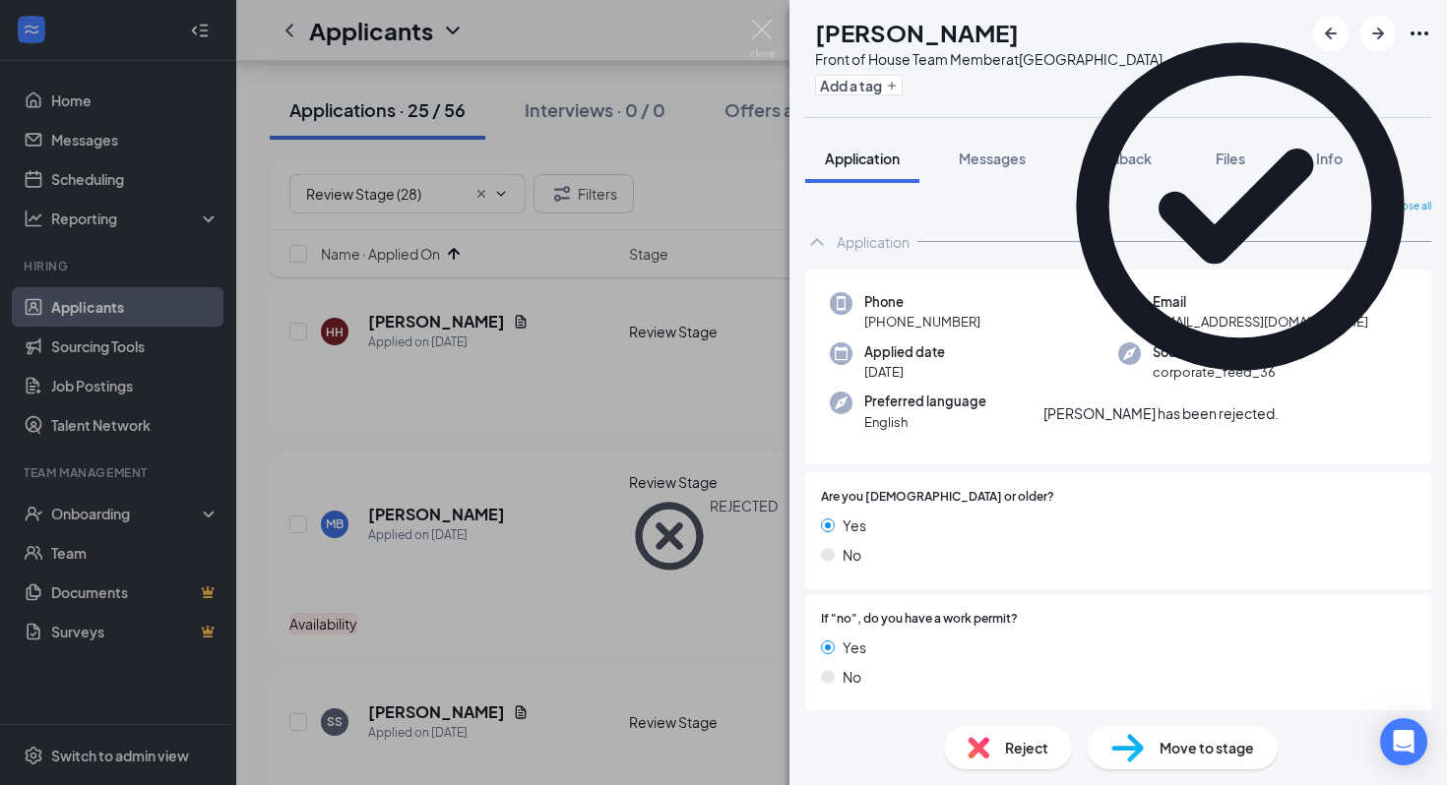
click at [575, 555] on div "SS Sylvia Suriano Front of House Team Member at La Palma Ave Add a tag Applicat…" at bounding box center [723, 392] width 1447 height 785
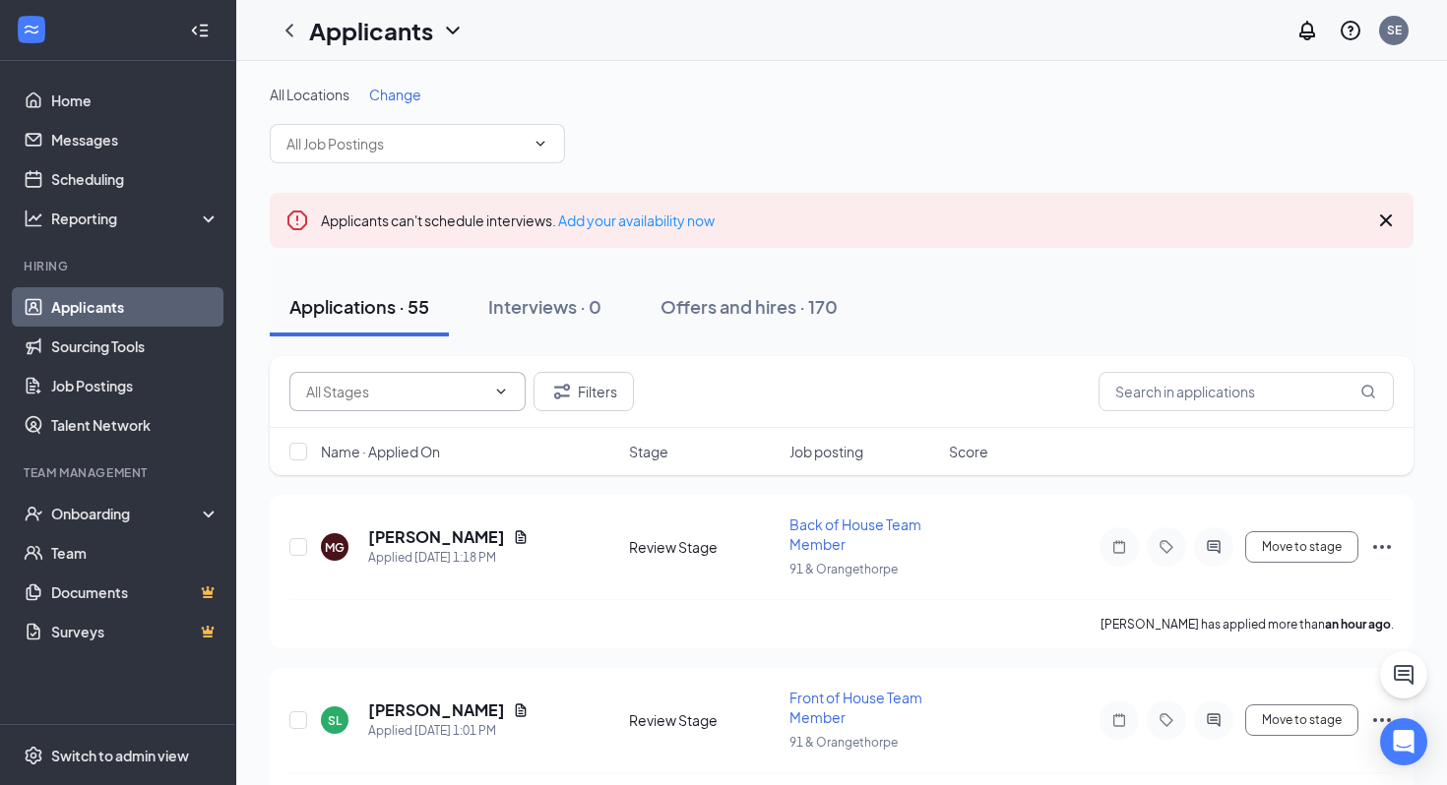
click at [428, 381] on input "text" at bounding box center [395, 392] width 179 height 22
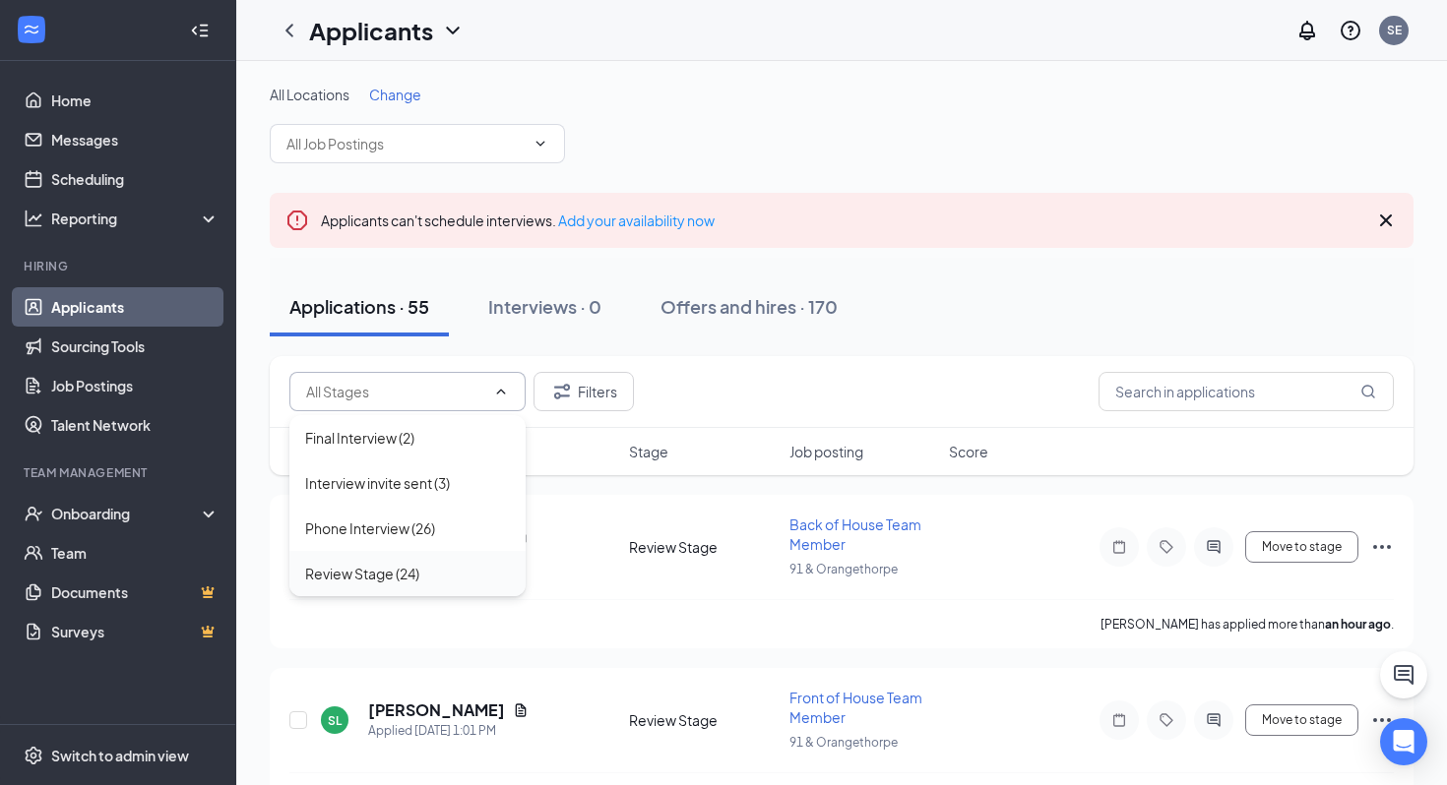
click at [396, 588] on div "Review Stage (24)" at bounding box center [407, 573] width 236 height 45
type input "Review Stage (24)"
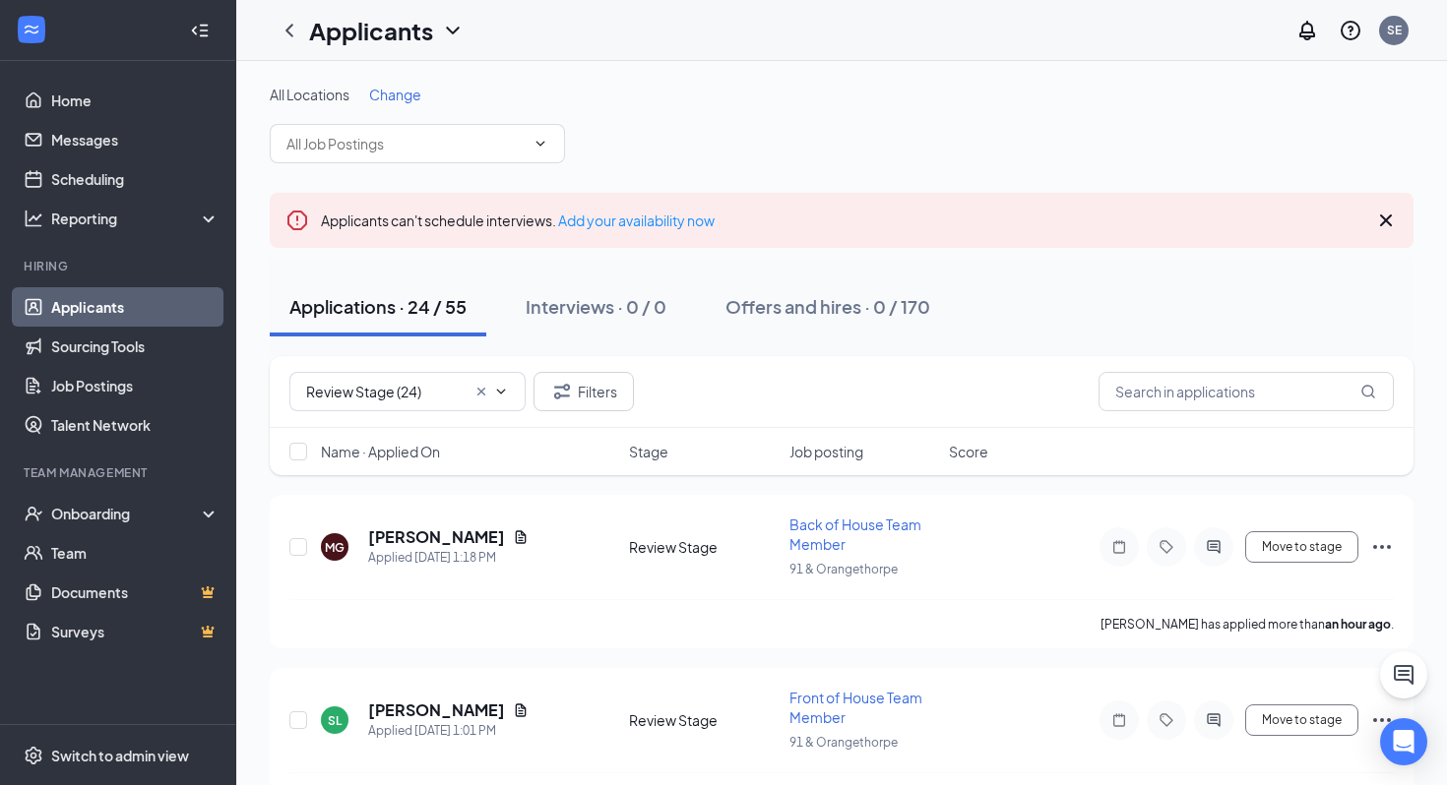
click at [411, 447] on span "Name · Applied On" at bounding box center [380, 452] width 119 height 20
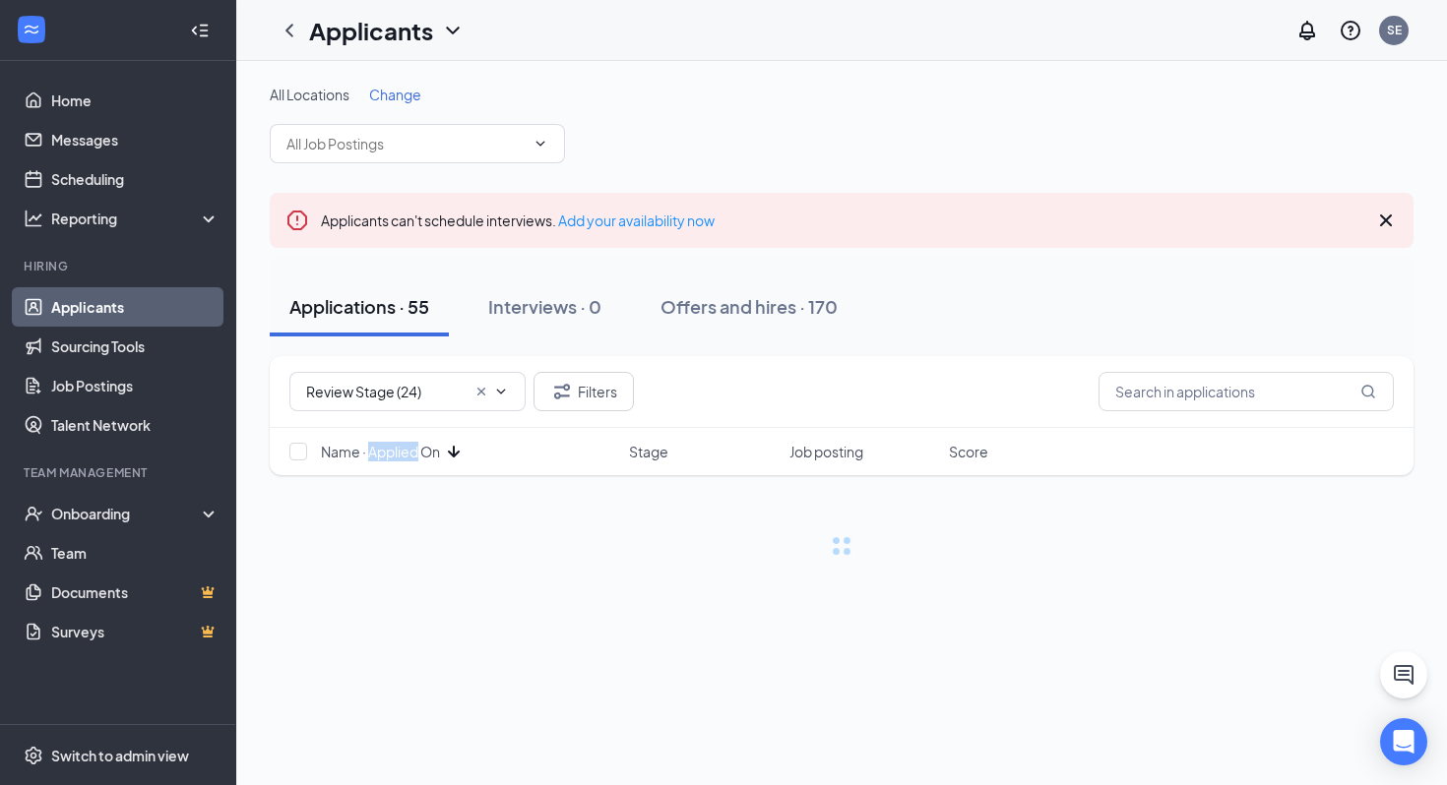
click at [411, 447] on span "Name · Applied On" at bounding box center [380, 452] width 119 height 20
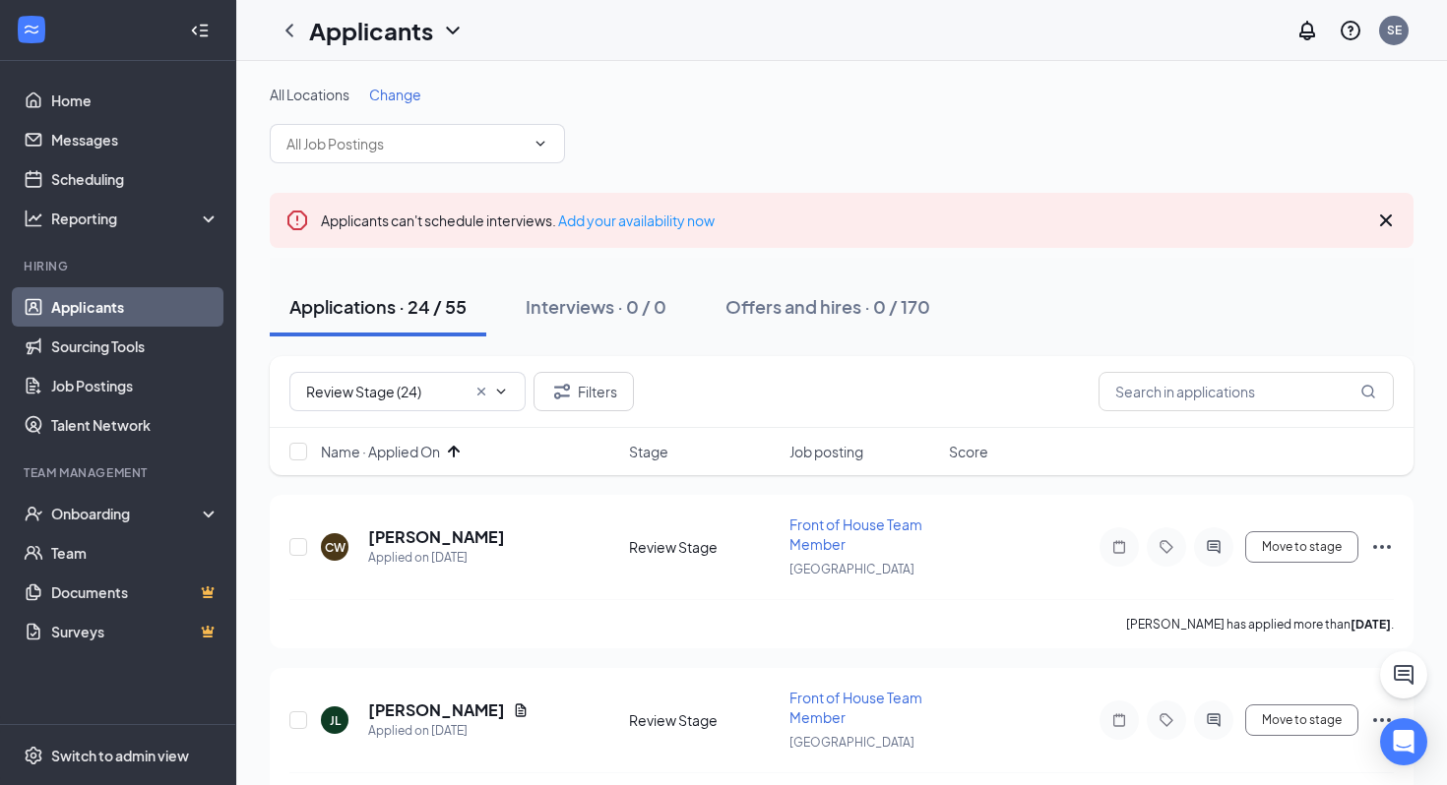
click at [843, 397] on div "Review Stage (24) Filters" at bounding box center [841, 391] width 1104 height 39
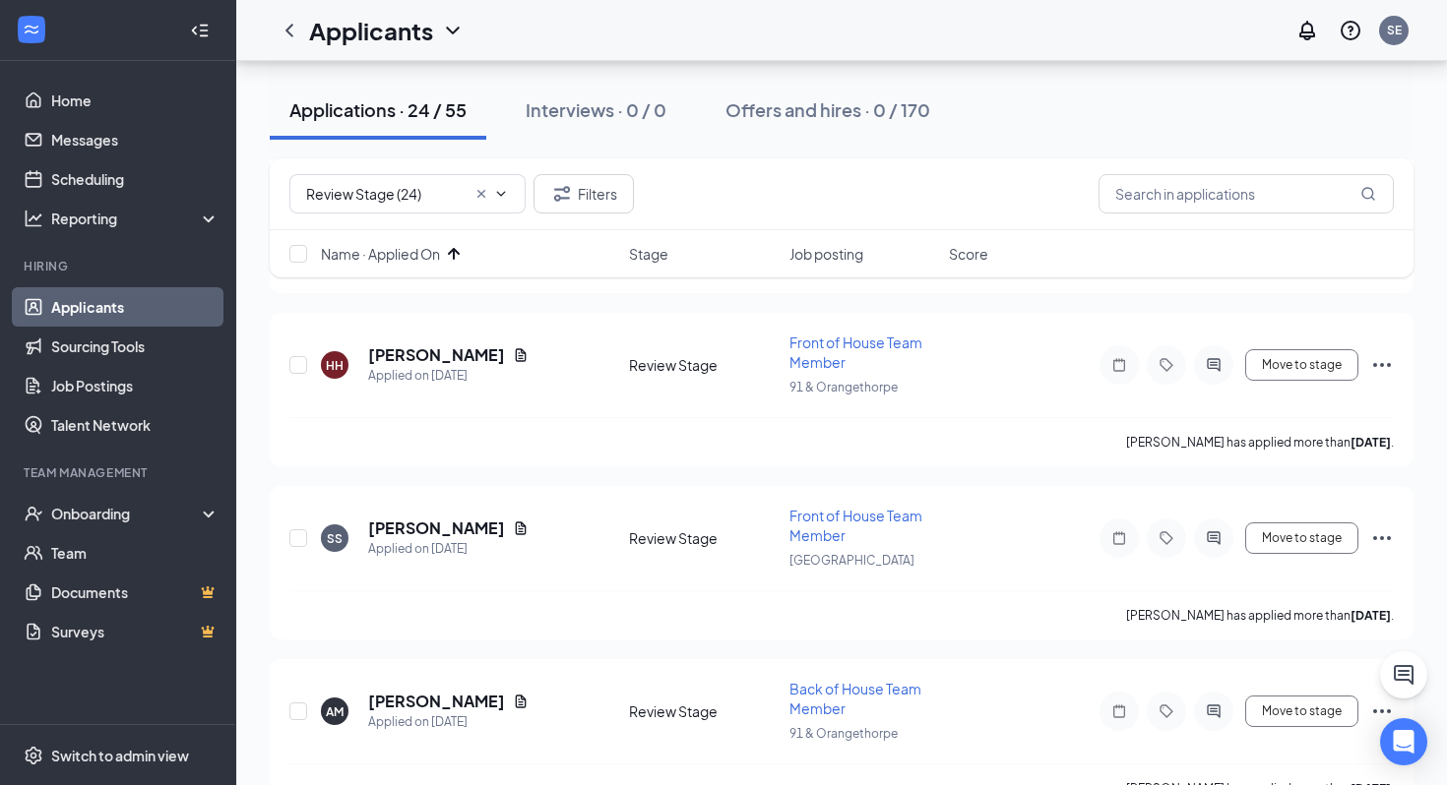
scroll to position [564, 0]
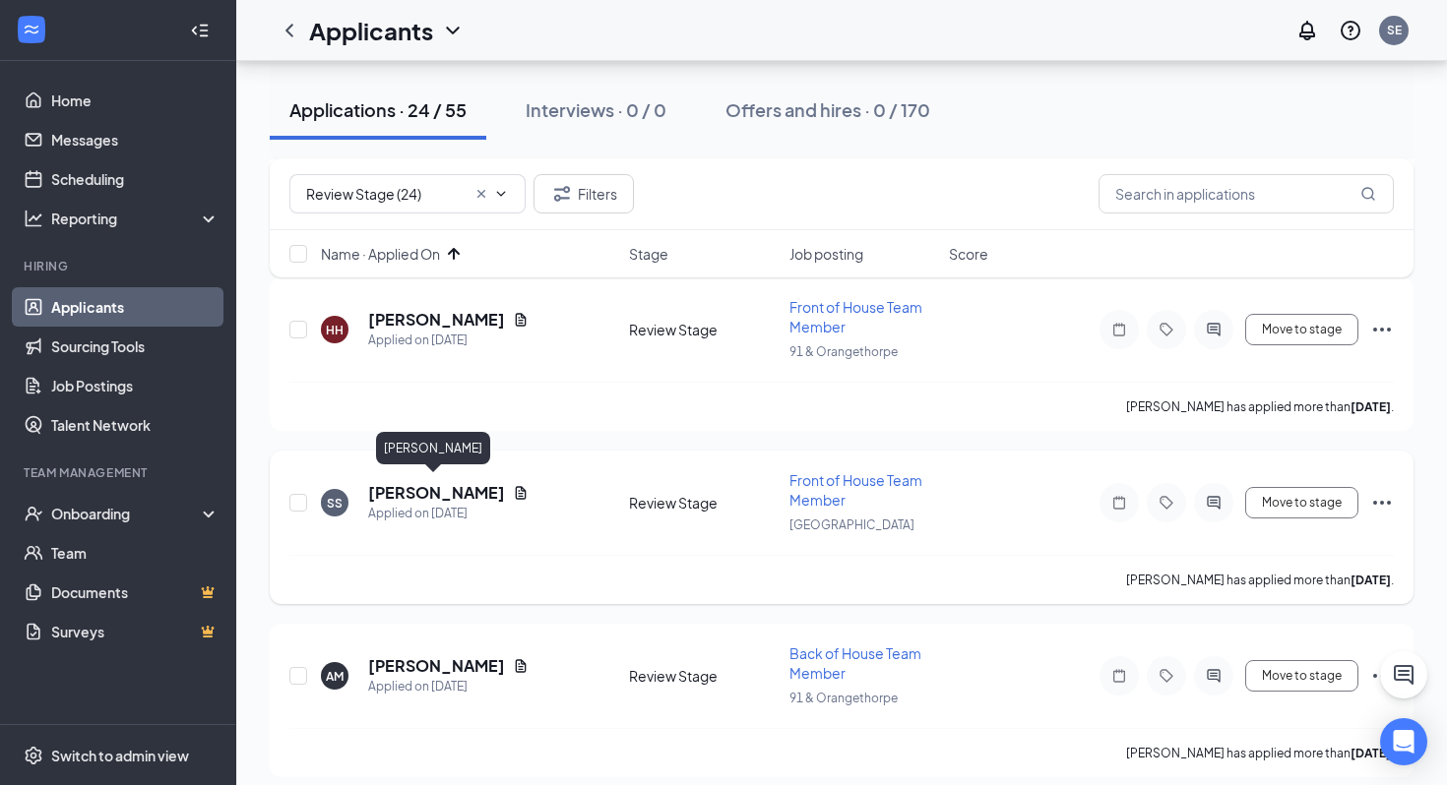
click at [423, 484] on h5 "[PERSON_NAME]" at bounding box center [436, 493] width 137 height 22
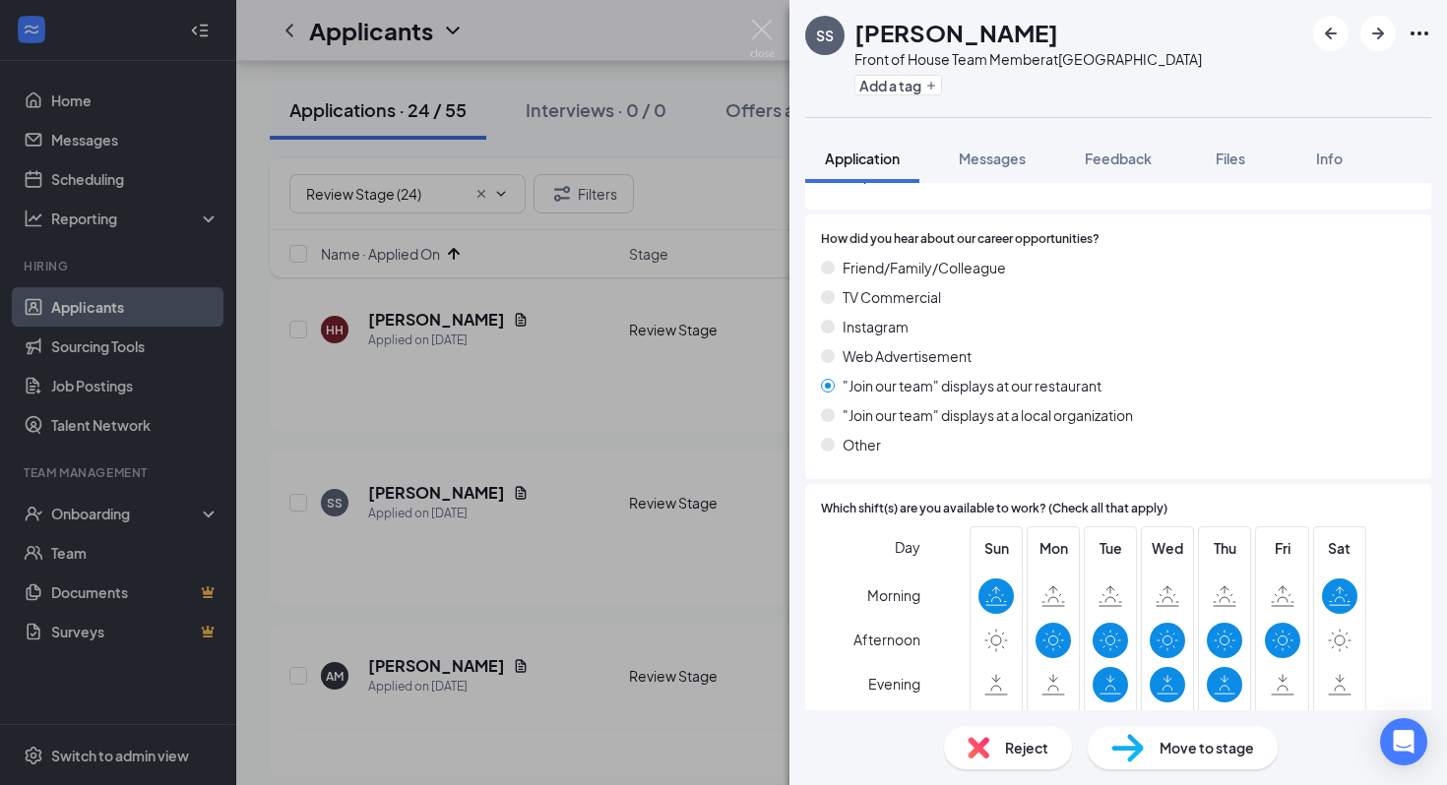
scroll to position [1643, 0]
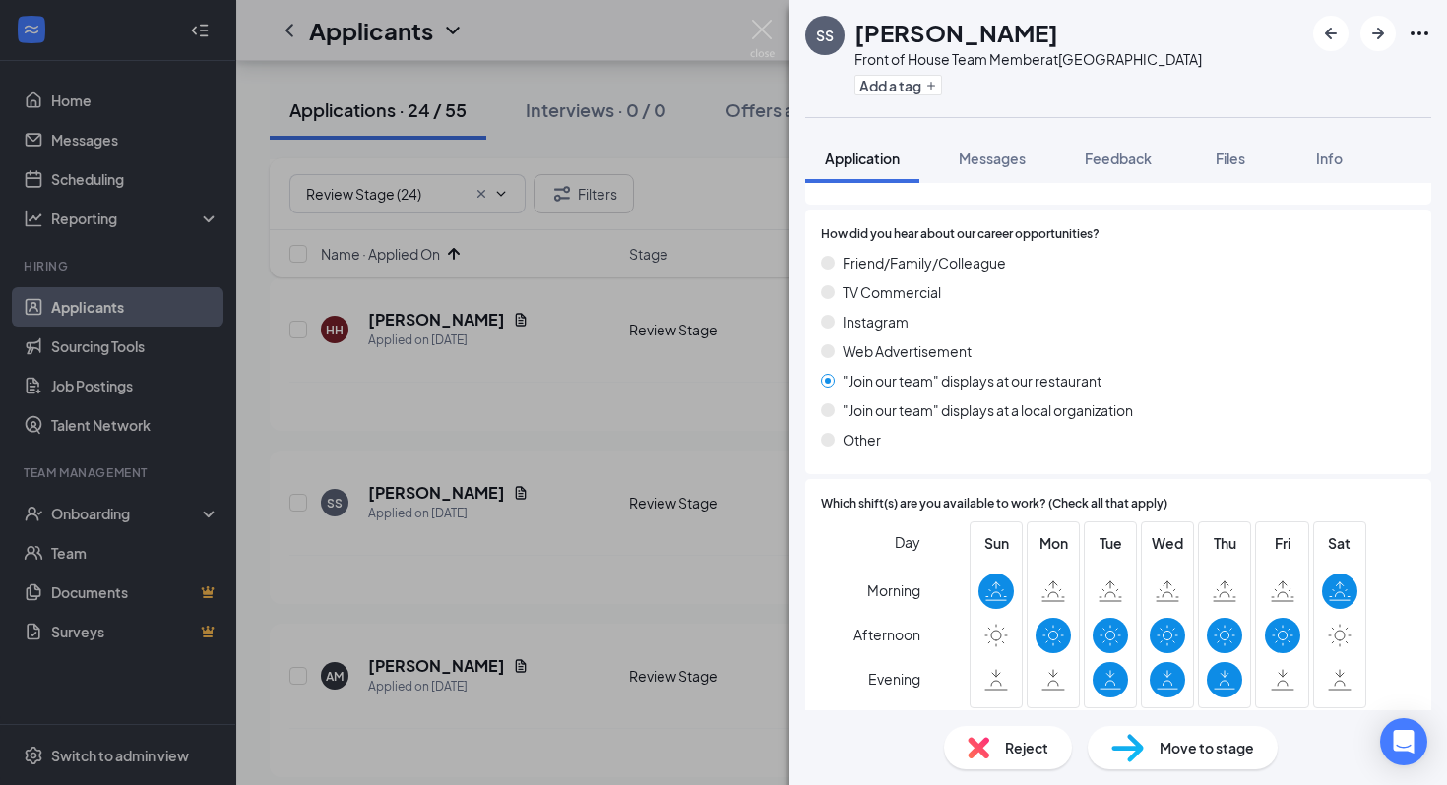
click at [1006, 747] on span "Reject" at bounding box center [1026, 748] width 43 height 22
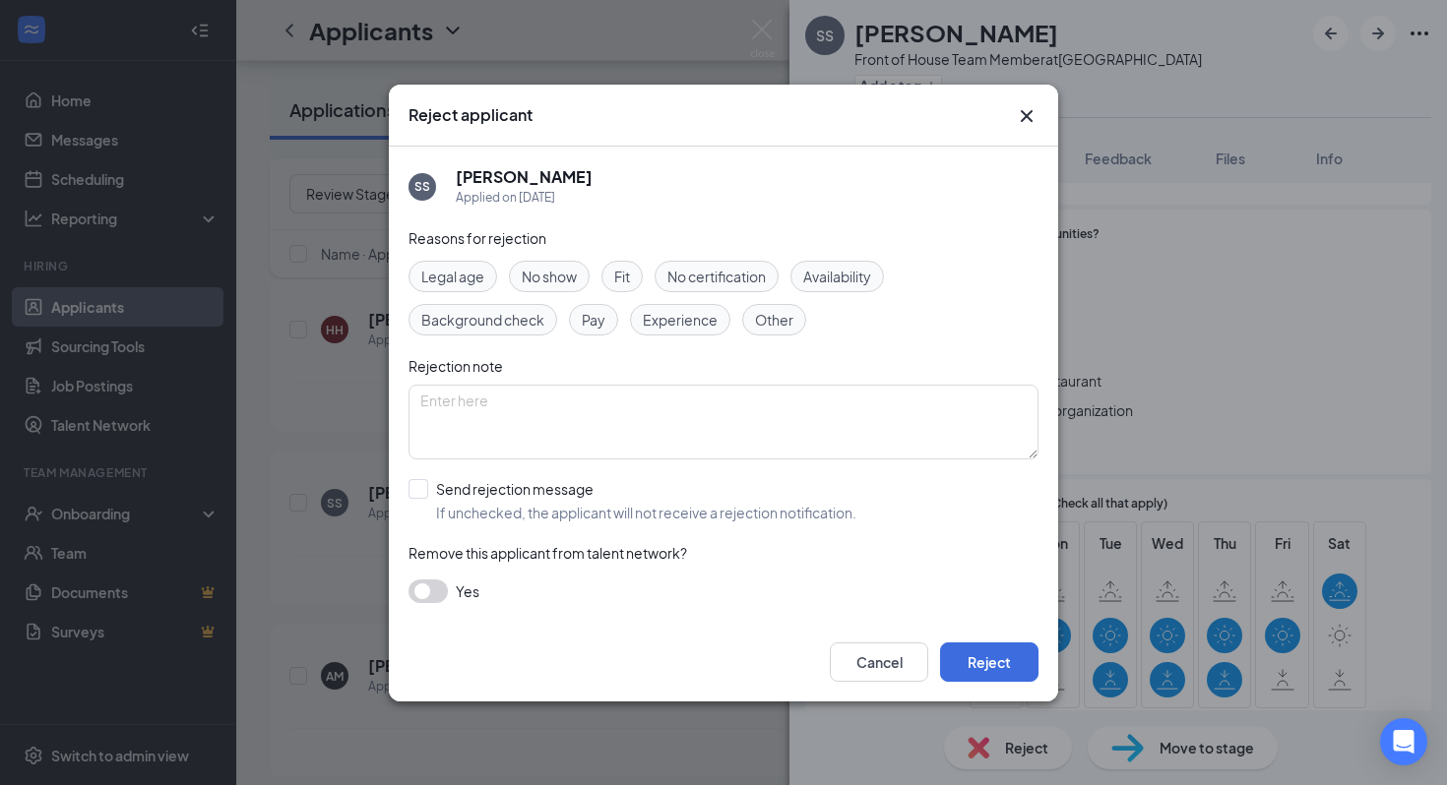
click at [851, 274] on span "Availability" at bounding box center [837, 277] width 68 height 22
click at [743, 509] on input "Send rejection message If unchecked, the applicant will not receive a rejection…" at bounding box center [632, 500] width 448 height 43
checkbox input "true"
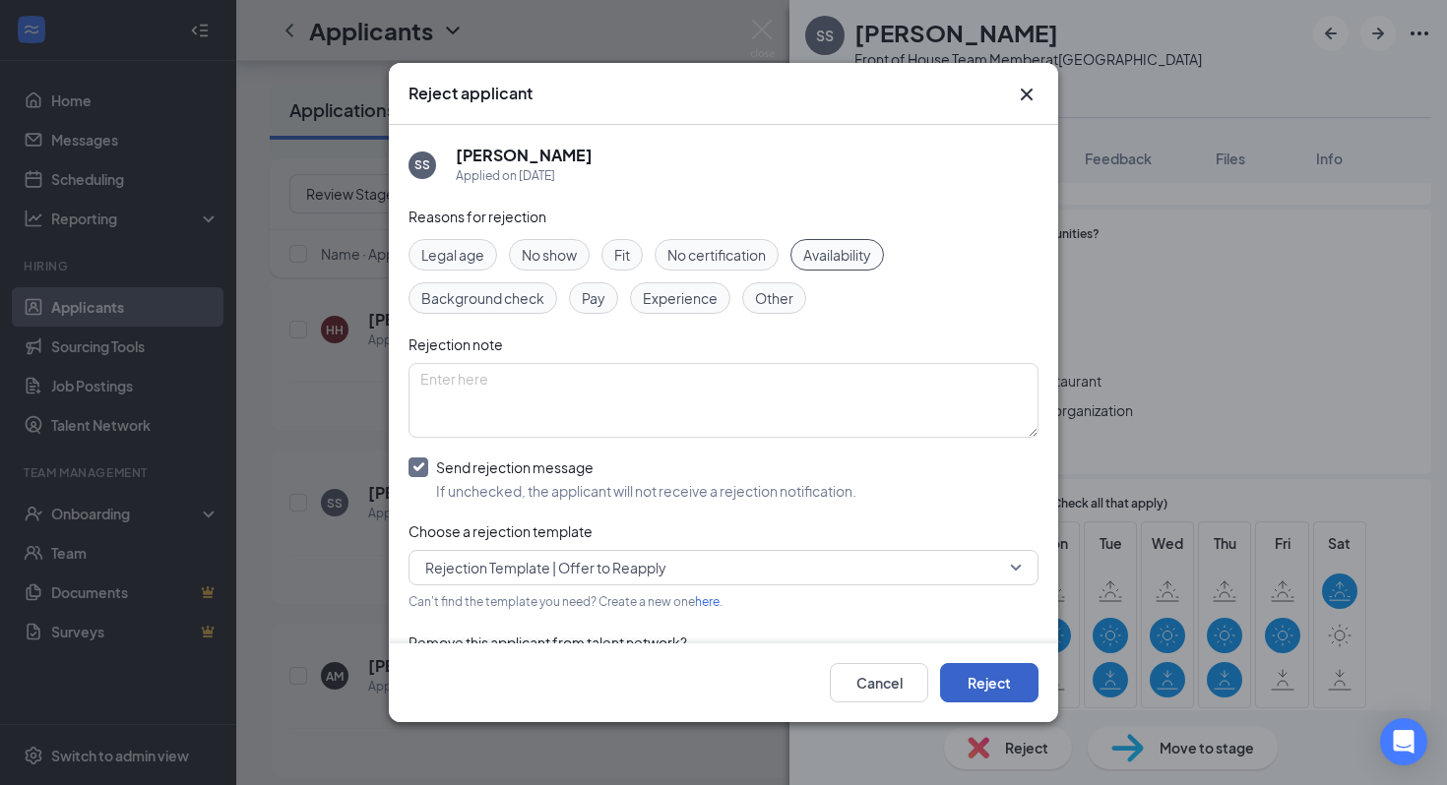
click at [1027, 682] on button "Reject" at bounding box center [989, 682] width 98 height 39
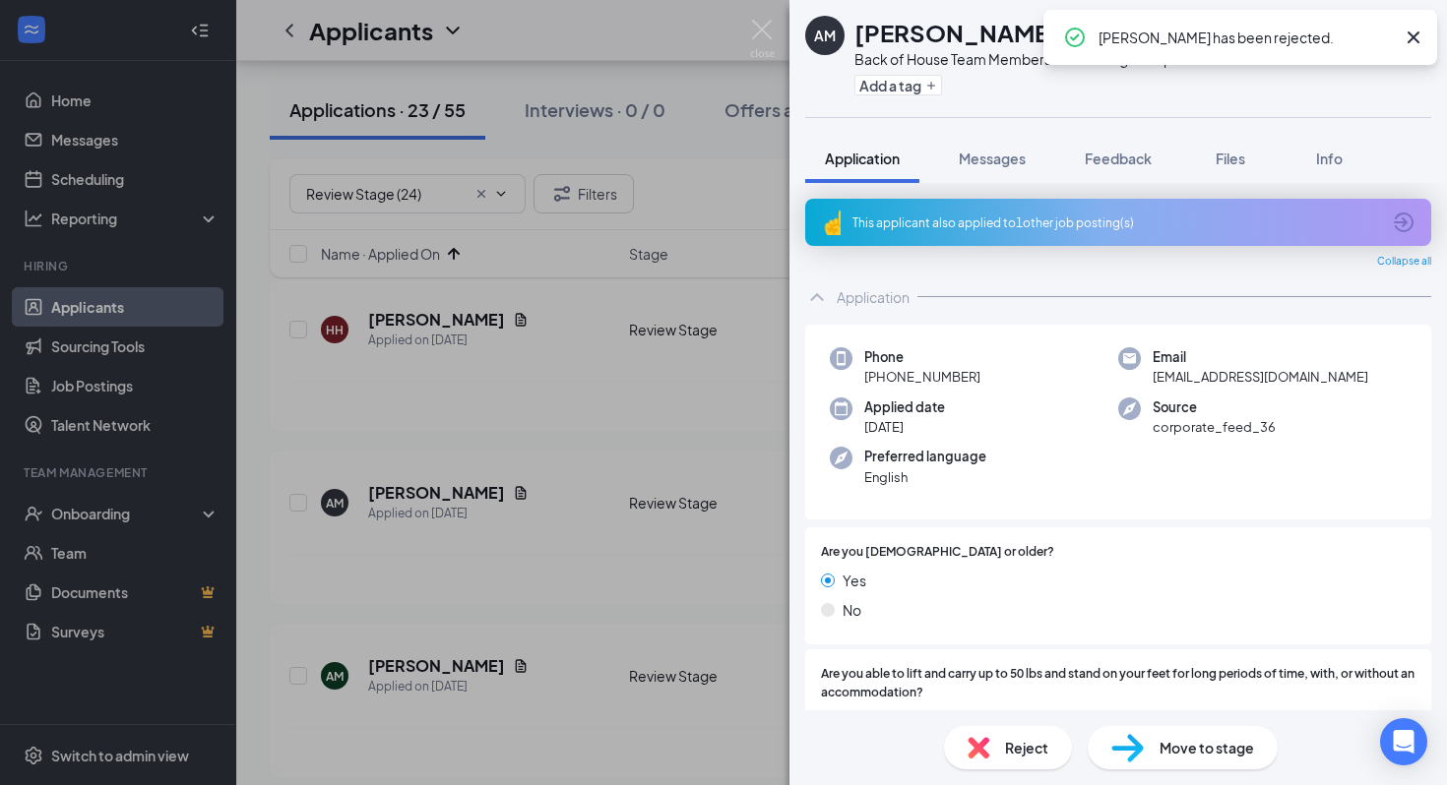
click at [493, 463] on div "AM [PERSON_NAME] Back of House Team Member at 91 & Orangethorpe Add a tag Appli…" at bounding box center [723, 392] width 1447 height 785
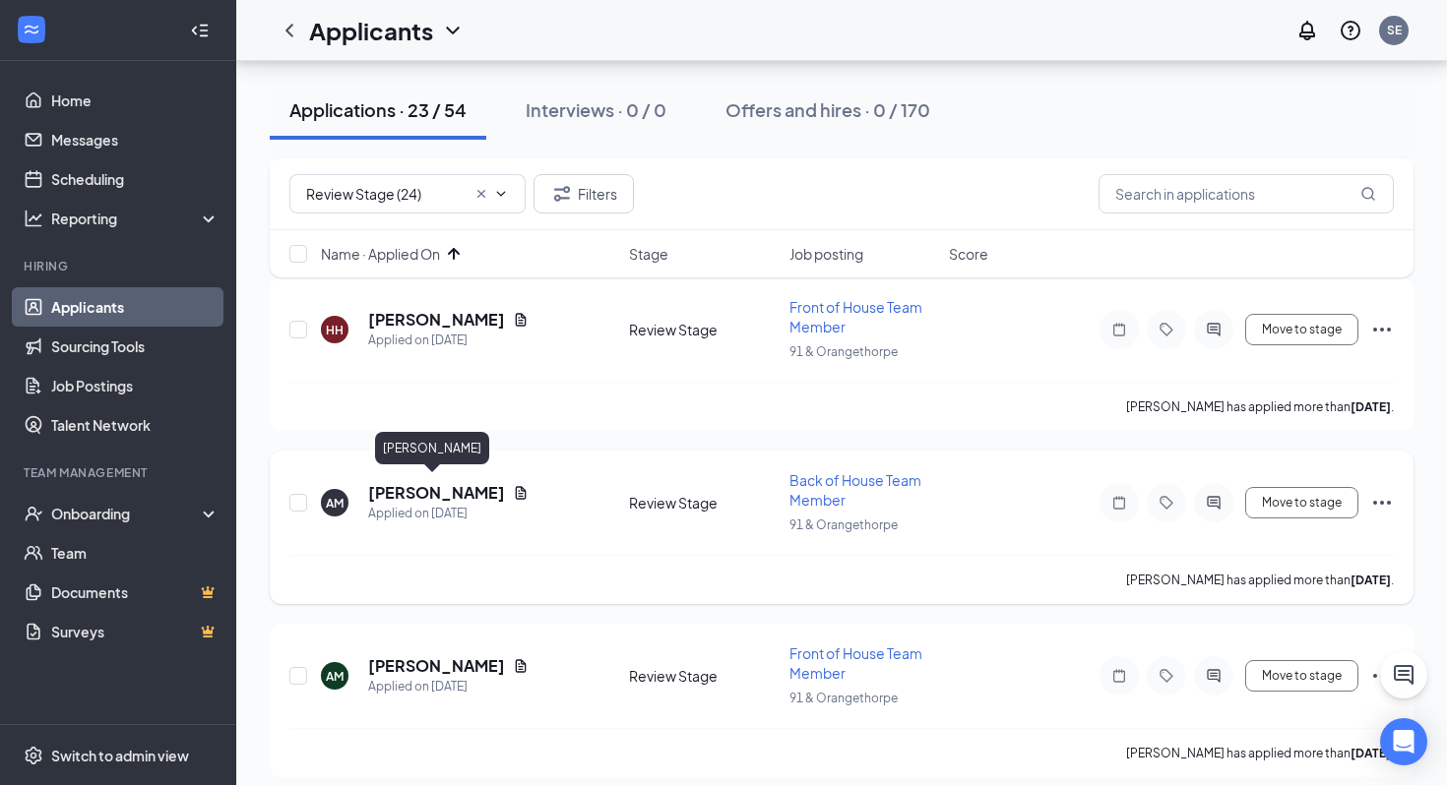
click at [448, 483] on h5 "[PERSON_NAME]" at bounding box center [436, 493] width 137 height 22
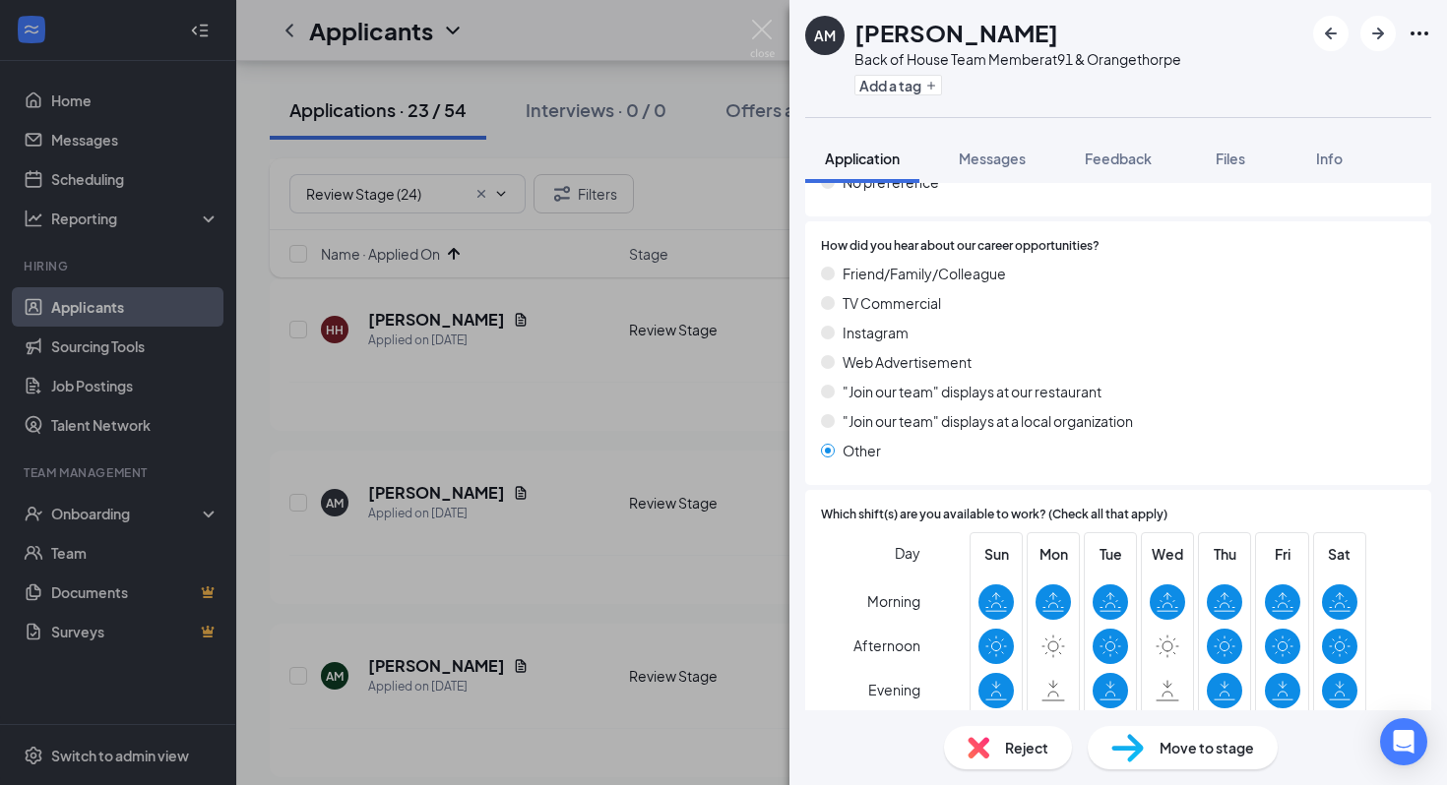
scroll to position [1512, 0]
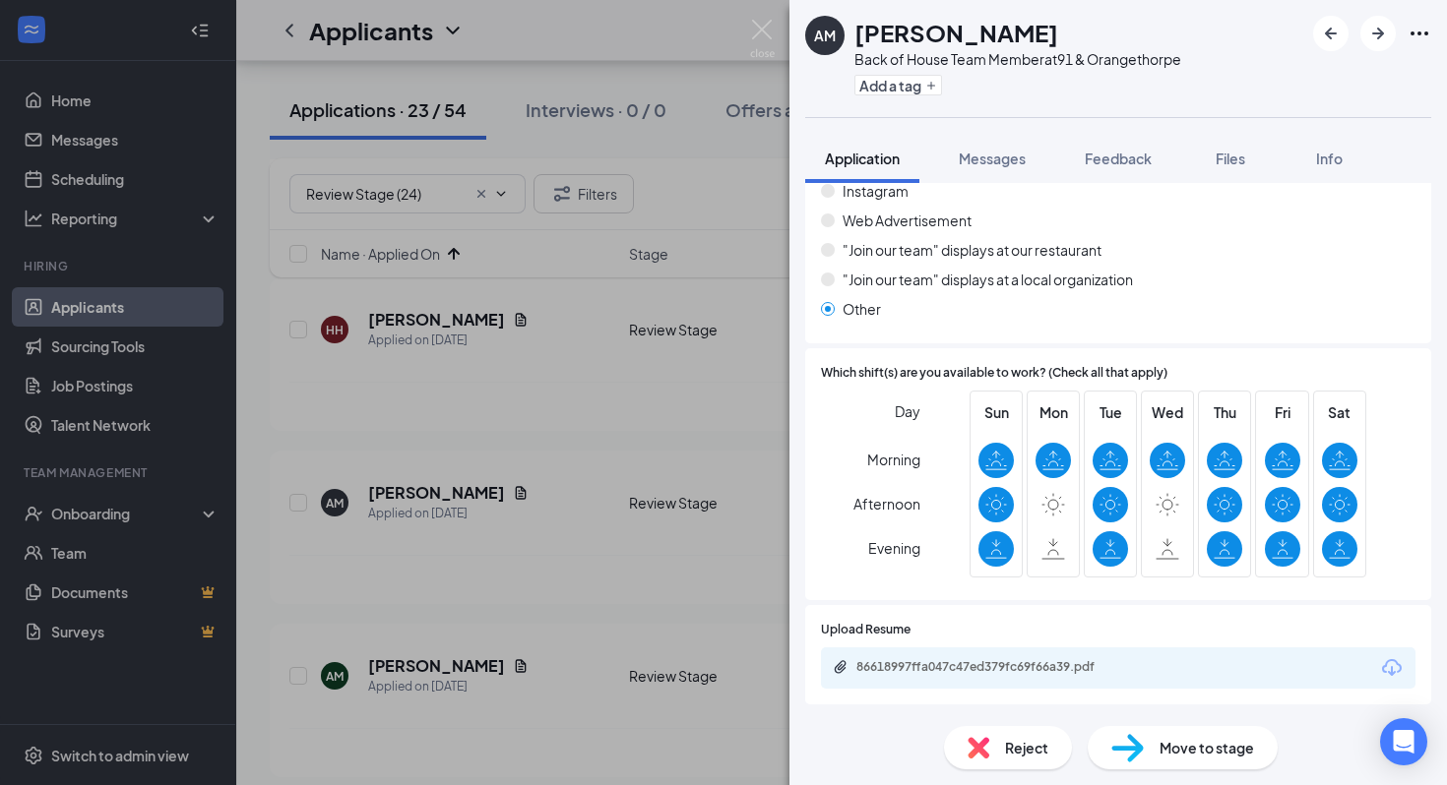
click at [991, 743] on div "Reject" at bounding box center [1008, 747] width 128 height 43
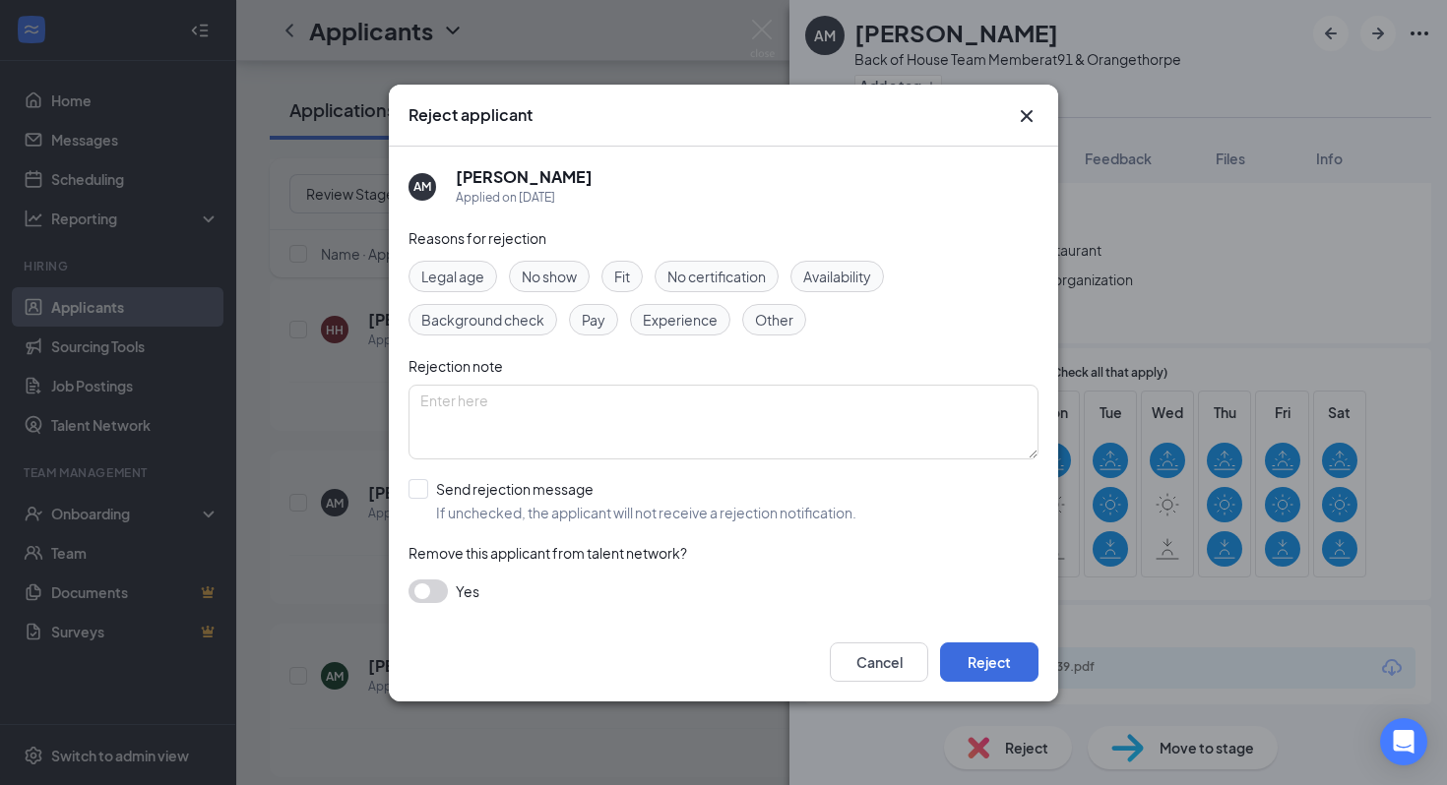
click at [856, 278] on span "Availability" at bounding box center [837, 277] width 68 height 22
click at [781, 509] on input "Send rejection message If unchecked, the applicant will not receive a rejection…" at bounding box center [632, 500] width 448 height 43
checkbox input "true"
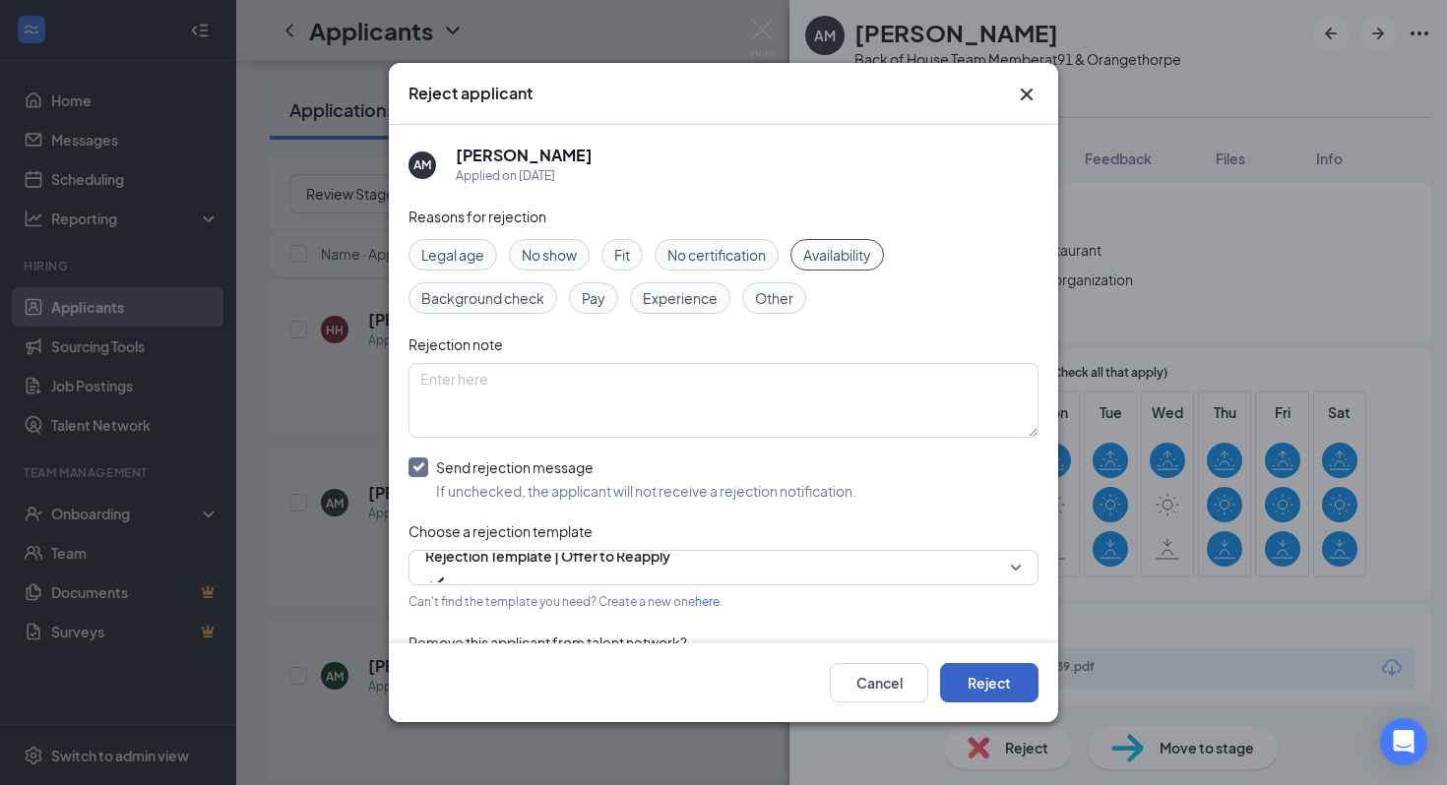
click at [961, 678] on button "Reject" at bounding box center [989, 682] width 98 height 39
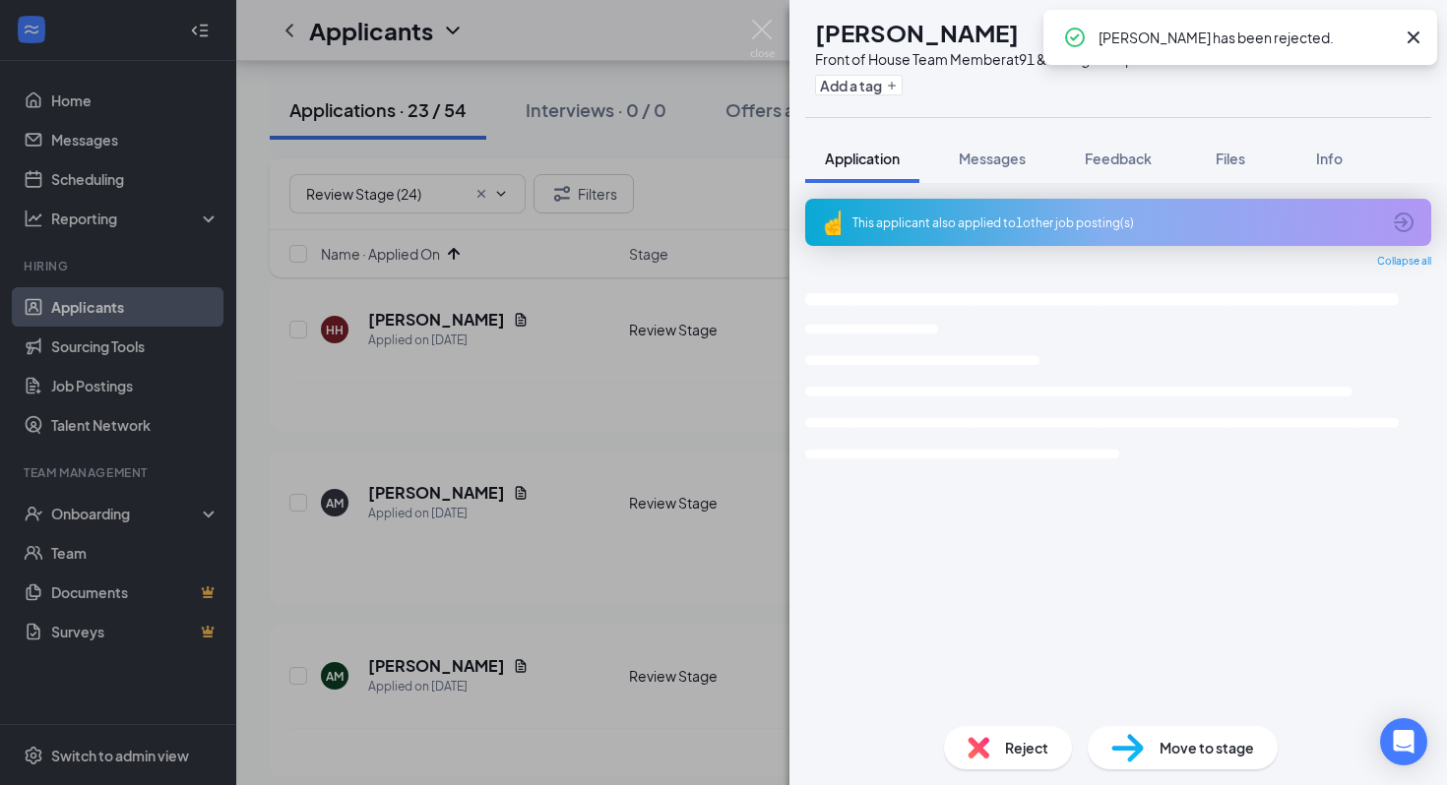
click at [530, 375] on div "AM [PERSON_NAME] Front of House Team Member at 91 & Orangethorpe Add a tag Appl…" at bounding box center [723, 392] width 1447 height 785
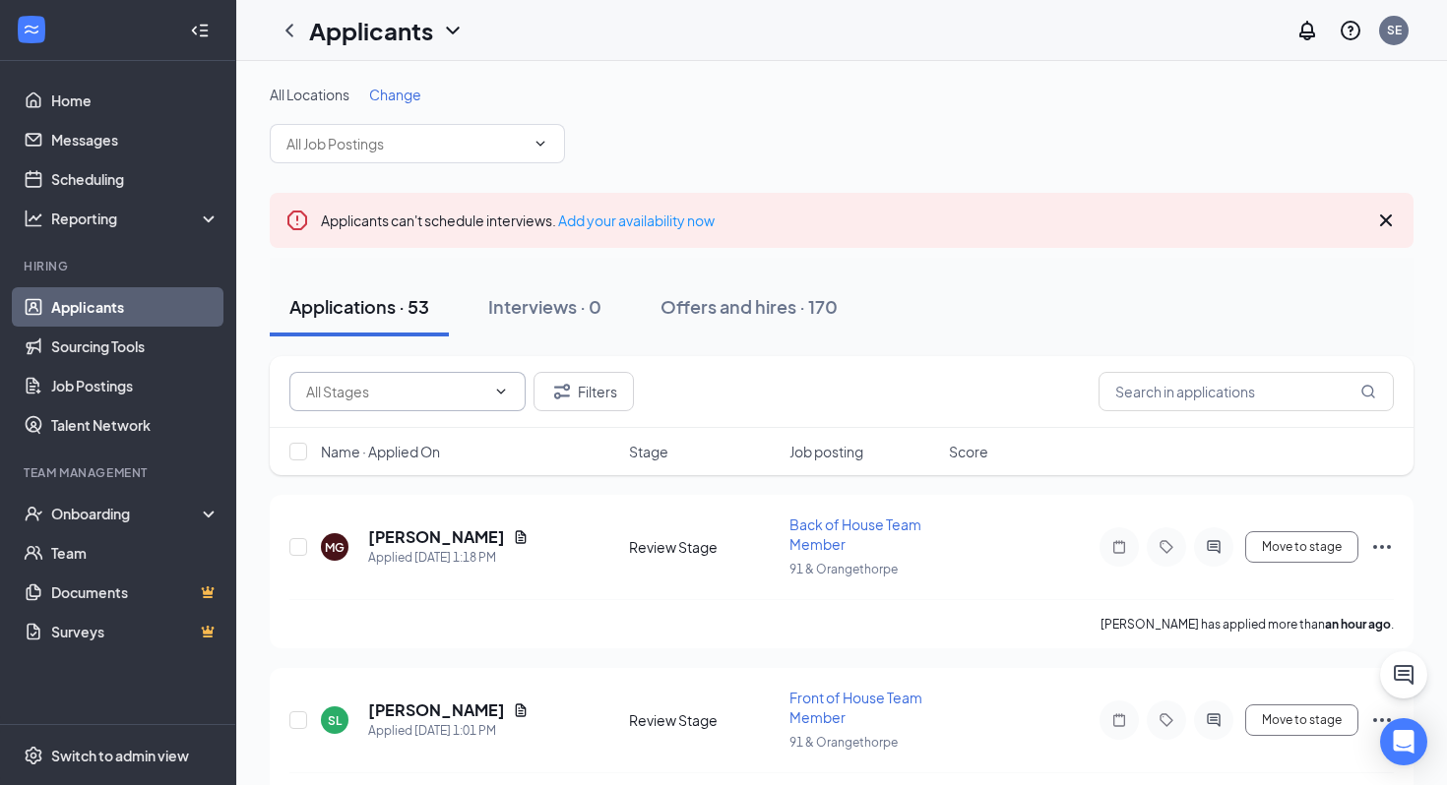
click at [396, 401] on input "text" at bounding box center [395, 392] width 179 height 22
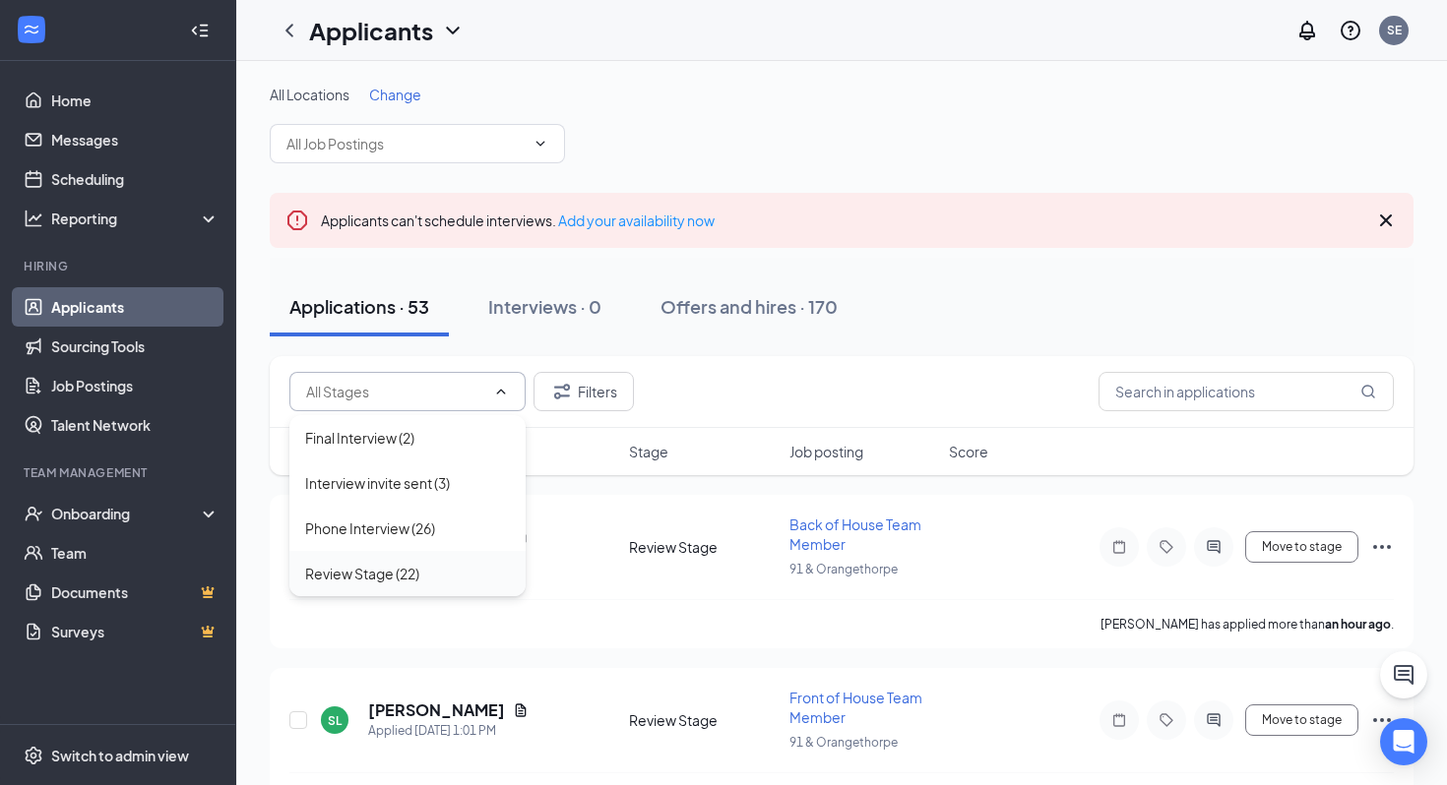
click at [400, 569] on div "Review Stage (22)" at bounding box center [362, 574] width 114 height 22
type input "Review Stage (22)"
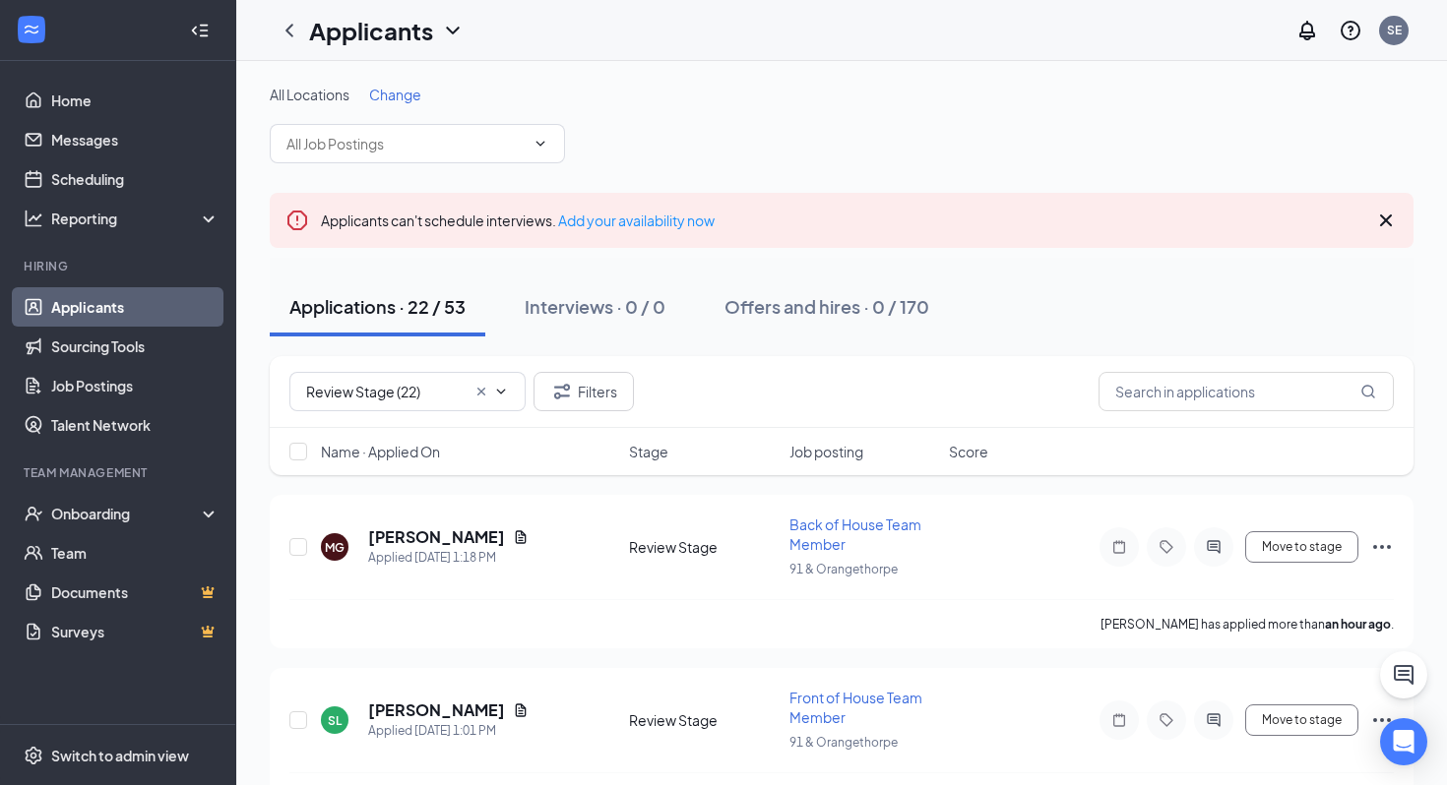
click at [394, 446] on span "Name · Applied On" at bounding box center [380, 452] width 119 height 20
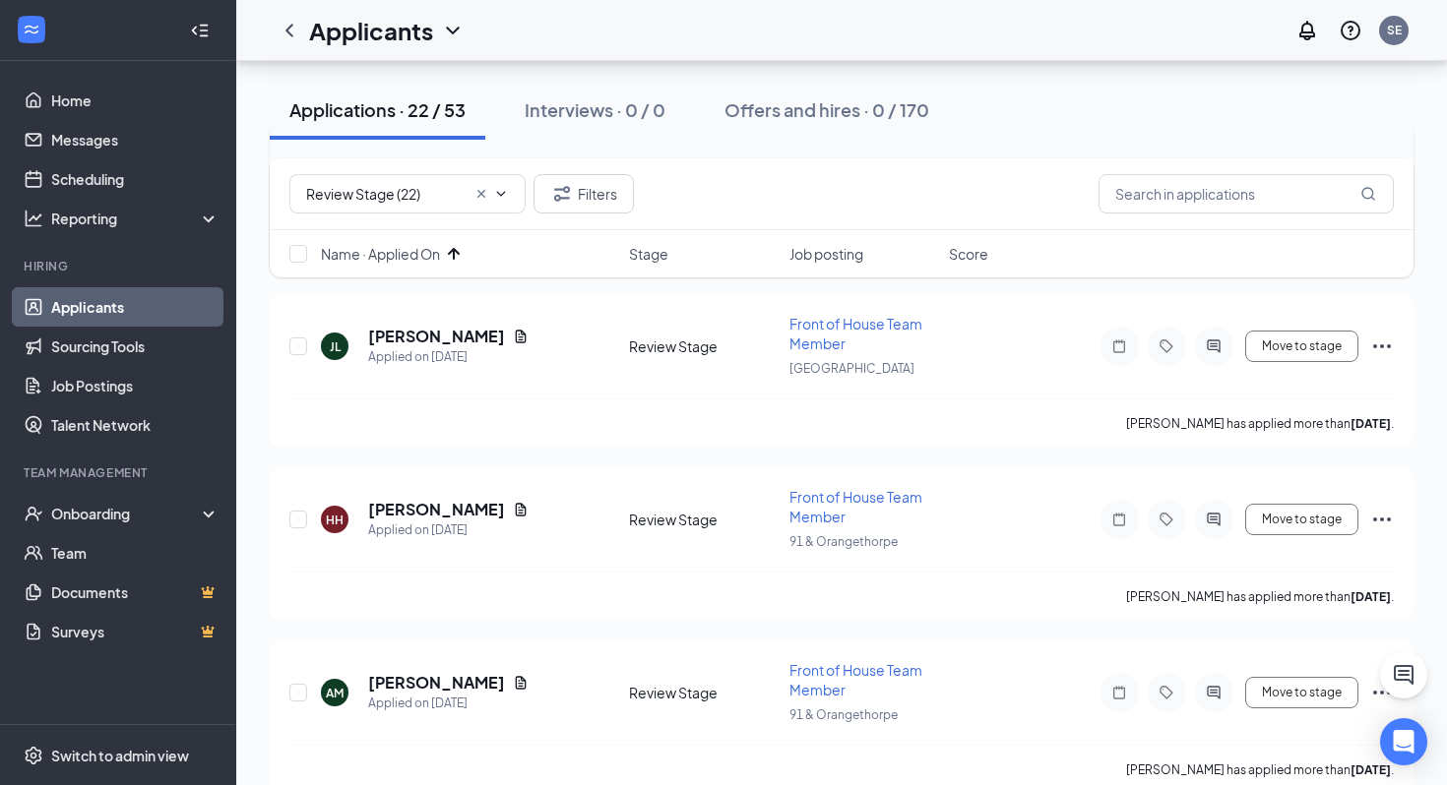
scroll to position [397, 0]
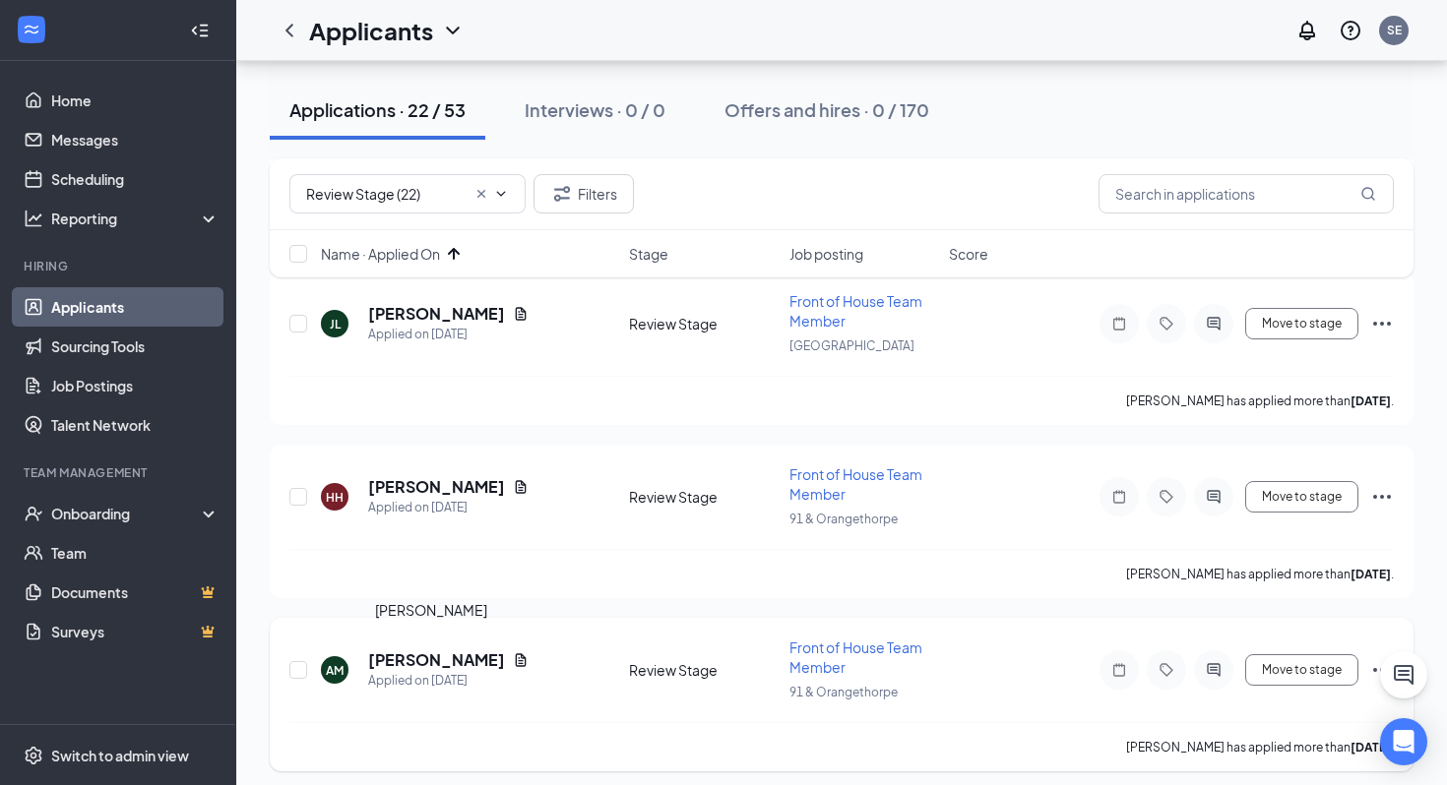
click at [447, 655] on h5 "[PERSON_NAME]" at bounding box center [436, 661] width 137 height 22
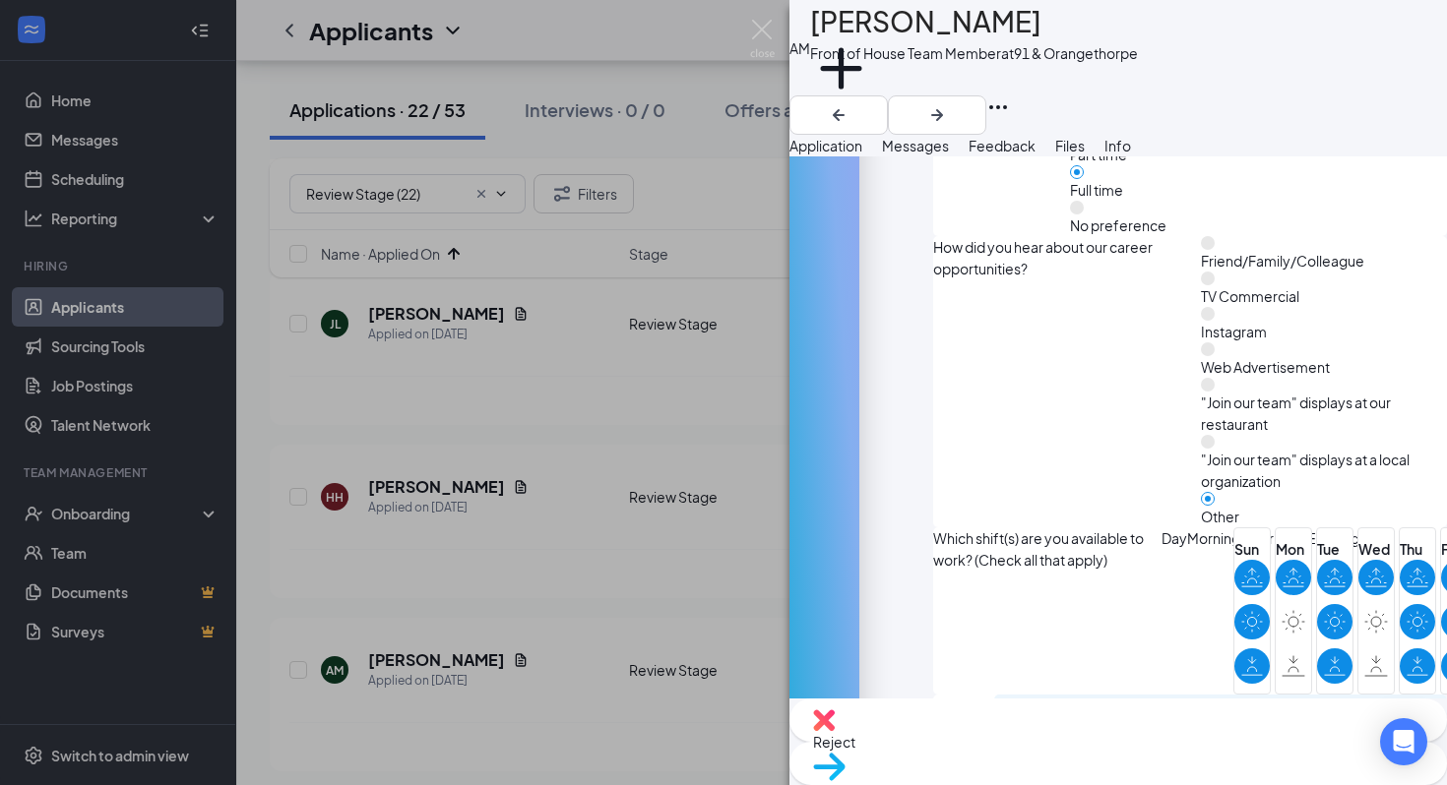
scroll to position [1441, 0]
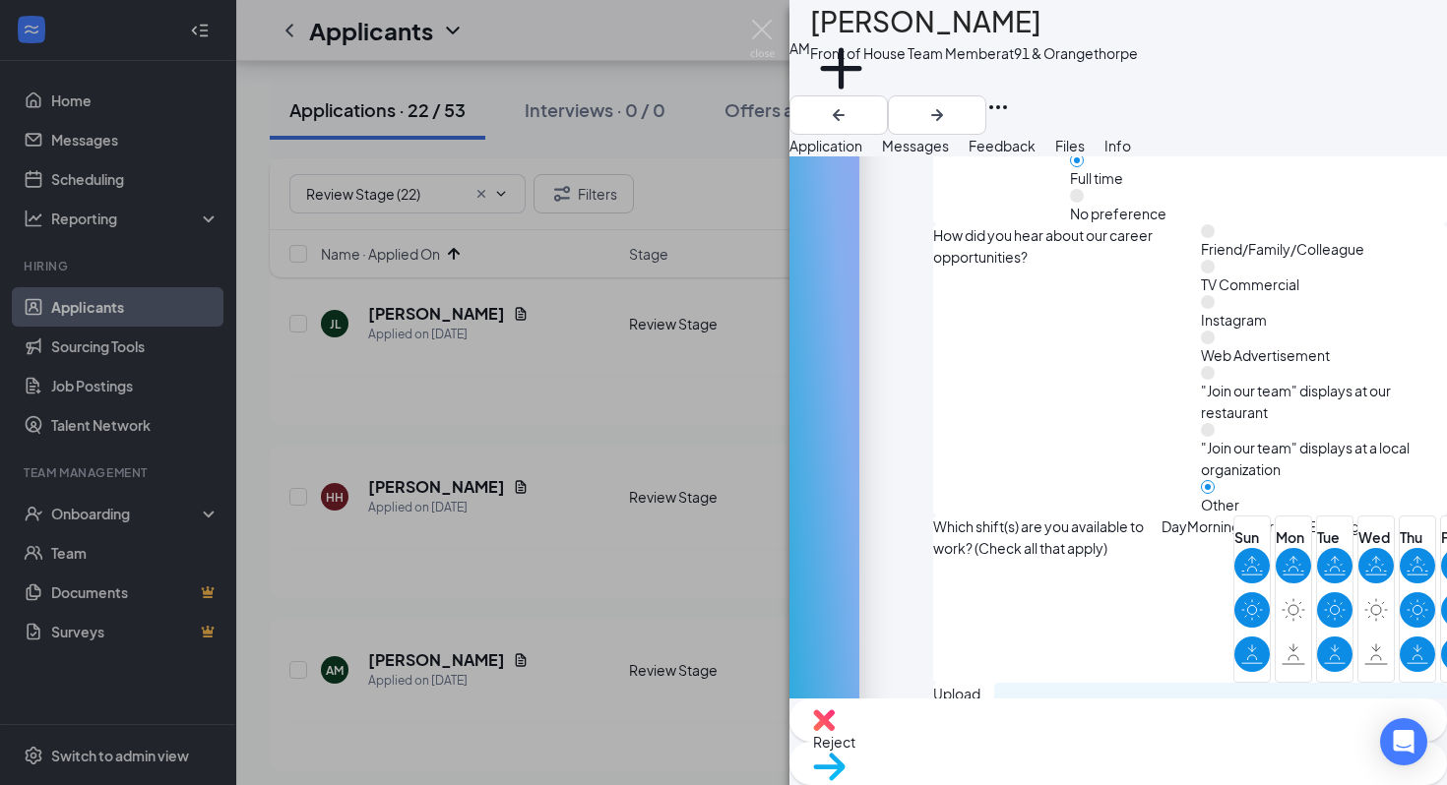
click at [835, 731] on img at bounding box center [824, 721] width 22 height 22
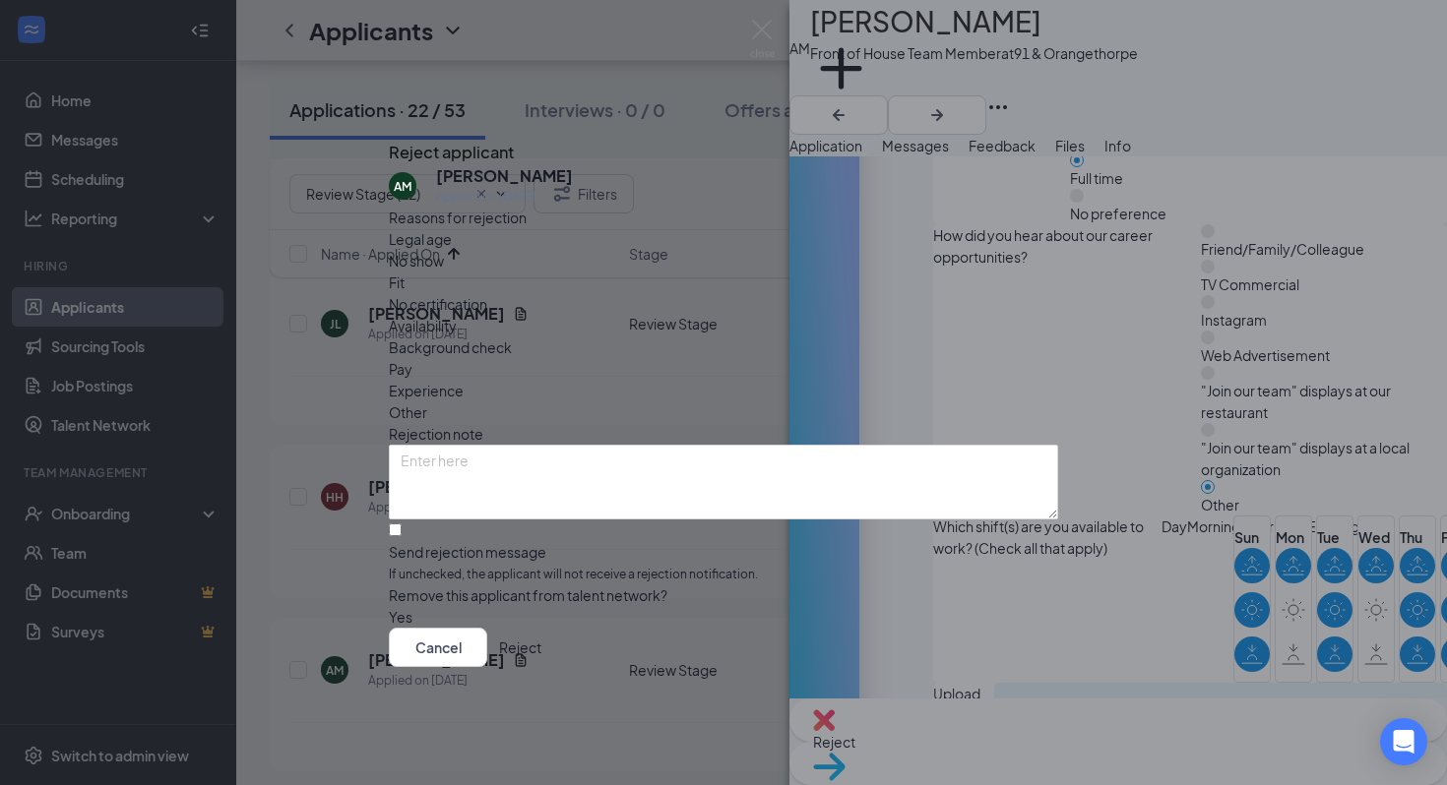
click at [457, 315] on span "Availability" at bounding box center [423, 326] width 68 height 22
click at [402, 524] on input "Send rejection message If unchecked, the applicant will not receive a rejection…" at bounding box center [395, 530] width 13 height 13
checkbox input "true"
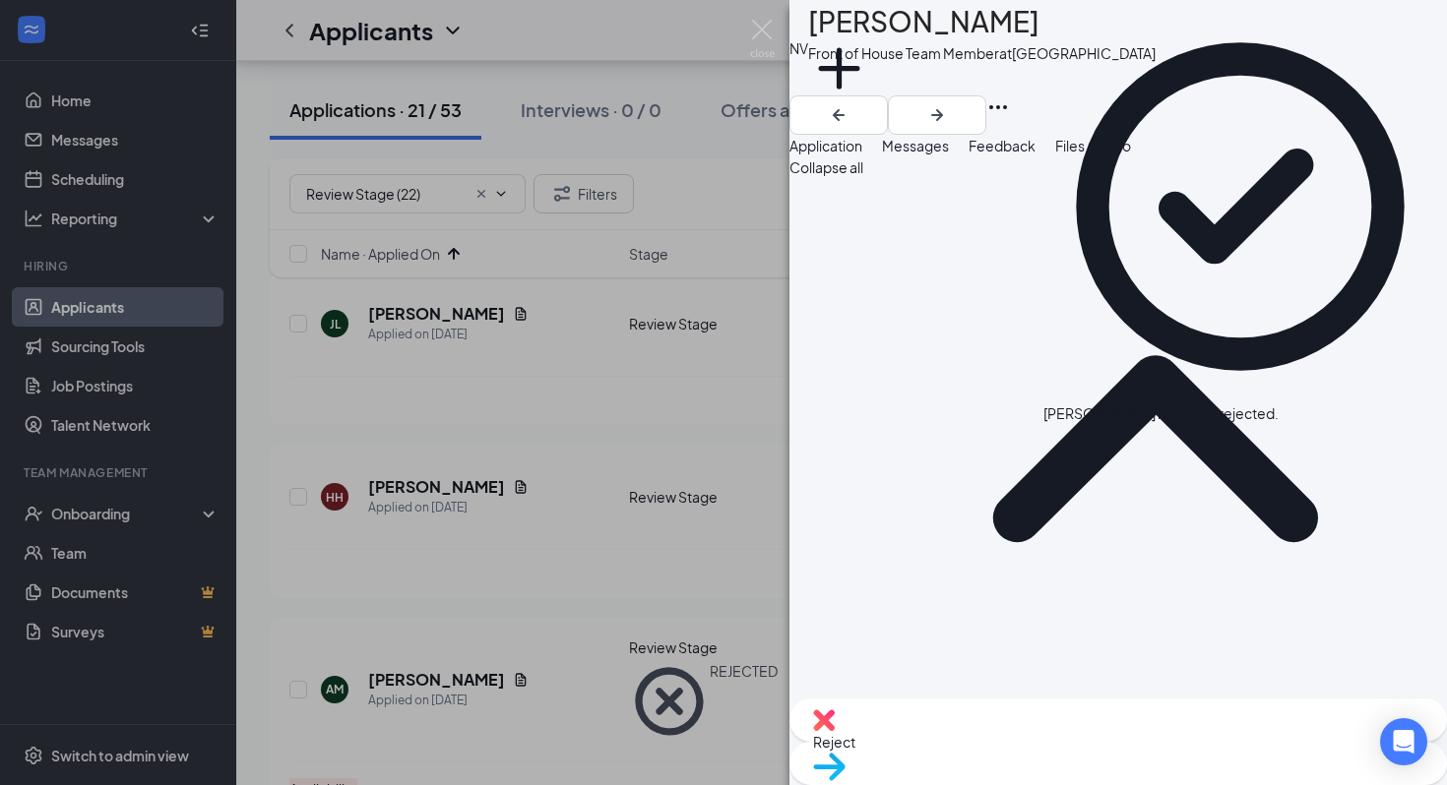
click at [502, 420] on div "NV [PERSON_NAME] Front of House Team Member at [GEOGRAPHIC_DATA] Add a tag Appl…" at bounding box center [723, 392] width 1447 height 785
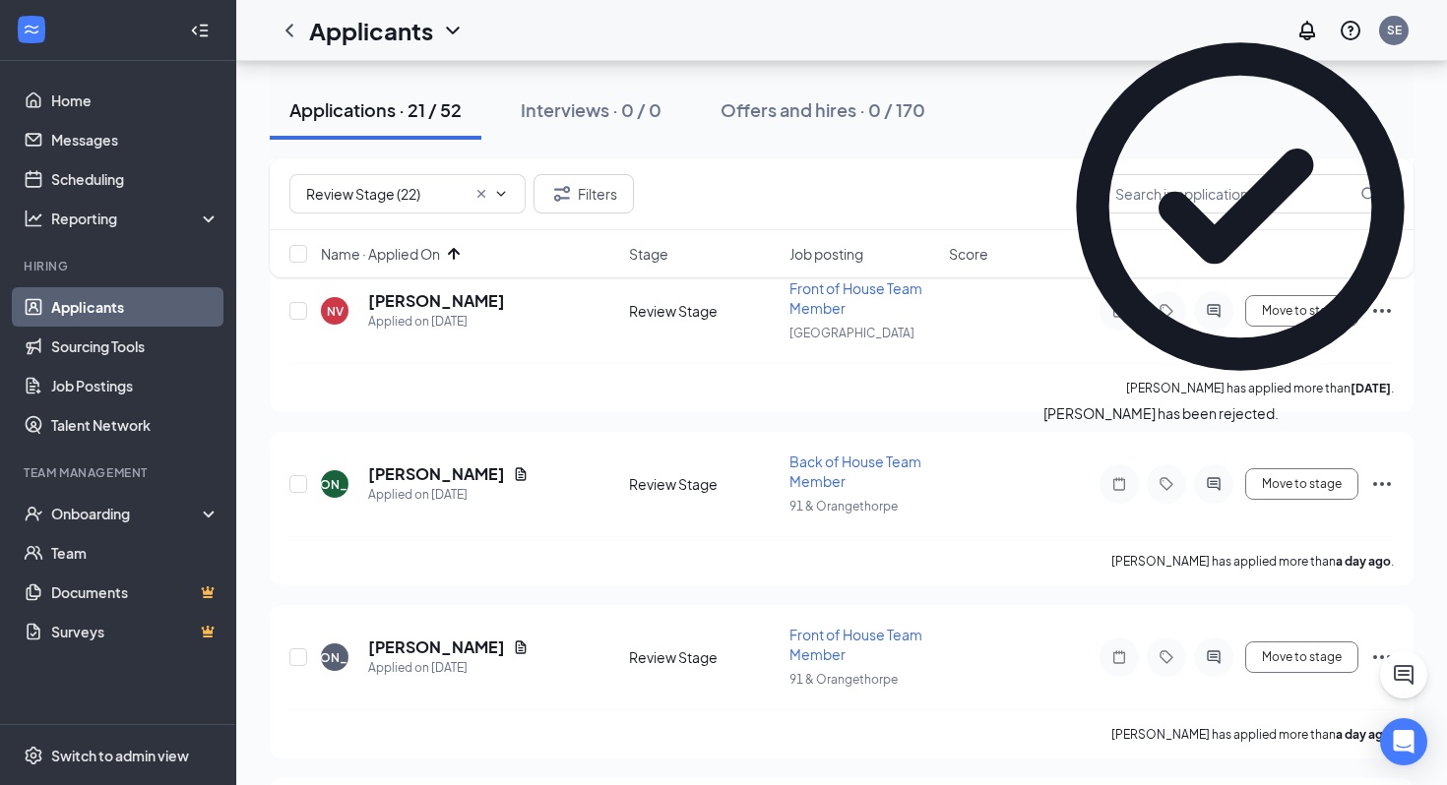
scroll to position [698, 0]
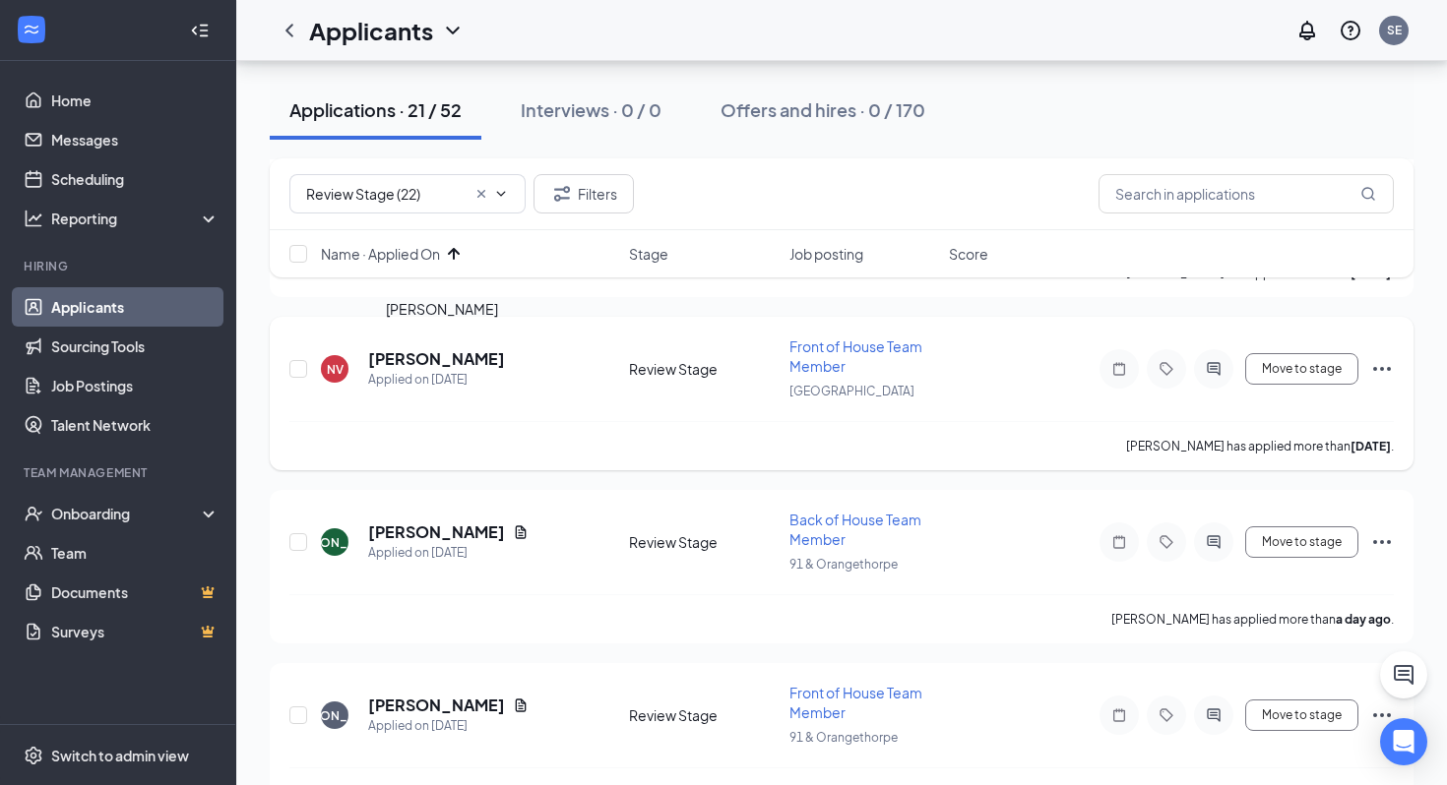
click at [494, 354] on h5 "[PERSON_NAME]" at bounding box center [436, 359] width 137 height 22
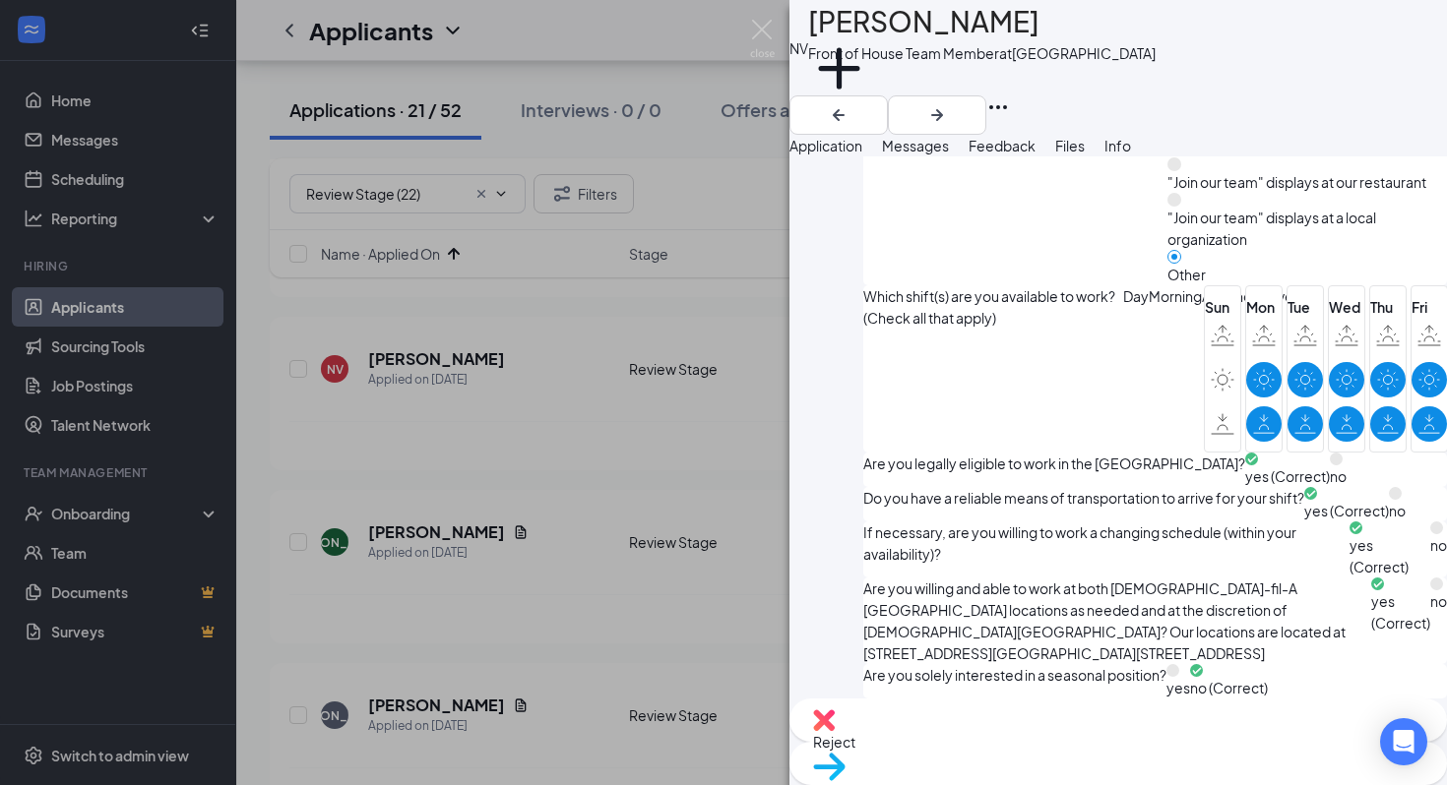
scroll to position [2035, 0]
click at [995, 35] on h1 "[PERSON_NAME]" at bounding box center [923, 21] width 231 height 43
click at [995, 35] on h1 "Naomi Velazquez Huerta" at bounding box center [923, 21] width 231 height 43
copy h1 "Naomi Velazquez Huerta"
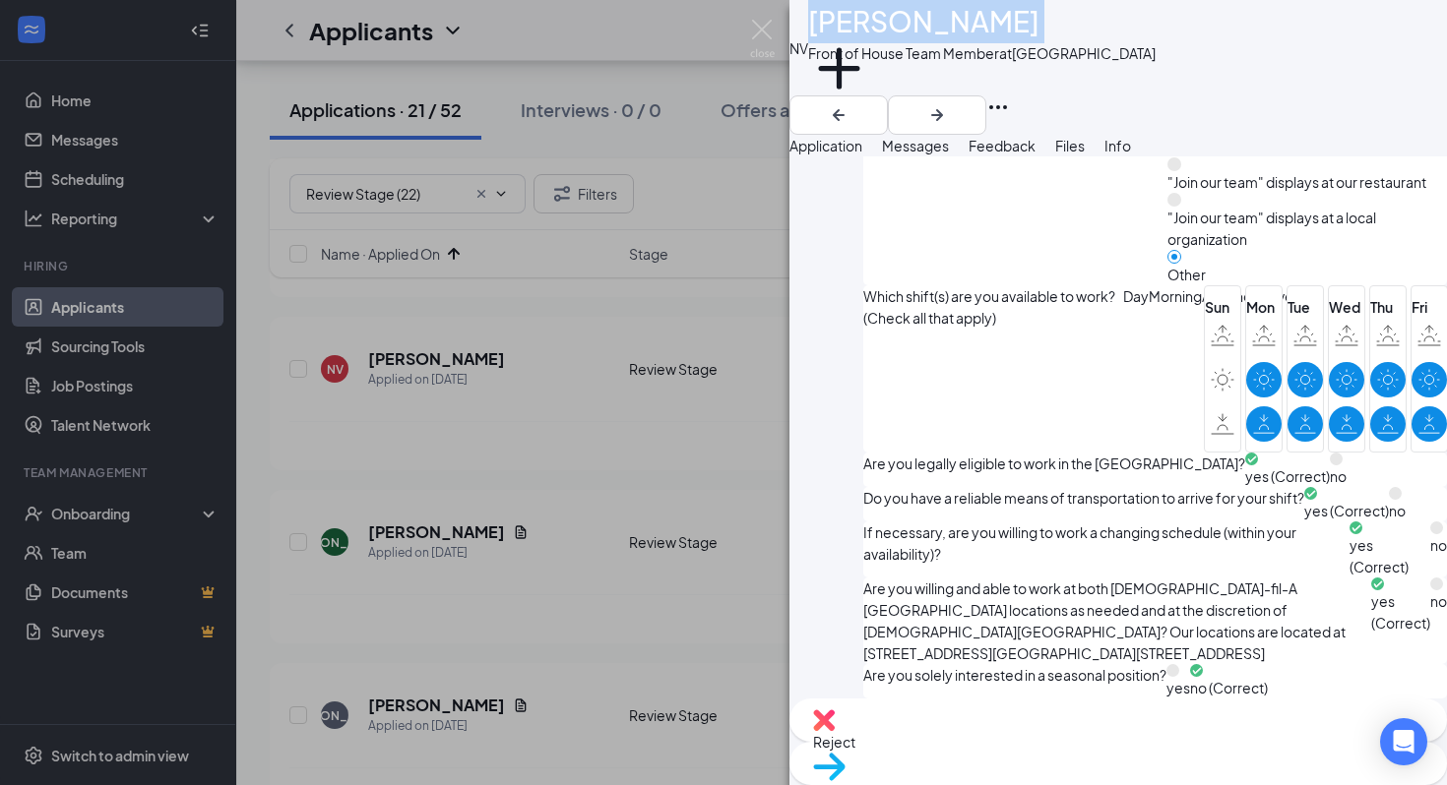
copy h1 "Naomi Velazquez Huerta"
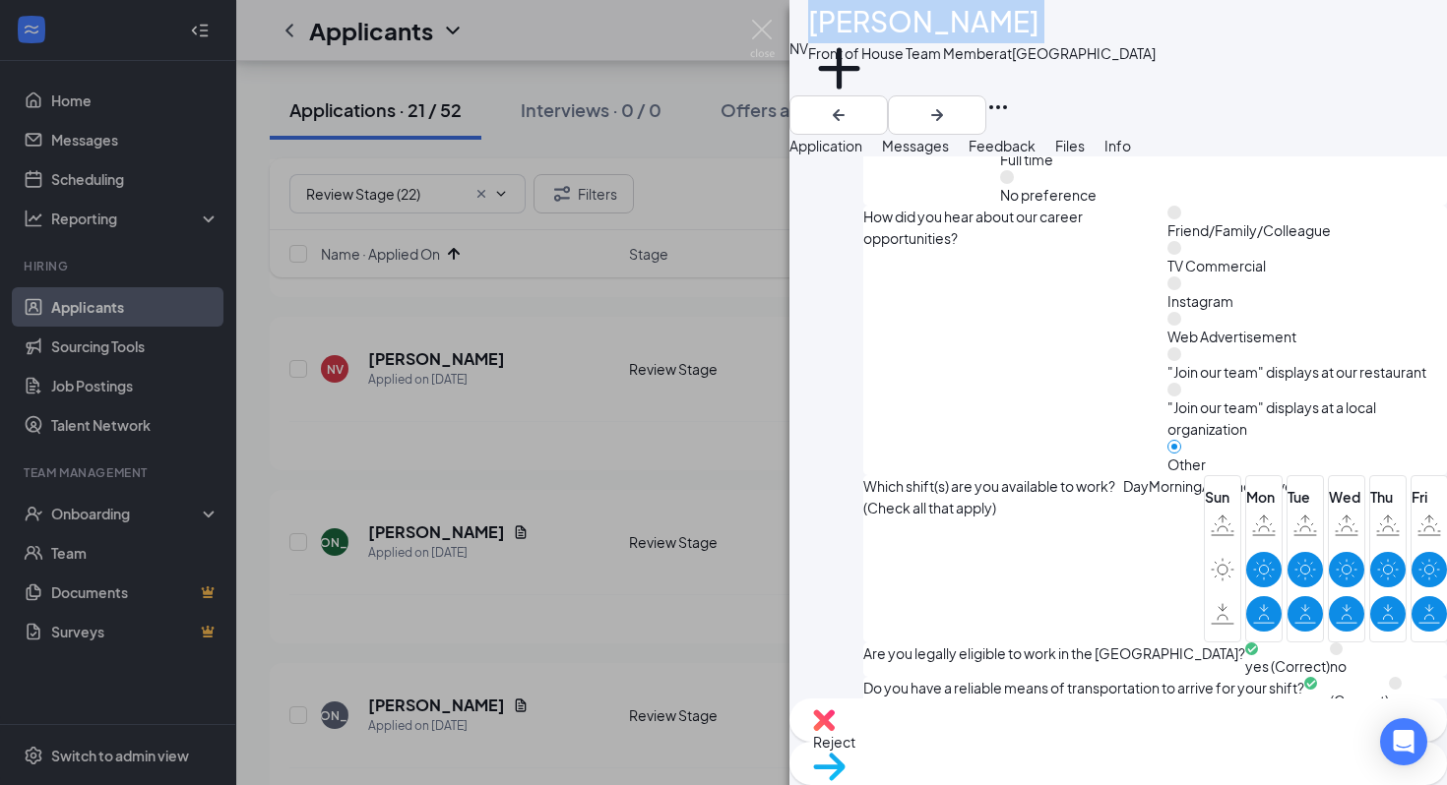
scroll to position [1493, 0]
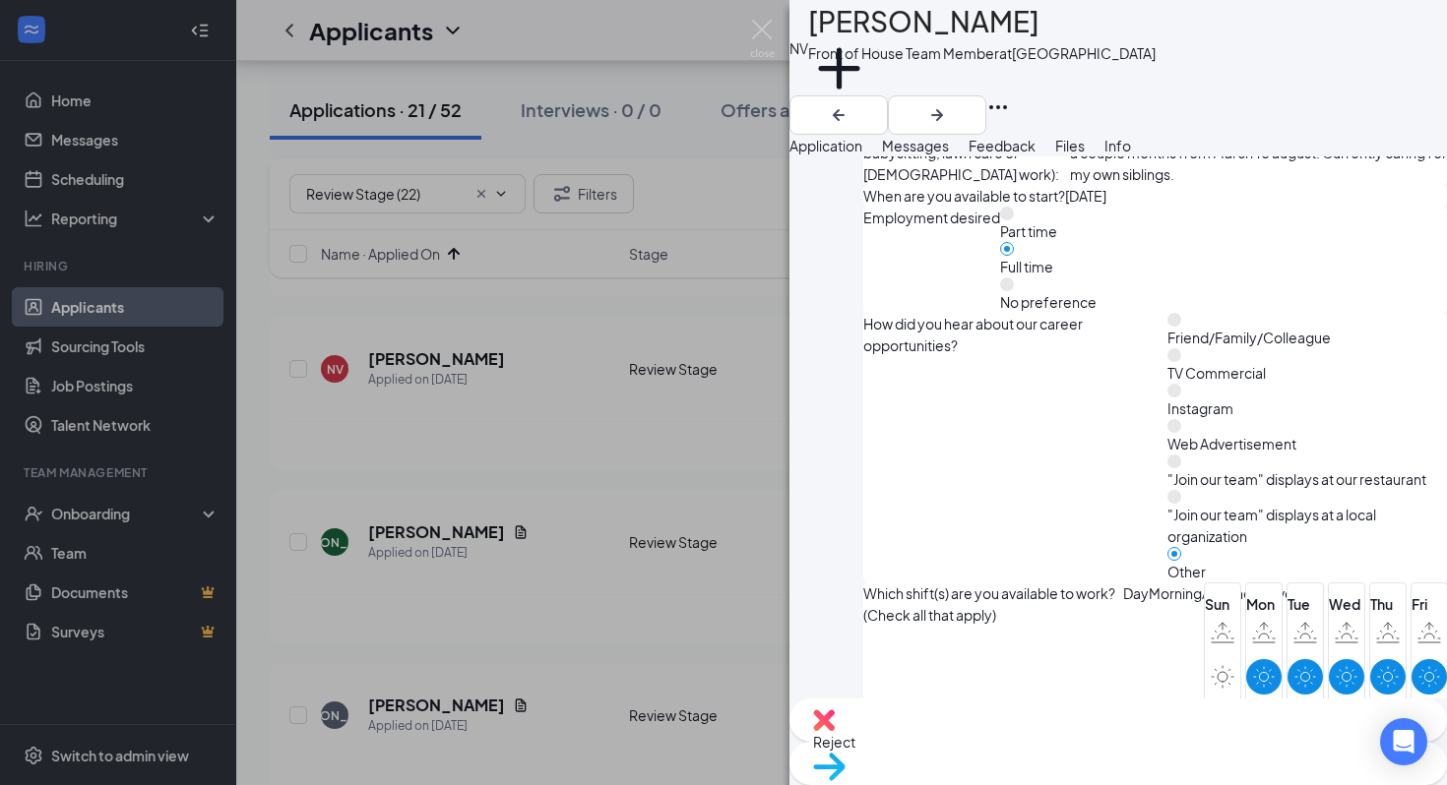
click at [1145, 752] on div "Move to stage" at bounding box center [1117, 763] width 657 height 43
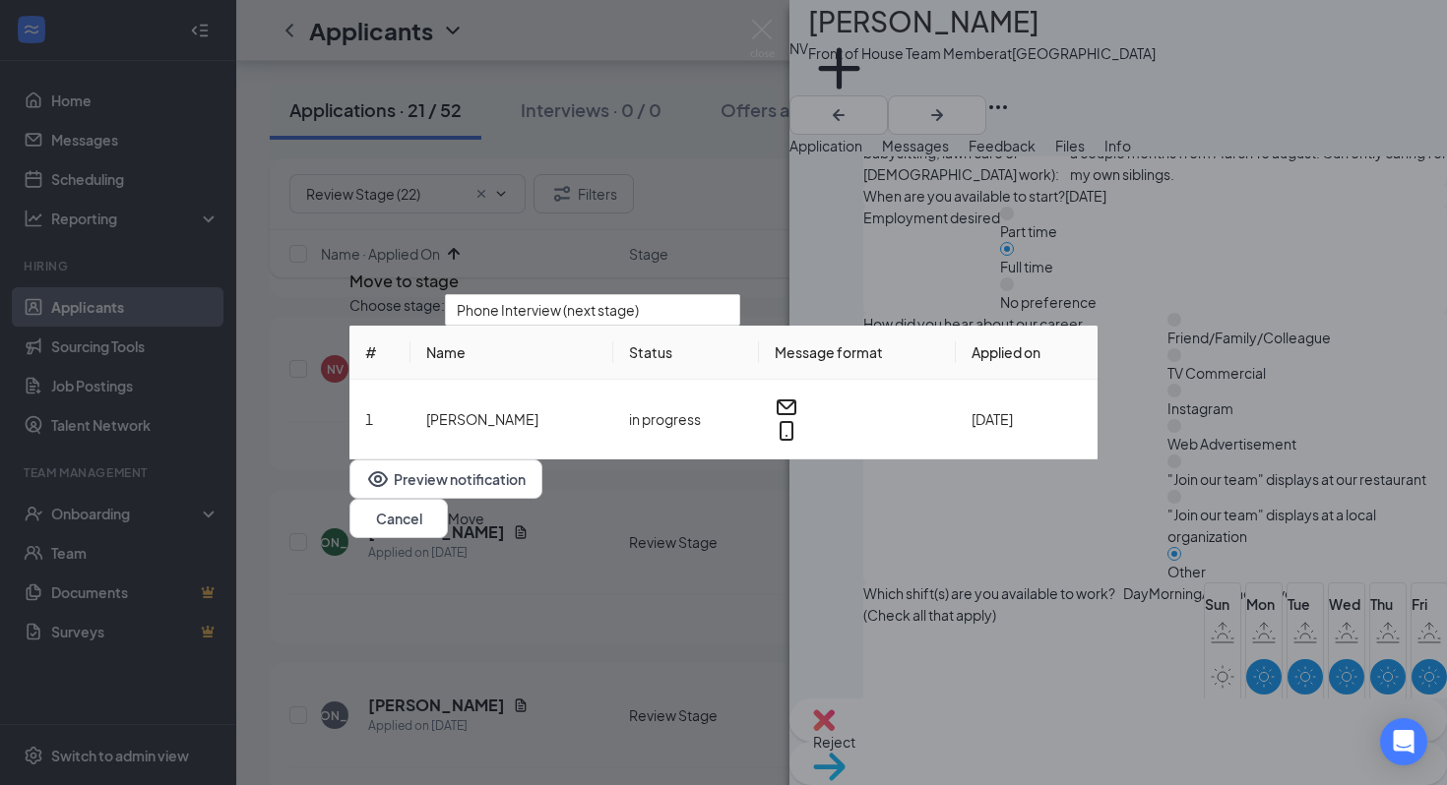
click at [484, 529] on button "Move" at bounding box center [466, 519] width 36 height 22
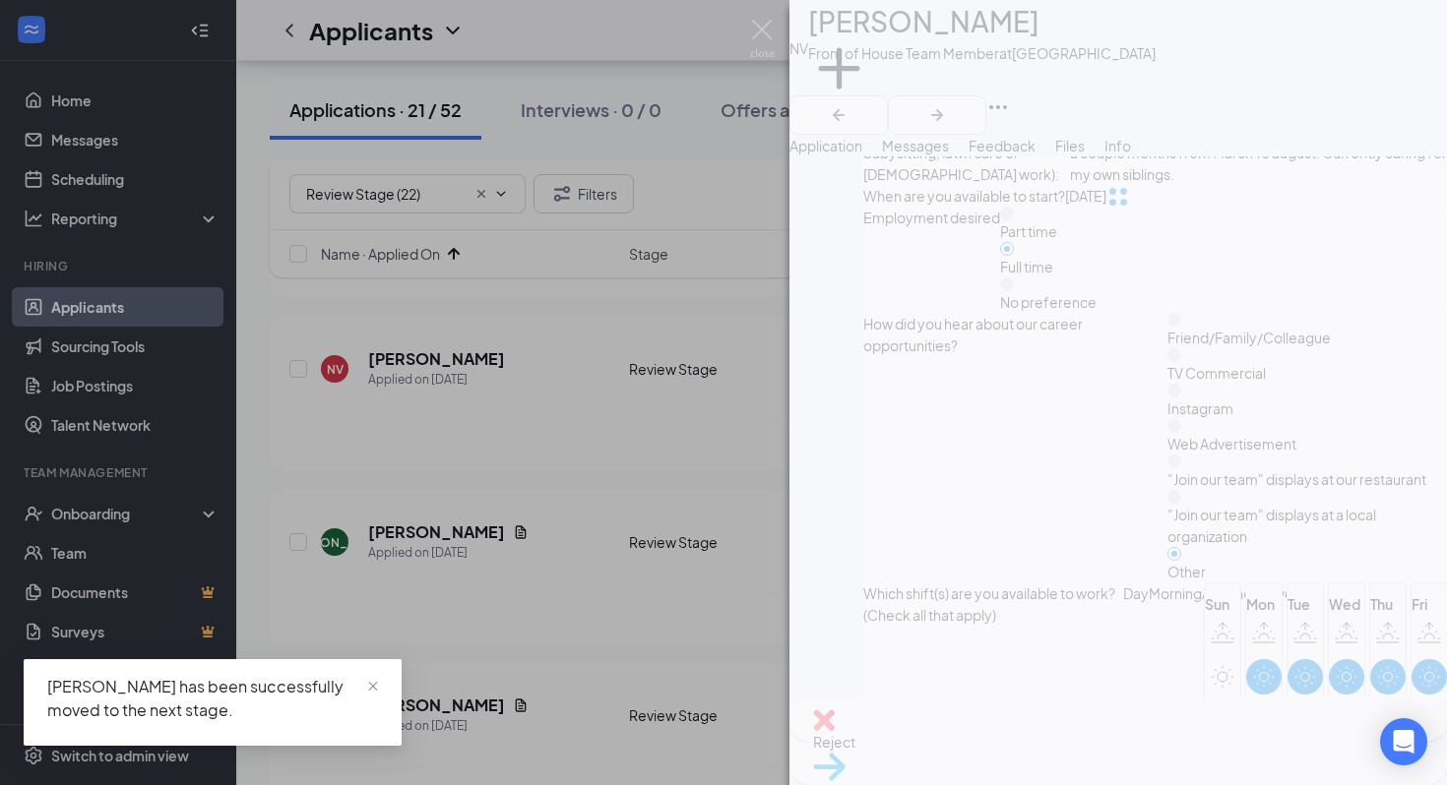
click at [659, 512] on div "NV Naomi Velazquez Huerta Front of House Team Member at La Palma Ave Add a tag …" at bounding box center [723, 392] width 1447 height 785
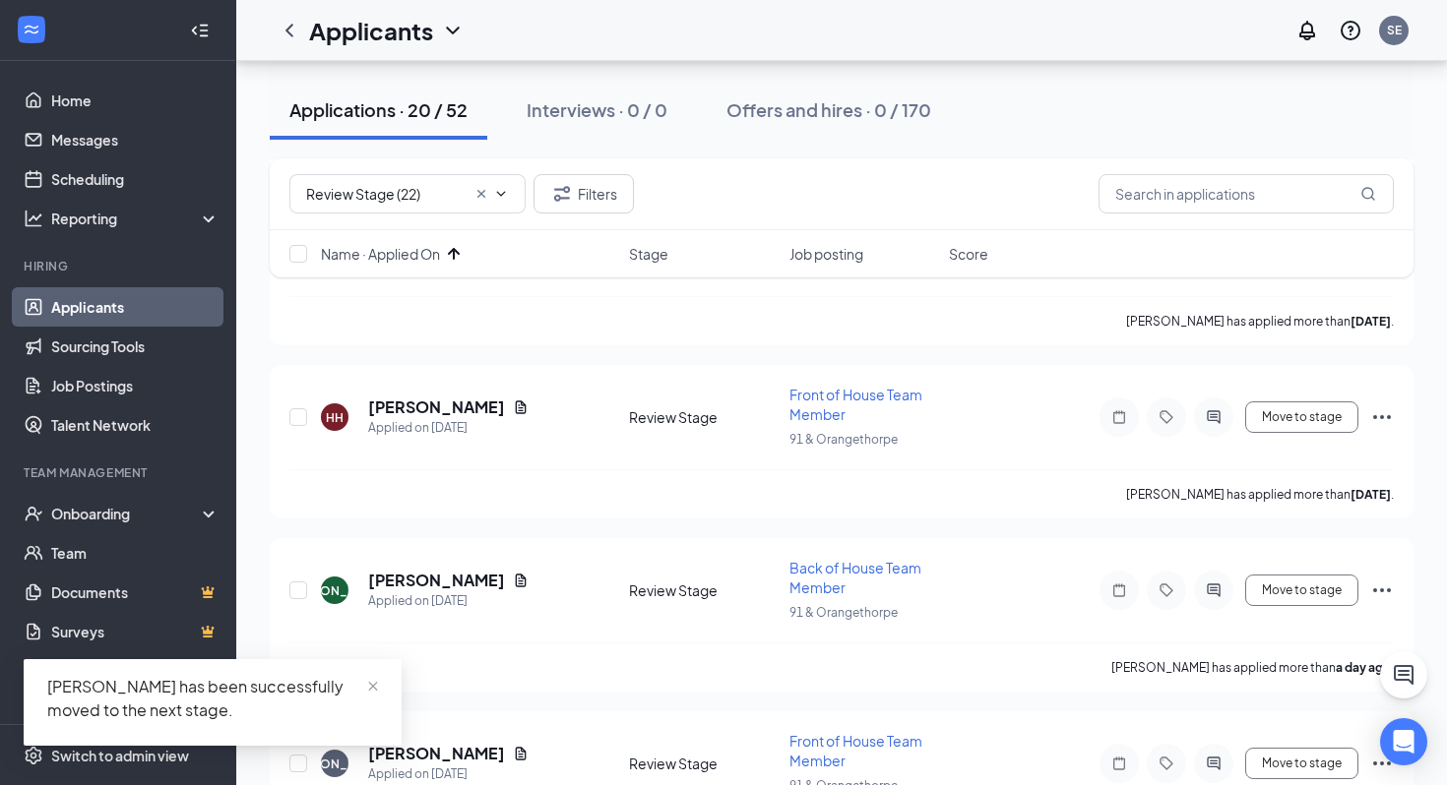
scroll to position [200, 0]
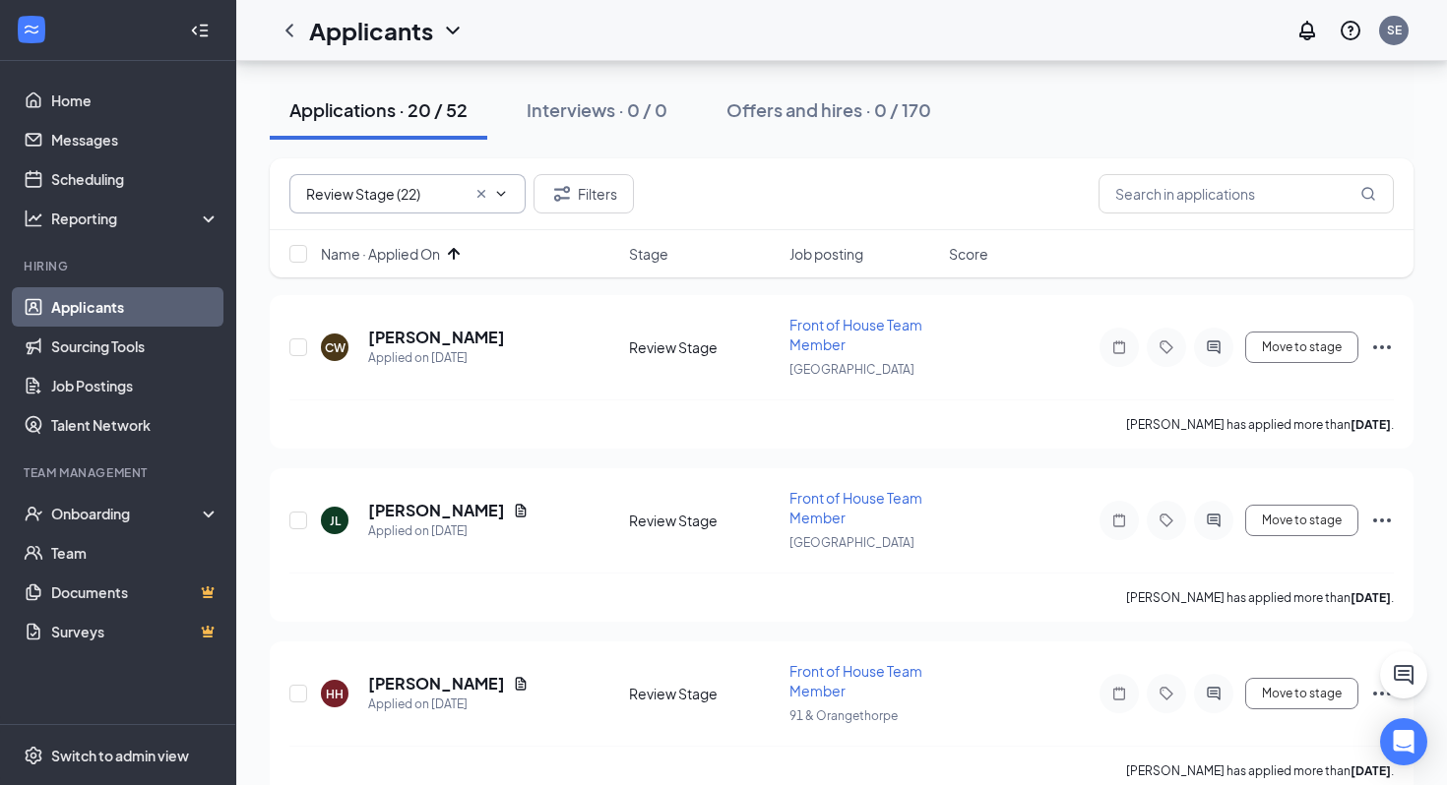
click at [481, 194] on icon "Cross" at bounding box center [481, 194] width 8 height 8
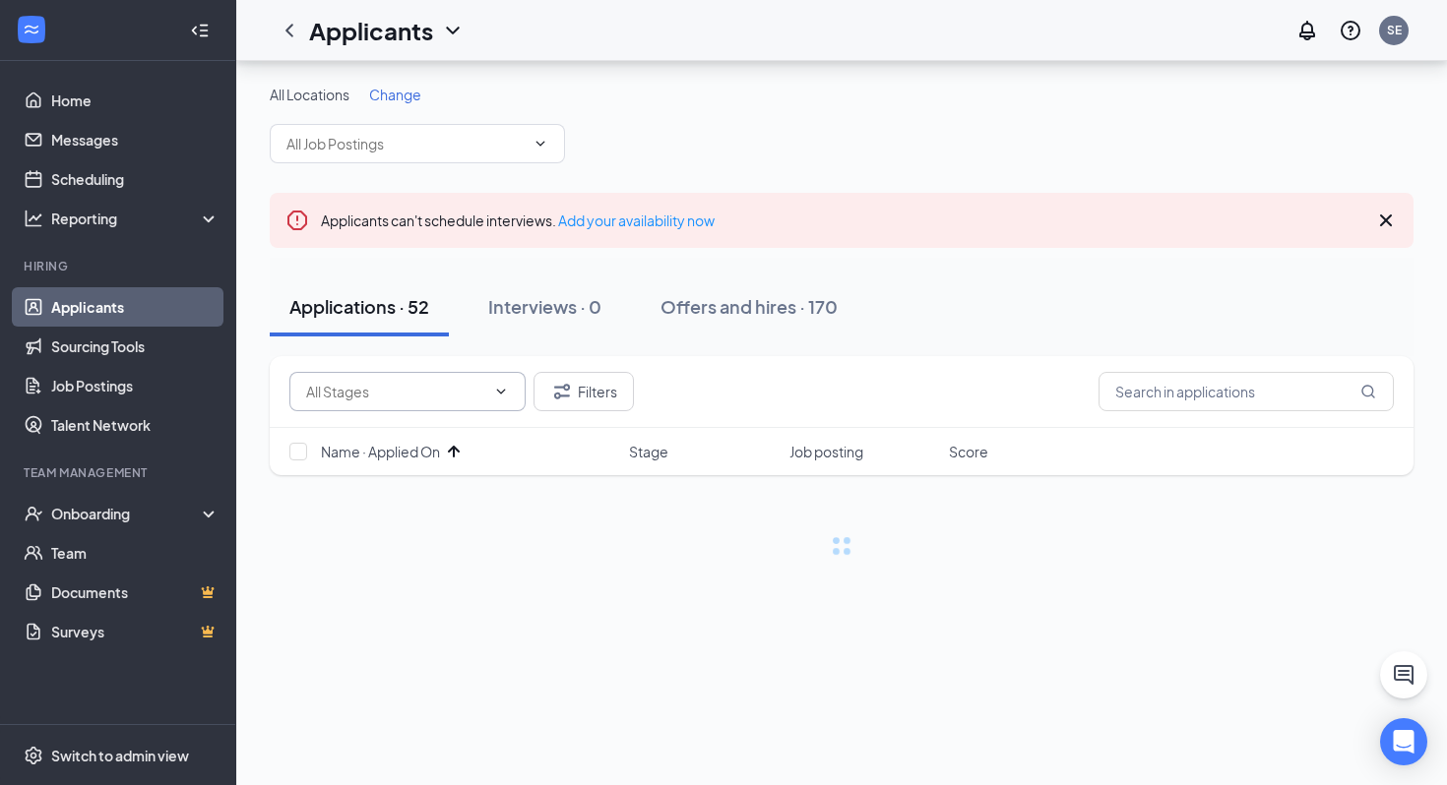
scroll to position [0, 0]
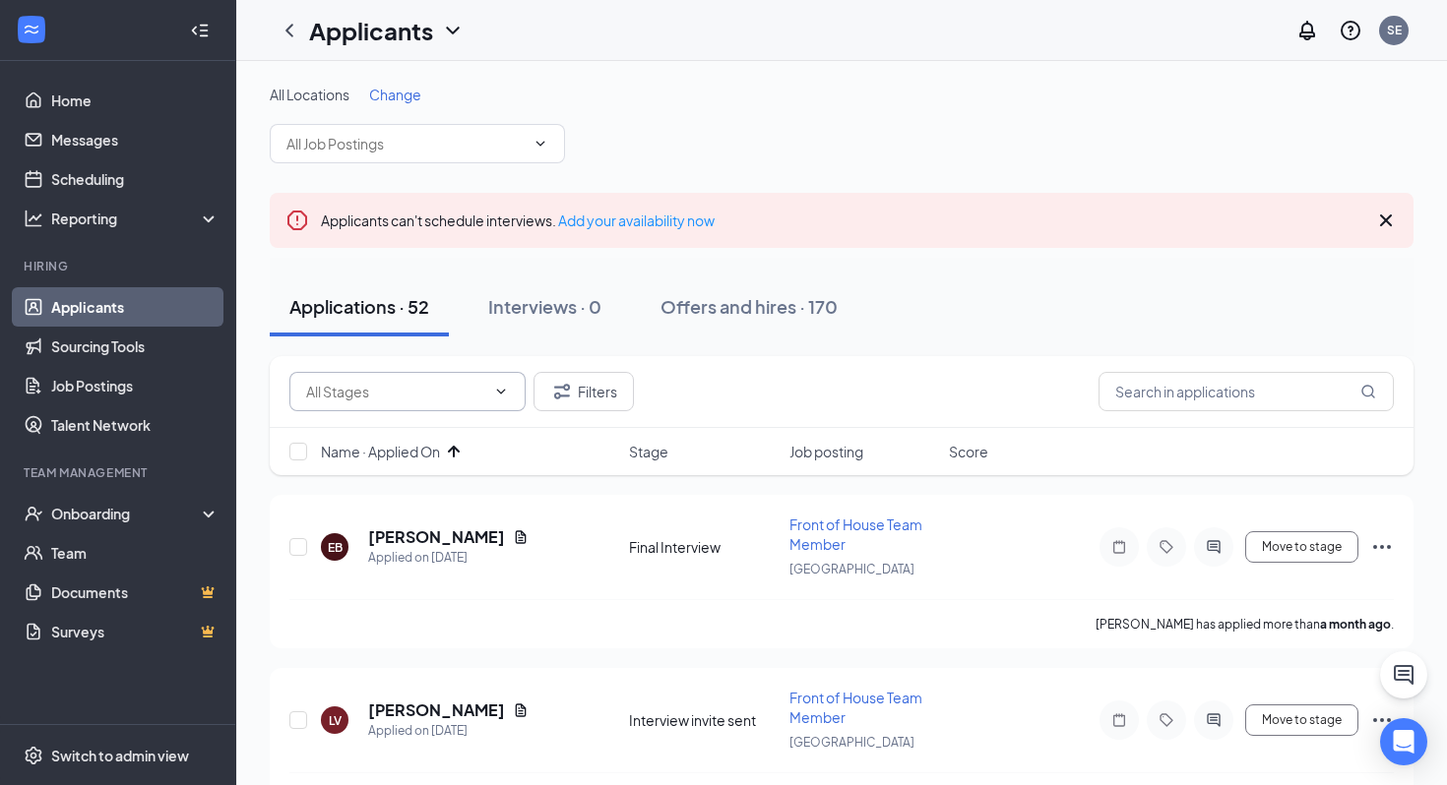
click at [420, 392] on input "text" at bounding box center [395, 392] width 179 height 22
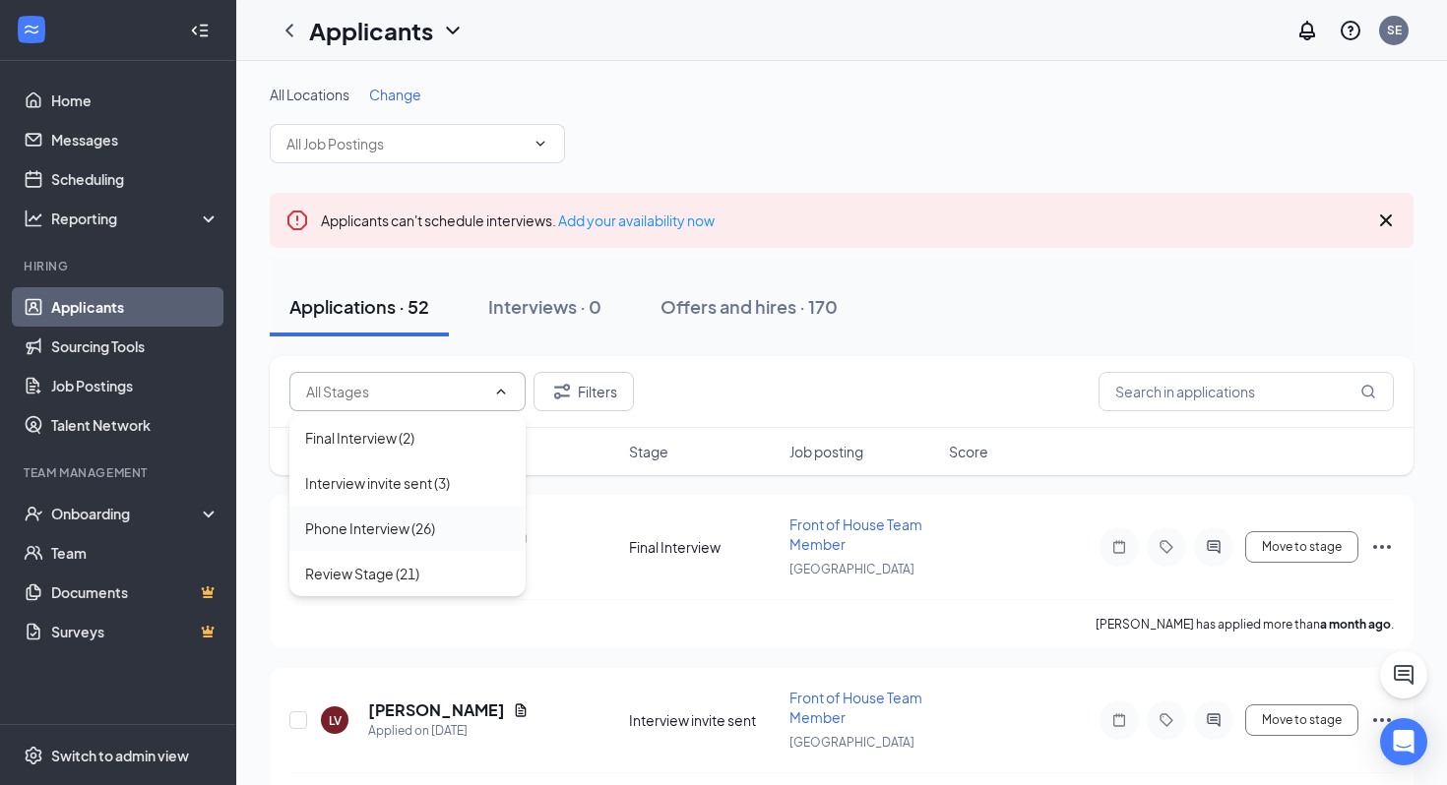
click at [401, 530] on div "Phone Interview (26)" at bounding box center [370, 529] width 130 height 22
type input "Phone Interview (26)"
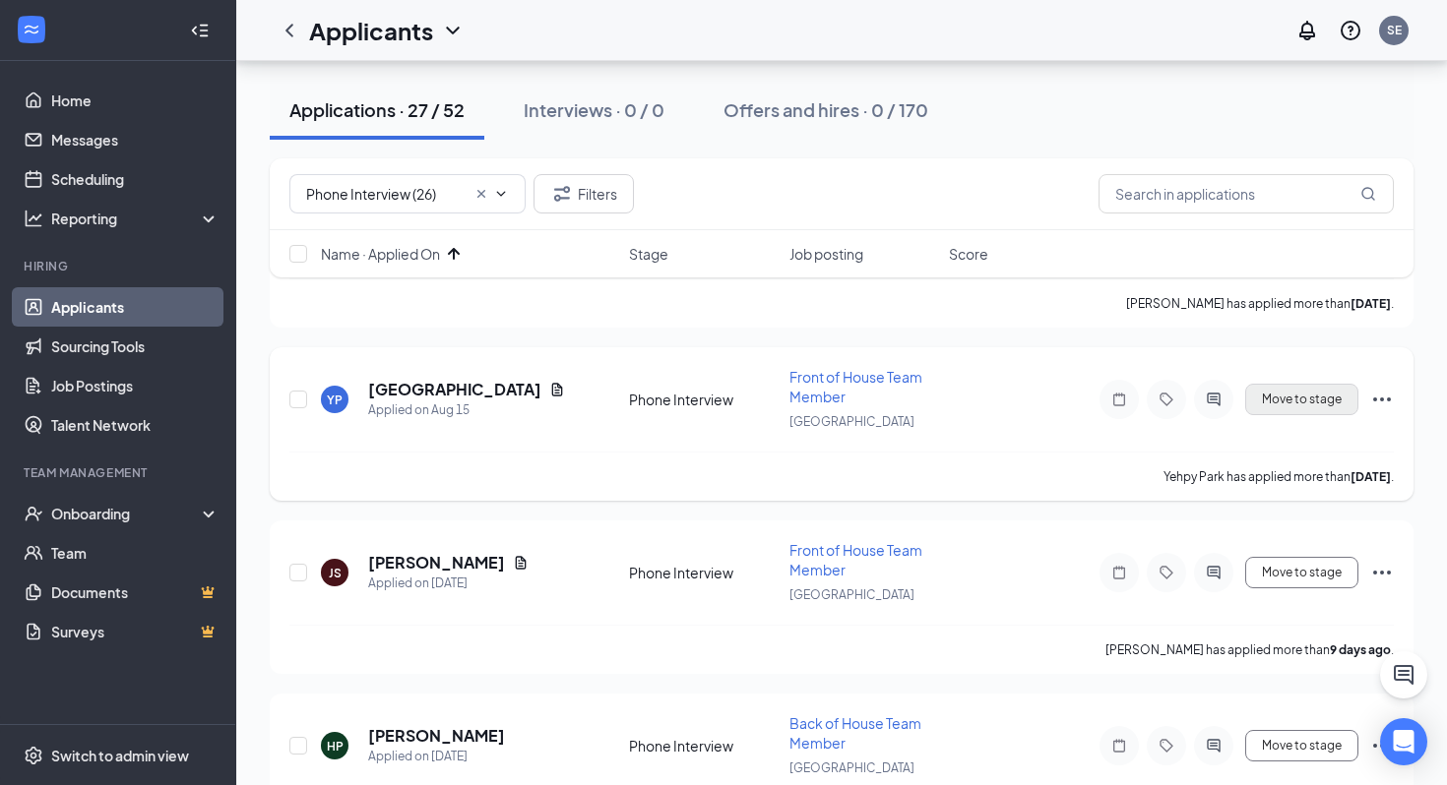
scroll to position [1708, 0]
click at [1296, 387] on button "Move to stage" at bounding box center [1301, 398] width 113 height 31
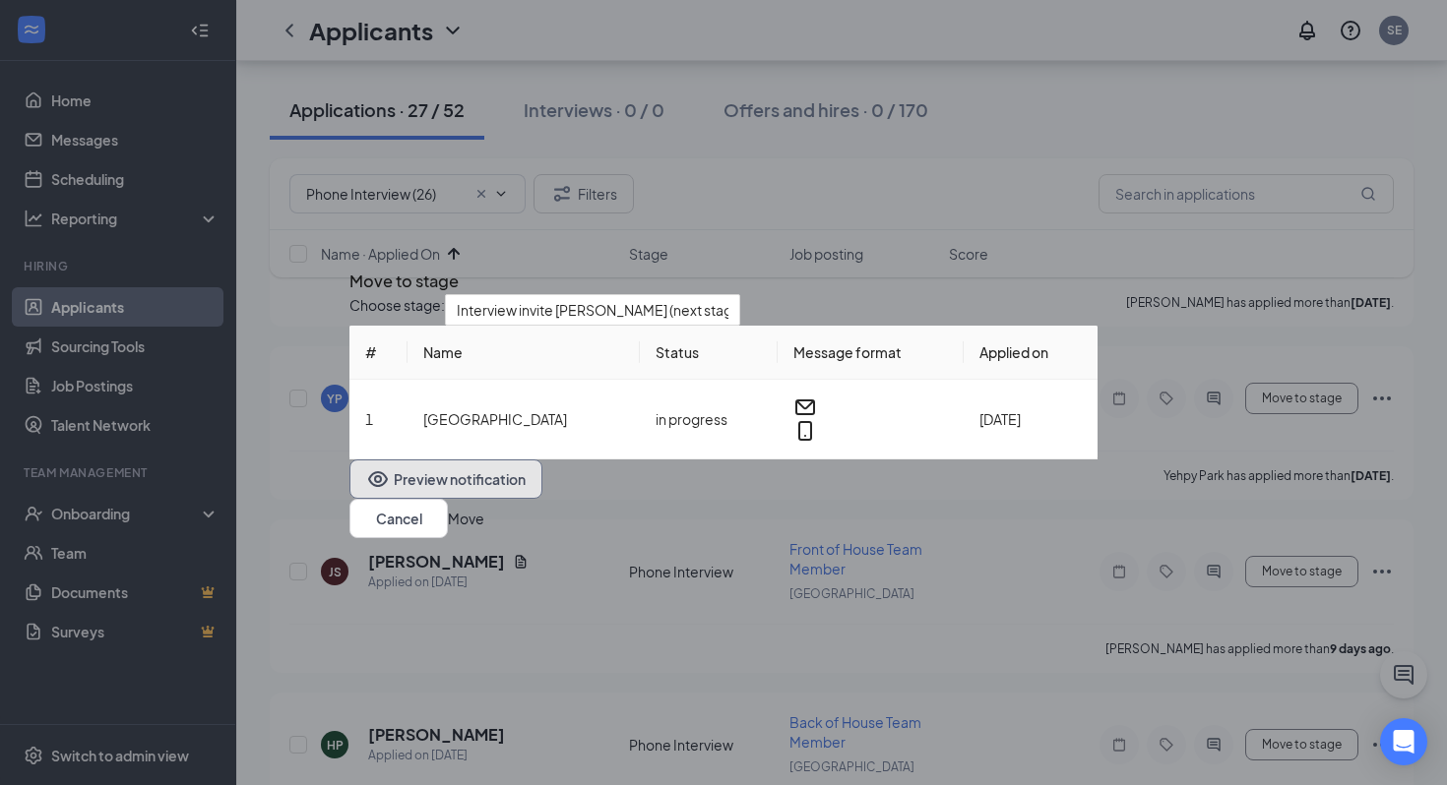
click at [491, 499] on button "Preview notification" at bounding box center [445, 479] width 193 height 39
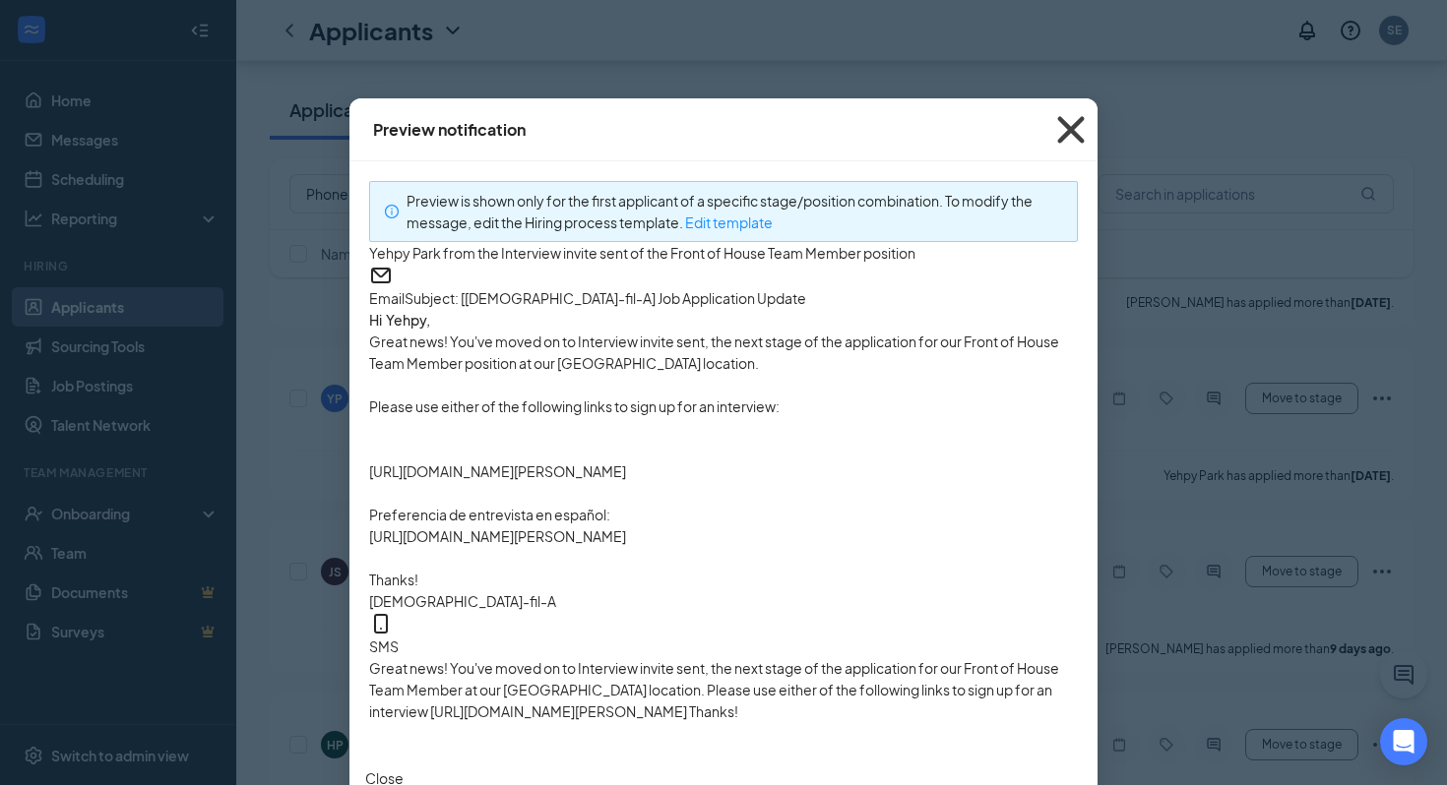
click at [1071, 124] on icon "Cross" at bounding box center [1070, 129] width 53 height 53
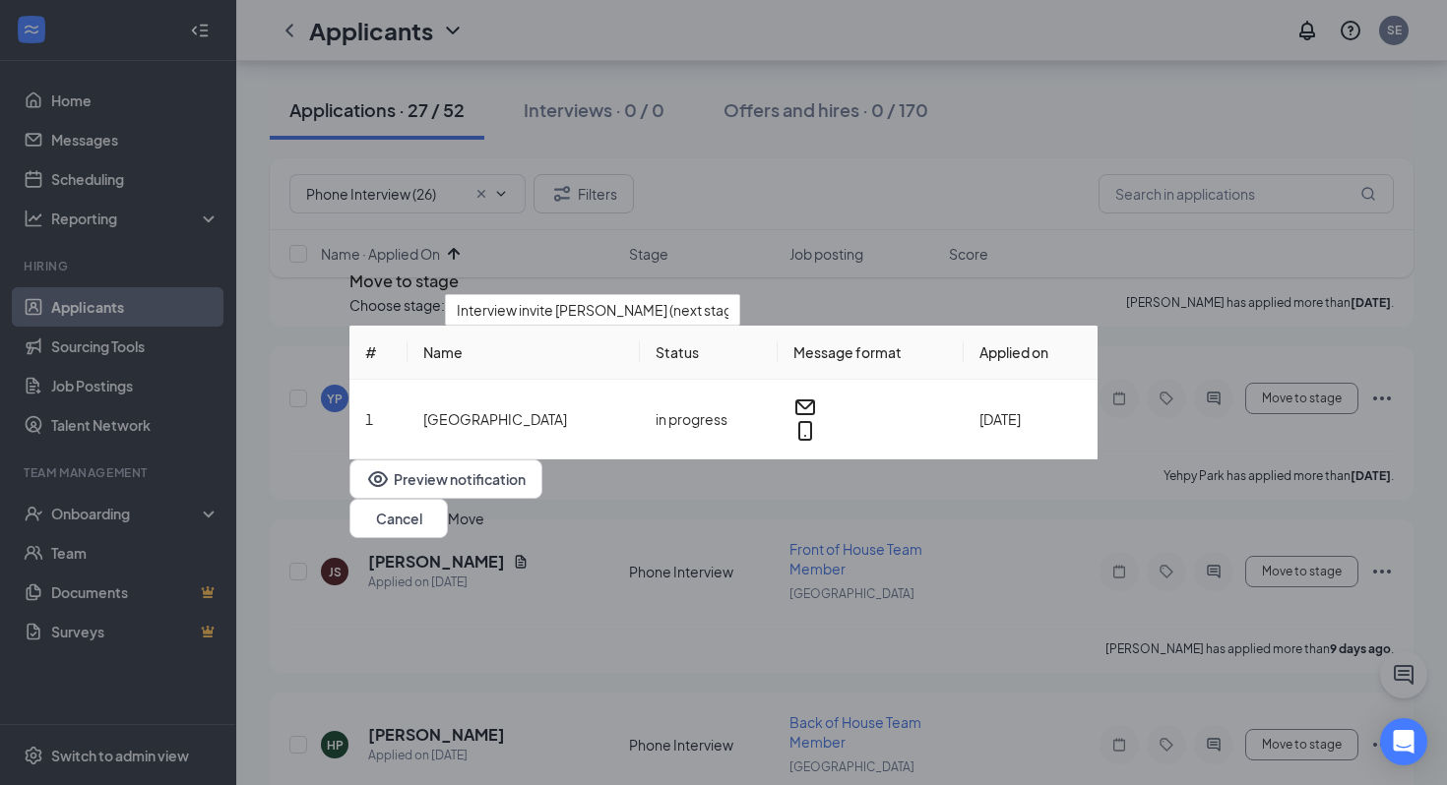
click at [367, 270] on icon "Cross" at bounding box center [361, 276] width 12 height 12
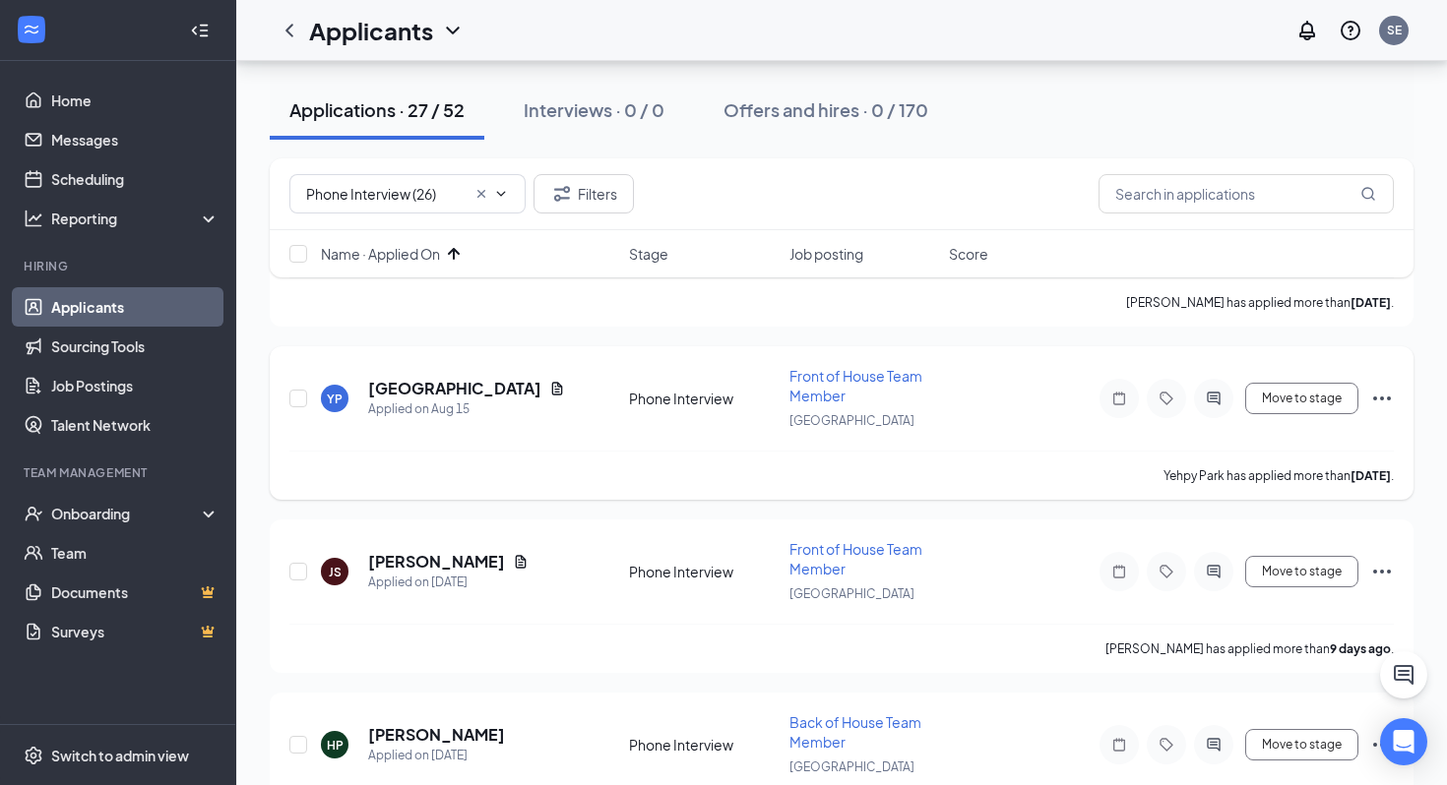
click at [1208, 392] on icon "ActiveChat" at bounding box center [1213, 398] width 13 height 13
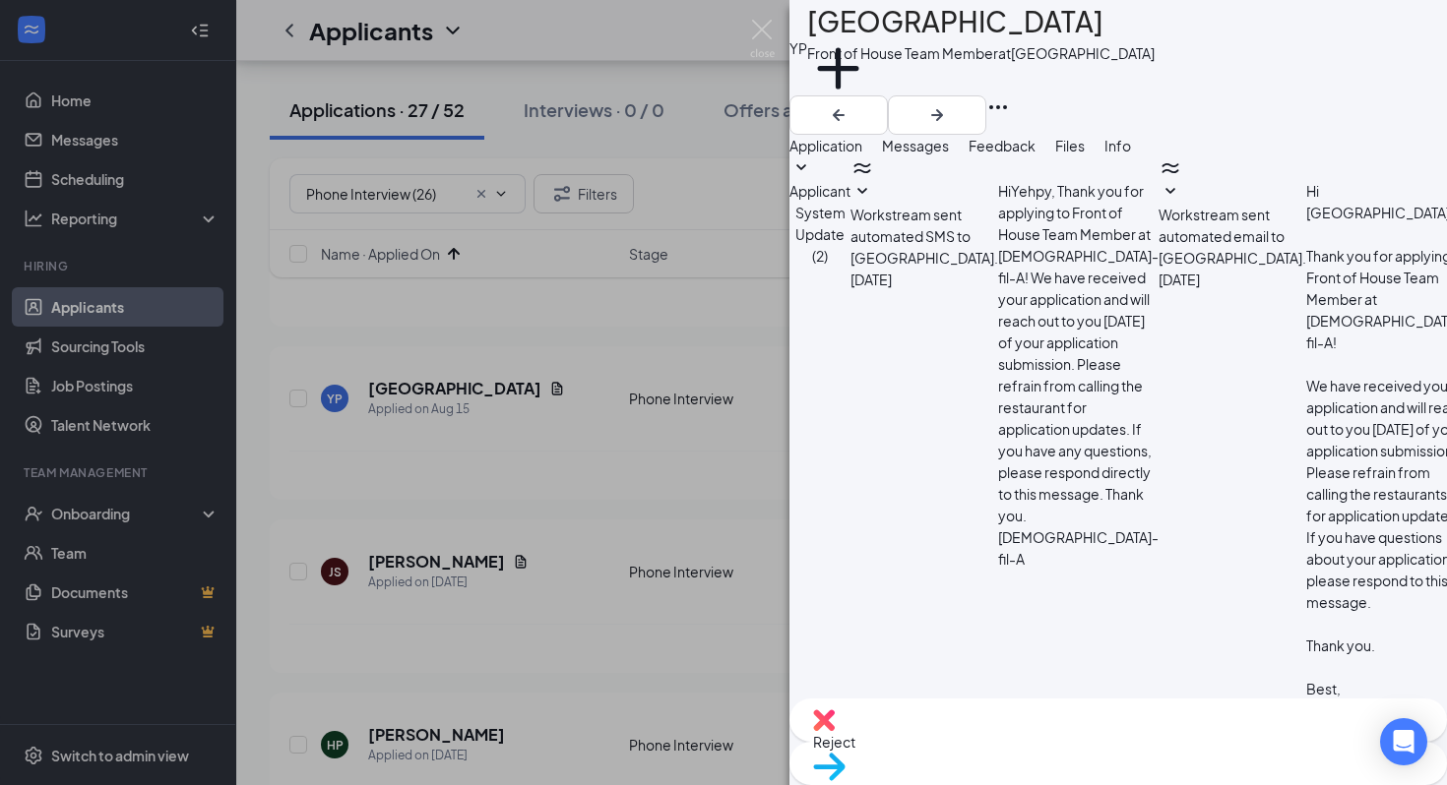
scroll to position [359, 0]
click at [743, 10] on div "YP Yehpy Park Front of House Team Member at La Palma Ave Add a tag Application …" at bounding box center [723, 392] width 1447 height 785
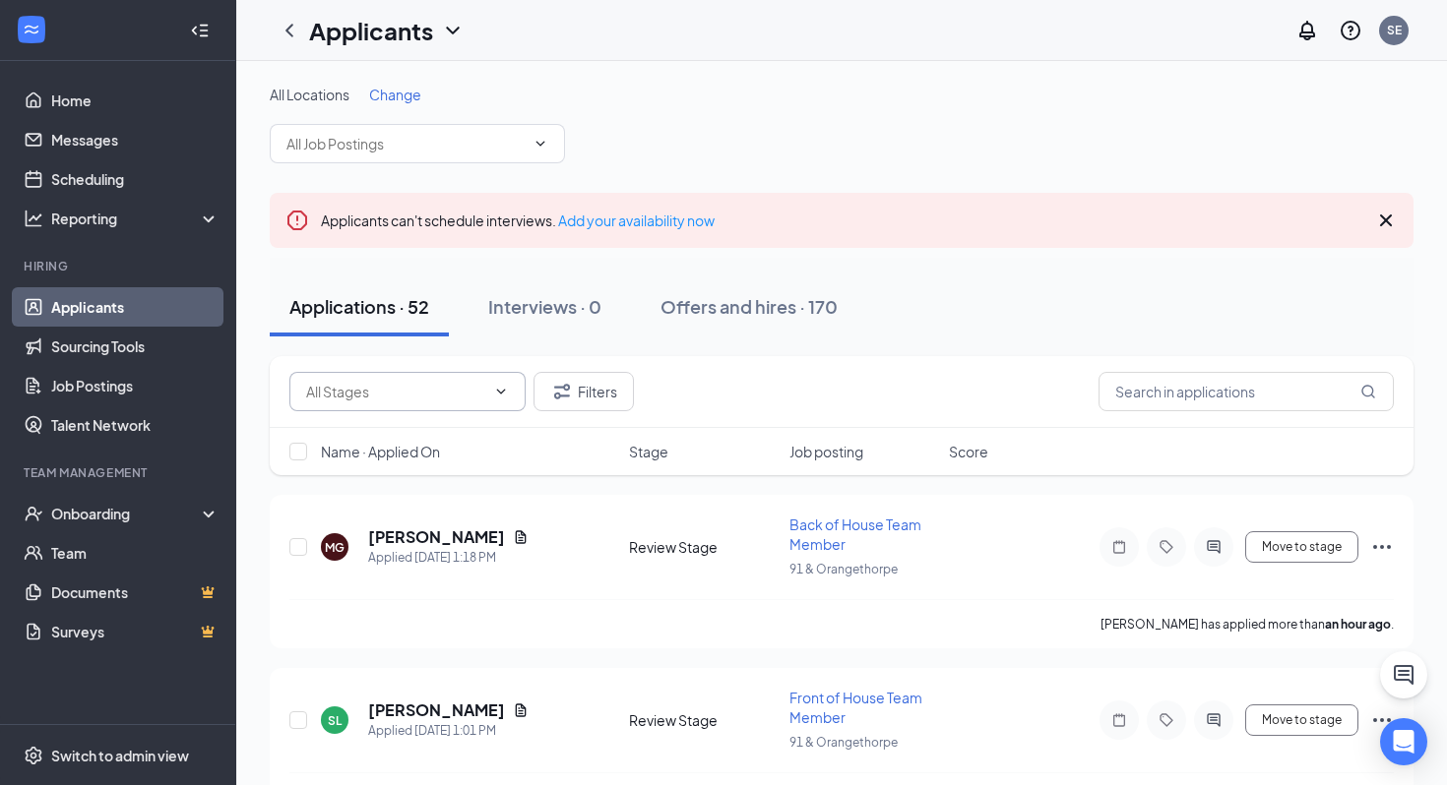
click at [428, 389] on input "text" at bounding box center [395, 392] width 179 height 22
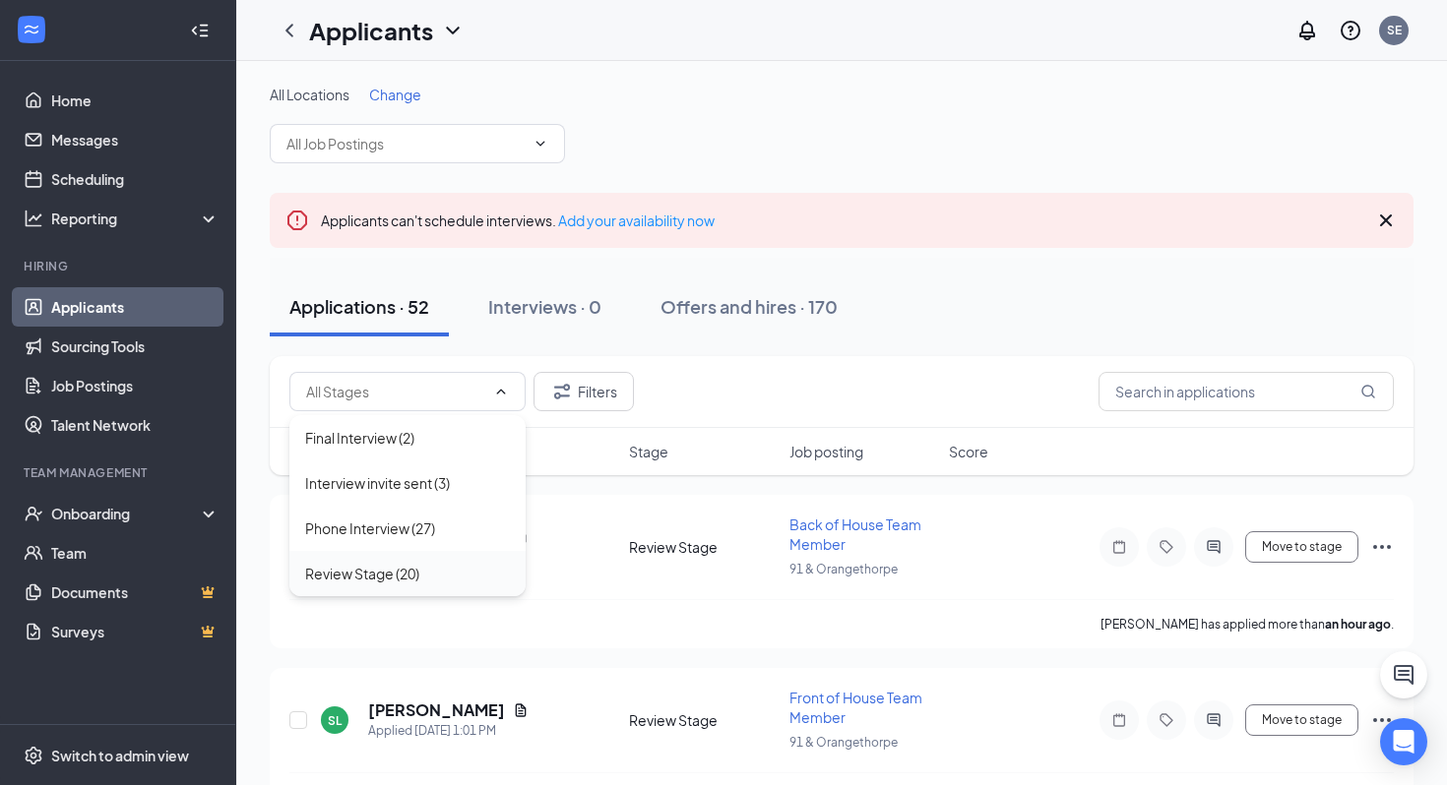
click at [392, 574] on div "Review Stage (20)" at bounding box center [362, 574] width 114 height 22
type input "Review Stage (20)"
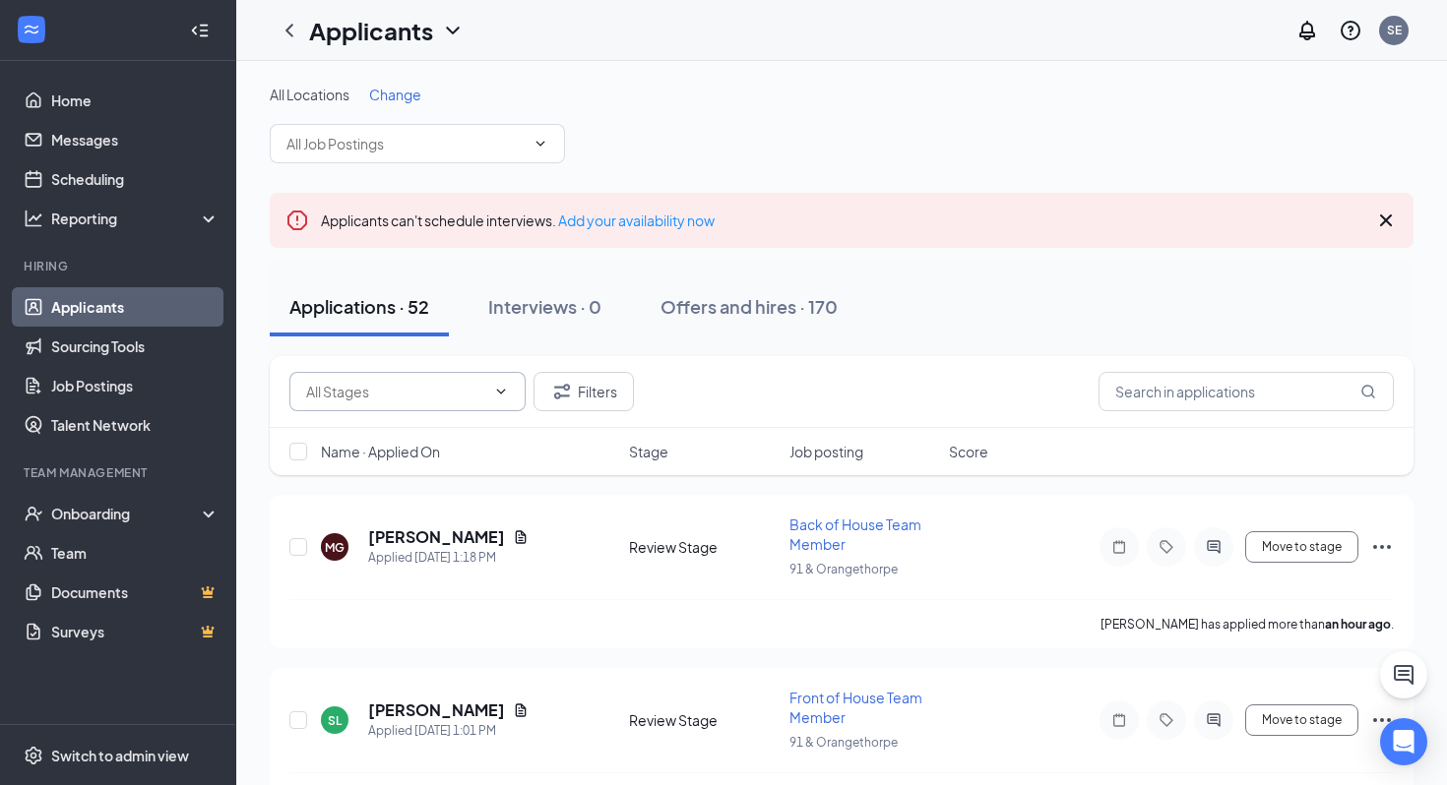
click at [374, 400] on input "text" at bounding box center [395, 392] width 179 height 22
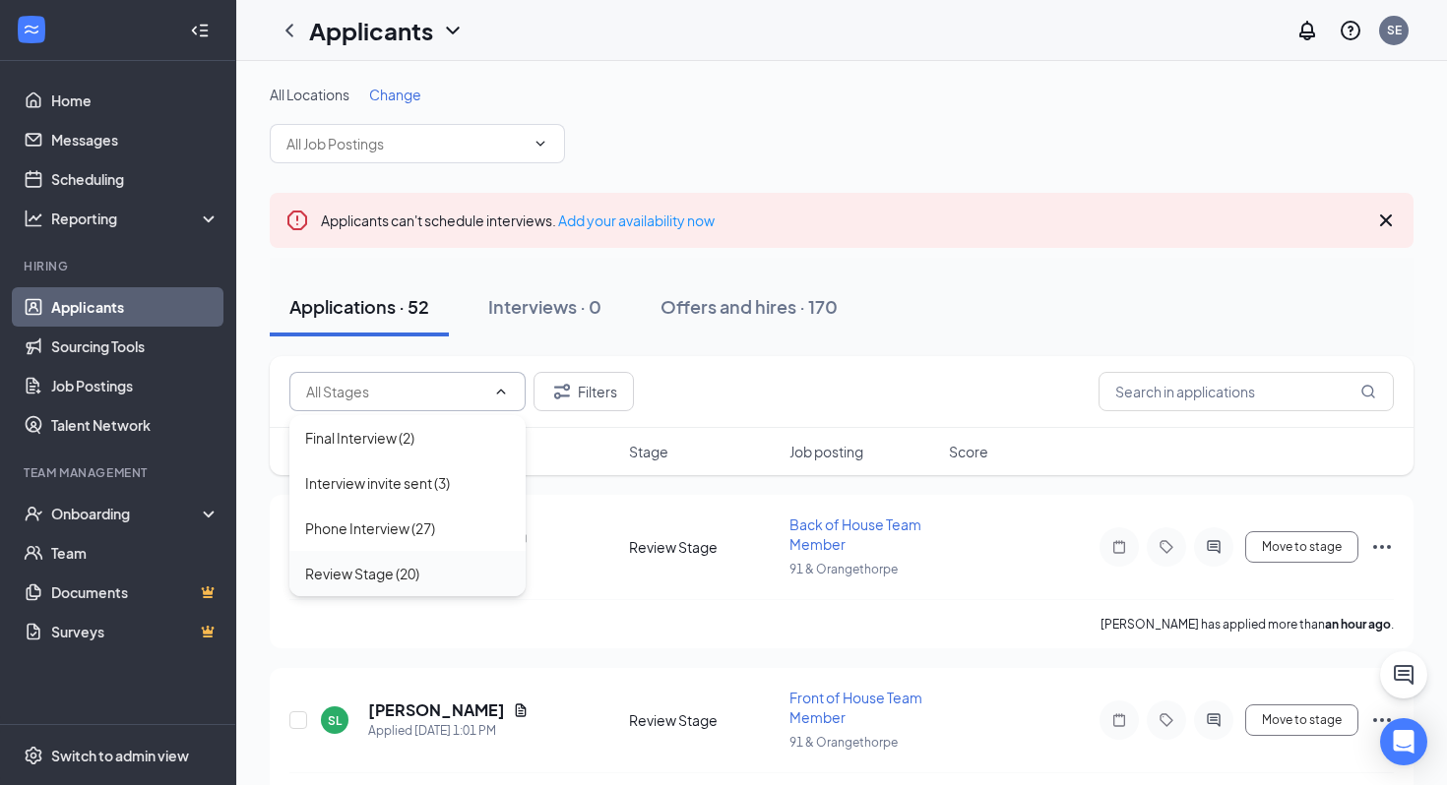
click at [381, 565] on div "Review Stage (20)" at bounding box center [362, 574] width 114 height 22
type input "Review Stage (20)"
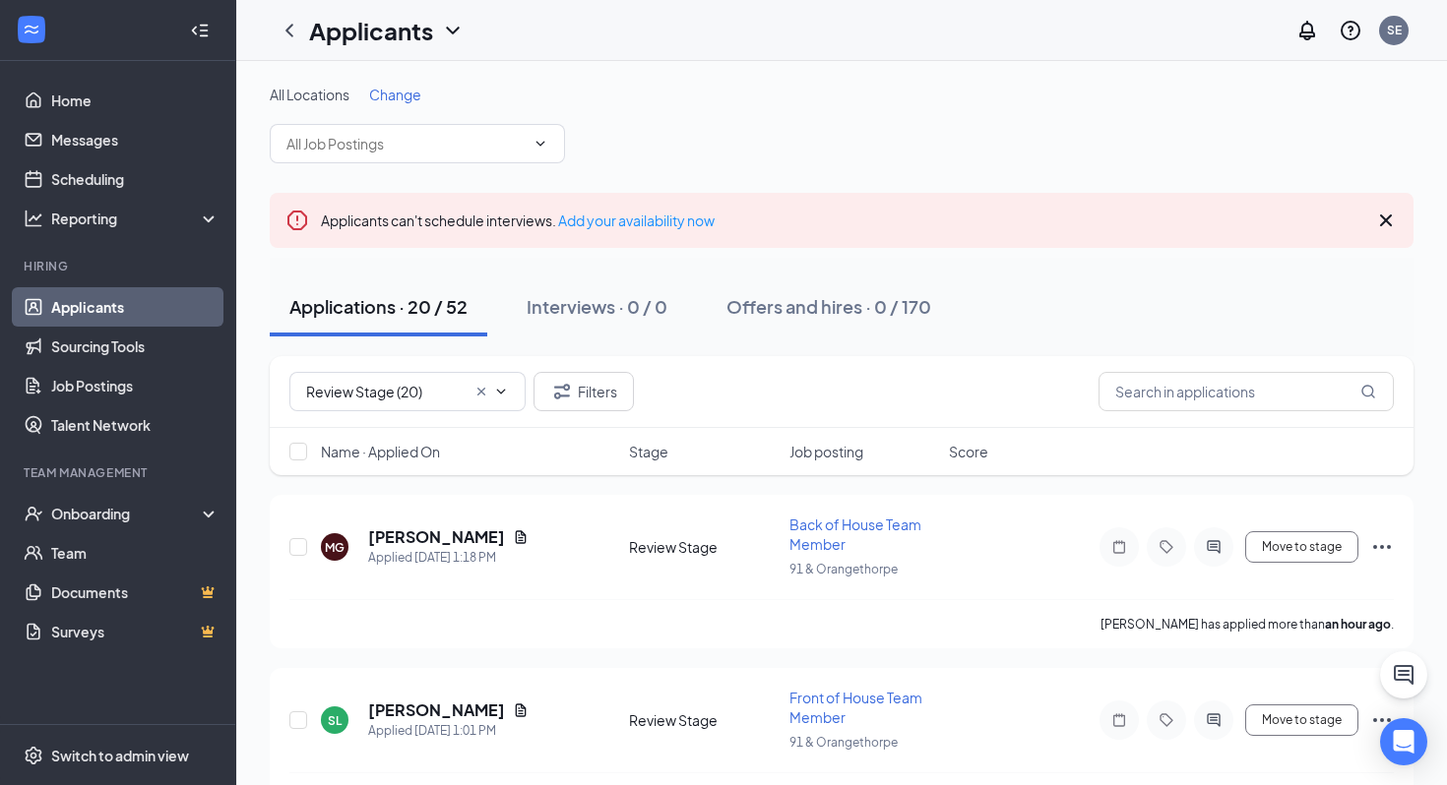
click at [409, 464] on div "Name · Applied On Stage Job posting Score" at bounding box center [842, 451] width 1144 height 47
click at [412, 456] on span "Name · Applied On" at bounding box center [380, 452] width 119 height 20
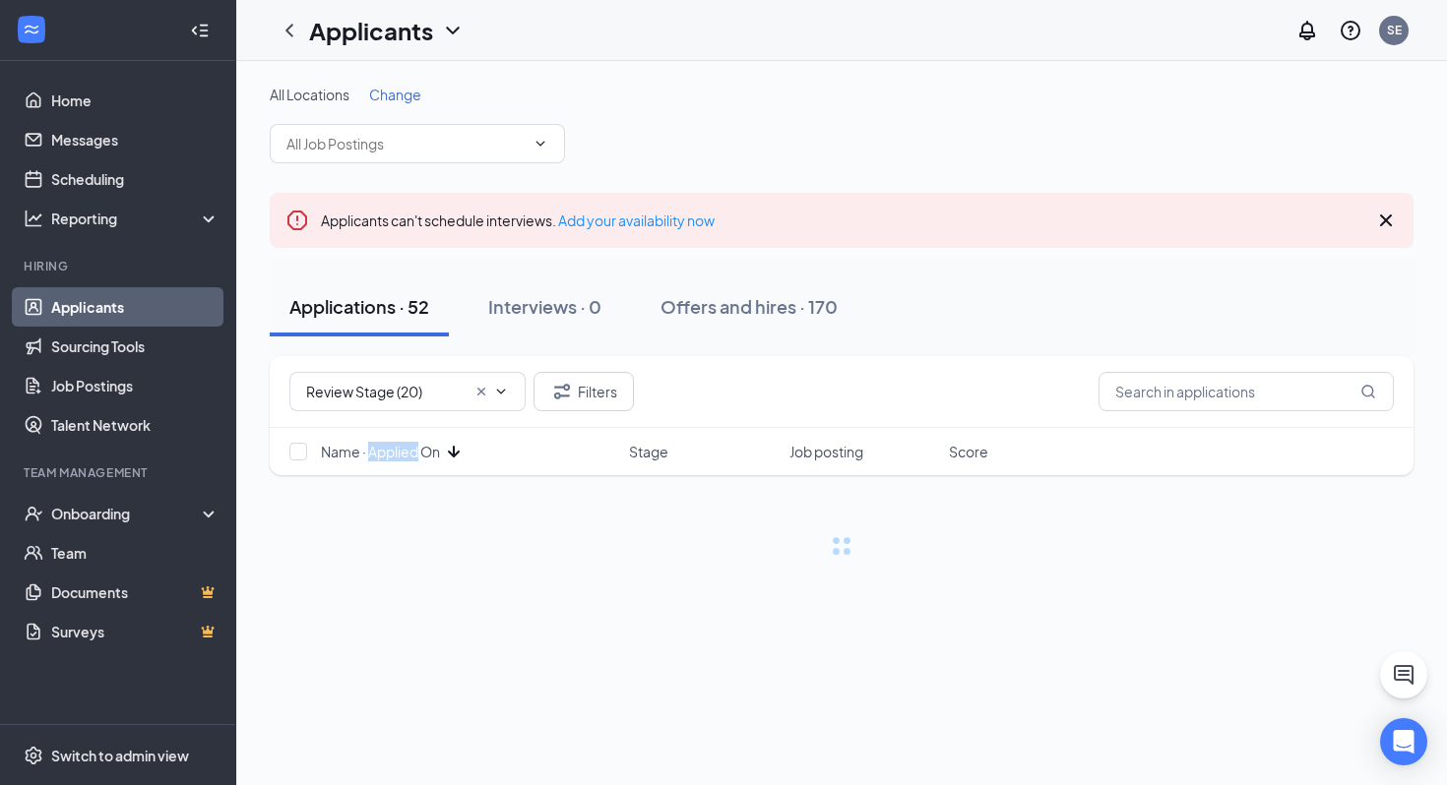
click at [412, 456] on span "Name · Applied On" at bounding box center [380, 452] width 119 height 20
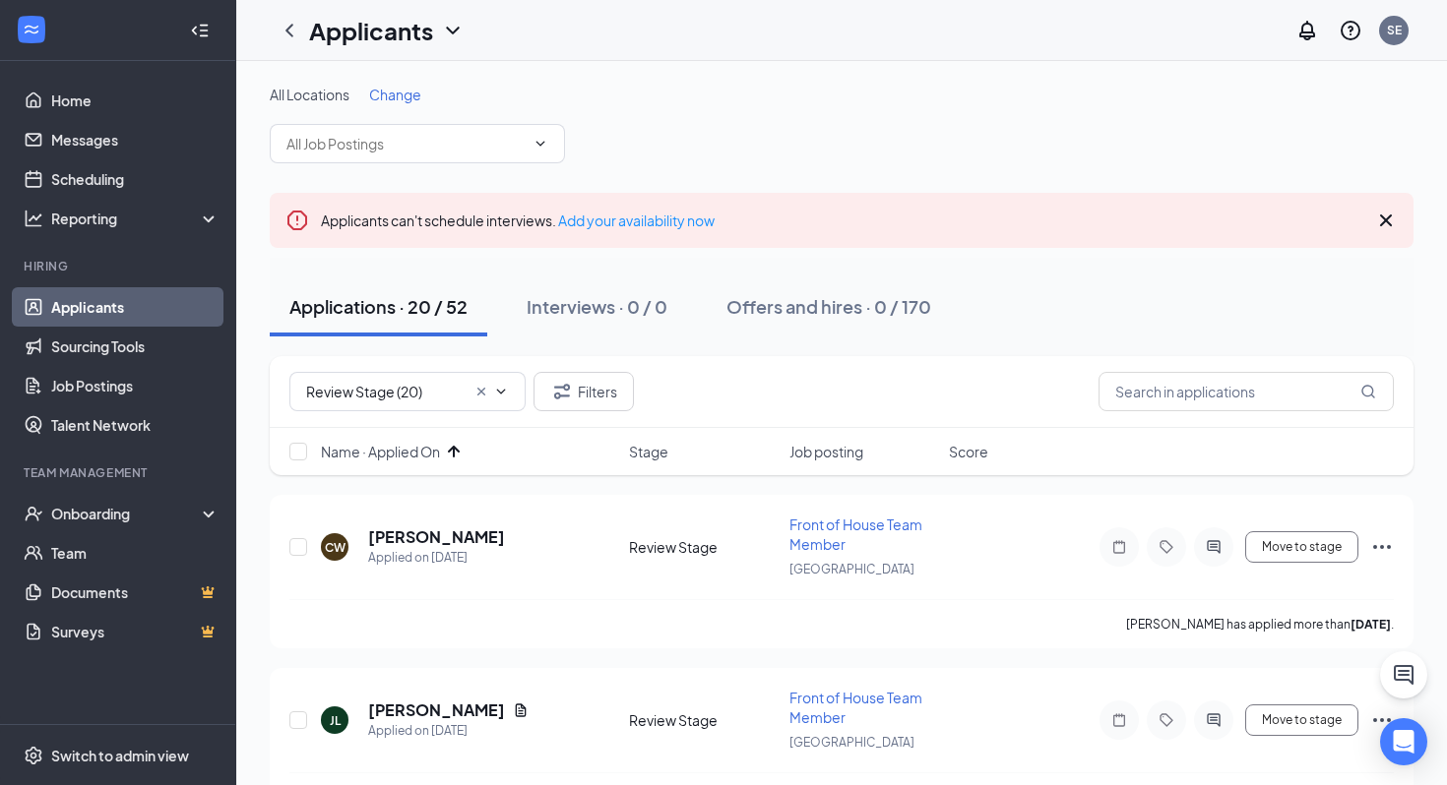
click at [728, 412] on div "Review Stage (20) Filters" at bounding box center [842, 392] width 1144 height 72
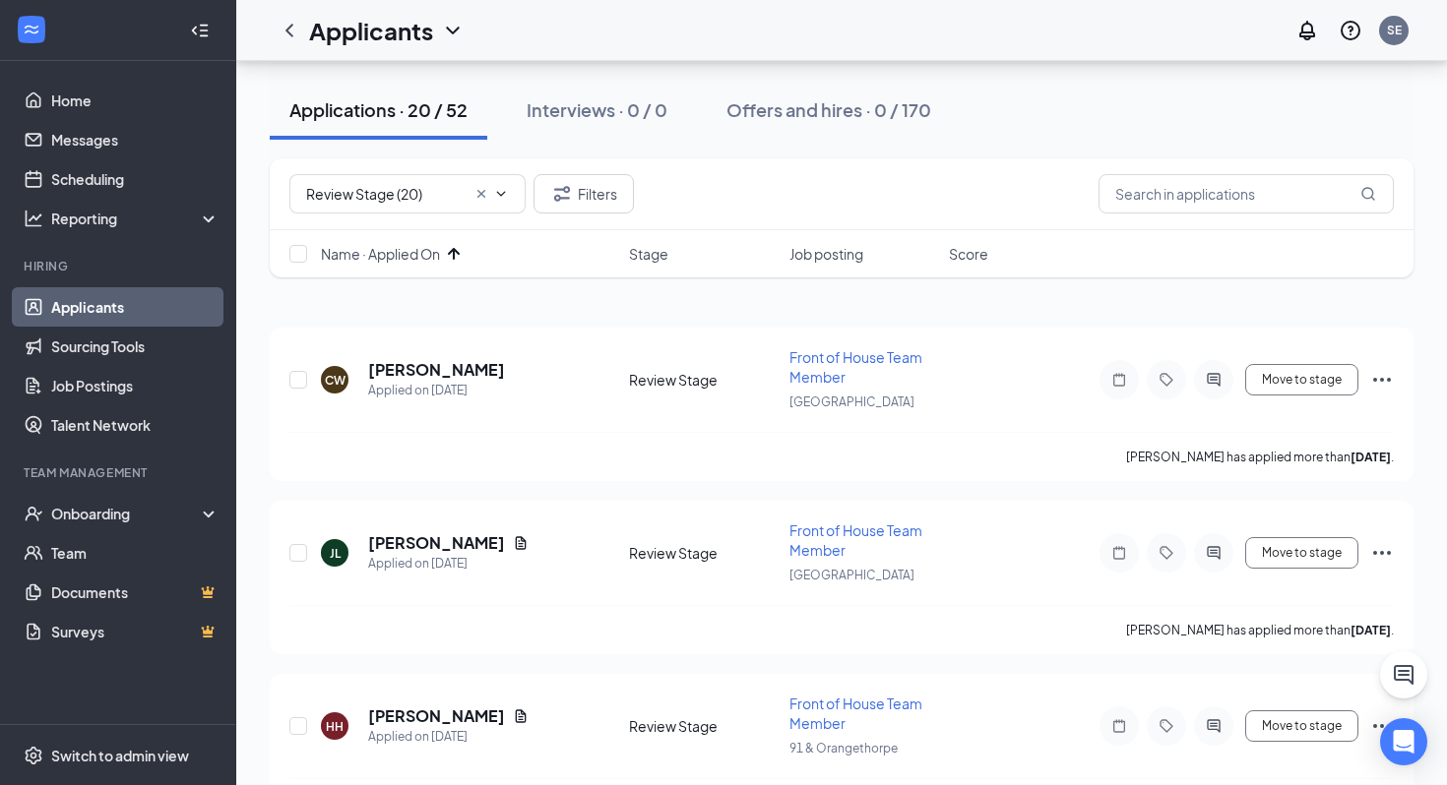
scroll to position [205, 0]
